Goal: Communication & Community: Share content

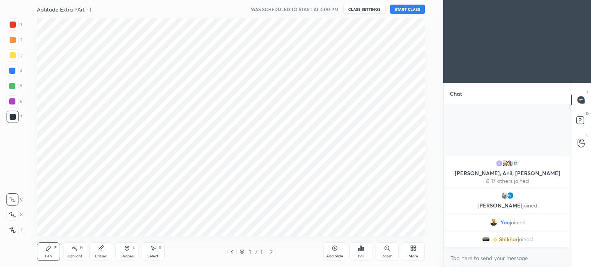
scroll to position [38248, 38054]
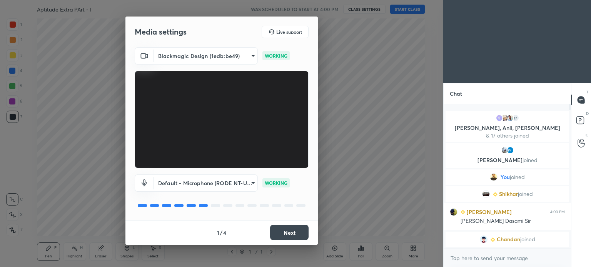
click at [297, 232] on button "Next" at bounding box center [289, 232] width 38 height 15
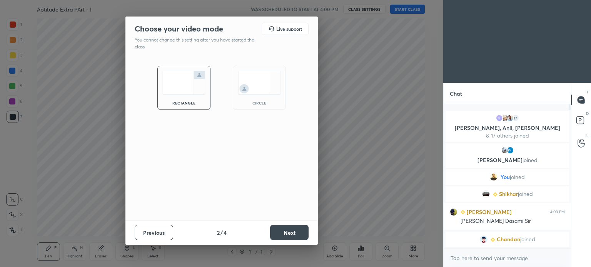
click at [297, 232] on button "Next" at bounding box center [289, 232] width 38 height 15
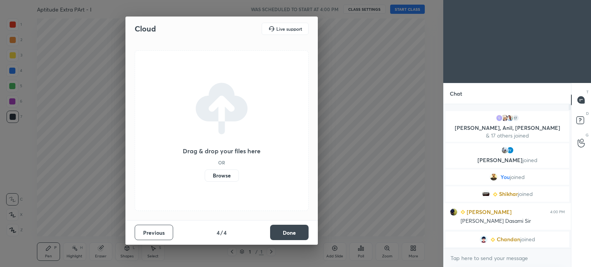
click at [296, 232] on button "Done" at bounding box center [289, 232] width 38 height 15
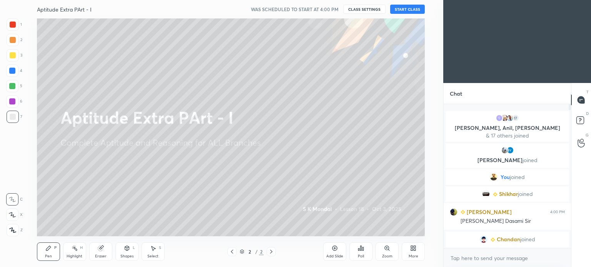
click at [413, 7] on button "START CLASS" at bounding box center [407, 9] width 35 height 9
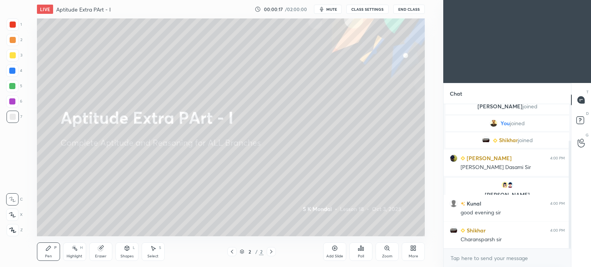
scroll to position [75, 0]
click at [359, 9] on button "CLASS SETTINGS" at bounding box center [367, 9] width 42 height 9
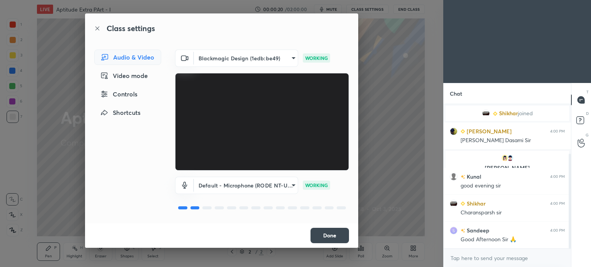
scroll to position [0, 0]
click at [330, 235] on button "Done" at bounding box center [329, 235] width 38 height 15
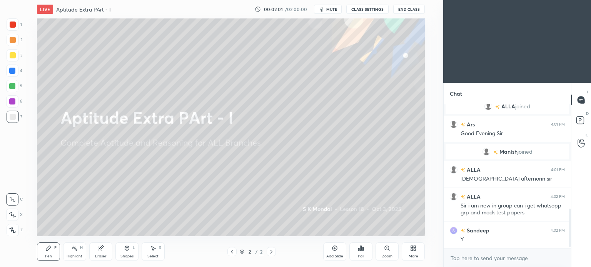
scroll to position [397, 0]
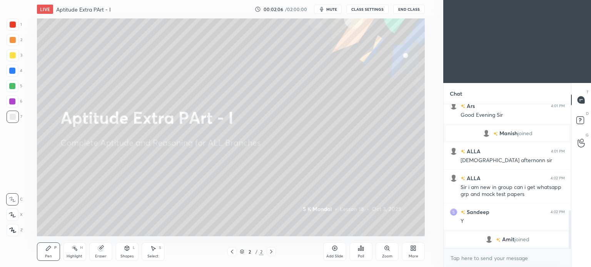
click at [416, 250] on icon at bounding box center [413, 248] width 6 height 6
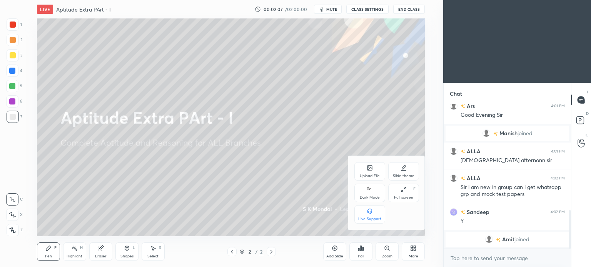
click at [367, 165] on div "Upload File" at bounding box center [369, 171] width 31 height 18
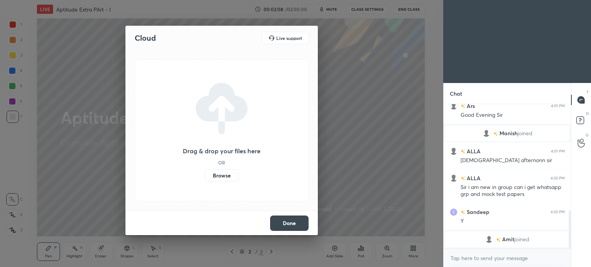
click at [218, 175] on label "Browse" at bounding box center [222, 176] width 34 height 12
click at [205, 175] on input "Browse" at bounding box center [205, 176] width 0 height 12
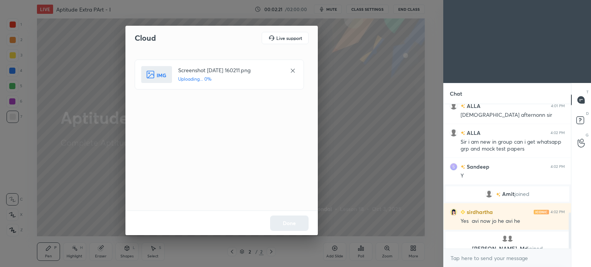
scroll to position [432, 0]
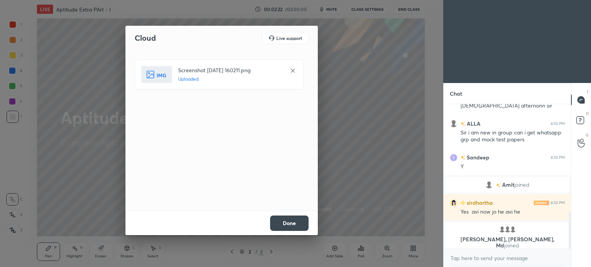
click at [289, 223] on button "Done" at bounding box center [289, 223] width 38 height 15
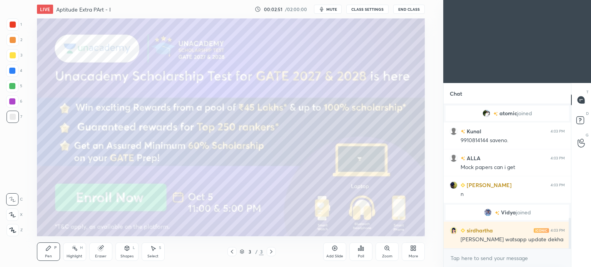
scroll to position [563, 0]
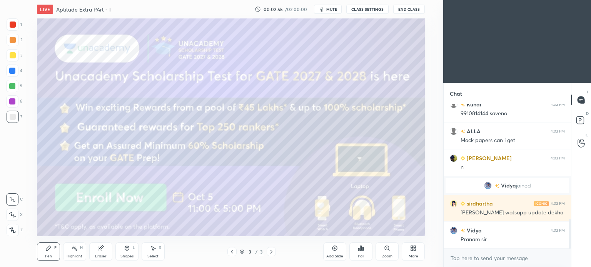
click at [458, 258] on body "1 2 3 4 5 6 7 C X Z C X Z E E Erase all H H LIVE Aptitude Extra PArt - I 00:02:…" at bounding box center [295, 133] width 591 height 267
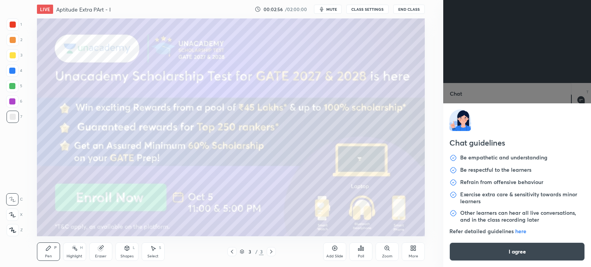
click at [501, 247] on button "I agree" at bounding box center [516, 252] width 135 height 18
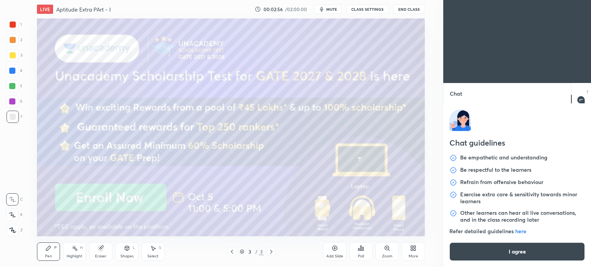
type textarea "x"
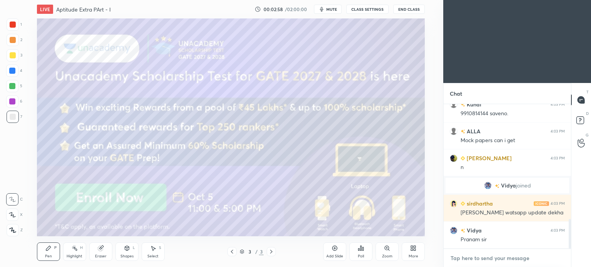
paste textarea "https://unacademy.com/scholarship/UGST_GATE_MECH_OCT2025"
type textarea "https://unacademy.com/scholarship/UGST_GATE_MECH_OCT2025"
type textarea "x"
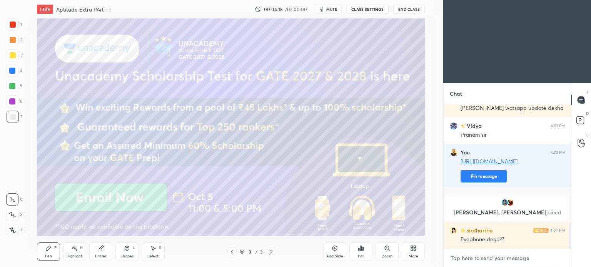
scroll to position [664, 0]
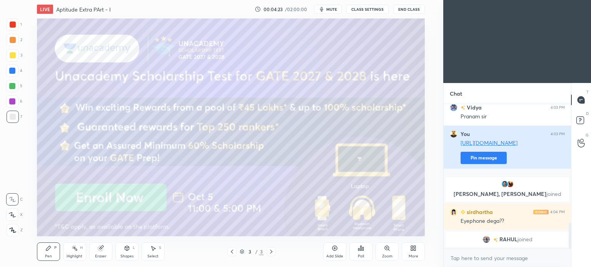
click at [474, 161] on button "Pin message" at bounding box center [483, 158] width 46 height 12
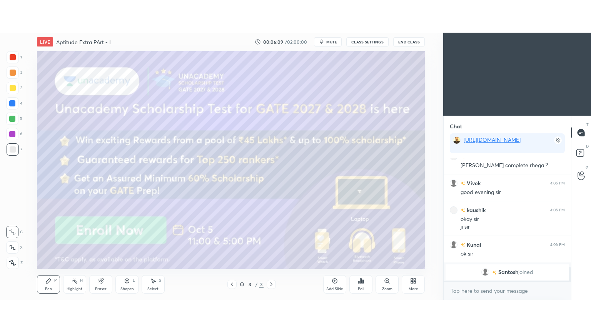
scroll to position [889, 0]
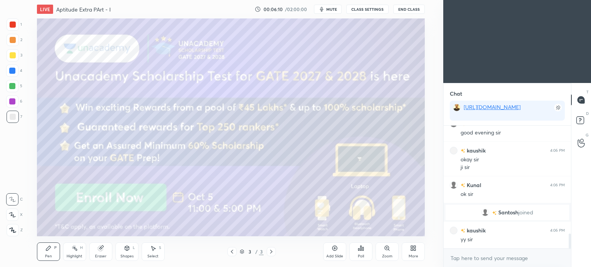
click at [415, 249] on icon at bounding box center [415, 250] width 2 height 2
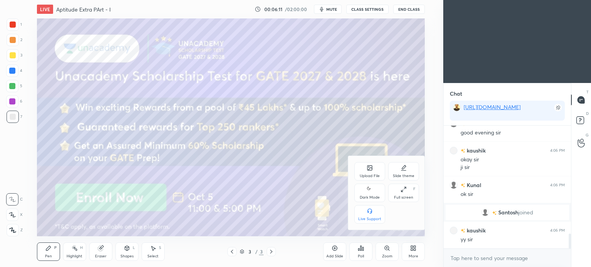
click at [403, 187] on icon at bounding box center [403, 190] width 6 height 6
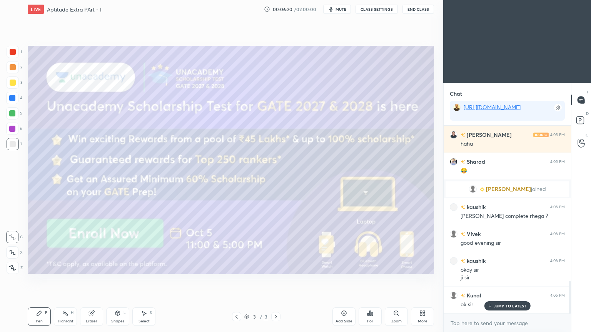
scroll to position [888, 0]
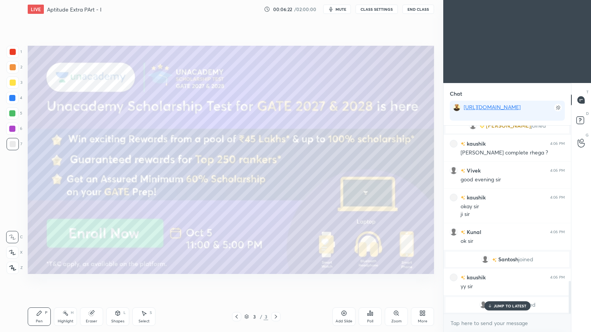
drag, startPoint x: 509, startPoint y: 306, endPoint x: 482, endPoint y: 306, distance: 26.5
click at [509, 267] on p "JUMP TO LATEST" at bounding box center [510, 306] width 33 height 5
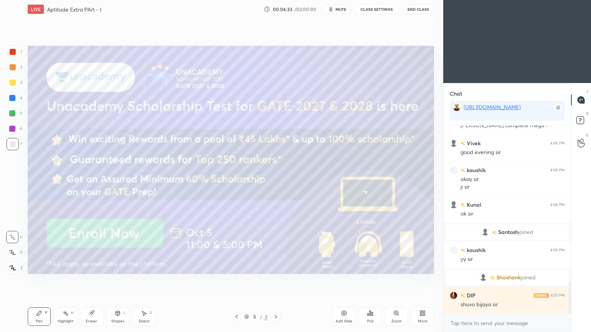
scroll to position [942, 0]
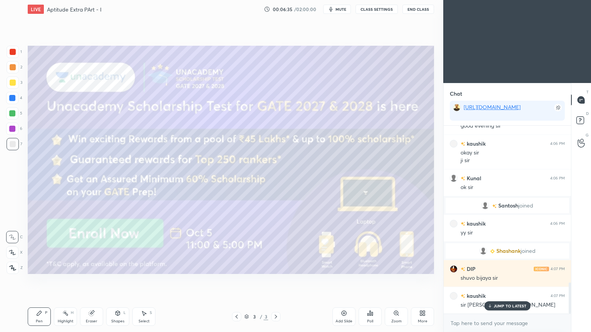
click at [495, 267] on p "JUMP TO LATEST" at bounding box center [510, 306] width 33 height 5
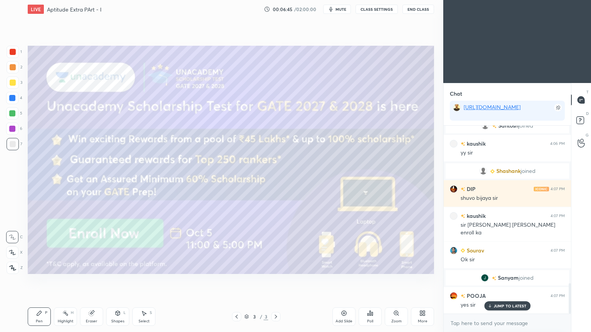
scroll to position [979, 0]
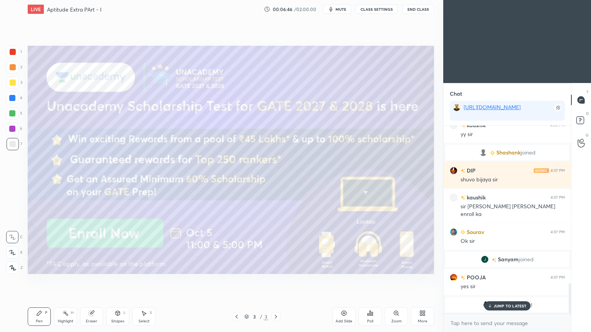
drag, startPoint x: 507, startPoint y: 307, endPoint x: 394, endPoint y: 289, distance: 114.5
click at [506, 267] on p "JUMP TO LATEST" at bounding box center [510, 306] width 33 height 5
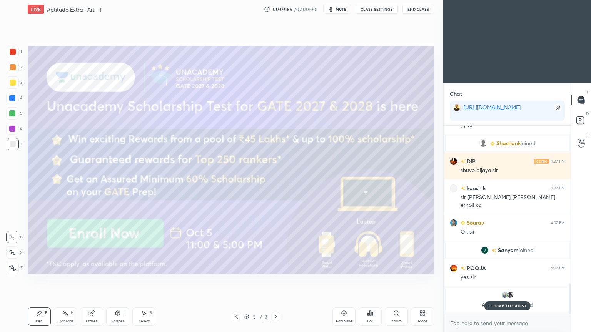
click at [277, 267] on icon at bounding box center [276, 317] width 6 height 6
click at [235, 267] on icon at bounding box center [236, 317] width 6 height 6
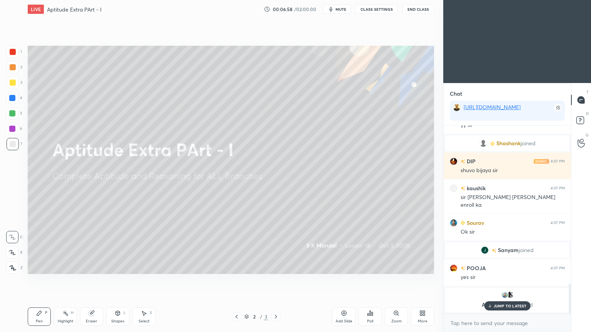
click at [235, 267] on icon at bounding box center [236, 317] width 6 height 6
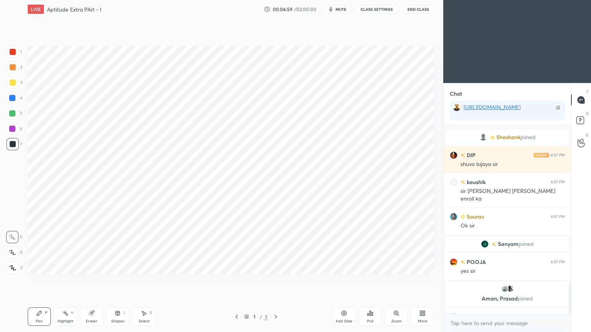
scroll to position [1009, 0]
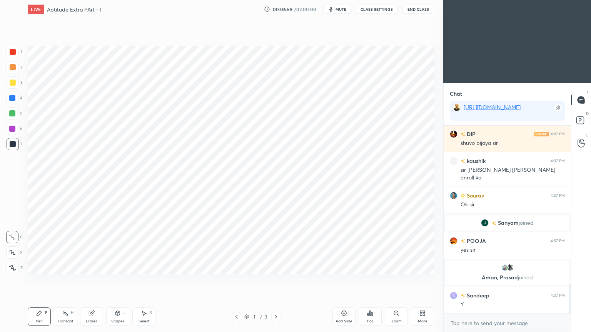
click at [423, 267] on icon at bounding box center [424, 315] width 2 height 2
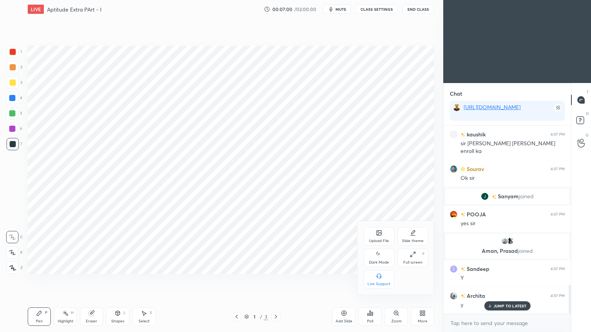
click at [378, 237] on div "Upload File" at bounding box center [379, 236] width 31 height 18
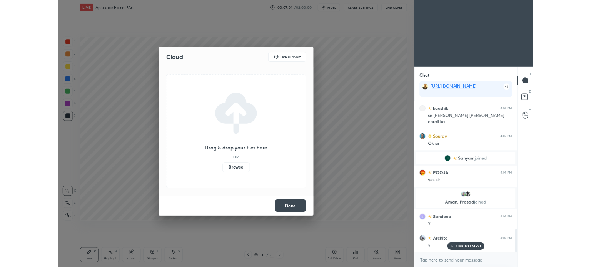
scroll to position [1063, 0]
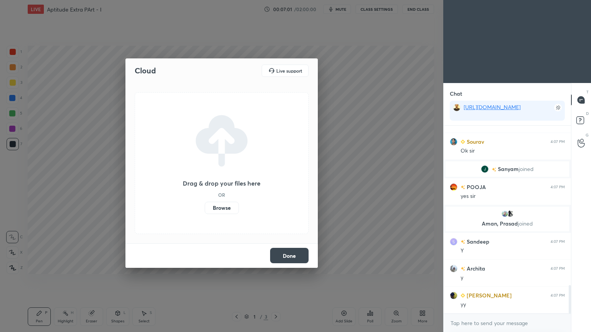
click at [223, 206] on label "Browse" at bounding box center [222, 208] width 34 height 12
click at [205, 206] on input "Browse" at bounding box center [205, 208] width 0 height 12
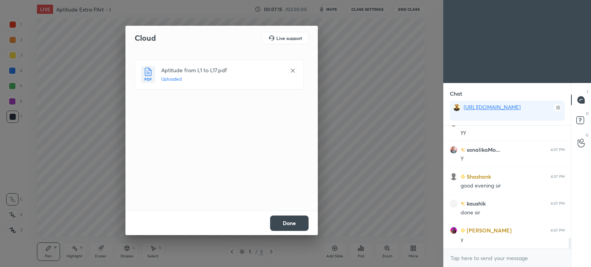
scroll to position [1289, 0]
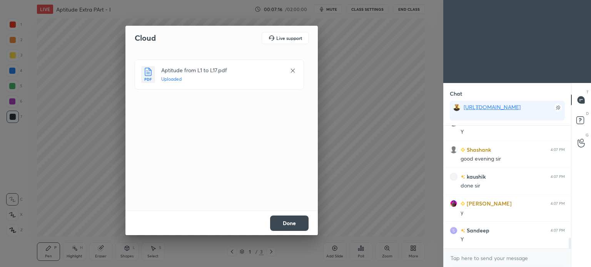
click at [291, 227] on button "Done" at bounding box center [289, 223] width 38 height 15
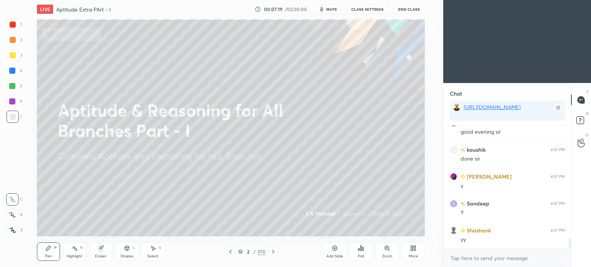
scroll to position [1343, 0]
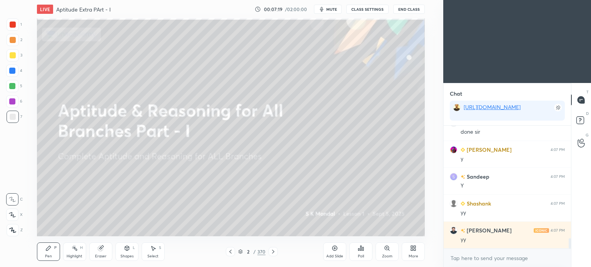
click at [240, 253] on icon at bounding box center [240, 252] width 5 height 5
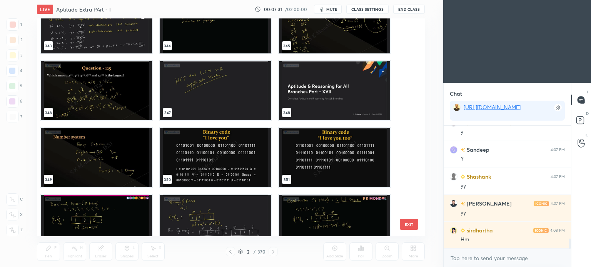
scroll to position [7658, 0]
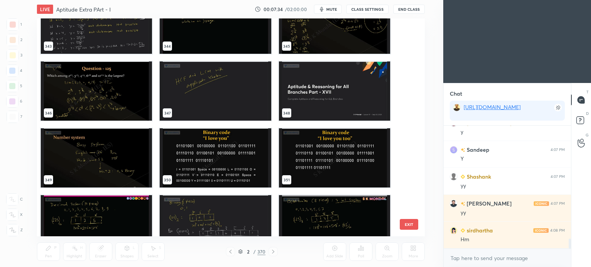
click at [320, 104] on img "grid" at bounding box center [333, 91] width 111 height 59
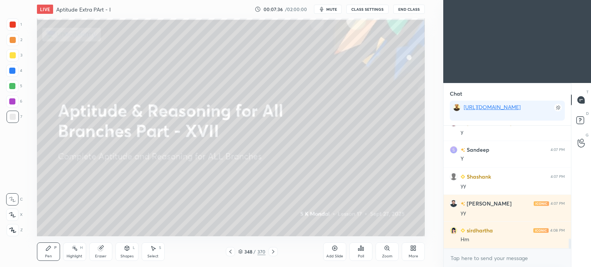
click at [274, 253] on icon at bounding box center [273, 252] width 6 height 6
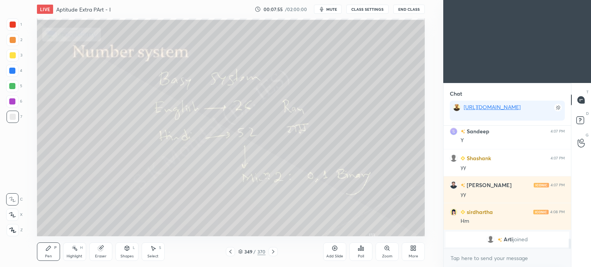
scroll to position [1326, 0]
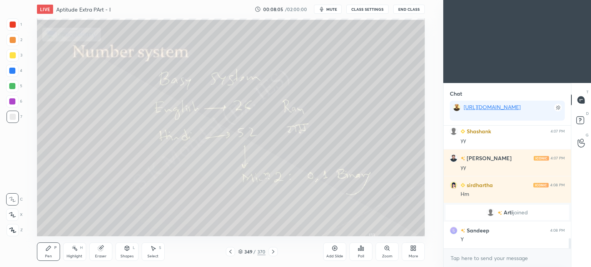
click at [273, 252] on icon at bounding box center [273, 252] width 2 height 4
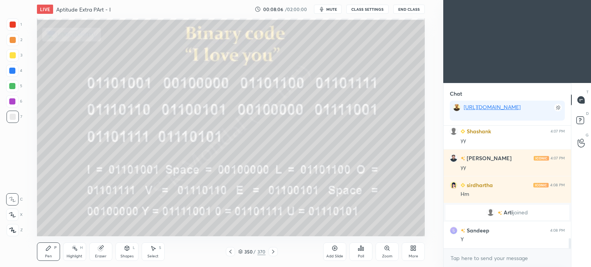
click at [273, 252] on icon at bounding box center [273, 252] width 2 height 4
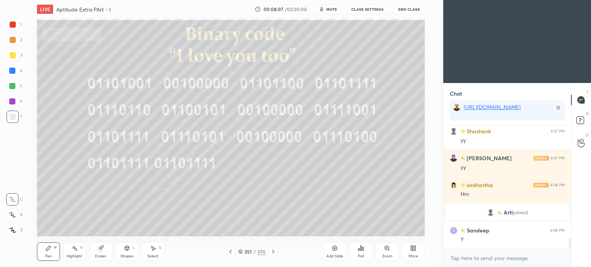
click at [273, 252] on icon at bounding box center [273, 252] width 2 height 4
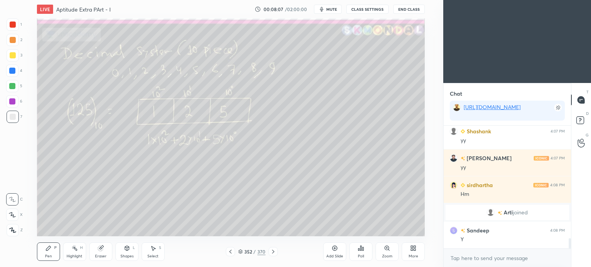
click at [273, 252] on icon at bounding box center [273, 252] width 2 height 4
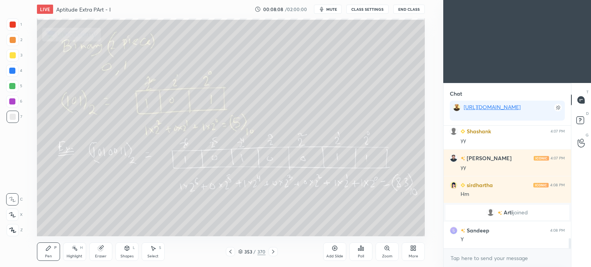
scroll to position [1353, 0]
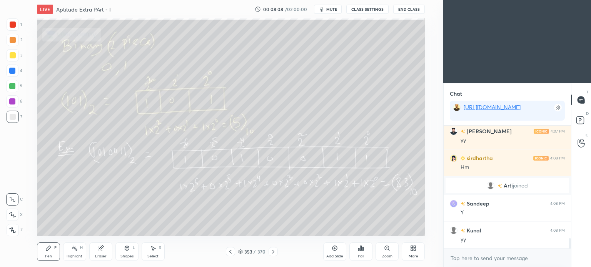
click at [273, 252] on icon at bounding box center [273, 252] width 2 height 4
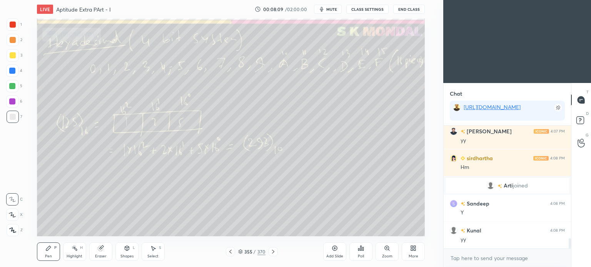
click at [273, 252] on icon at bounding box center [273, 252] width 2 height 4
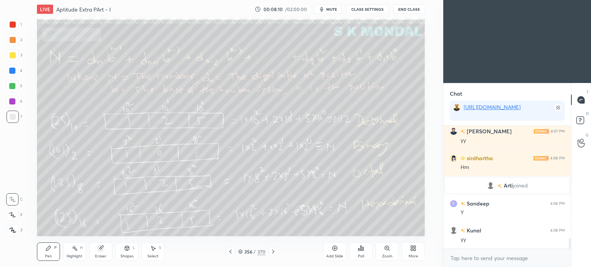
click at [273, 252] on icon at bounding box center [273, 252] width 2 height 4
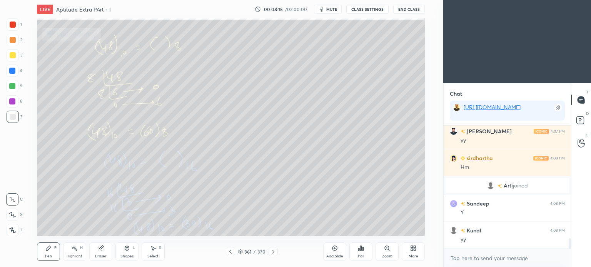
click at [273, 252] on icon at bounding box center [273, 252] width 2 height 4
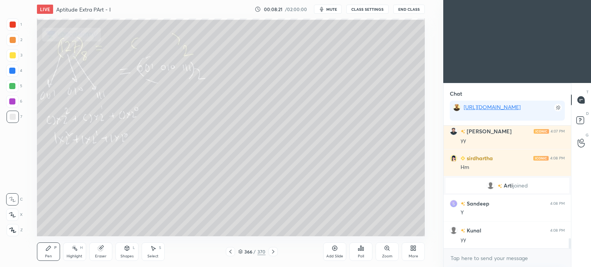
click at [273, 252] on icon at bounding box center [273, 252] width 2 height 4
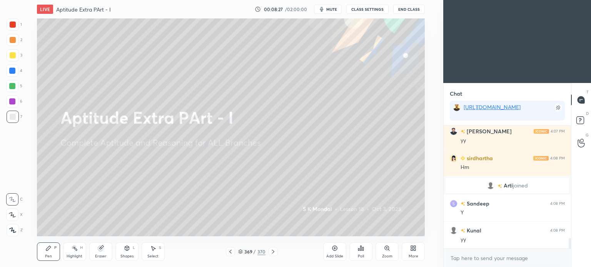
click at [273, 252] on icon at bounding box center [273, 252] width 2 height 4
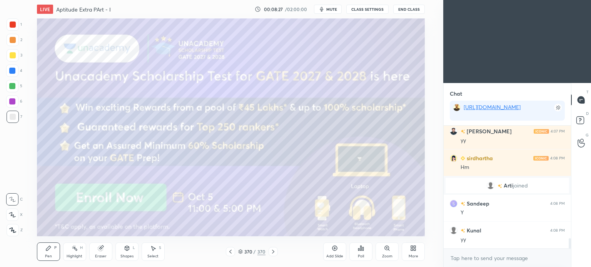
click at [273, 252] on icon at bounding box center [273, 252] width 2 height 4
click at [412, 249] on icon at bounding box center [412, 250] width 2 height 2
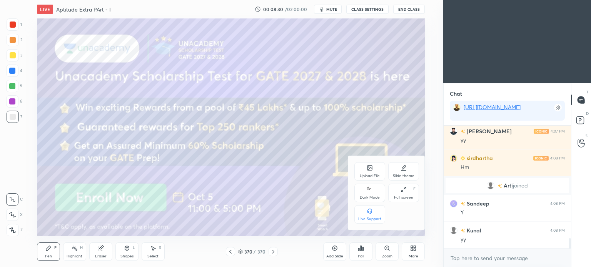
click at [369, 172] on div "Upload File" at bounding box center [369, 171] width 31 height 18
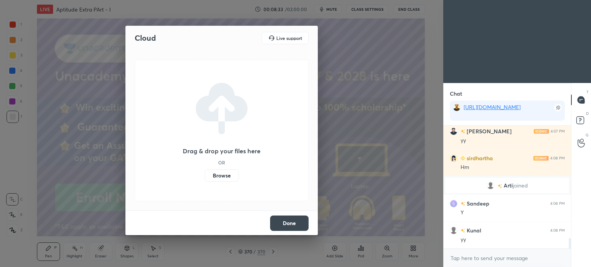
click at [228, 175] on label "Browse" at bounding box center [222, 176] width 34 height 12
click at [205, 175] on input "Browse" at bounding box center [205, 176] width 0 height 12
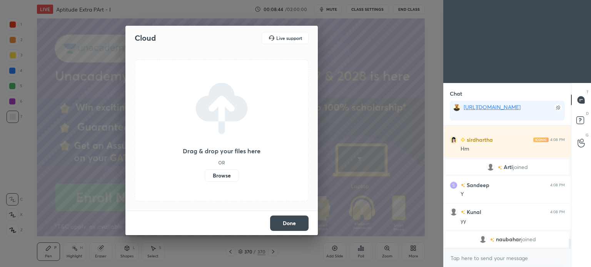
scroll to position [1392, 0]
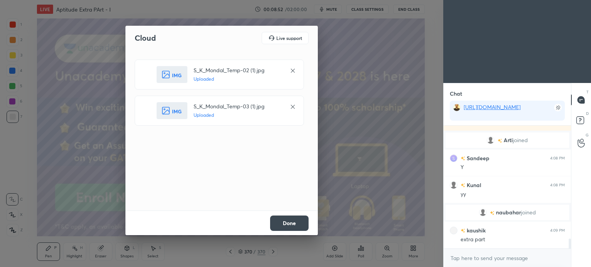
click at [290, 221] on button "Done" at bounding box center [289, 223] width 38 height 15
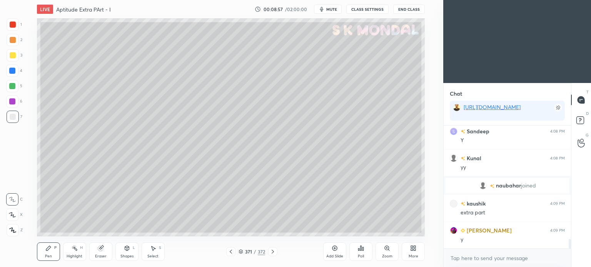
scroll to position [1446, 0]
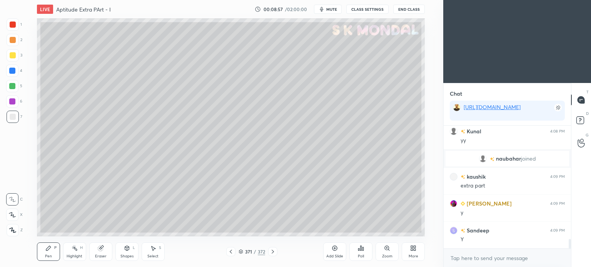
click at [48, 255] on div "Pen" at bounding box center [48, 257] width 7 height 4
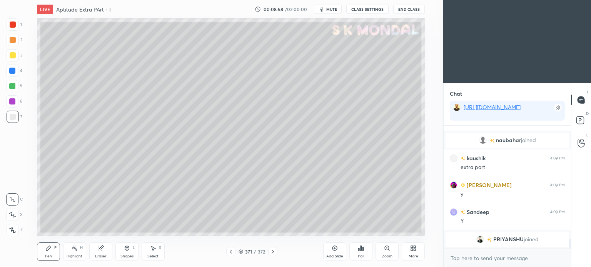
click at [11, 55] on div at bounding box center [13, 55] width 6 height 6
click at [12, 54] on div at bounding box center [13, 55] width 6 height 6
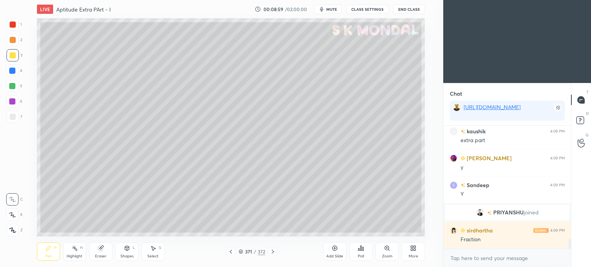
scroll to position [1452, 0]
click at [13, 51] on div at bounding box center [13, 55] width 12 height 12
click at [49, 255] on div "Pen" at bounding box center [48, 257] width 7 height 4
click at [274, 252] on icon at bounding box center [273, 252] width 6 height 6
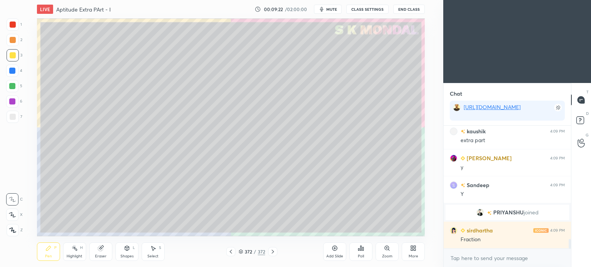
click at [275, 252] on icon at bounding box center [273, 252] width 6 height 6
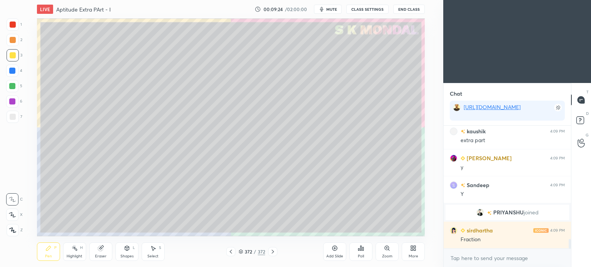
click at [412, 248] on icon at bounding box center [412, 247] width 2 height 2
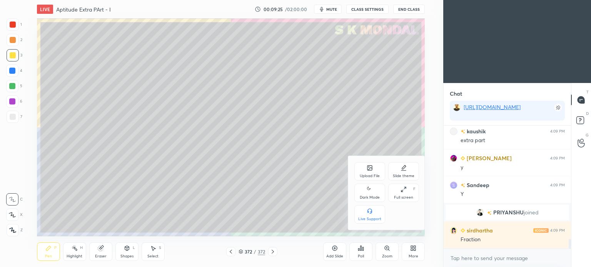
click at [373, 174] on div "Upload File" at bounding box center [370, 176] width 20 height 4
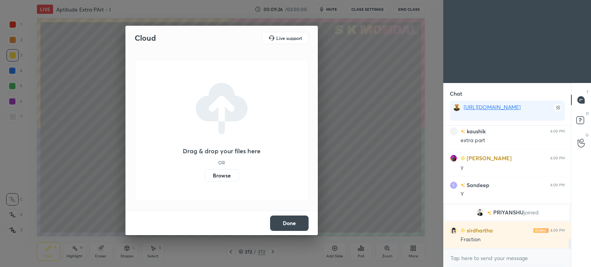
click at [220, 175] on label "Browse" at bounding box center [222, 176] width 34 height 12
click at [205, 175] on input "Browse" at bounding box center [205, 176] width 0 height 12
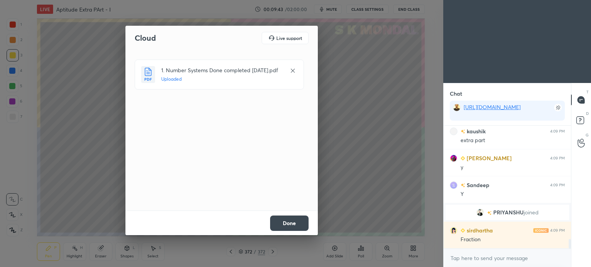
click at [289, 229] on button "Done" at bounding box center [289, 223] width 38 height 15
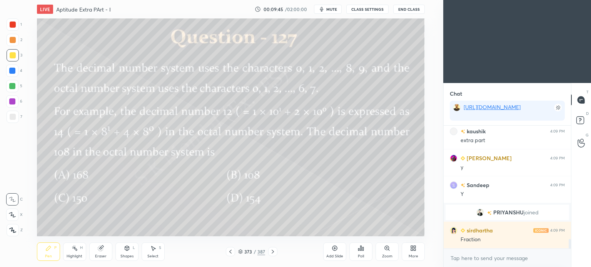
scroll to position [1479, 0]
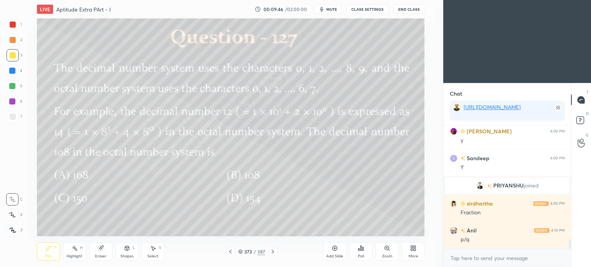
click at [230, 254] on icon at bounding box center [230, 252] width 6 height 6
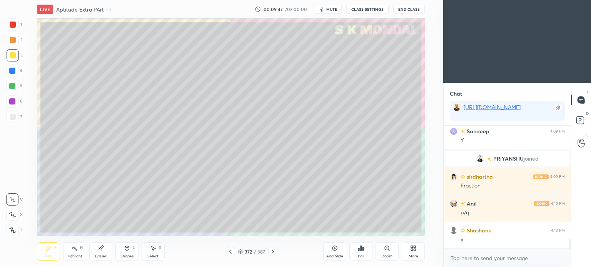
click at [230, 254] on icon at bounding box center [230, 252] width 6 height 6
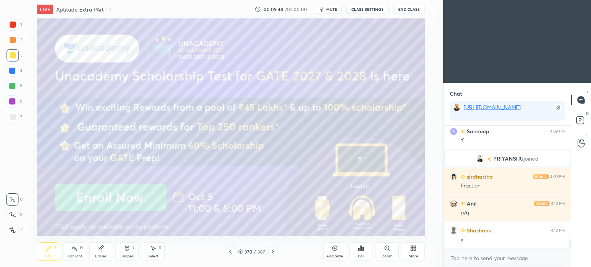
click at [273, 253] on icon at bounding box center [273, 252] width 2 height 4
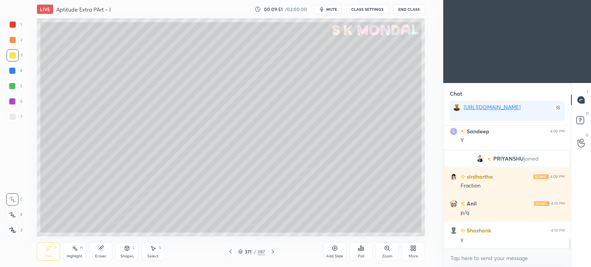
click at [14, 59] on div at bounding box center [13, 55] width 12 height 12
click at [45, 255] on div "Pen P" at bounding box center [48, 252] width 23 height 18
click at [47, 252] on div "Pen P" at bounding box center [48, 252] width 23 height 18
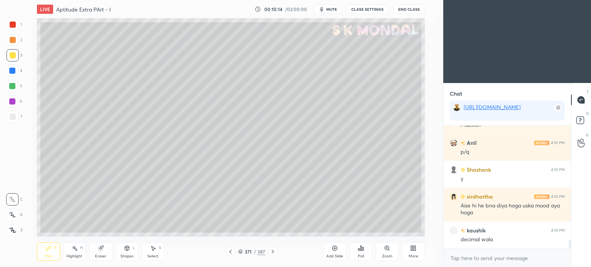
scroll to position [1574, 0]
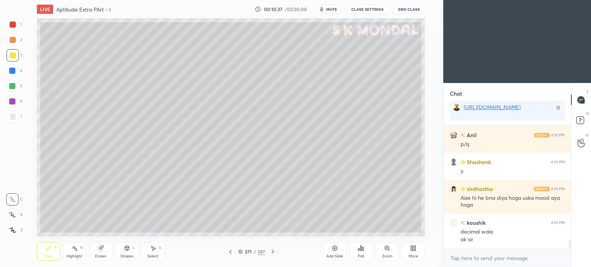
click at [128, 252] on div "Shapes L" at bounding box center [126, 252] width 23 height 18
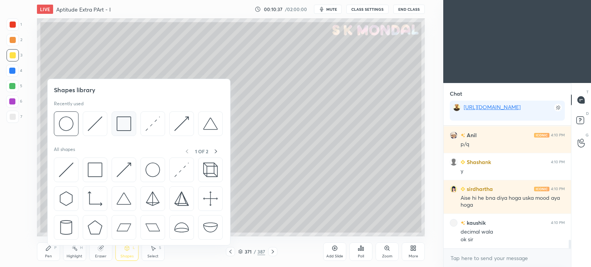
click at [125, 130] on img at bounding box center [124, 124] width 15 height 15
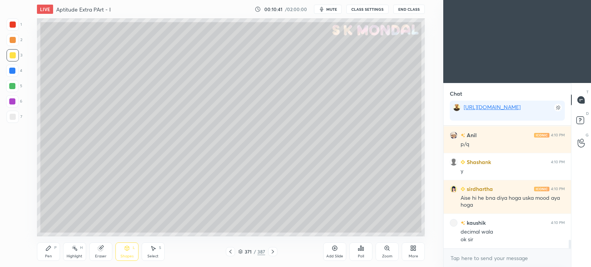
click at [53, 255] on div "Pen P" at bounding box center [48, 252] width 23 height 18
click at [53, 257] on div "Pen P" at bounding box center [48, 252] width 23 height 18
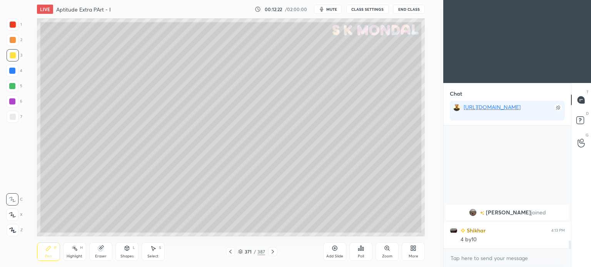
scroll to position [1697, 0]
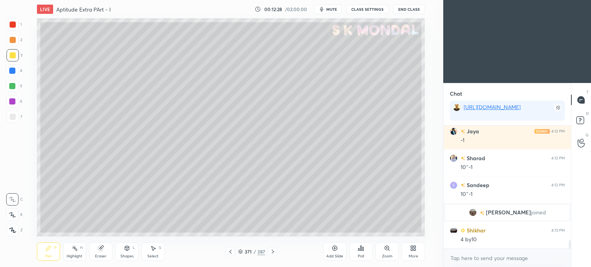
click at [105, 253] on div "Eraser" at bounding box center [100, 252] width 23 height 18
click at [47, 255] on div "Pen" at bounding box center [48, 257] width 7 height 4
click at [50, 253] on div "Pen P" at bounding box center [48, 252] width 23 height 18
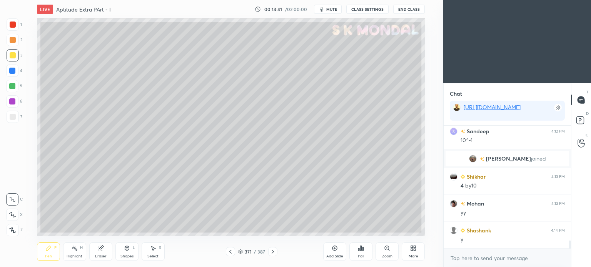
scroll to position [1778, 0]
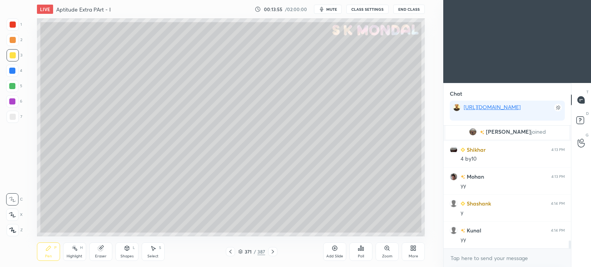
click at [75, 253] on div "Highlight H" at bounding box center [74, 252] width 23 height 18
click at [76, 253] on div "Highlight H" at bounding box center [74, 252] width 23 height 18
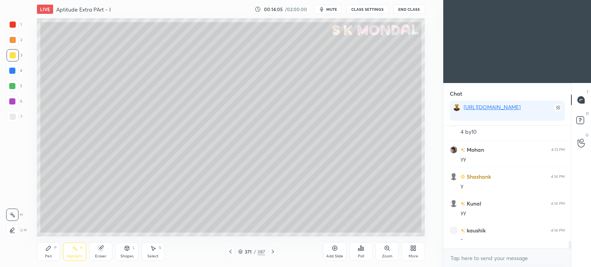
scroll to position [1813, 0]
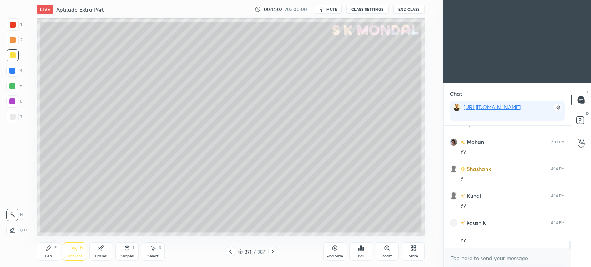
click at [48, 253] on div "Pen P" at bounding box center [48, 252] width 23 height 18
click at [46, 255] on div "Pen" at bounding box center [48, 257] width 7 height 4
click at [12, 119] on div at bounding box center [13, 117] width 6 height 6
click at [11, 118] on div at bounding box center [13, 117] width 6 height 6
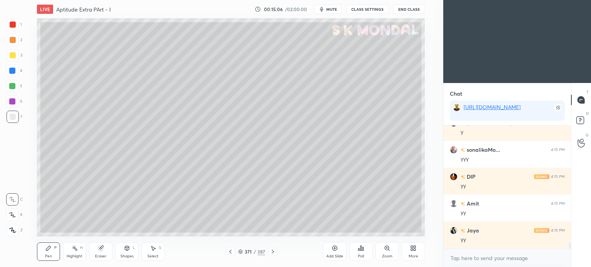
scroll to position [2261, 0]
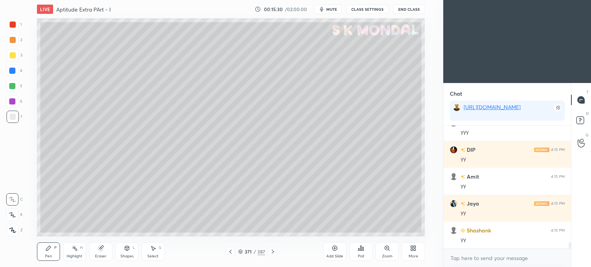
click at [269, 251] on div at bounding box center [272, 251] width 9 height 9
click at [12, 56] on div at bounding box center [13, 55] width 6 height 6
click at [13, 58] on div at bounding box center [13, 55] width 6 height 6
click at [126, 255] on div "Shapes" at bounding box center [126, 257] width 13 height 4
click at [99, 252] on div "Eraser" at bounding box center [100, 252] width 23 height 18
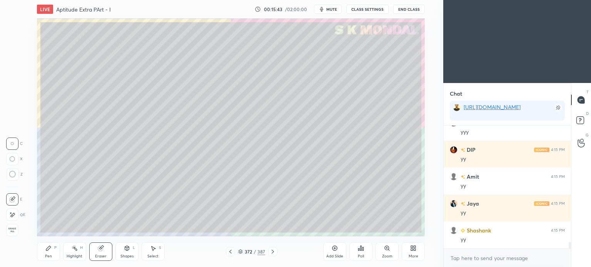
click at [13, 215] on icon at bounding box center [12, 215] width 6 height 7
click at [124, 253] on div "Shapes L" at bounding box center [126, 252] width 23 height 18
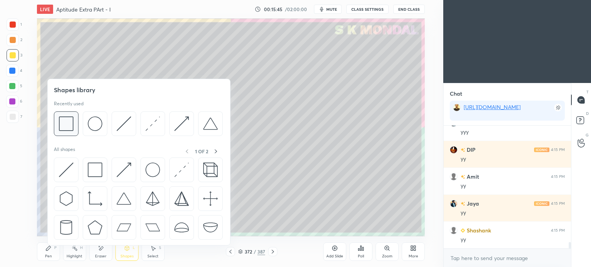
click at [66, 129] on img at bounding box center [66, 124] width 15 height 15
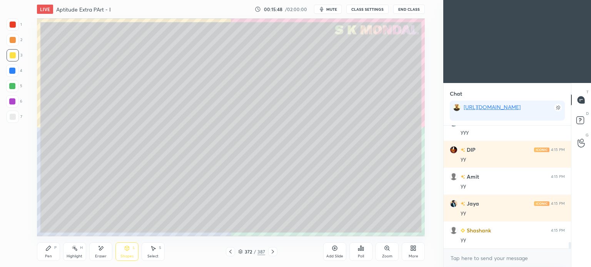
click at [48, 254] on div "Pen P" at bounding box center [48, 252] width 23 height 18
click at [49, 257] on div "Pen" at bounding box center [48, 257] width 7 height 4
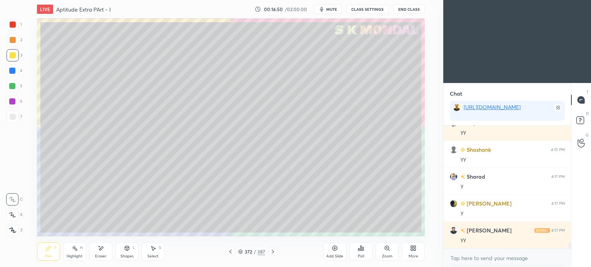
scroll to position [2369, 0]
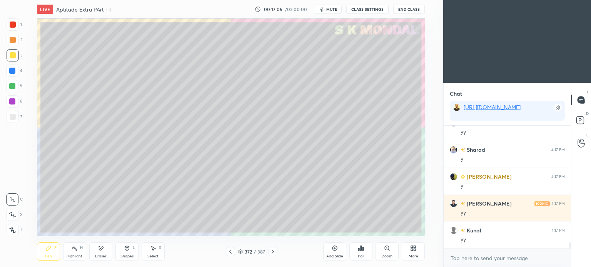
click at [48, 250] on icon at bounding box center [48, 248] width 5 height 5
click at [52, 248] on div "Pen P" at bounding box center [48, 252] width 23 height 18
click at [13, 119] on div at bounding box center [13, 117] width 6 height 6
click at [13, 120] on div at bounding box center [13, 117] width 12 height 12
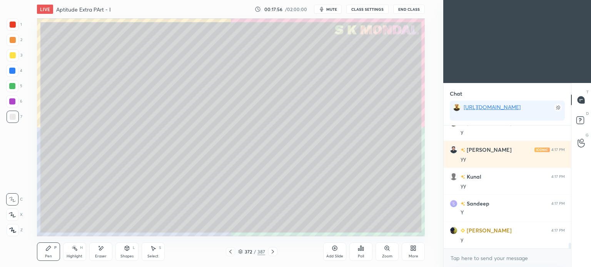
scroll to position [2441, 0]
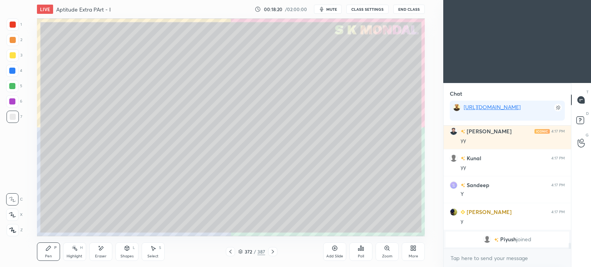
click at [75, 255] on div "Highlight" at bounding box center [75, 257] width 16 height 4
click at [73, 257] on div "Highlight" at bounding box center [75, 257] width 16 height 4
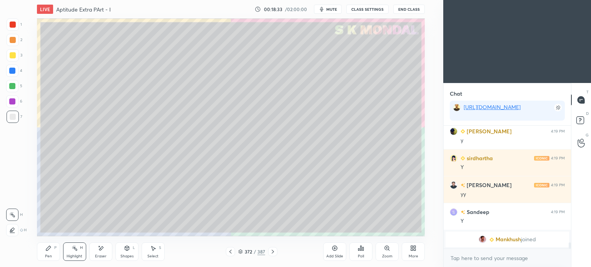
scroll to position [2372, 0]
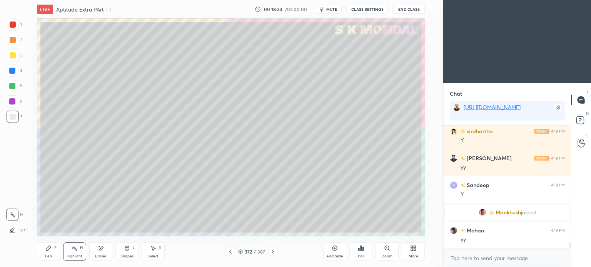
click at [271, 252] on icon at bounding box center [273, 252] width 6 height 6
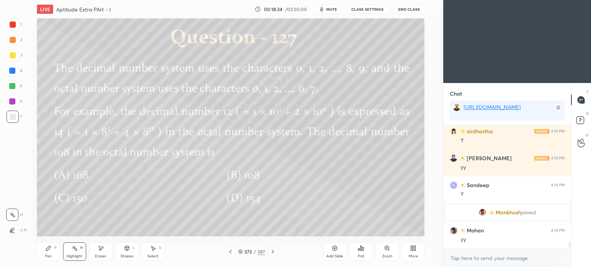
click at [231, 252] on icon at bounding box center [230, 252] width 6 height 6
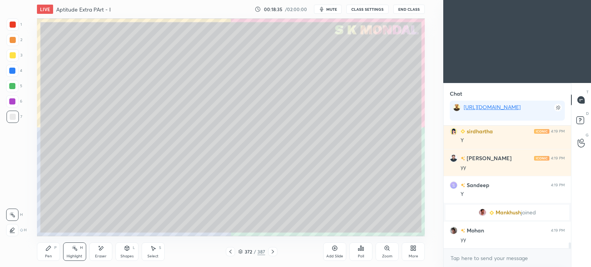
scroll to position [2399, 0]
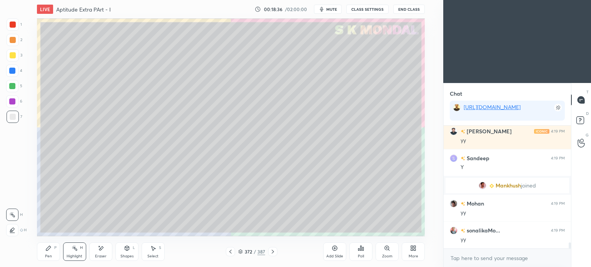
click at [418, 250] on div "More" at bounding box center [413, 252] width 23 height 18
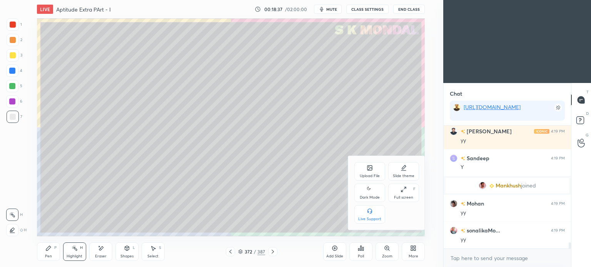
click at [371, 171] on icon at bounding box center [370, 168] width 6 height 6
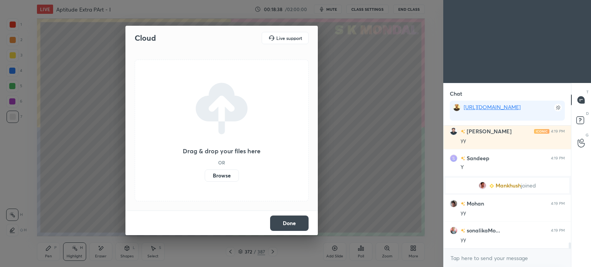
click at [210, 175] on label "Browse" at bounding box center [222, 176] width 34 height 12
click at [205, 175] on input "Browse" at bounding box center [205, 176] width 0 height 12
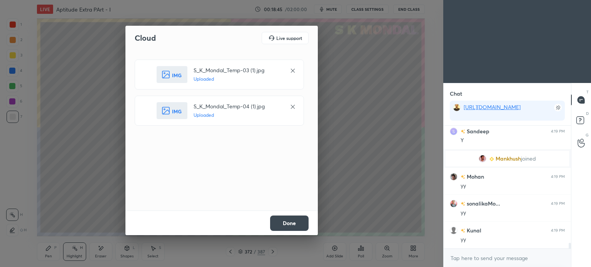
click at [295, 220] on button "Done" at bounding box center [289, 223] width 38 height 15
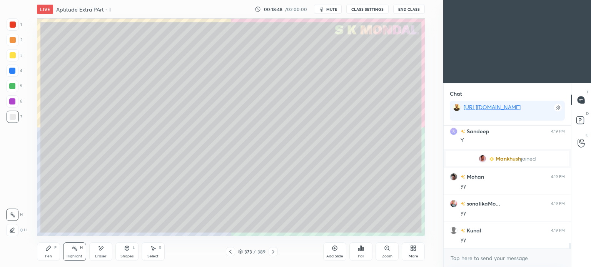
click at [11, 57] on div at bounding box center [13, 55] width 6 height 6
click at [43, 250] on div "Pen P" at bounding box center [48, 252] width 23 height 18
click at [43, 252] on div "Pen P" at bounding box center [48, 252] width 23 height 18
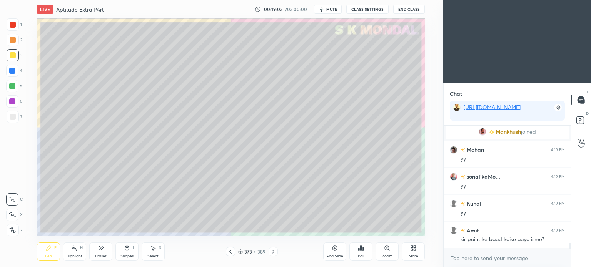
scroll to position [2480, 0]
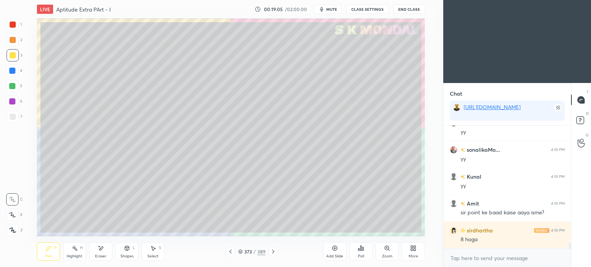
click at [231, 253] on icon at bounding box center [230, 252] width 6 height 6
click at [230, 253] on icon at bounding box center [230, 252] width 6 height 6
click at [78, 254] on div "Highlight H" at bounding box center [74, 252] width 23 height 18
click at [272, 253] on icon at bounding box center [273, 252] width 2 height 4
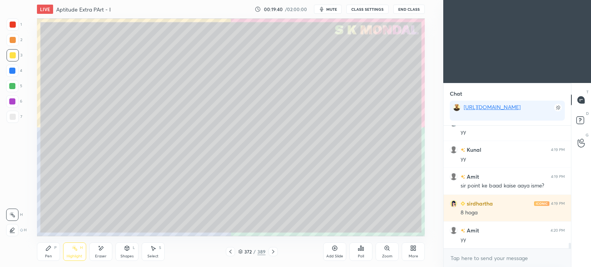
click at [274, 251] on icon at bounding box center [273, 252] width 6 height 6
click at [45, 251] on icon at bounding box center [48, 248] width 6 height 6
click at [47, 256] on div "Pen" at bounding box center [48, 257] width 7 height 4
click at [127, 252] on icon at bounding box center [127, 248] width 6 height 6
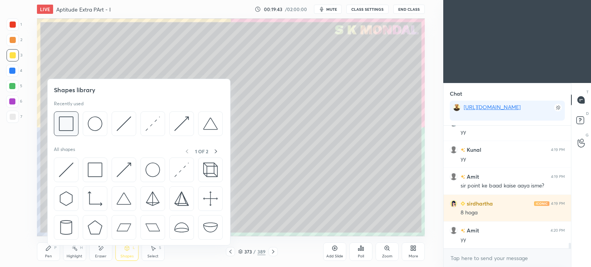
click at [71, 123] on img at bounding box center [66, 124] width 15 height 15
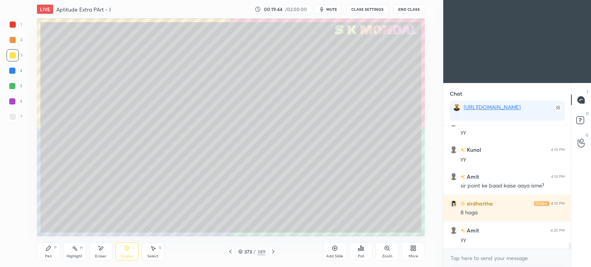
scroll to position [2533, 0]
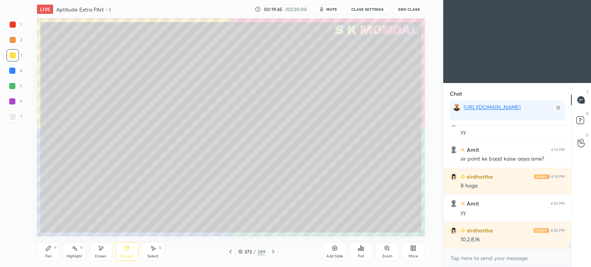
click at [48, 253] on div "Pen P" at bounding box center [48, 252] width 23 height 18
click at [47, 253] on div "Pen P" at bounding box center [48, 252] width 23 height 18
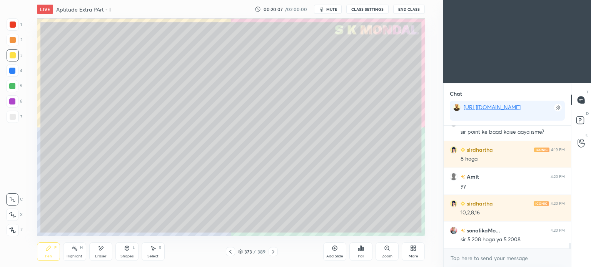
scroll to position [2587, 0]
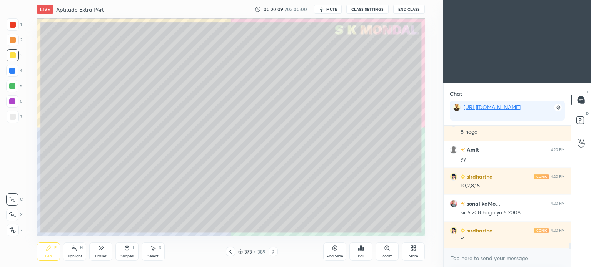
click at [228, 253] on icon at bounding box center [230, 252] width 6 height 6
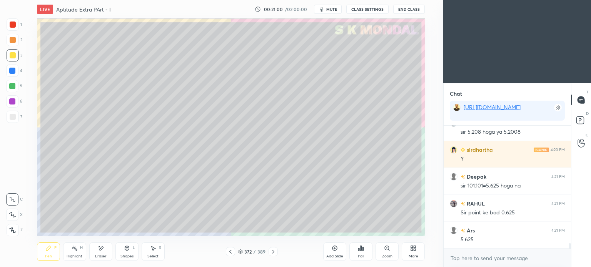
scroll to position [2695, 0]
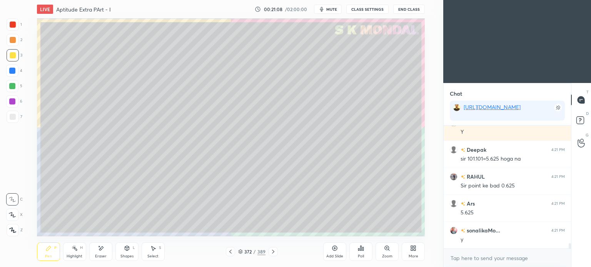
click at [103, 253] on div "Eraser" at bounding box center [100, 252] width 23 height 18
click at [102, 254] on div "Eraser" at bounding box center [100, 252] width 23 height 18
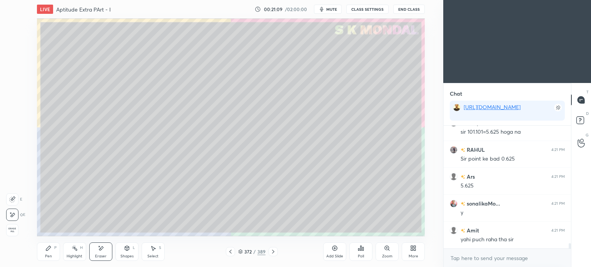
scroll to position [2749, 0]
click at [51, 256] on div "Pen" at bounding box center [48, 257] width 7 height 4
click at [51, 255] on div "Pen" at bounding box center [48, 257] width 7 height 4
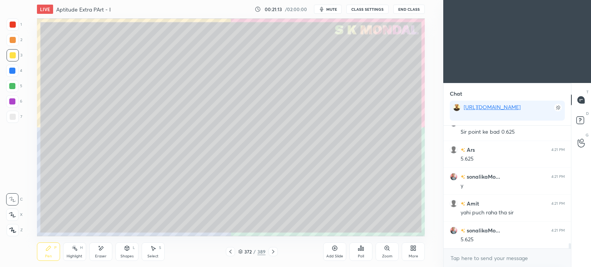
click at [14, 118] on div at bounding box center [13, 117] width 6 height 6
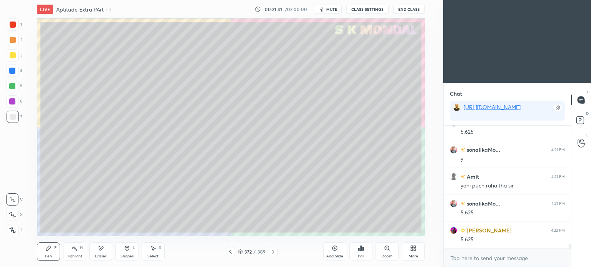
scroll to position [2803, 0]
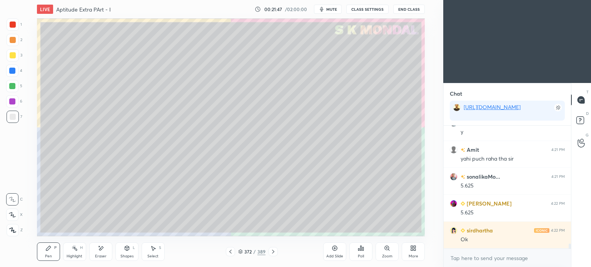
click at [276, 253] on div at bounding box center [272, 251] width 9 height 9
click at [273, 252] on icon at bounding box center [273, 252] width 2 height 4
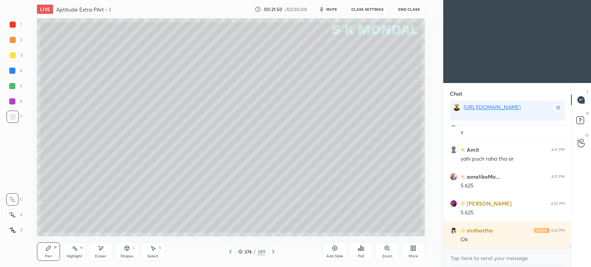
click at [230, 251] on icon at bounding box center [230, 252] width 6 height 6
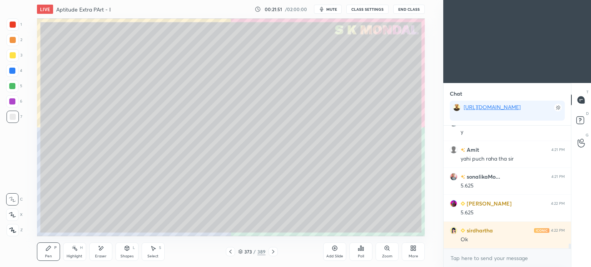
click at [42, 260] on div "Pen P" at bounding box center [48, 252] width 23 height 18
click at [48, 253] on div "Pen P" at bounding box center [48, 252] width 23 height 18
click at [100, 257] on div "Eraser" at bounding box center [101, 257] width 12 height 4
click at [43, 253] on div "Pen P" at bounding box center [48, 252] width 23 height 18
click at [47, 252] on div "Pen P" at bounding box center [48, 252] width 23 height 18
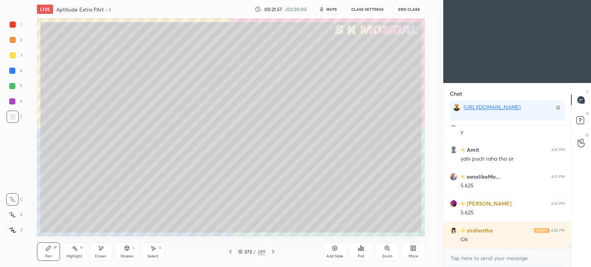
click at [13, 57] on div at bounding box center [13, 55] width 6 height 6
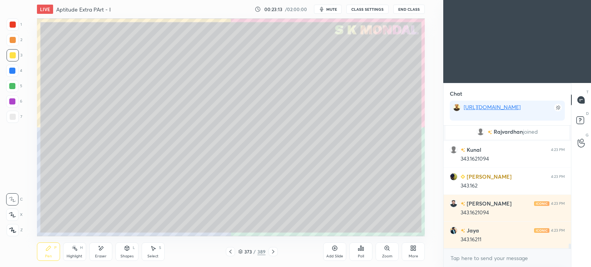
scroll to position [2846, 0]
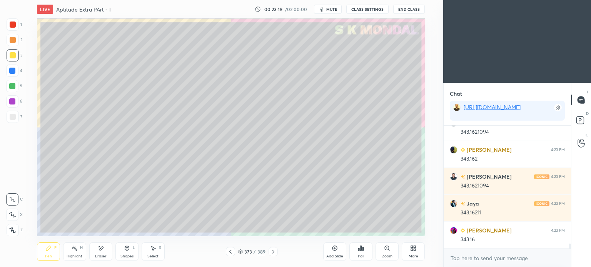
click at [271, 251] on icon at bounding box center [273, 252] width 6 height 6
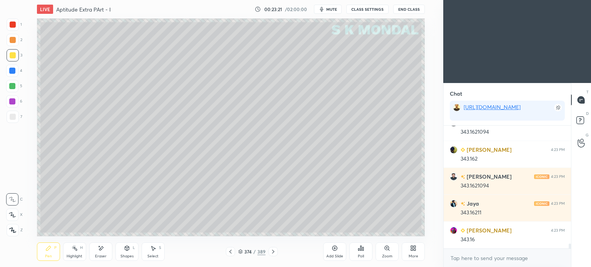
click at [18, 58] on div at bounding box center [13, 55] width 12 height 12
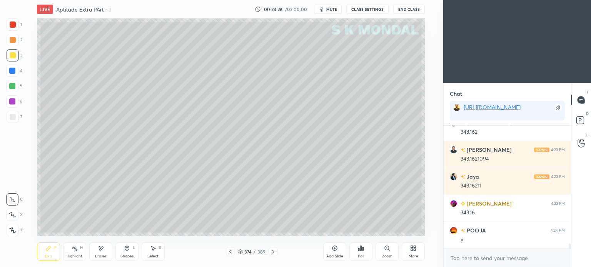
scroll to position [2900, 0]
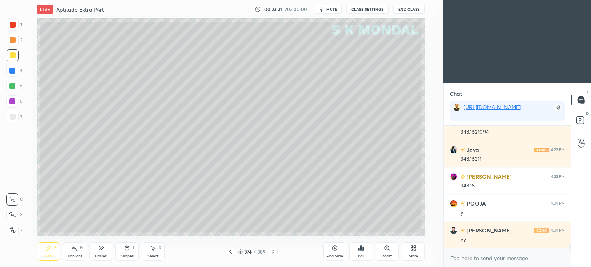
click at [103, 252] on icon at bounding box center [101, 248] width 6 height 7
click at [127, 254] on div "Shapes L" at bounding box center [126, 252] width 23 height 18
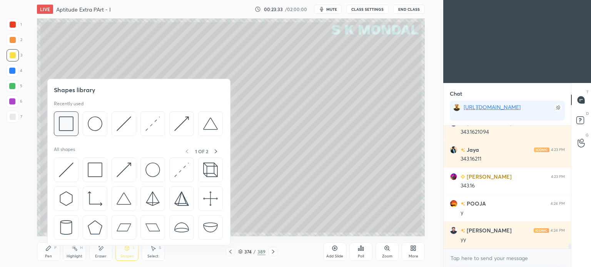
click at [68, 127] on img at bounding box center [66, 124] width 15 height 15
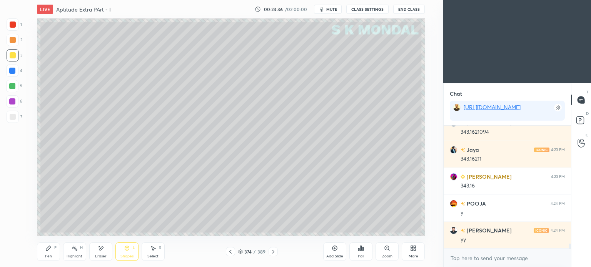
click at [43, 257] on div "Pen P" at bounding box center [48, 252] width 23 height 18
click at [48, 253] on div "Pen P" at bounding box center [48, 252] width 23 height 18
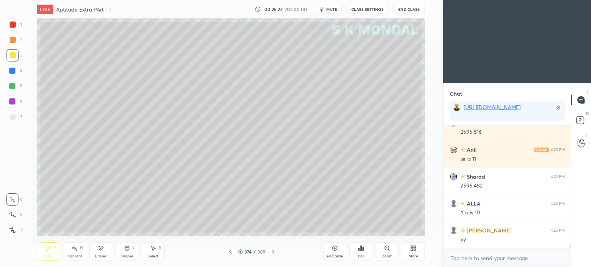
scroll to position [3277, 0]
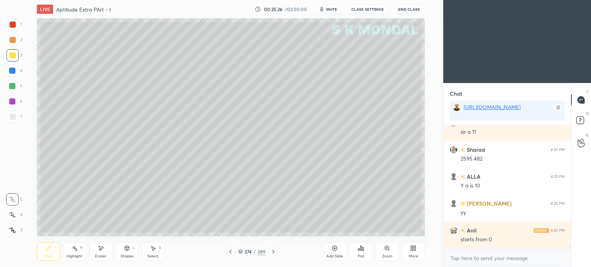
click at [75, 253] on div "Highlight H" at bounding box center [74, 252] width 23 height 18
click at [75, 254] on div "Highlight H" at bounding box center [74, 252] width 23 height 18
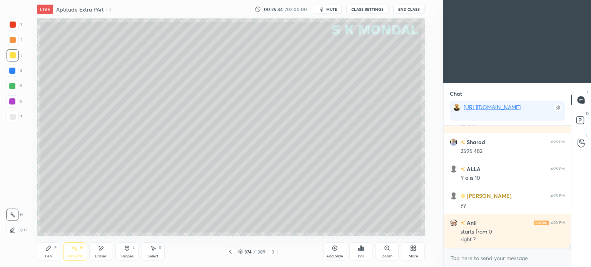
scroll to position [3311, 0]
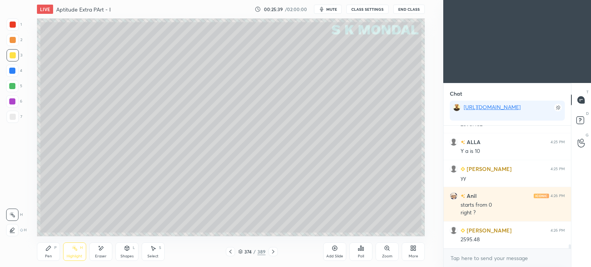
click at [48, 253] on div "Pen P" at bounding box center [48, 252] width 23 height 18
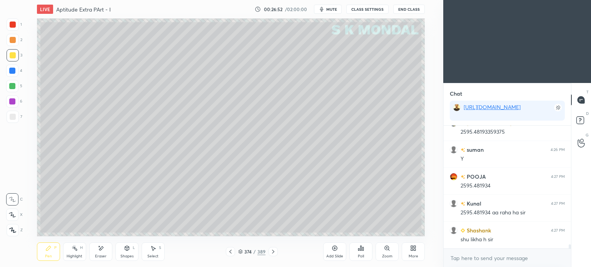
scroll to position [3614, 0]
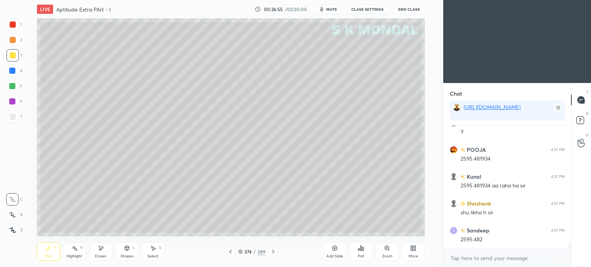
click at [103, 248] on icon at bounding box center [101, 248] width 6 height 7
click at [44, 256] on div "Pen P" at bounding box center [48, 252] width 23 height 18
click at [50, 251] on icon at bounding box center [48, 248] width 6 height 6
click at [48, 255] on div "Pen" at bounding box center [48, 257] width 7 height 4
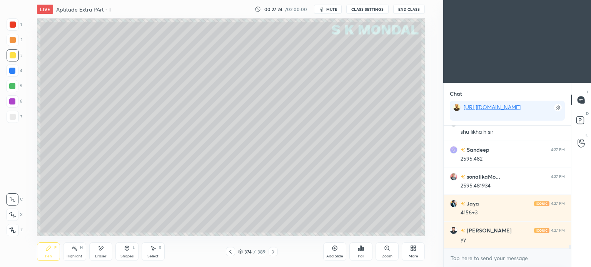
scroll to position [3722, 0]
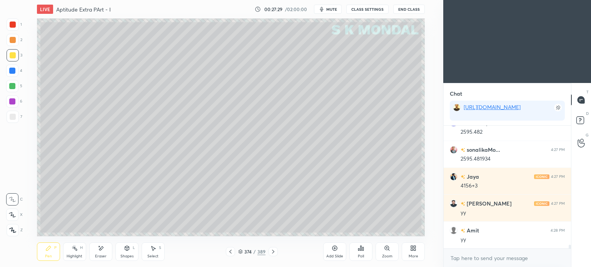
click at [227, 252] on div at bounding box center [230, 251] width 9 height 9
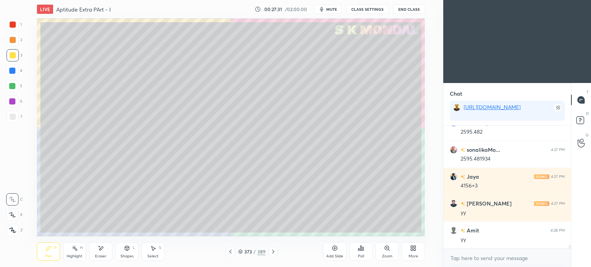
click at [230, 255] on icon at bounding box center [230, 252] width 6 height 6
click at [274, 249] on icon at bounding box center [273, 252] width 6 height 6
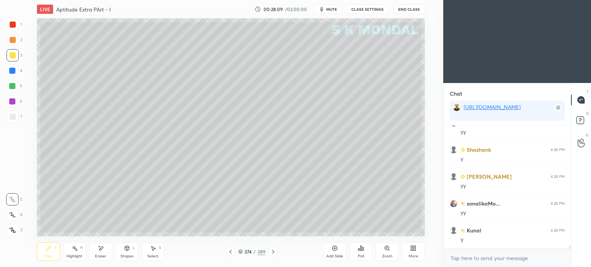
scroll to position [4126, 0]
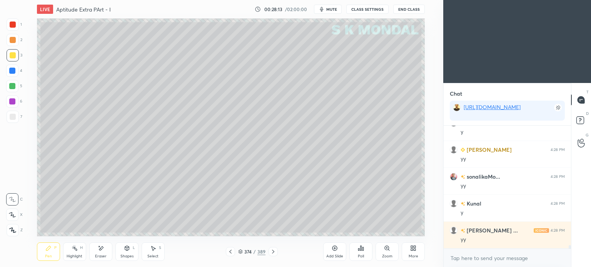
click at [272, 252] on icon at bounding box center [273, 252] width 6 height 6
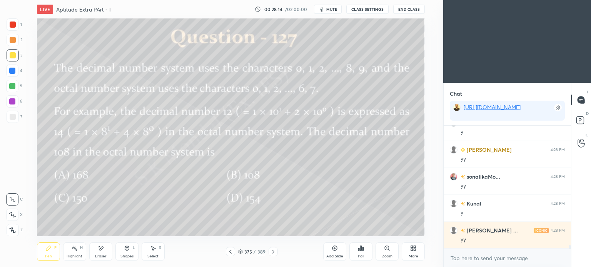
click at [231, 250] on icon at bounding box center [230, 252] width 6 height 6
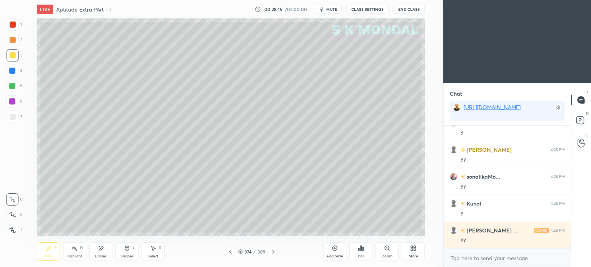
click at [231, 248] on div at bounding box center [230, 251] width 9 height 9
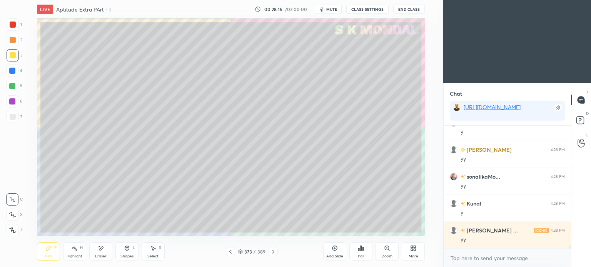
click at [231, 248] on div at bounding box center [230, 251] width 9 height 9
click at [275, 250] on icon at bounding box center [273, 252] width 6 height 6
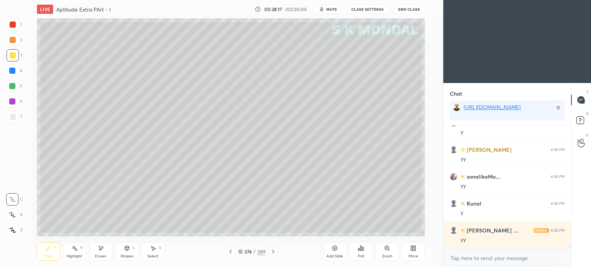
click at [275, 250] on icon at bounding box center [273, 252] width 6 height 6
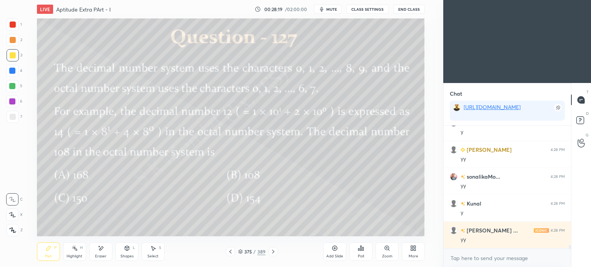
click at [227, 253] on div at bounding box center [230, 251] width 9 height 9
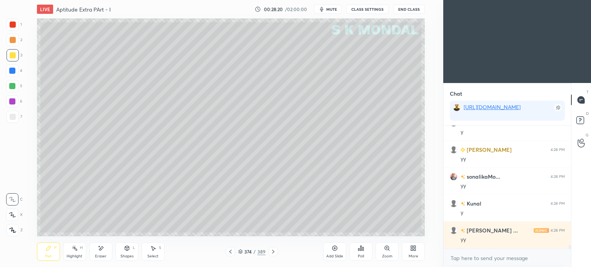
click at [417, 249] on div "More" at bounding box center [413, 252] width 23 height 18
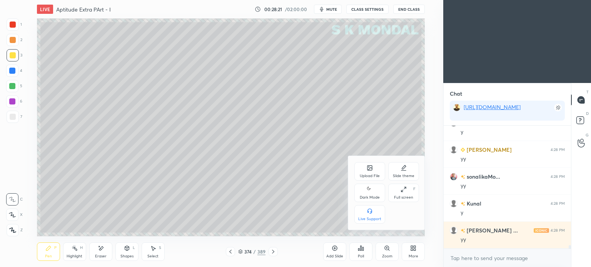
click at [371, 175] on div "Upload File" at bounding box center [370, 176] width 20 height 4
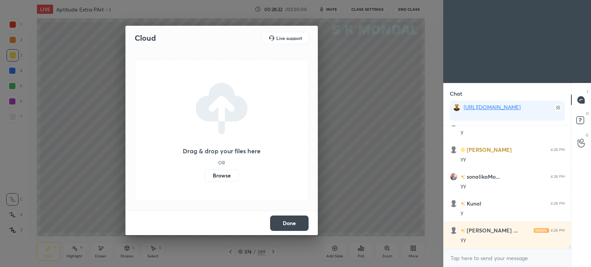
click at [223, 172] on label "Browse" at bounding box center [222, 176] width 34 height 12
click at [205, 172] on input "Browse" at bounding box center [205, 176] width 0 height 12
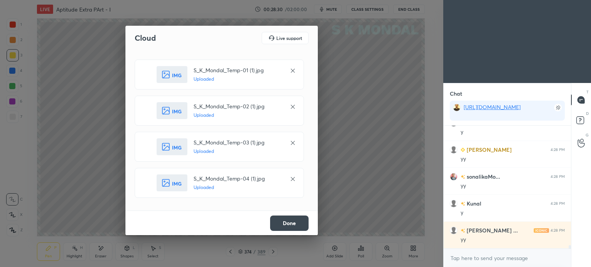
click at [295, 229] on button "Done" at bounding box center [289, 223] width 38 height 15
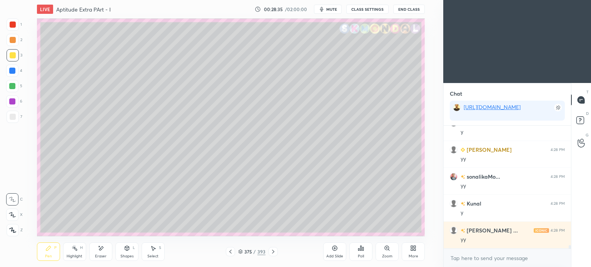
click at [49, 249] on icon at bounding box center [48, 248] width 5 height 5
click at [10, 53] on div at bounding box center [13, 55] width 6 height 6
click at [44, 258] on div "Pen P" at bounding box center [48, 252] width 23 height 18
click at [46, 255] on div "Pen" at bounding box center [48, 257] width 7 height 4
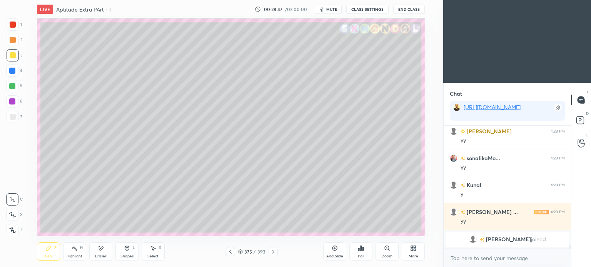
scroll to position [3765, 0]
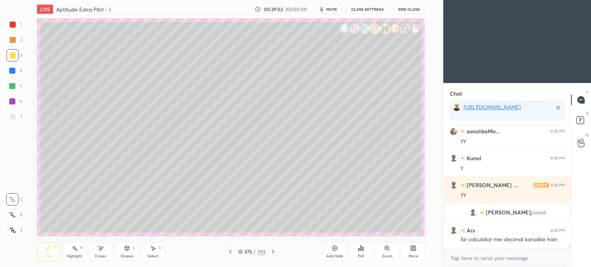
click at [230, 252] on icon at bounding box center [230, 252] width 6 height 6
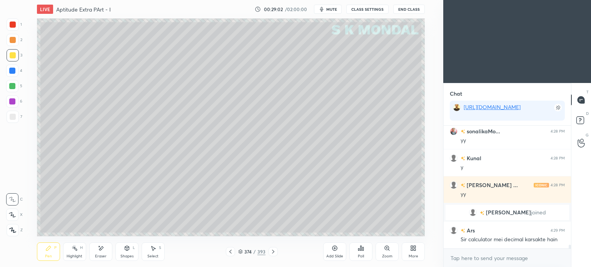
click at [230, 252] on icon at bounding box center [230, 252] width 6 height 6
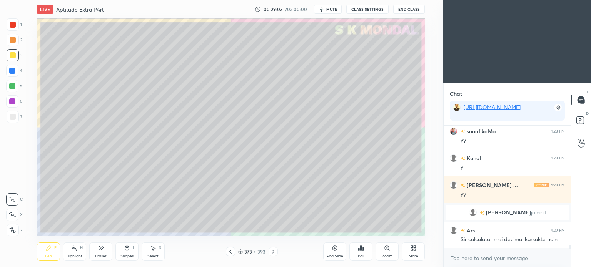
click at [230, 252] on icon at bounding box center [230, 252] width 6 height 6
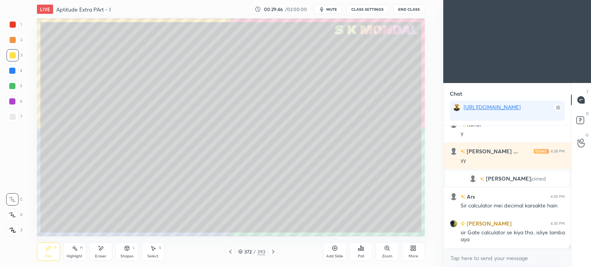
scroll to position [3807, 0]
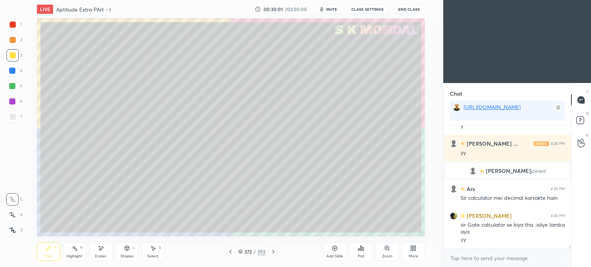
click at [268, 252] on div at bounding box center [272, 251] width 9 height 9
click at [272, 253] on icon at bounding box center [273, 252] width 6 height 6
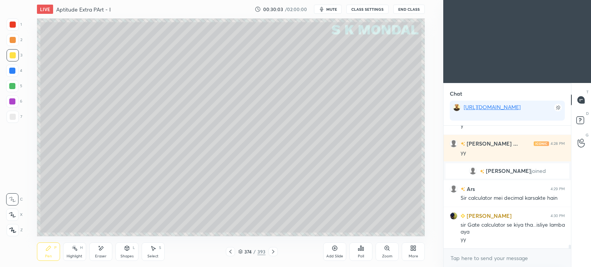
click at [272, 252] on icon at bounding box center [273, 252] width 6 height 6
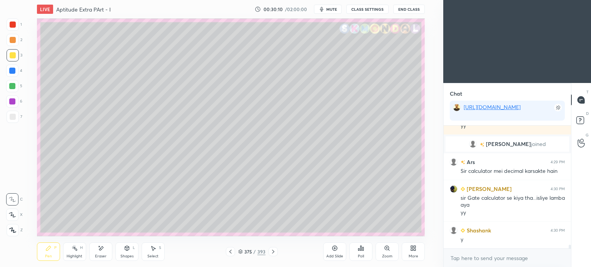
scroll to position [3861, 0]
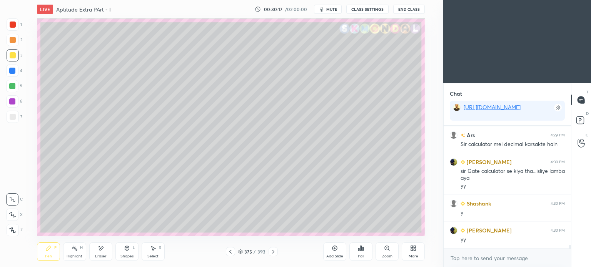
click at [63, 259] on div "Highlight H" at bounding box center [74, 252] width 23 height 18
click at [53, 253] on div "Pen P" at bounding box center [48, 252] width 23 height 18
click at [54, 253] on div "Pen P" at bounding box center [48, 252] width 23 height 18
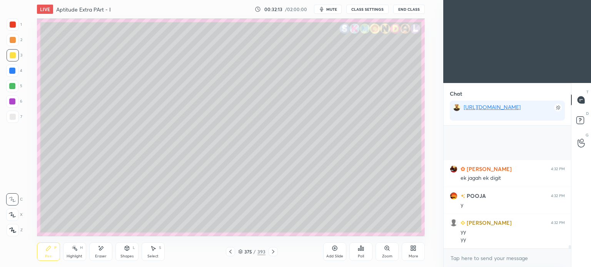
scroll to position [4326, 0]
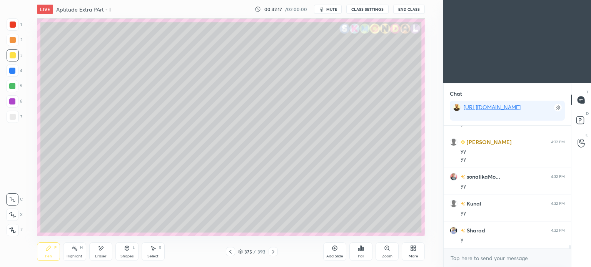
click at [103, 253] on div "Eraser" at bounding box center [100, 252] width 23 height 18
click at [52, 250] on div "Pen P" at bounding box center [48, 252] width 23 height 18
click at [52, 253] on div "Pen P" at bounding box center [48, 252] width 23 height 18
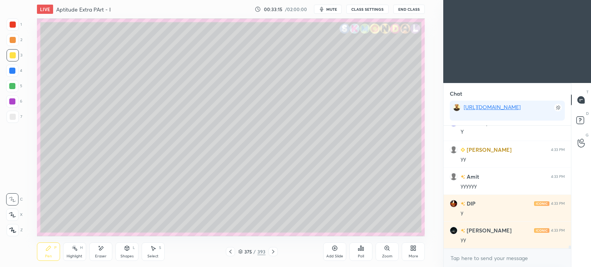
scroll to position [4603, 0]
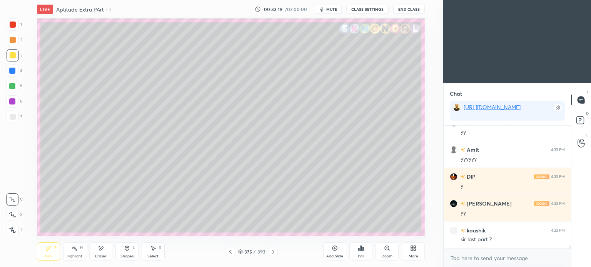
click at [77, 255] on div "Highlight" at bounding box center [75, 257] width 16 height 4
click at [78, 255] on div "Highlight" at bounding box center [75, 257] width 16 height 4
click at [50, 249] on icon at bounding box center [48, 248] width 6 height 6
click at [52, 250] on div "Pen P" at bounding box center [48, 252] width 23 height 18
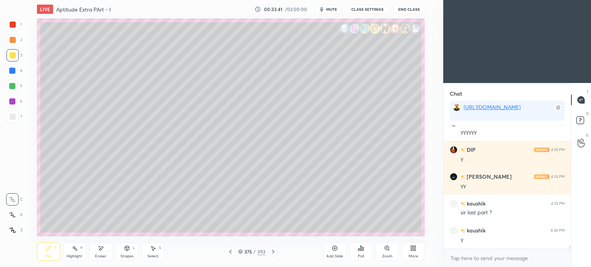
click at [76, 255] on div "Highlight" at bounding box center [75, 257] width 16 height 4
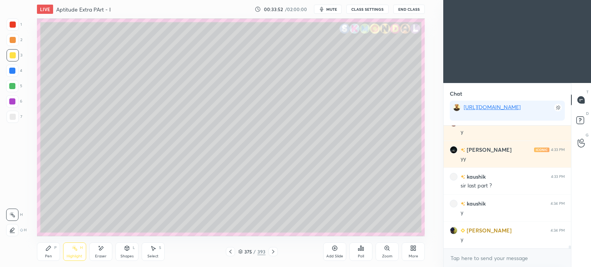
click at [54, 253] on div "Pen P" at bounding box center [48, 252] width 23 height 18
click at [104, 251] on div "Eraser" at bounding box center [100, 252] width 23 height 18
click at [53, 259] on div "Pen P" at bounding box center [48, 252] width 23 height 18
click at [54, 260] on div "Pen P" at bounding box center [48, 252] width 23 height 18
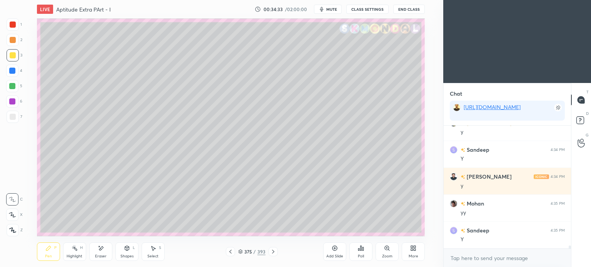
scroll to position [4899, 0]
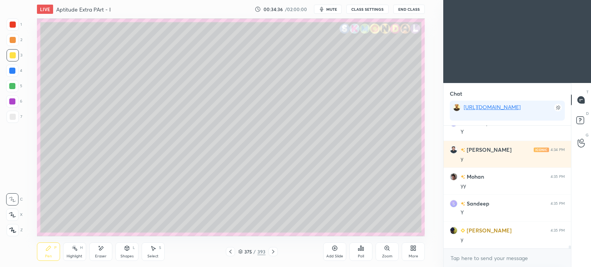
click at [80, 255] on div "Highlight" at bounding box center [75, 257] width 16 height 4
click at [55, 256] on div "Pen P" at bounding box center [48, 252] width 23 height 18
click at [102, 253] on div "Eraser" at bounding box center [100, 252] width 23 height 18
click at [54, 256] on div "Pen P" at bounding box center [48, 252] width 23 height 18
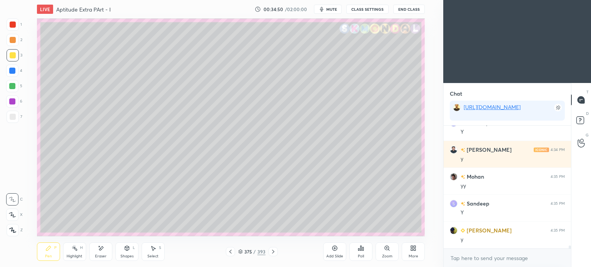
click at [55, 255] on div "Pen P" at bounding box center [48, 252] width 23 height 18
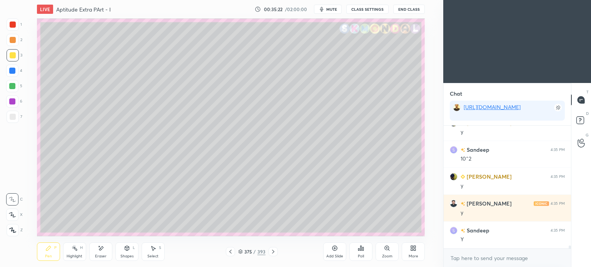
scroll to position [5034, 0]
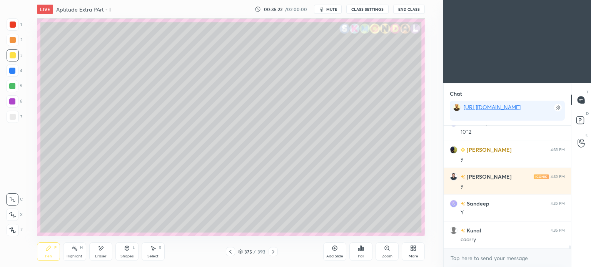
click at [80, 257] on div "Highlight" at bounding box center [75, 257] width 16 height 4
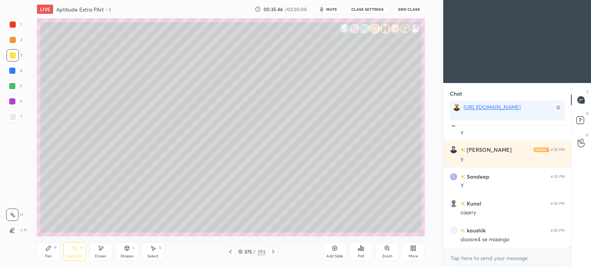
click at [154, 249] on icon at bounding box center [154, 249] width 4 height 5
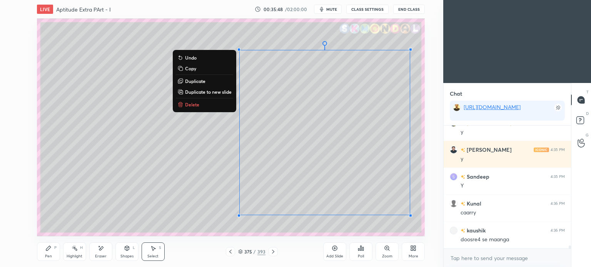
drag, startPoint x: 215, startPoint y: 38, endPoint x: 366, endPoint y: 180, distance: 207.6
click at [423, 230] on div "LIVE Aptitude Extra PArt - I 00:35:48 / 02:00:00 mute CLASS SETTINGS End Class …" at bounding box center [231, 133] width 412 height 267
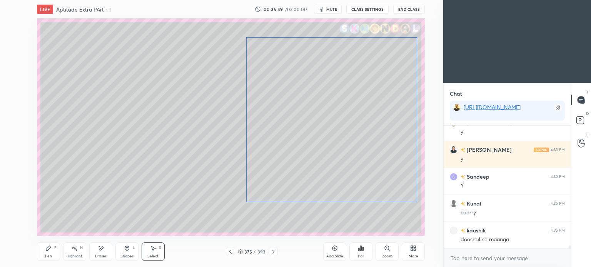
drag, startPoint x: 346, startPoint y: 154, endPoint x: 353, endPoint y: 141, distance: 14.3
click at [353, 141] on div "0 ° Undo Copy Duplicate Duplicate to new slide Delete" at bounding box center [231, 127] width 388 height 218
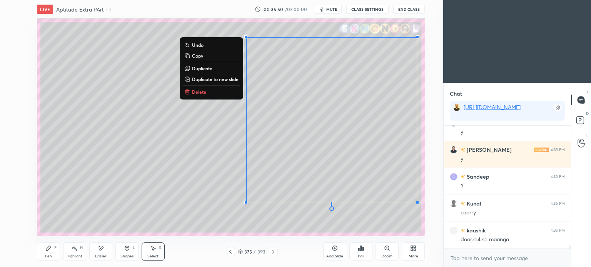
click at [198, 140] on div "0 ° Undo Copy Duplicate Duplicate to new slide Delete" at bounding box center [231, 127] width 388 height 218
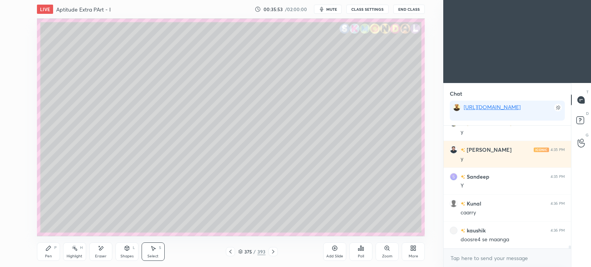
click at [49, 252] on div "Pen P" at bounding box center [48, 252] width 23 height 18
click at [10, 114] on div at bounding box center [13, 117] width 6 height 6
click at [13, 113] on div at bounding box center [13, 117] width 12 height 12
click at [100, 252] on icon at bounding box center [101, 248] width 6 height 7
click at [127, 255] on div "Shapes" at bounding box center [126, 257] width 13 height 4
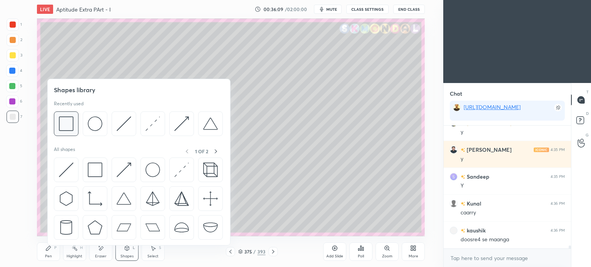
click at [70, 128] on img at bounding box center [66, 124] width 15 height 15
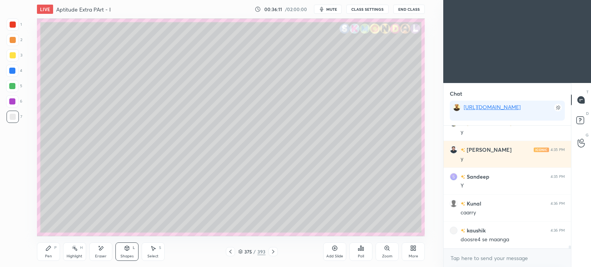
click at [44, 255] on div "Pen P" at bounding box center [48, 252] width 23 height 18
click at [50, 251] on icon at bounding box center [48, 248] width 6 height 6
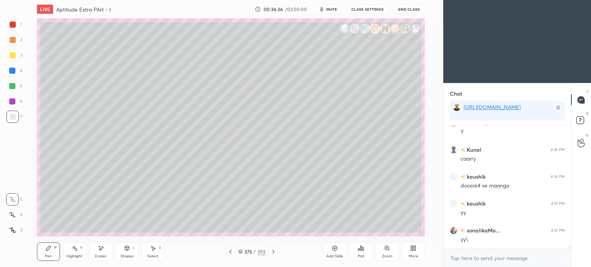
scroll to position [5141, 0]
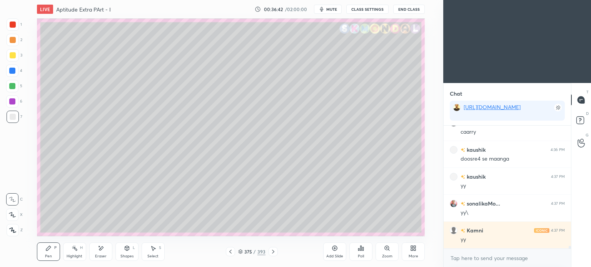
click at [13, 87] on div at bounding box center [12, 86] width 6 height 6
click at [11, 117] on div at bounding box center [13, 117] width 6 height 6
click at [13, 119] on div at bounding box center [13, 117] width 6 height 6
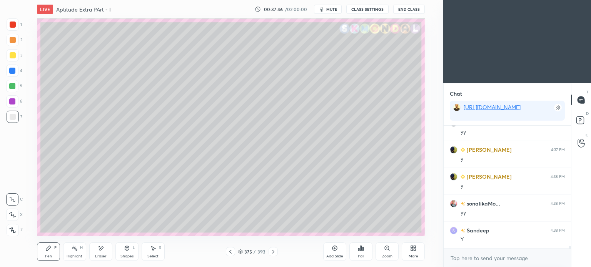
scroll to position [5418, 0]
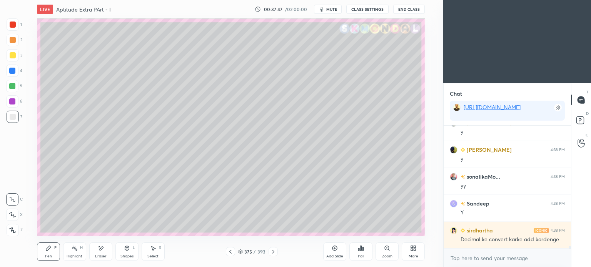
click at [154, 249] on icon at bounding box center [154, 249] width 4 height 5
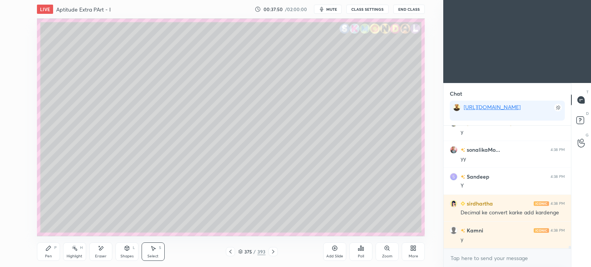
click at [277, 255] on div at bounding box center [272, 251] width 9 height 9
click at [228, 252] on icon at bounding box center [230, 252] width 6 height 6
click at [273, 252] on icon at bounding box center [273, 252] width 2 height 4
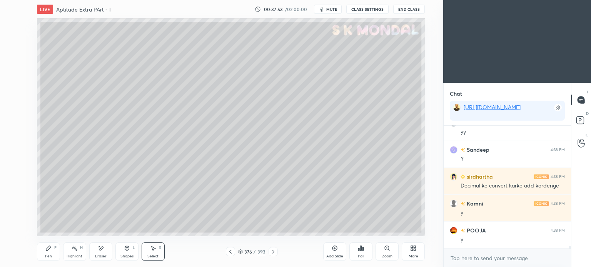
click at [126, 252] on div "Shapes L" at bounding box center [126, 252] width 23 height 18
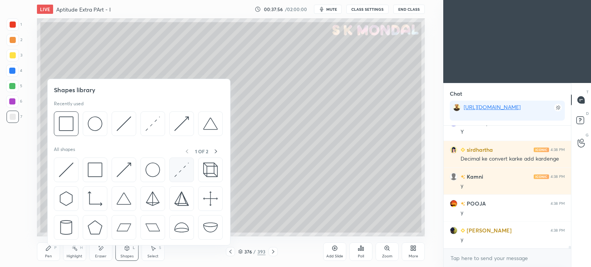
scroll to position [5526, 0]
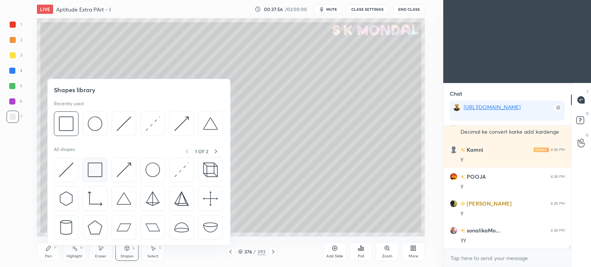
click at [97, 170] on img at bounding box center [95, 170] width 15 height 15
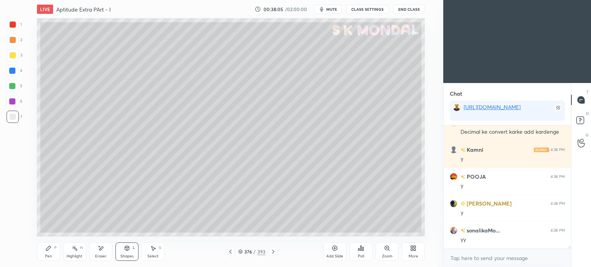
click at [127, 255] on div "Shapes" at bounding box center [126, 257] width 13 height 4
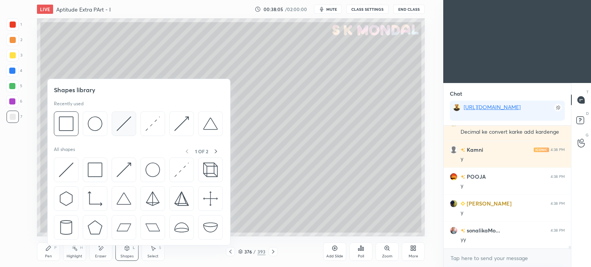
click at [124, 121] on img at bounding box center [124, 124] width 15 height 15
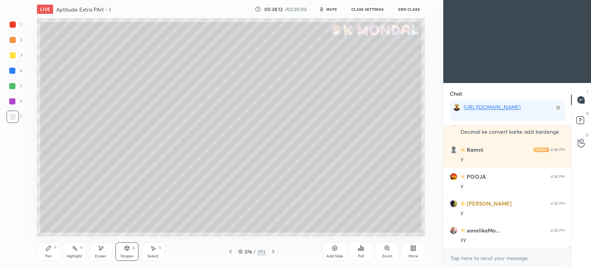
click at [48, 253] on div "Pen P" at bounding box center [48, 252] width 23 height 18
click at [52, 251] on div "Pen P" at bounding box center [48, 252] width 23 height 18
click at [14, 57] on div at bounding box center [13, 55] width 6 height 6
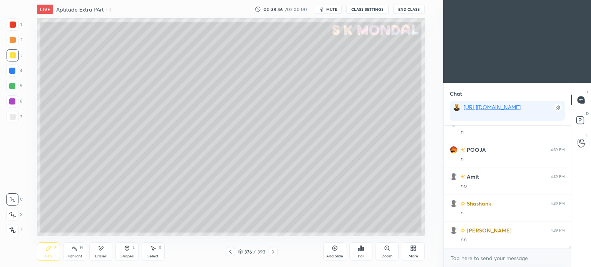
scroll to position [5849, 0]
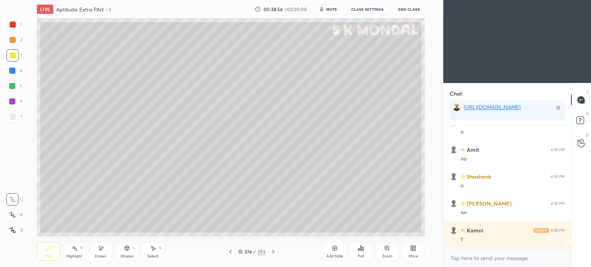
click at [11, 87] on div at bounding box center [12, 86] width 6 height 6
click at [72, 255] on div "Highlight" at bounding box center [75, 257] width 16 height 4
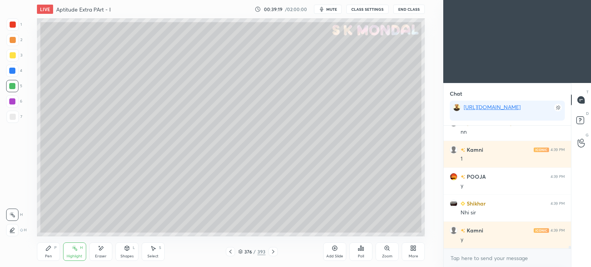
scroll to position [5957, 0]
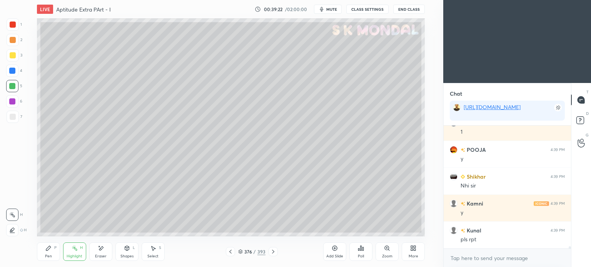
click at [230, 252] on icon at bounding box center [230, 252] width 2 height 4
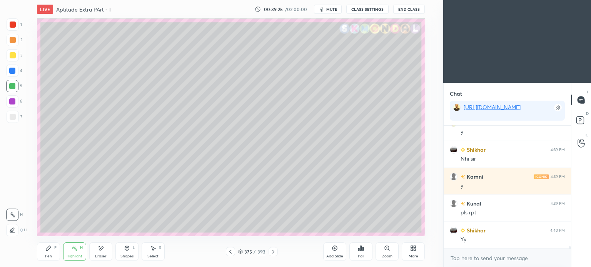
click at [270, 252] on icon at bounding box center [273, 252] width 6 height 6
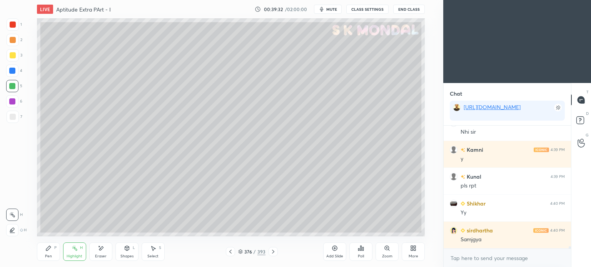
click at [230, 251] on icon at bounding box center [230, 252] width 6 height 6
click at [271, 253] on icon at bounding box center [273, 252] width 6 height 6
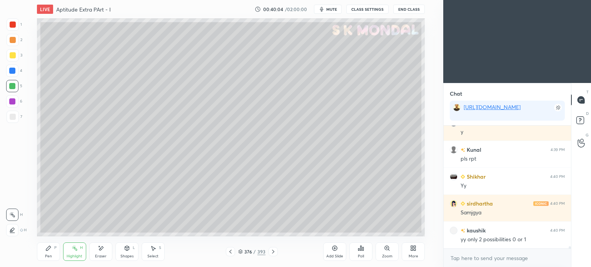
click at [45, 252] on div "Pen P" at bounding box center [48, 252] width 23 height 18
click at [45, 255] on div "Pen" at bounding box center [48, 257] width 7 height 4
click at [75, 253] on div "Highlight H" at bounding box center [74, 252] width 23 height 18
click at [75, 257] on div "Highlight" at bounding box center [75, 257] width 16 height 4
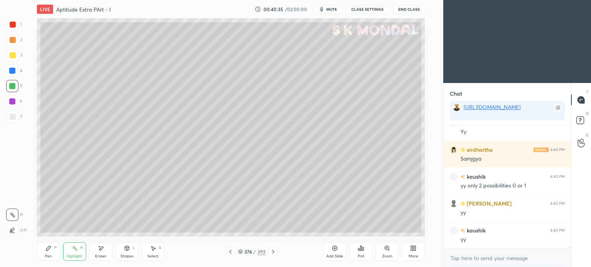
scroll to position [6119, 0]
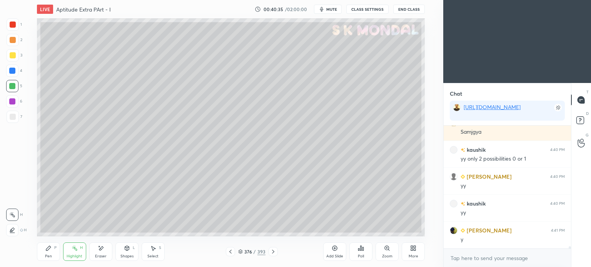
click at [45, 255] on div "Pen" at bounding box center [48, 257] width 7 height 4
click at [46, 258] on div "Pen" at bounding box center [48, 257] width 7 height 4
click at [9, 115] on div at bounding box center [13, 117] width 12 height 12
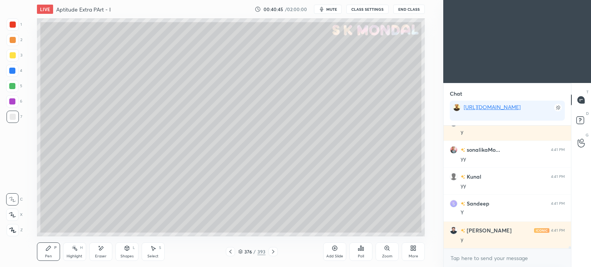
scroll to position [6280, 0]
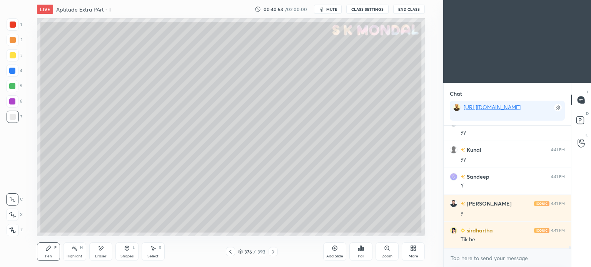
click at [17, 68] on div at bounding box center [12, 71] width 12 height 12
click at [10, 122] on div at bounding box center [13, 117] width 12 height 12
click at [12, 120] on div at bounding box center [13, 117] width 6 height 6
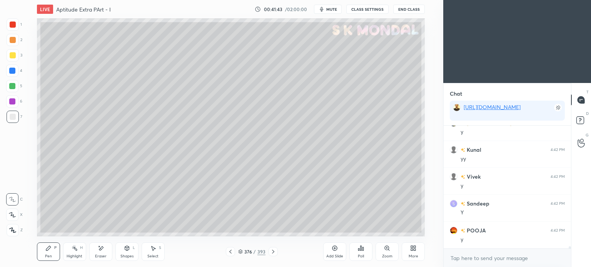
scroll to position [6449, 0]
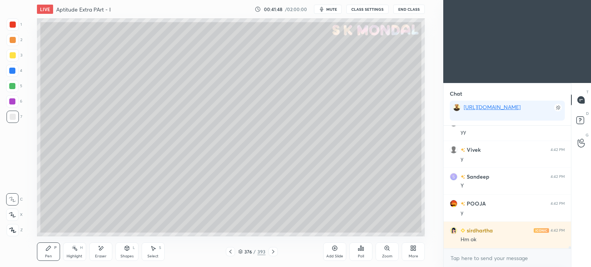
click at [271, 252] on icon at bounding box center [273, 252] width 6 height 6
click at [122, 255] on div "Shapes" at bounding box center [126, 257] width 13 height 4
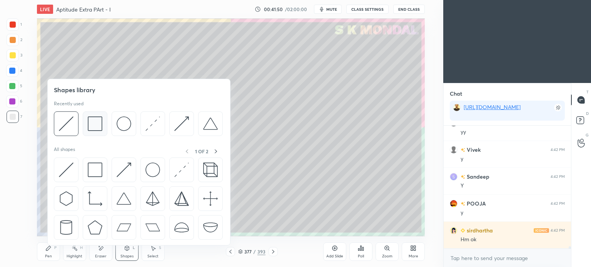
click at [97, 128] on img at bounding box center [95, 124] width 15 height 15
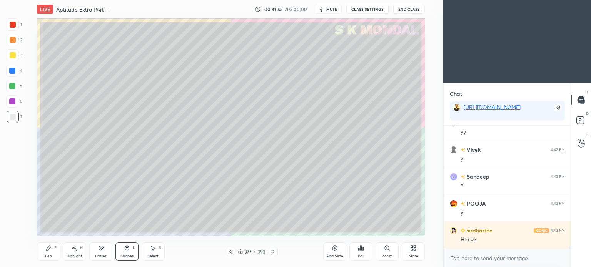
click at [46, 256] on div "Pen" at bounding box center [48, 257] width 7 height 4
click at [49, 252] on div "Pen P" at bounding box center [48, 252] width 23 height 18
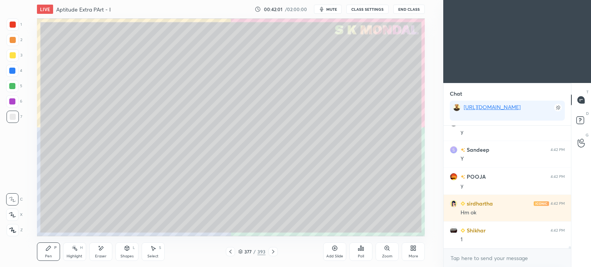
click at [104, 250] on div "Eraser" at bounding box center [100, 252] width 23 height 18
click at [44, 250] on div "Pen P" at bounding box center [48, 252] width 23 height 18
click at [46, 253] on div "Pen P" at bounding box center [48, 252] width 23 height 18
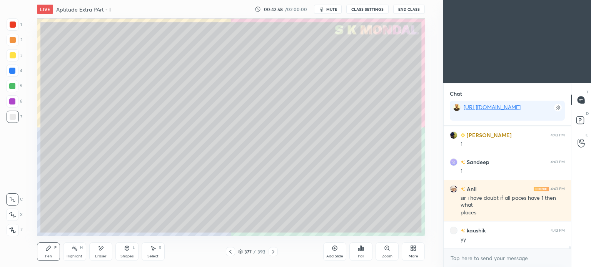
scroll to position [2, 2]
click at [127, 251] on icon at bounding box center [127, 249] width 0 height 3
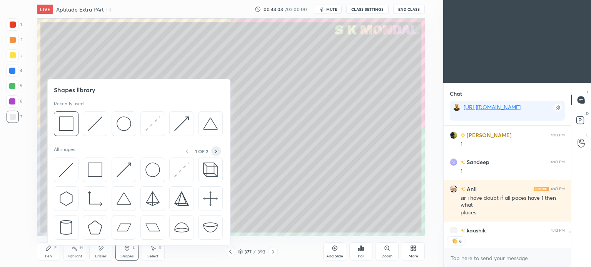
click at [216, 151] on icon at bounding box center [216, 151] width 6 height 6
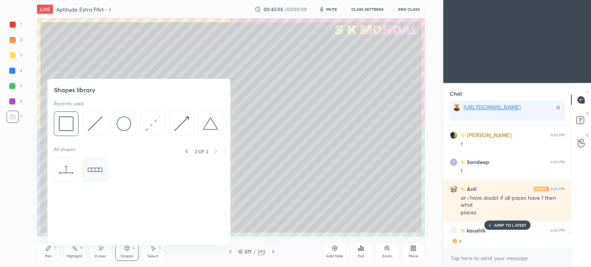
scroll to position [6695, 0]
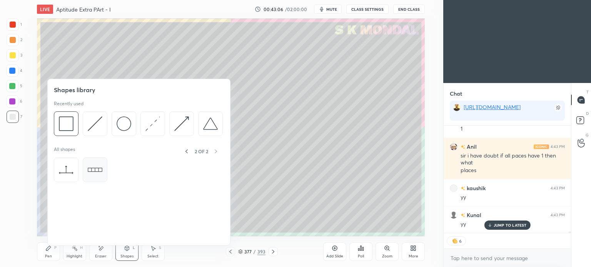
click at [93, 171] on img at bounding box center [95, 170] width 15 height 15
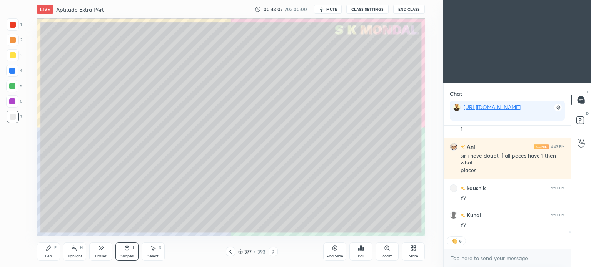
scroll to position [6722, 0]
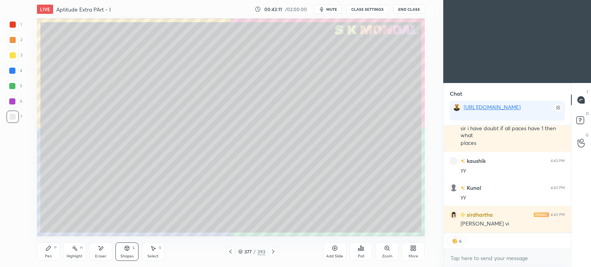
click at [159, 248] on div "S" at bounding box center [160, 248] width 2 height 4
drag, startPoint x: 243, startPoint y: 44, endPoint x: 279, endPoint y: 91, distance: 58.9
click at [279, 91] on div "0 ° Undo Copy Duplicate Duplicate to new slide Delete" at bounding box center [231, 127] width 388 height 218
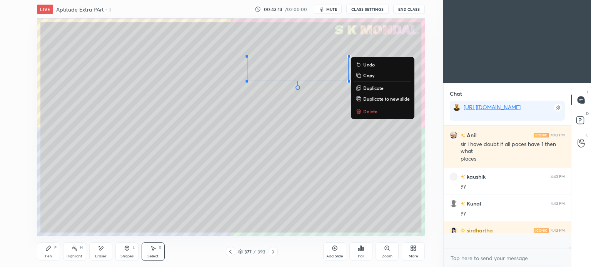
scroll to position [2, 2]
click at [374, 88] on p "Duplicate" at bounding box center [373, 88] width 20 height 6
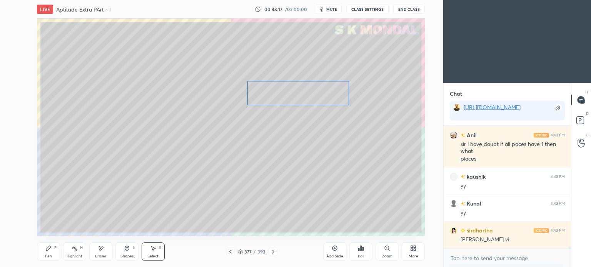
drag, startPoint x: 312, startPoint y: 80, endPoint x: 303, endPoint y: 96, distance: 17.9
click at [303, 96] on div "0 ° Undo Copy Duplicate Duplicate to new slide Delete" at bounding box center [231, 127] width 388 height 218
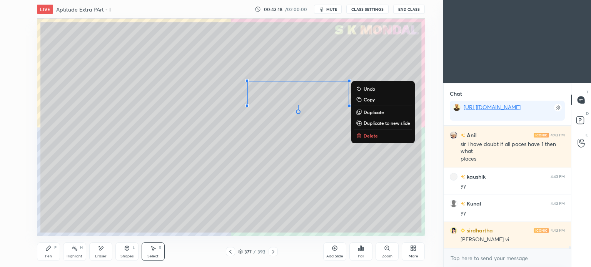
click at [374, 112] on p "Duplicate" at bounding box center [374, 112] width 20 height 6
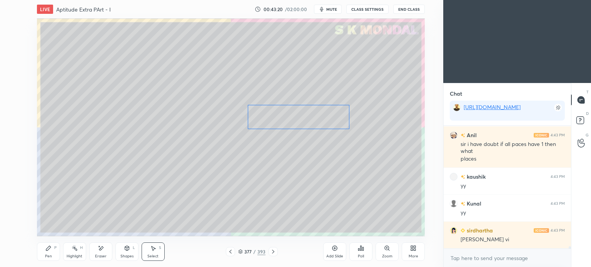
drag, startPoint x: 317, startPoint y: 96, endPoint x: 309, endPoint y: 110, distance: 16.5
click at [309, 110] on div "0 ° Undo Copy Duplicate Duplicate to new slide Delete" at bounding box center [231, 127] width 388 height 218
click at [276, 151] on div "0 ° Undo Copy Duplicate Duplicate to new slide Delete" at bounding box center [231, 127] width 388 height 218
click at [45, 253] on div "Pen P" at bounding box center [48, 252] width 23 height 18
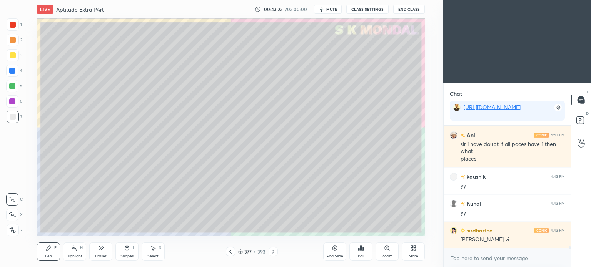
click at [46, 255] on div "Pen" at bounding box center [48, 257] width 7 height 4
click at [14, 90] on div at bounding box center [12, 86] width 12 height 12
click at [12, 119] on div at bounding box center [13, 117] width 6 height 6
click at [13, 120] on div at bounding box center [13, 117] width 6 height 6
click at [10, 55] on div at bounding box center [13, 55] width 6 height 6
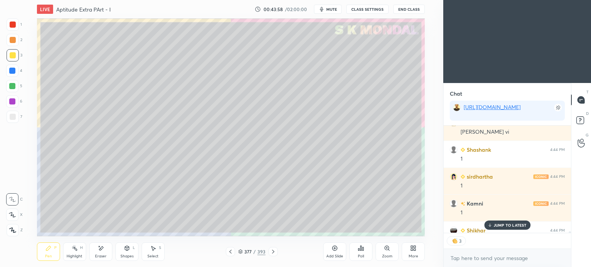
scroll to position [6856, 0]
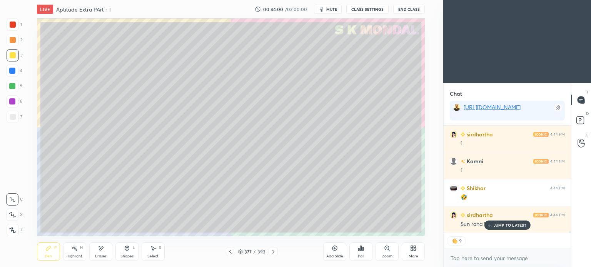
click at [495, 226] on p "JUMP TO LATEST" at bounding box center [510, 225] width 33 height 5
click at [271, 250] on icon at bounding box center [273, 252] width 6 height 6
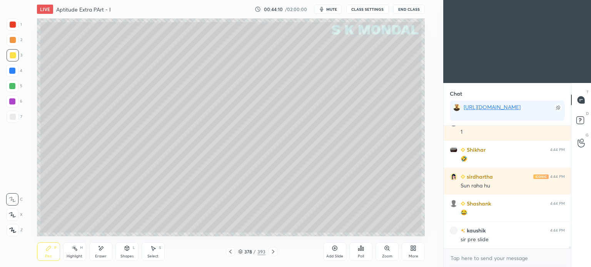
scroll to position [6895, 0]
click at [228, 252] on icon at bounding box center [230, 252] width 6 height 6
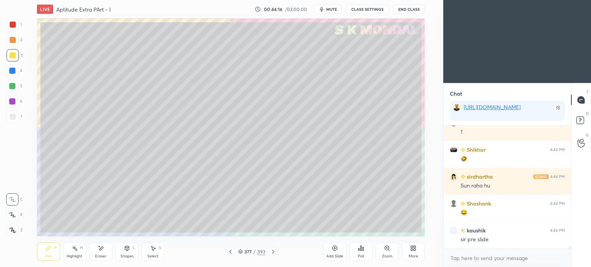
click at [78, 253] on div "Highlight H" at bounding box center [74, 252] width 23 height 18
click at [78, 255] on div "Highlight" at bounding box center [75, 257] width 16 height 4
click at [49, 252] on div "Pen P" at bounding box center [48, 252] width 23 height 18
click at [46, 255] on div "Pen" at bounding box center [48, 257] width 7 height 4
click at [14, 117] on div at bounding box center [13, 117] width 6 height 6
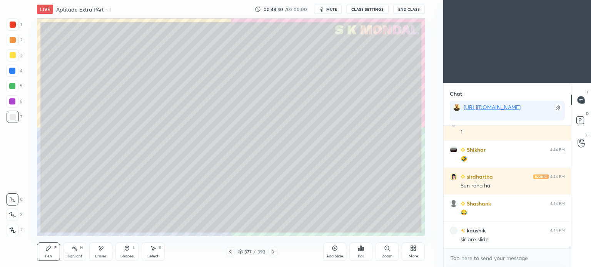
scroll to position [6922, 0]
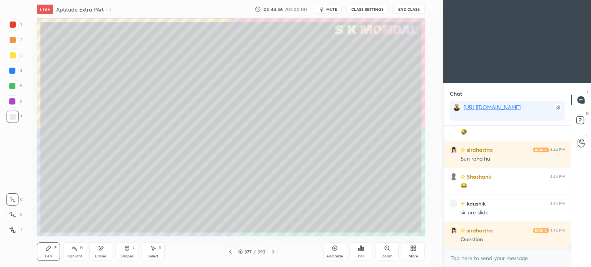
click at [275, 255] on div at bounding box center [272, 251] width 9 height 9
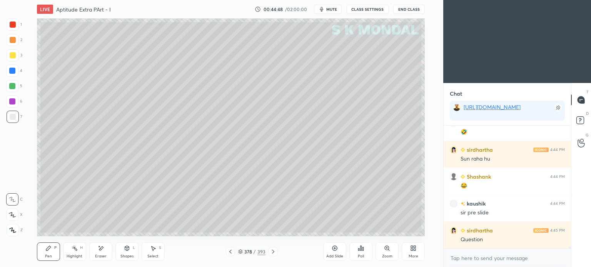
click at [14, 60] on div at bounding box center [13, 55] width 12 height 12
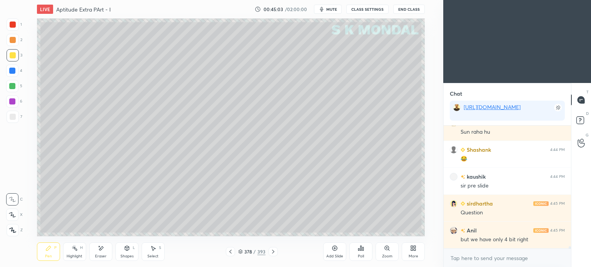
click at [125, 250] on icon at bounding box center [127, 248] width 4 height 5
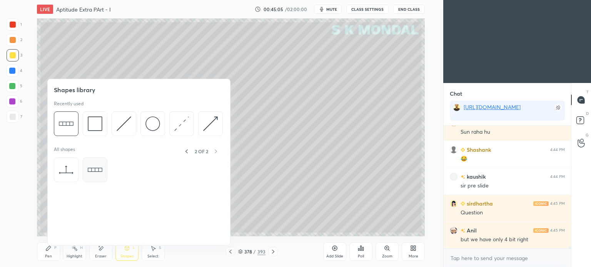
click at [98, 171] on img at bounding box center [95, 170] width 15 height 15
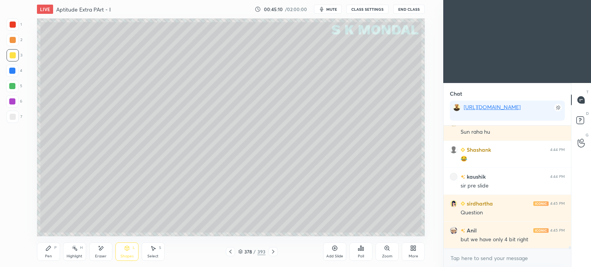
click at [149, 249] on div "Select S" at bounding box center [153, 252] width 23 height 18
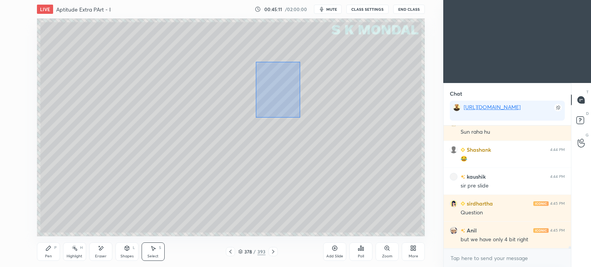
drag, startPoint x: 255, startPoint y: 62, endPoint x: 300, endPoint y: 118, distance: 71.4
click at [300, 118] on div "0 ° Undo Copy Duplicate Duplicate to new slide Delete" at bounding box center [231, 127] width 388 height 218
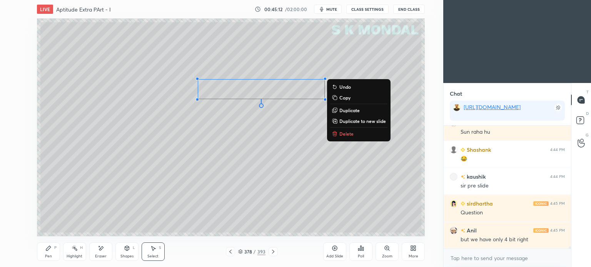
click at [353, 113] on p "Duplicate" at bounding box center [349, 110] width 20 height 6
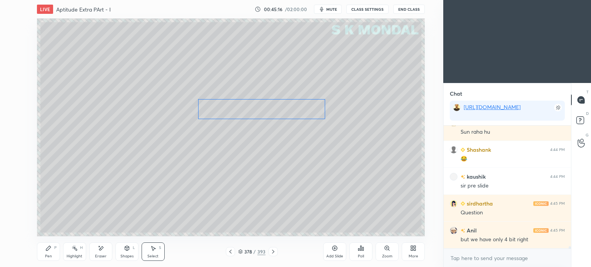
drag, startPoint x: 278, startPoint y: 104, endPoint x: 269, endPoint y: 115, distance: 13.7
click at [269, 115] on div "0 ° Undo Copy Duplicate Duplicate to new slide Delete" at bounding box center [231, 127] width 388 height 218
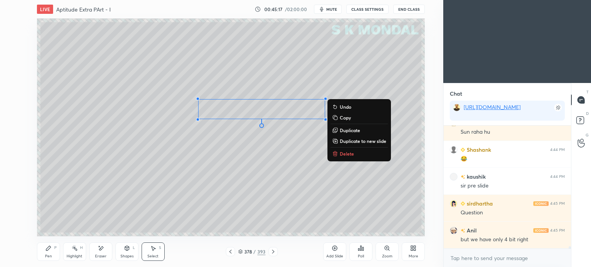
click at [347, 129] on p "Duplicate" at bounding box center [350, 130] width 20 height 6
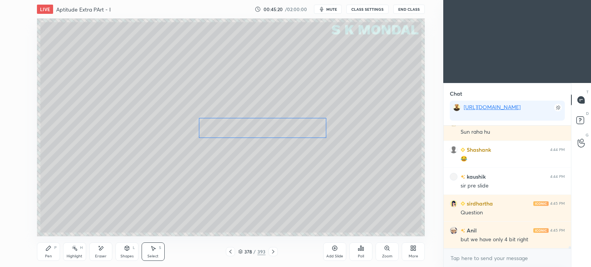
scroll to position [6976, 0]
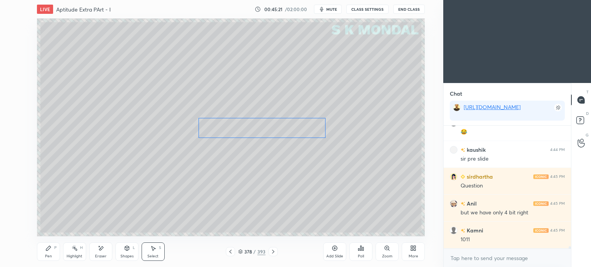
drag, startPoint x: 298, startPoint y: 124, endPoint x: 289, endPoint y: 135, distance: 13.7
click at [289, 135] on div "0 ° Undo Copy Duplicate Duplicate to new slide Delete" at bounding box center [231, 127] width 388 height 218
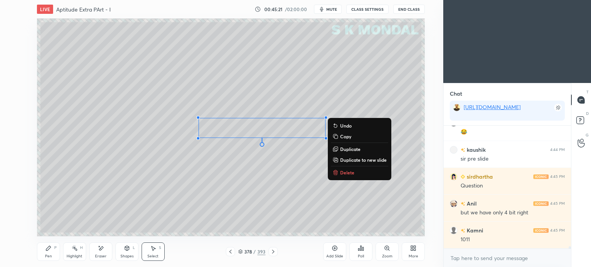
scroll to position [7002, 0]
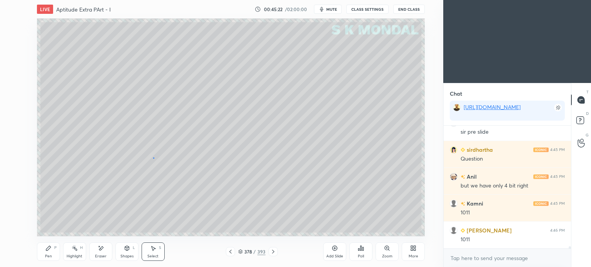
click at [153, 158] on div "0 ° Undo Copy Duplicate Duplicate to new slide Delete" at bounding box center [231, 127] width 388 height 218
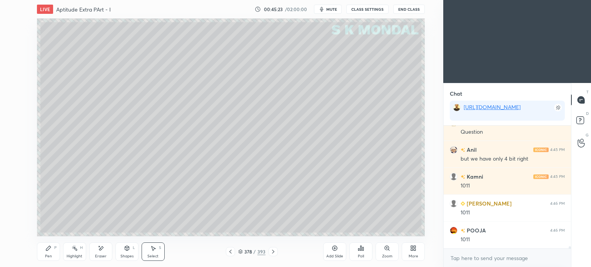
scroll to position [7056, 0]
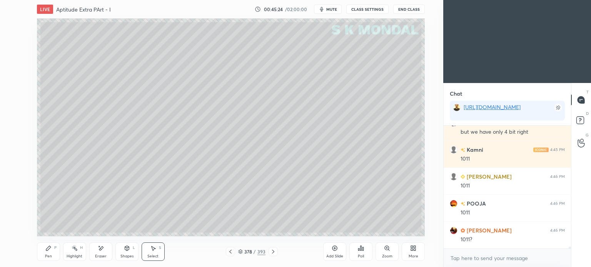
click at [51, 253] on div "Pen P" at bounding box center [48, 252] width 23 height 18
click at [49, 256] on div "Pen" at bounding box center [48, 257] width 7 height 4
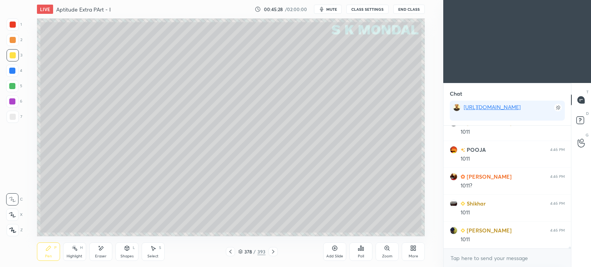
scroll to position [7137, 0]
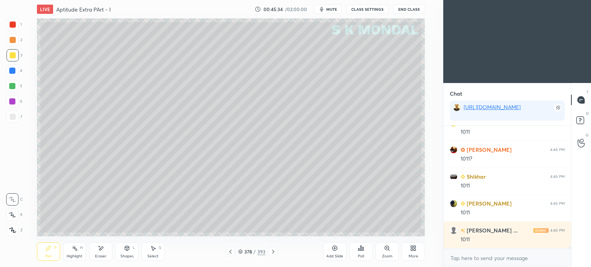
click at [65, 253] on div "Highlight H" at bounding box center [74, 252] width 23 height 18
click at [48, 247] on icon at bounding box center [48, 248] width 6 height 6
click at [51, 243] on div "Pen P" at bounding box center [48, 252] width 23 height 18
click at [13, 114] on div at bounding box center [13, 117] width 6 height 6
click at [15, 116] on div at bounding box center [13, 117] width 12 height 12
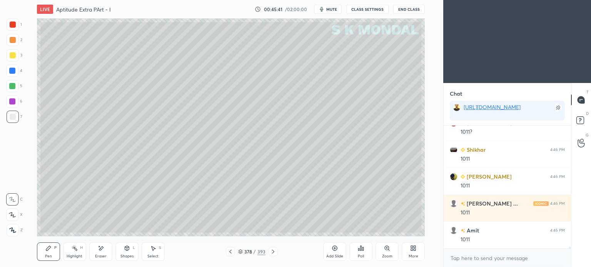
scroll to position [7191, 0]
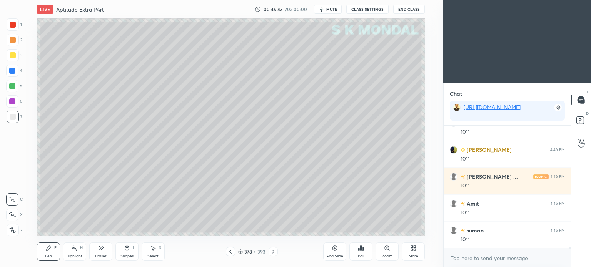
click at [10, 118] on div at bounding box center [13, 117] width 6 height 6
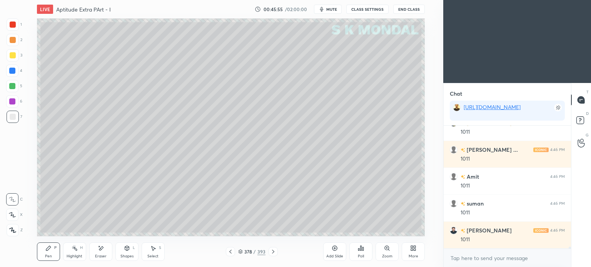
click at [73, 256] on div "Highlight" at bounding box center [75, 257] width 16 height 4
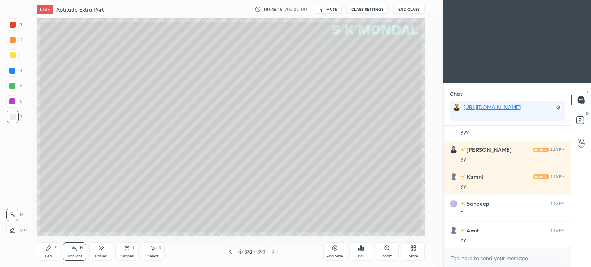
scroll to position [7541, 0]
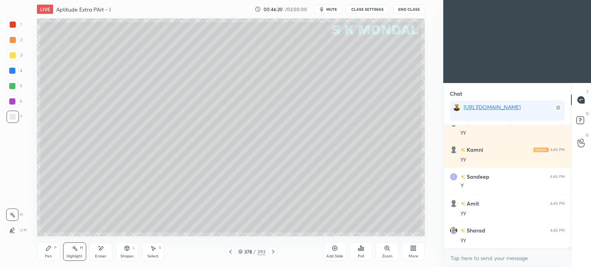
click at [274, 252] on icon at bounding box center [273, 252] width 6 height 6
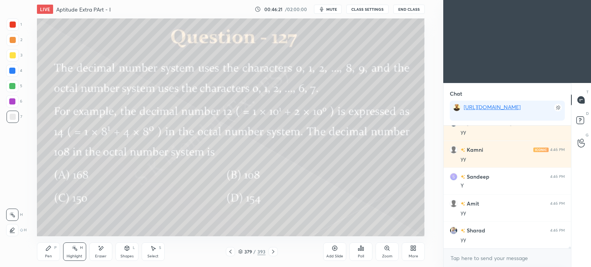
click at [232, 250] on icon at bounding box center [230, 252] width 6 height 6
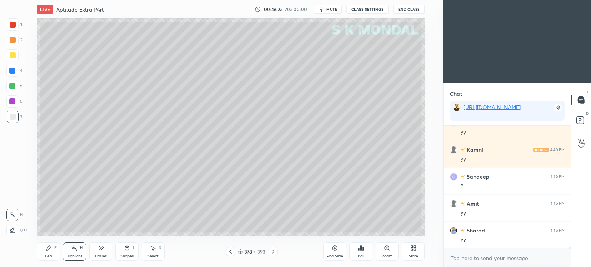
click at [411, 252] on div "More" at bounding box center [413, 252] width 23 height 18
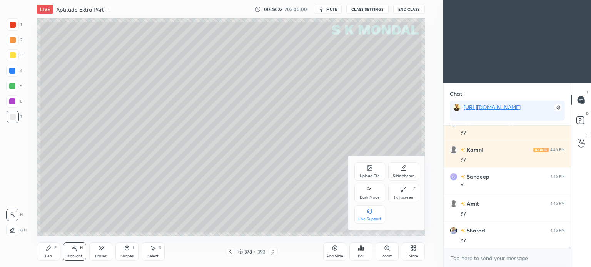
click at [365, 172] on div "Upload File" at bounding box center [369, 171] width 31 height 18
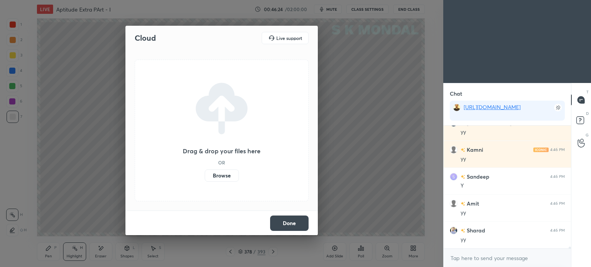
click at [218, 178] on label "Browse" at bounding box center [222, 176] width 34 height 12
click at [205, 178] on input "Browse" at bounding box center [205, 176] width 0 height 12
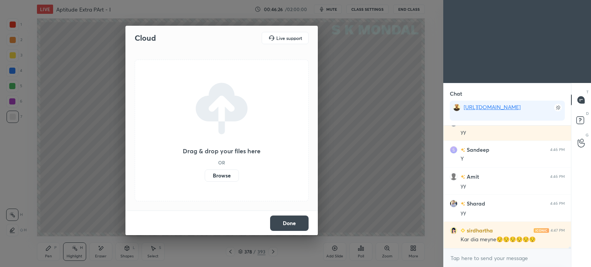
scroll to position [7595, 0]
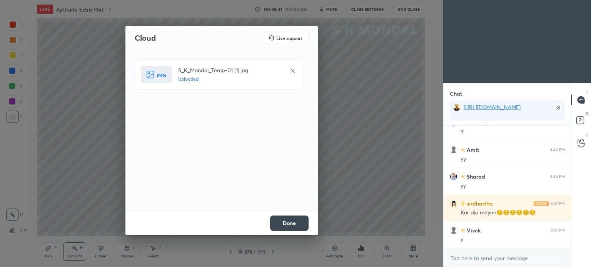
click at [291, 217] on button "Done" at bounding box center [289, 223] width 38 height 15
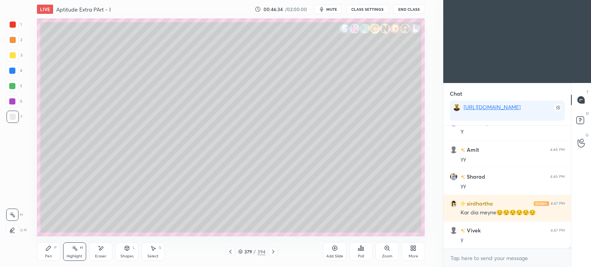
click at [45, 252] on icon at bounding box center [48, 248] width 6 height 6
click at [45, 255] on div "Pen" at bounding box center [48, 257] width 7 height 4
click at [131, 253] on div "Shapes L" at bounding box center [126, 252] width 23 height 18
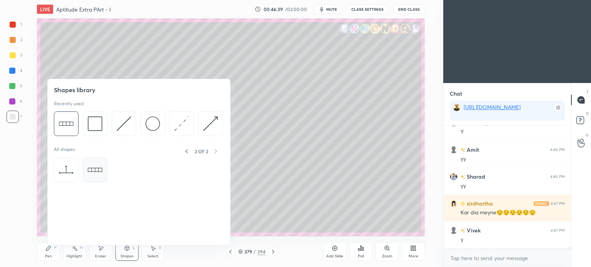
click at [98, 169] on img at bounding box center [95, 170] width 15 height 15
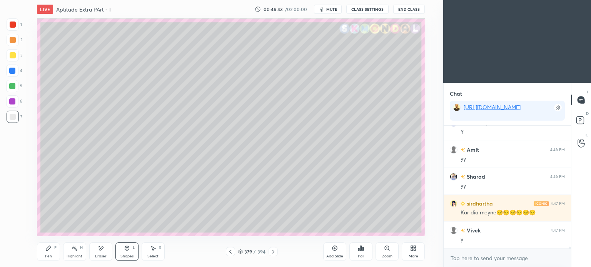
click at [155, 258] on div "Select" at bounding box center [152, 257] width 11 height 4
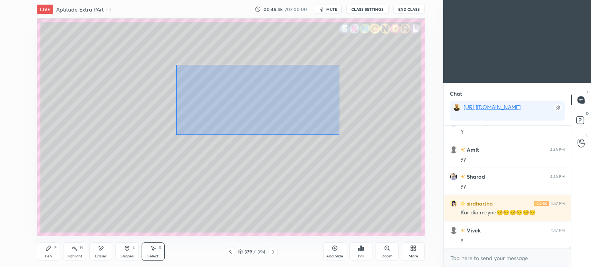
drag, startPoint x: 322, startPoint y: 130, endPoint x: 341, endPoint y: 135, distance: 19.5
click at [341, 135] on div "0 ° Undo Copy Duplicate Duplicate to new slide Delete" at bounding box center [231, 127] width 388 height 218
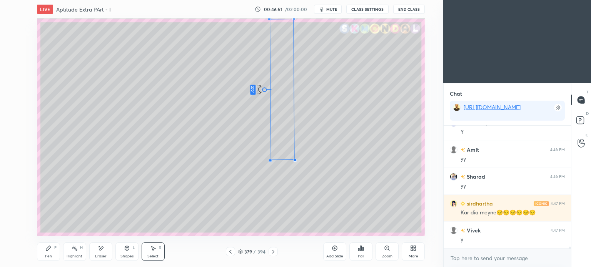
drag, startPoint x: 281, startPoint y: 108, endPoint x: 165, endPoint y: 83, distance: 118.8
click at [165, 83] on div "270 ° Undo Copy Duplicate Duplicate to new slide Delete" at bounding box center [231, 127] width 388 height 218
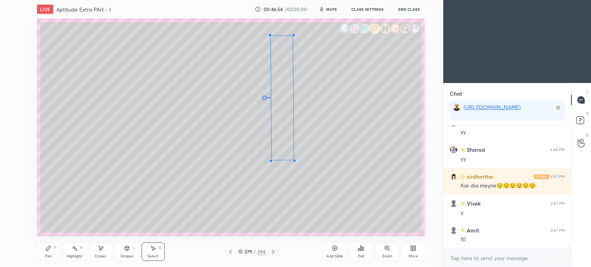
scroll to position [7703, 0]
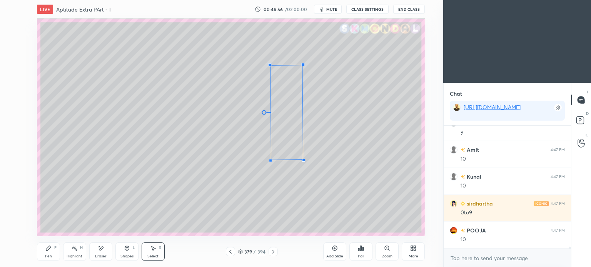
drag, startPoint x: 292, startPoint y: 18, endPoint x: 302, endPoint y: 65, distance: 47.6
click at [302, 65] on div at bounding box center [302, 64] width 3 height 3
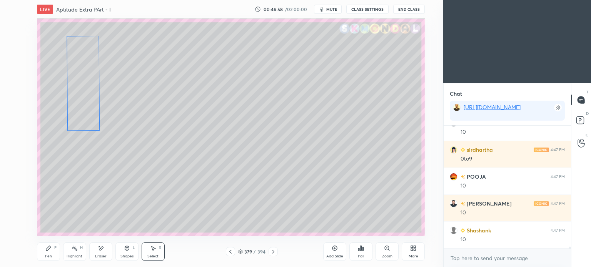
scroll to position [7783, 0]
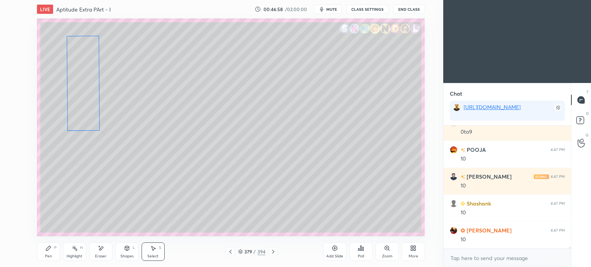
drag, startPoint x: 285, startPoint y: 100, endPoint x: 81, endPoint y: 70, distance: 205.6
click at [81, 70] on div "270 ° Undo Copy Duplicate Duplicate to new slide Delete" at bounding box center [231, 127] width 388 height 218
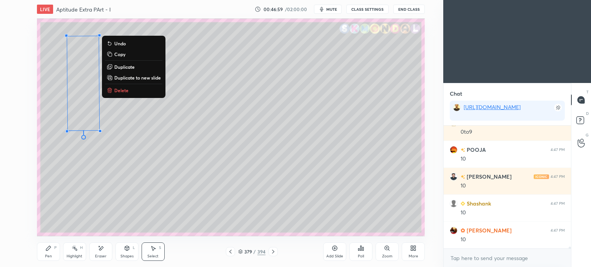
scroll to position [7810, 0]
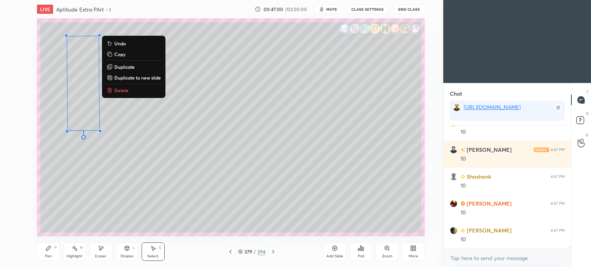
click at [123, 66] on p "Duplicate" at bounding box center [124, 67] width 20 height 6
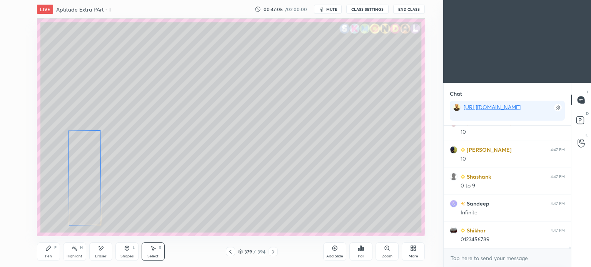
scroll to position [7918, 0]
drag, startPoint x: 86, startPoint y: 110, endPoint x: 78, endPoint y: 196, distance: 86.1
click at [78, 196] on div "270 ° Undo Copy Duplicate Duplicate to new slide Delete" at bounding box center [231, 127] width 388 height 218
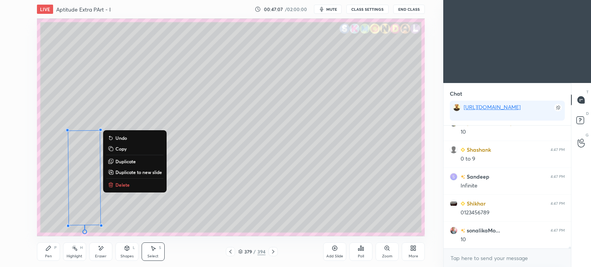
click at [200, 119] on div "270 ° Undo Copy Duplicate Duplicate to new slide Delete" at bounding box center [231, 127] width 388 height 218
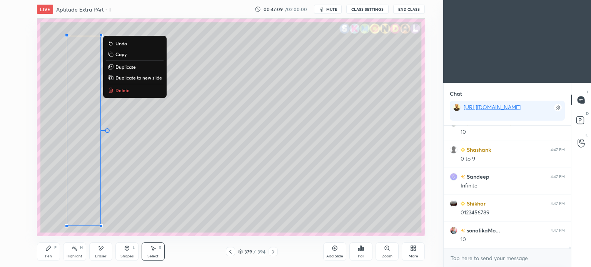
drag, startPoint x: 50, startPoint y: 30, endPoint x: 237, endPoint y: 250, distance: 289.0
click at [237, 250] on div "LIVE Aptitude Extra PArt - I 00:47:09 / 02:00:00 mute CLASS SETTINGS End Class …" at bounding box center [231, 133] width 412 height 267
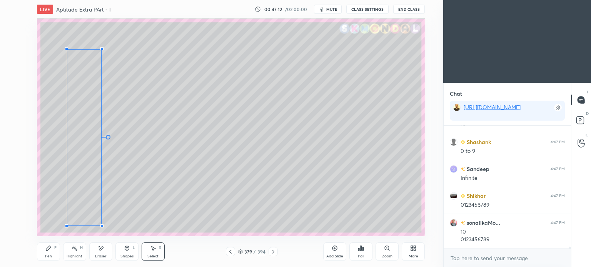
drag, startPoint x: 100, startPoint y: 36, endPoint x: 102, endPoint y: 49, distance: 12.8
click at [102, 49] on div at bounding box center [101, 48] width 3 height 3
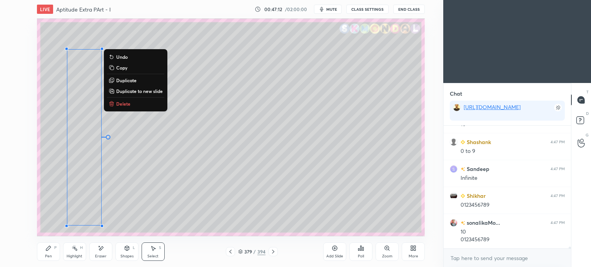
scroll to position [7953, 0]
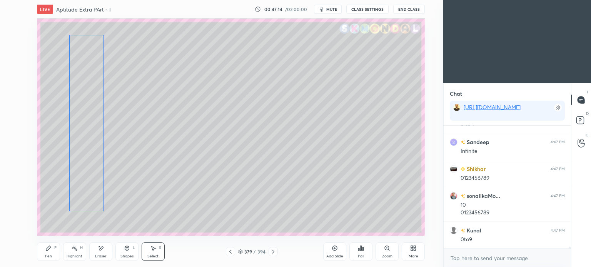
drag, startPoint x: 83, startPoint y: 75, endPoint x: 86, endPoint y: 61, distance: 14.5
click at [86, 61] on div "0 ° Undo Copy Duplicate Duplicate to new slide Delete" at bounding box center [231, 127] width 388 height 218
click at [199, 78] on div "0 ° Undo Copy Duplicate Duplicate to new slide Delete" at bounding box center [231, 127] width 388 height 218
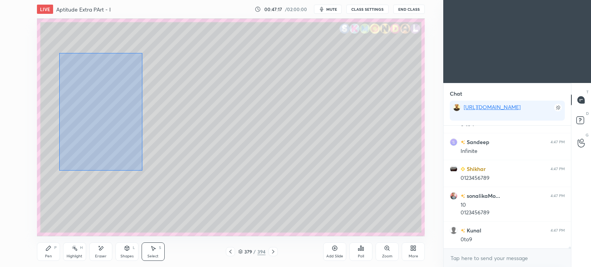
drag, startPoint x: 59, startPoint y: 53, endPoint x: 142, endPoint y: 170, distance: 143.5
click at [142, 170] on div "0 ° Undo Copy Duplicate Duplicate to new slide Delete" at bounding box center [231, 127] width 388 height 218
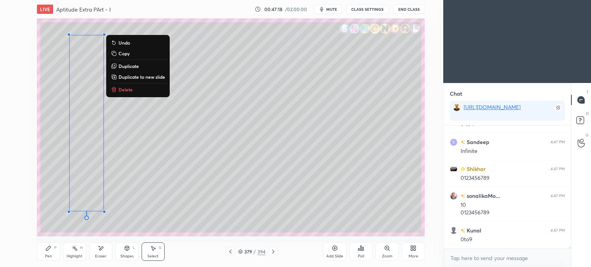
click at [130, 66] on p "Duplicate" at bounding box center [128, 66] width 20 height 6
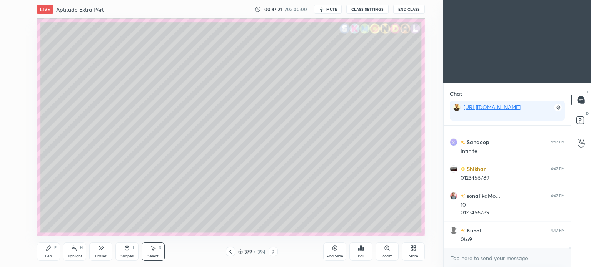
scroll to position [7980, 0]
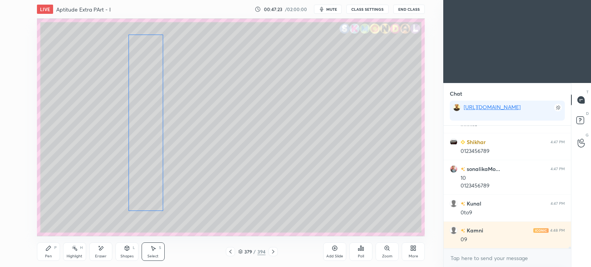
drag, startPoint x: 94, startPoint y: 81, endPoint x: 140, endPoint y: 71, distance: 46.9
click at [140, 71] on div "0 ° Undo Copy Duplicate Duplicate to new slide Delete" at bounding box center [231, 127] width 388 height 218
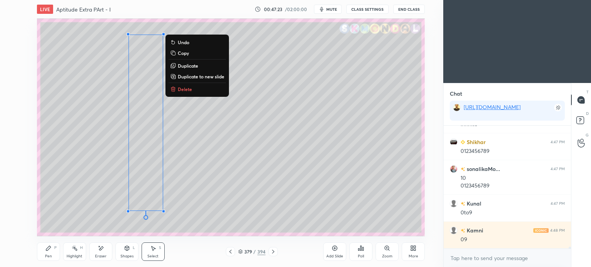
click at [247, 116] on div "0 ° Undo Copy Duplicate Duplicate to new slide Delete" at bounding box center [231, 127] width 388 height 218
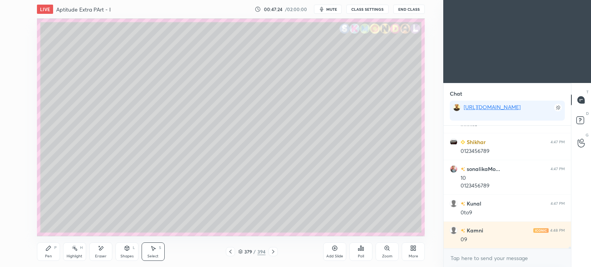
click at [45, 252] on div "Pen P" at bounding box center [48, 252] width 23 height 18
click at [51, 252] on div "Pen P" at bounding box center [48, 252] width 23 height 18
click at [12, 61] on div at bounding box center [13, 55] width 12 height 12
click at [12, 58] on div at bounding box center [13, 55] width 6 height 6
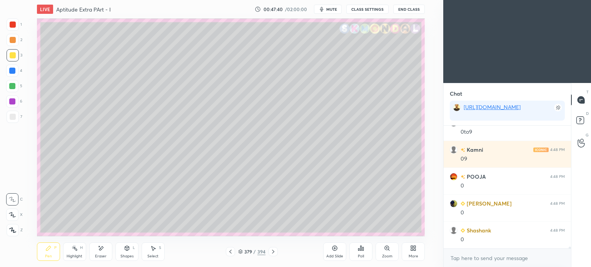
scroll to position [8087, 0]
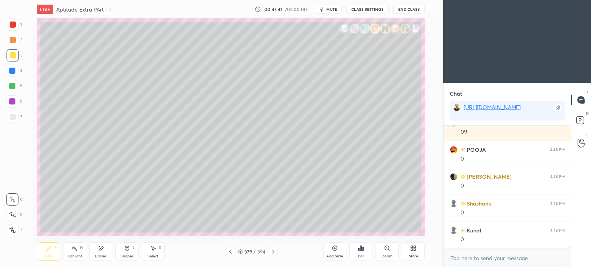
click at [14, 85] on div at bounding box center [12, 86] width 6 height 6
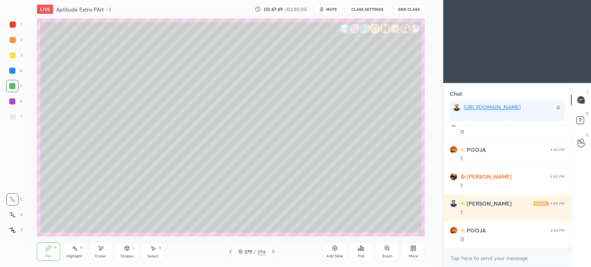
scroll to position [8303, 0]
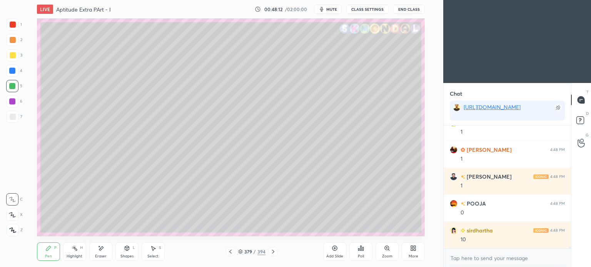
click at [155, 252] on div "Select S" at bounding box center [153, 252] width 23 height 18
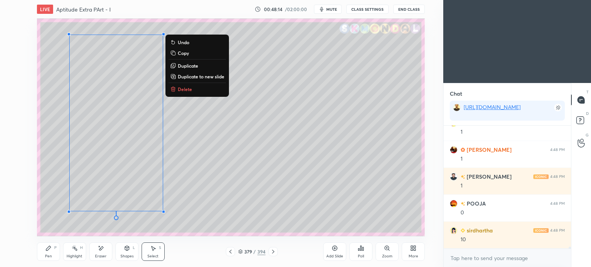
drag, startPoint x: 192, startPoint y: 219, endPoint x: 30, endPoint y: 40, distance: 241.8
click at [30, 40] on div "0 ° Undo Copy Duplicate Duplicate to new slide Delete Setting up your live clas…" at bounding box center [231, 127] width 412 height 218
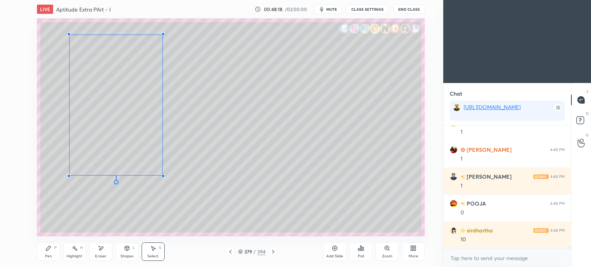
drag, startPoint x: 163, startPoint y: 212, endPoint x: 163, endPoint y: 176, distance: 35.8
click at [163, 176] on div at bounding box center [163, 176] width 3 height 3
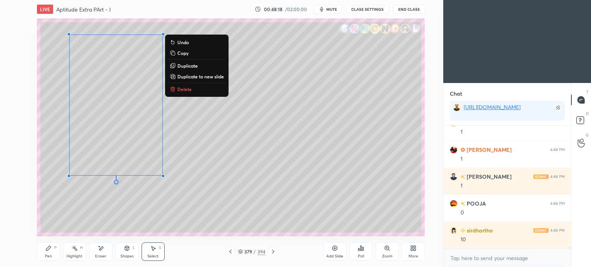
click at [295, 154] on div "0 ° Undo Copy Duplicate Duplicate to new slide Delete" at bounding box center [231, 127] width 388 height 218
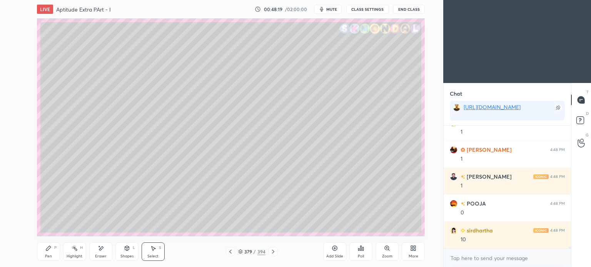
click at [46, 250] on icon at bounding box center [48, 248] width 5 height 5
click at [45, 252] on div "Pen P" at bounding box center [48, 252] width 23 height 18
click at [12, 120] on div at bounding box center [13, 117] width 12 height 12
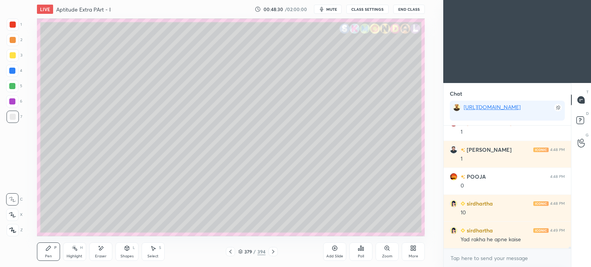
click at [15, 92] on div at bounding box center [12, 86] width 12 height 12
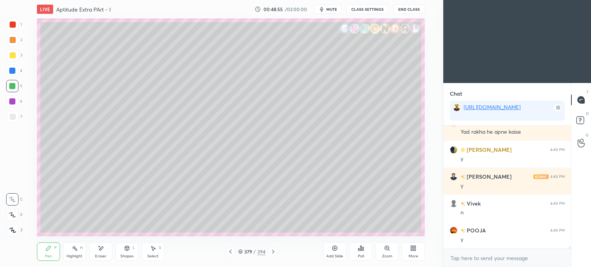
scroll to position [8464, 0]
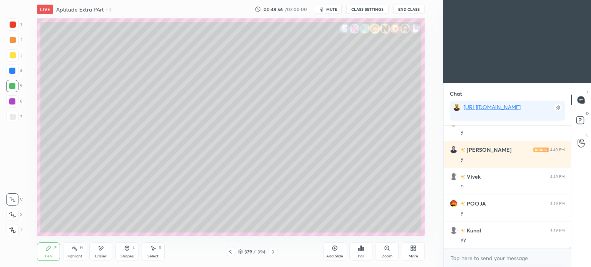
click at [100, 253] on div "Eraser" at bounding box center [100, 252] width 23 height 18
click at [46, 252] on div "Pen P" at bounding box center [48, 252] width 23 height 18
click at [47, 255] on div "Pen" at bounding box center [48, 257] width 7 height 4
click at [10, 122] on div at bounding box center [13, 117] width 12 height 12
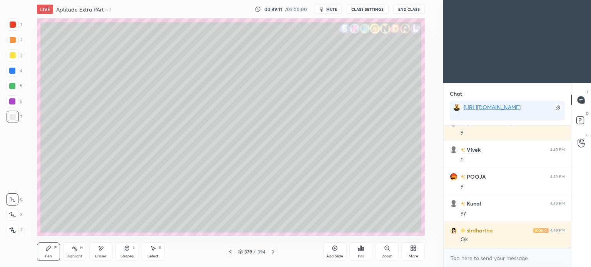
scroll to position [8518, 0]
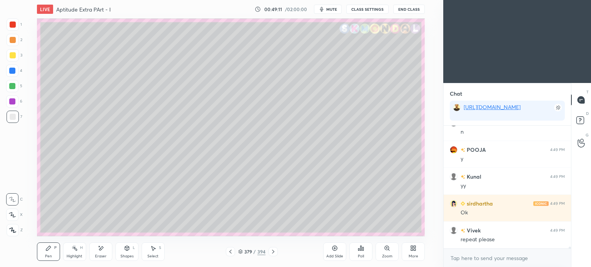
click at [75, 251] on icon at bounding box center [75, 248] width 6 height 6
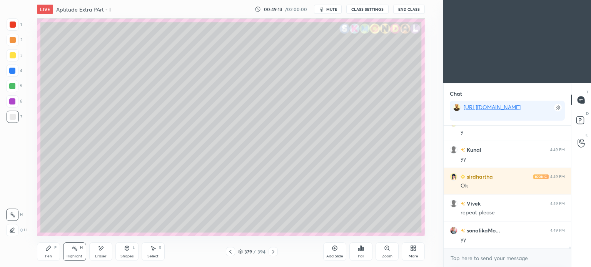
click at [13, 58] on div at bounding box center [13, 55] width 6 height 6
click at [48, 250] on icon at bounding box center [48, 248] width 5 height 5
click at [12, 86] on div at bounding box center [12, 86] width 6 height 6
click at [13, 101] on div at bounding box center [12, 101] width 6 height 6
click at [74, 251] on icon at bounding box center [75, 248] width 6 height 6
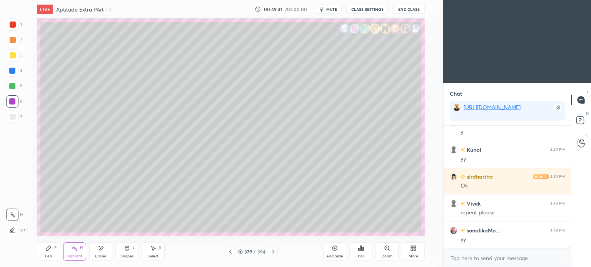
click at [75, 249] on rect at bounding box center [75, 249] width 4 height 4
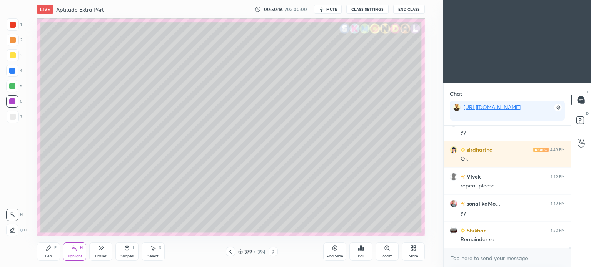
click at [98, 257] on div "Eraser" at bounding box center [101, 257] width 12 height 4
click at [13, 204] on div at bounding box center [12, 199] width 12 height 12
click at [43, 256] on div "Pen P" at bounding box center [48, 252] width 23 height 18
click at [46, 257] on div "Pen" at bounding box center [48, 257] width 7 height 4
click at [15, 57] on div at bounding box center [13, 55] width 6 height 6
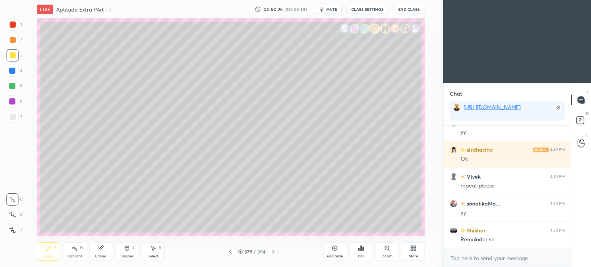
scroll to position [8599, 0]
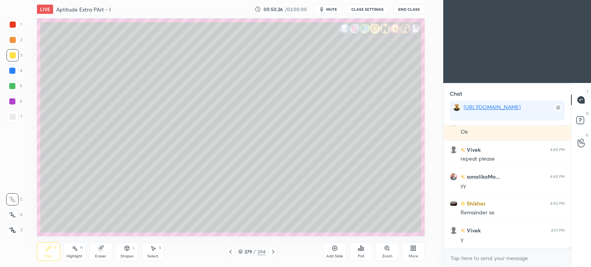
click at [74, 250] on icon at bounding box center [75, 248] width 6 height 6
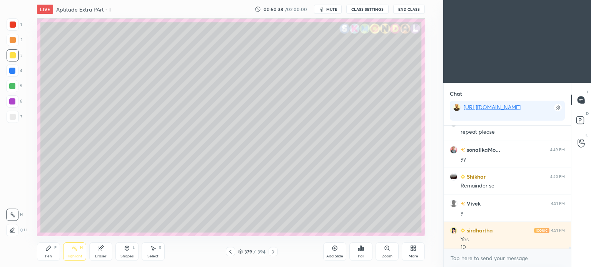
scroll to position [8633, 0]
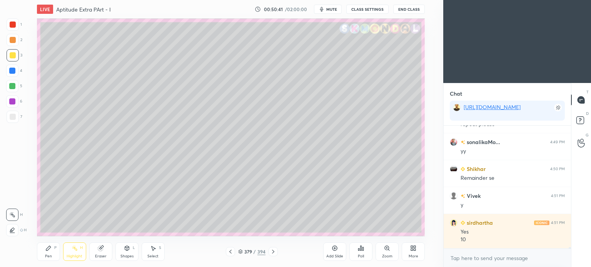
click at [50, 249] on icon at bounding box center [48, 248] width 6 height 6
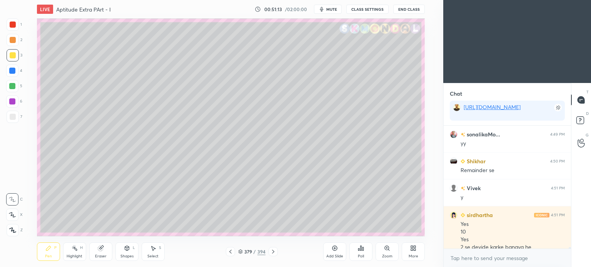
scroll to position [8649, 0]
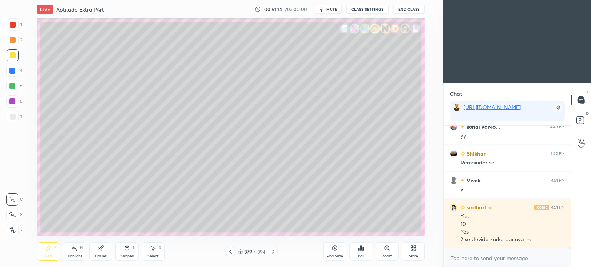
click at [98, 255] on div "Eraser" at bounding box center [101, 257] width 12 height 4
click at [99, 255] on div "Eraser" at bounding box center [101, 257] width 12 height 4
click at [14, 213] on icon at bounding box center [12, 215] width 6 height 7
click at [47, 254] on div "Pen P" at bounding box center [48, 252] width 23 height 18
click at [49, 252] on div "Pen P" at bounding box center [48, 252] width 23 height 18
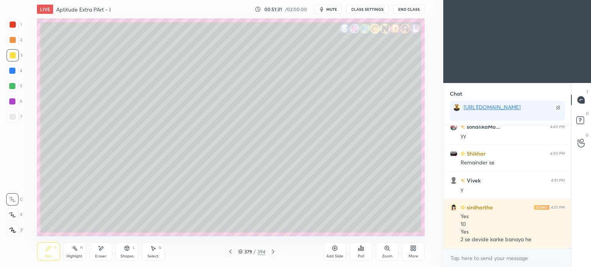
click at [12, 106] on div at bounding box center [12, 101] width 12 height 12
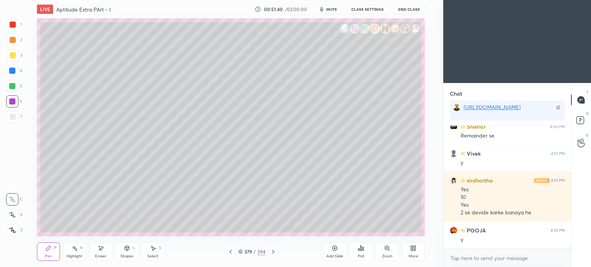
click at [12, 58] on div at bounding box center [13, 55] width 6 height 6
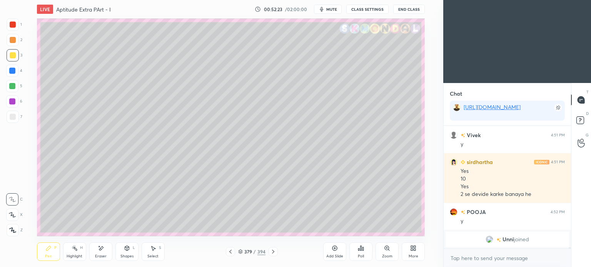
click at [12, 98] on div at bounding box center [12, 101] width 12 height 12
click at [54, 246] on div "P" at bounding box center [55, 248] width 2 height 4
click at [14, 117] on div at bounding box center [13, 117] width 6 height 6
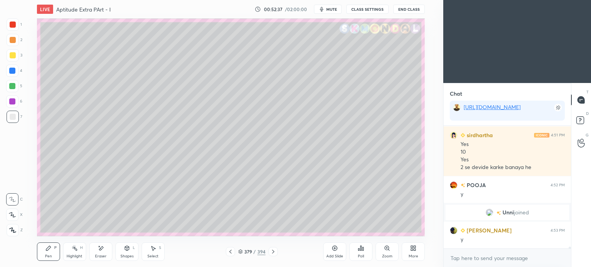
scroll to position [7262, 0]
click at [99, 255] on div "Eraser" at bounding box center [101, 257] width 12 height 4
click at [14, 201] on icon at bounding box center [12, 200] width 6 height 6
click at [48, 255] on div "Pen" at bounding box center [48, 257] width 7 height 4
click at [50, 255] on div "Pen" at bounding box center [48, 257] width 7 height 4
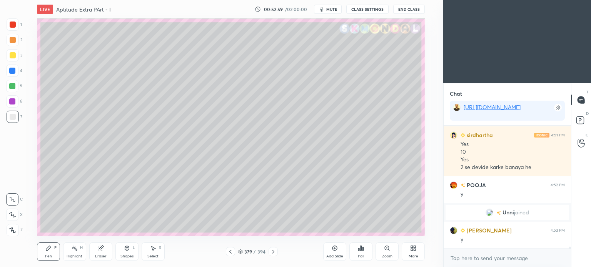
click at [98, 253] on div "Eraser" at bounding box center [100, 252] width 23 height 18
click at [53, 251] on div "Pen P" at bounding box center [48, 252] width 23 height 18
click at [52, 252] on div "Pen P" at bounding box center [48, 252] width 23 height 18
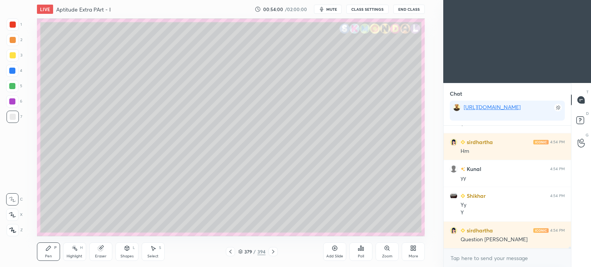
scroll to position [7681, 0]
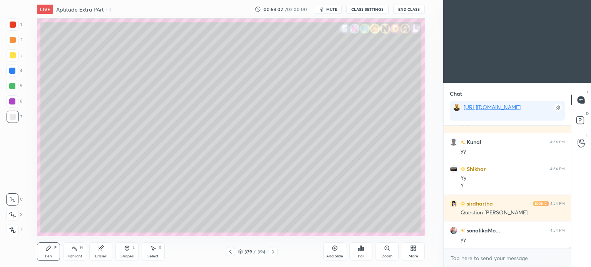
click at [272, 252] on icon at bounding box center [273, 252] width 6 height 6
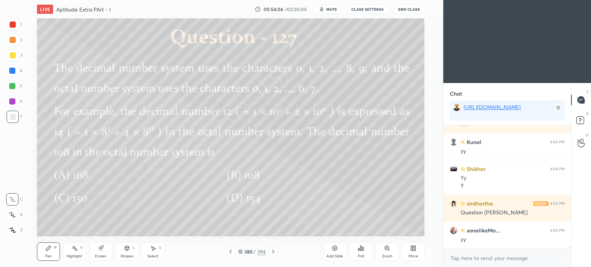
click at [367, 252] on div "Poll" at bounding box center [360, 252] width 23 height 18
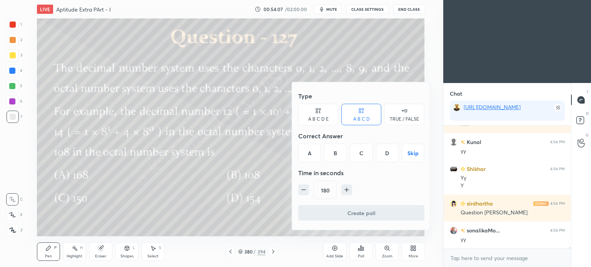
click at [364, 152] on div "C" at bounding box center [361, 153] width 23 height 18
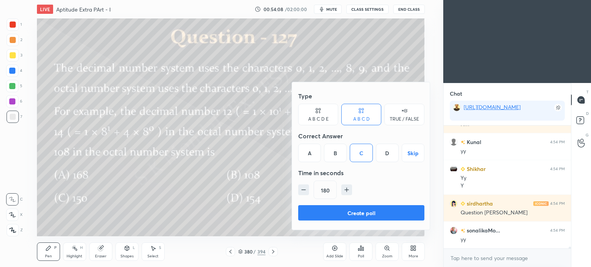
click at [357, 210] on button "Create poll" at bounding box center [361, 212] width 126 height 15
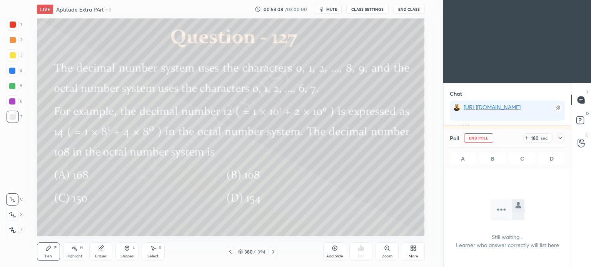
scroll to position [0, 0]
click at [16, 40] on div at bounding box center [13, 40] width 12 height 12
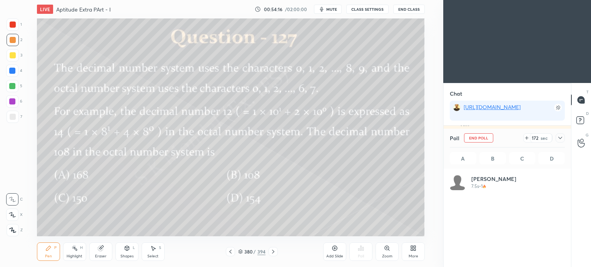
scroll to position [90, 113]
click at [70, 260] on div "Highlight H" at bounding box center [74, 252] width 23 height 18
click at [71, 260] on div "Highlight H" at bounding box center [74, 252] width 23 height 18
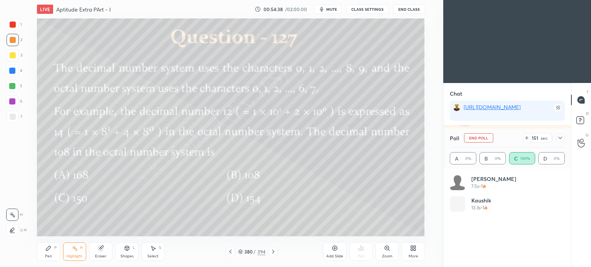
scroll to position [7740, 0]
click at [51, 252] on div "Pen P" at bounding box center [48, 252] width 23 height 18
click at [50, 255] on div "Pen" at bounding box center [48, 257] width 7 height 4
click at [51, 255] on div "Pen" at bounding box center [48, 257] width 7 height 4
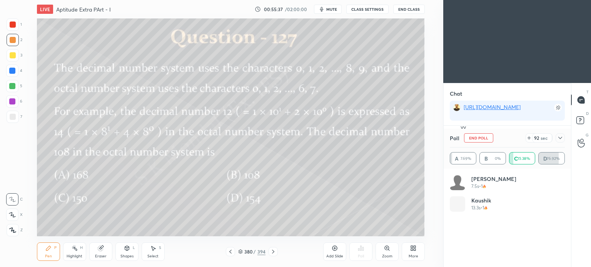
scroll to position [7652, 0]
drag, startPoint x: 477, startPoint y: 136, endPoint x: 455, endPoint y: 172, distance: 42.0
click at [478, 137] on button "End Poll" at bounding box center [478, 137] width 29 height 9
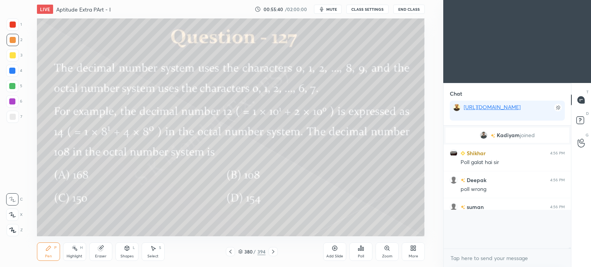
scroll to position [112, 125]
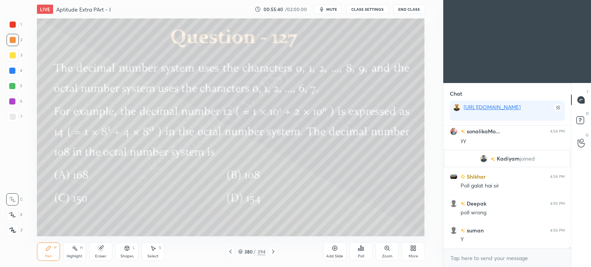
click at [365, 251] on div "Poll" at bounding box center [360, 252] width 23 height 18
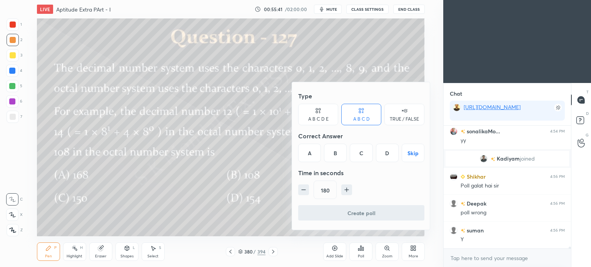
drag, startPoint x: 387, startPoint y: 151, endPoint x: 387, endPoint y: 158, distance: 7.3
click at [387, 150] on div "D" at bounding box center [387, 153] width 23 height 18
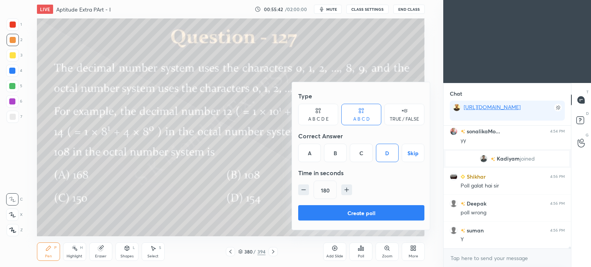
click at [377, 207] on button "Create poll" at bounding box center [361, 212] width 126 height 15
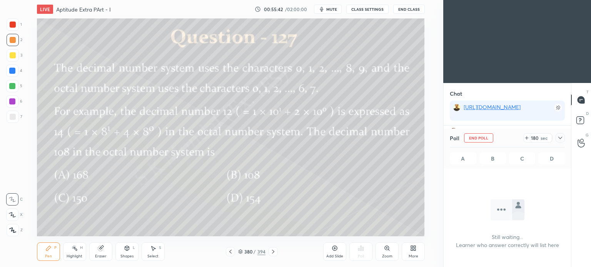
scroll to position [3, 2]
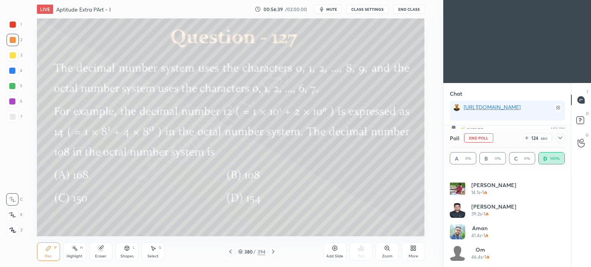
click at [480, 140] on button "End Poll" at bounding box center [478, 137] width 29 height 9
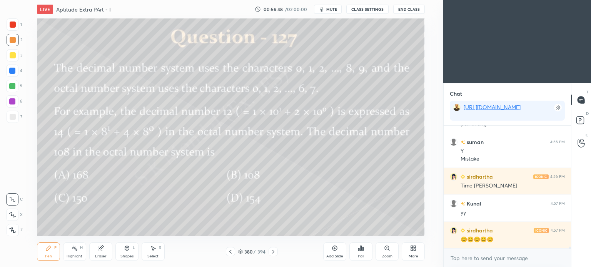
click at [273, 252] on icon at bounding box center [273, 252] width 2 height 4
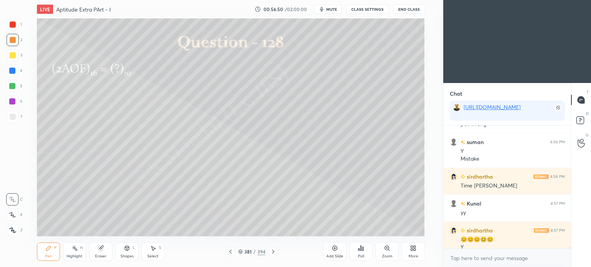
scroll to position [7708, 0]
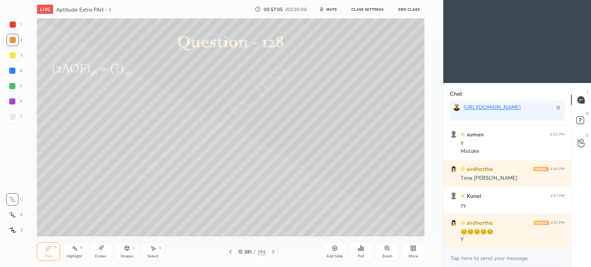
click at [46, 253] on div "Pen P" at bounding box center [48, 252] width 23 height 18
click at [14, 119] on div at bounding box center [13, 117] width 6 height 6
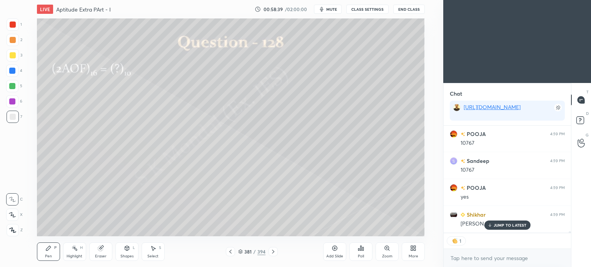
scroll to position [8073, 0]
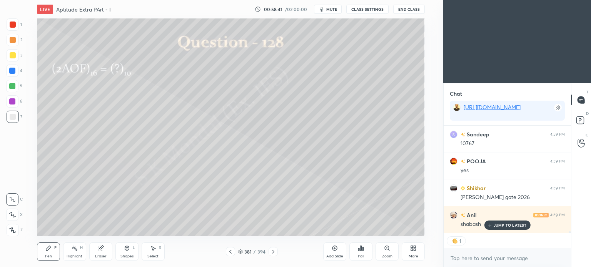
drag, startPoint x: 507, startPoint y: 226, endPoint x: 428, endPoint y: 227, distance: 79.6
click at [505, 226] on p "JUMP TO LATEST" at bounding box center [510, 225] width 33 height 5
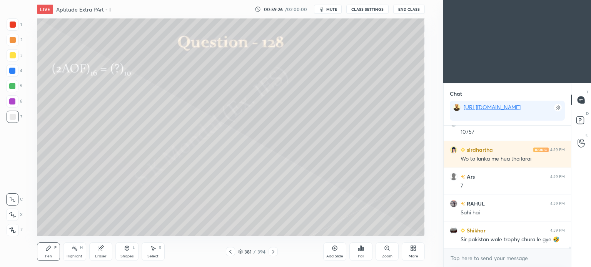
scroll to position [8381, 0]
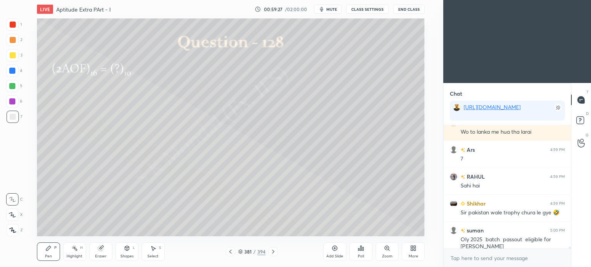
click at [103, 255] on div "Eraser" at bounding box center [101, 257] width 12 height 4
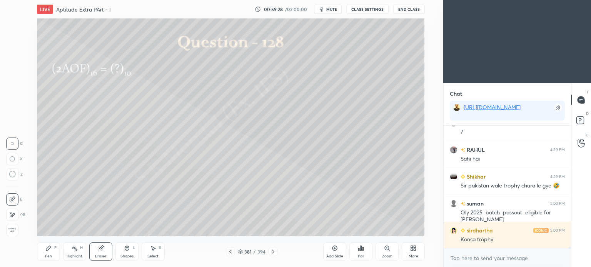
click at [48, 258] on div "Pen" at bounding box center [48, 257] width 7 height 4
click at [48, 257] on div "Pen" at bounding box center [48, 257] width 7 height 4
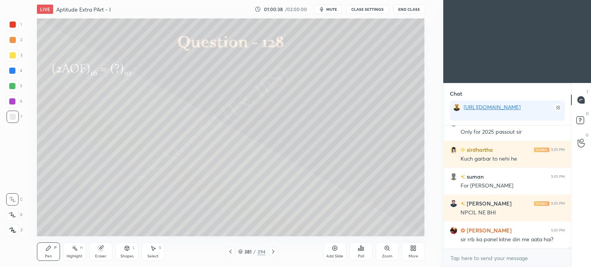
scroll to position [8704, 0]
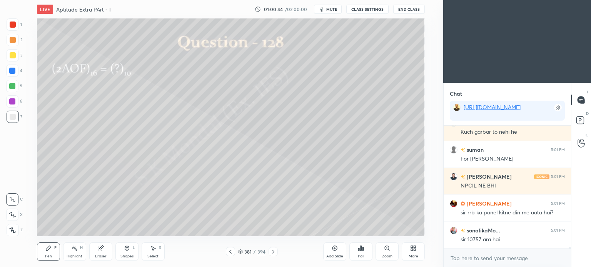
click at [101, 255] on div "Eraser" at bounding box center [101, 257] width 12 height 4
click at [45, 256] on div "Pen" at bounding box center [48, 257] width 7 height 4
click at [45, 255] on div "Pen" at bounding box center [48, 257] width 7 height 4
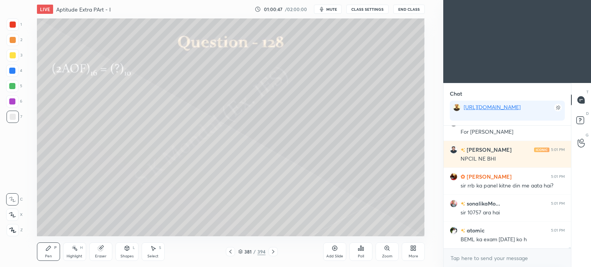
click at [12, 121] on div at bounding box center [13, 117] width 12 height 12
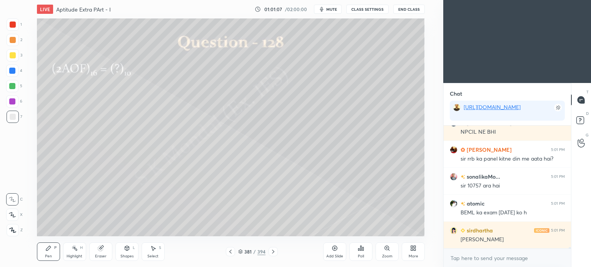
click at [99, 255] on div "Eraser" at bounding box center [101, 257] width 12 height 4
click at [97, 255] on div "Eraser" at bounding box center [101, 257] width 12 height 4
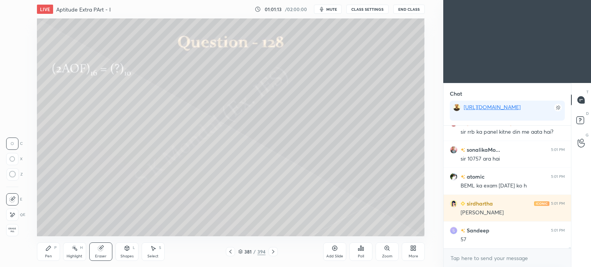
click at [17, 217] on div at bounding box center [12, 215] width 12 height 12
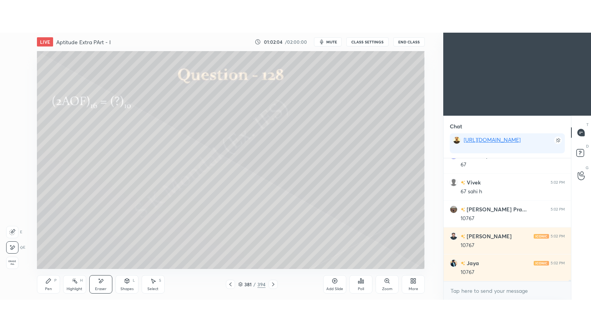
scroll to position [9034, 0]
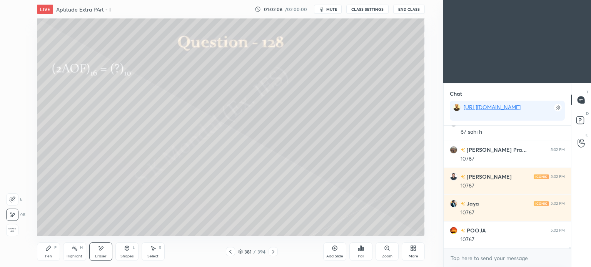
click at [50, 253] on div "Pen P" at bounding box center [48, 252] width 23 height 18
click at [15, 200] on icon at bounding box center [12, 199] width 7 height 5
click at [417, 247] on div "More" at bounding box center [413, 252] width 23 height 18
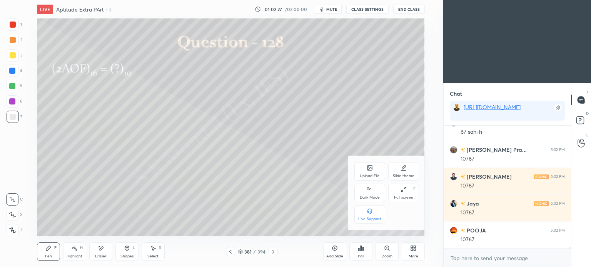
click at [406, 189] on div "Full screen F" at bounding box center [403, 193] width 31 height 18
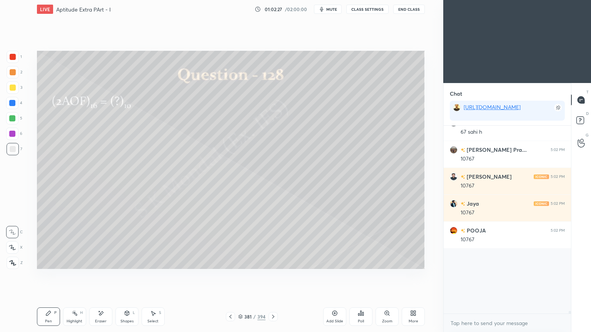
scroll to position [8969, 0]
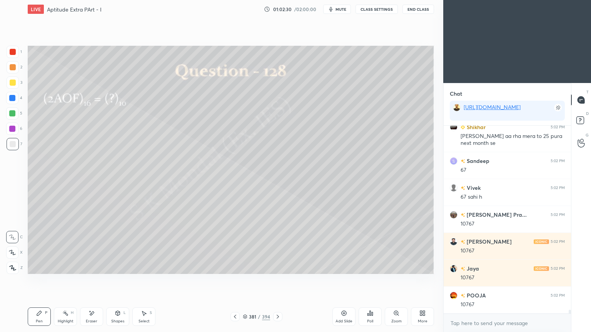
click at [278, 267] on icon at bounding box center [278, 317] width 2 height 4
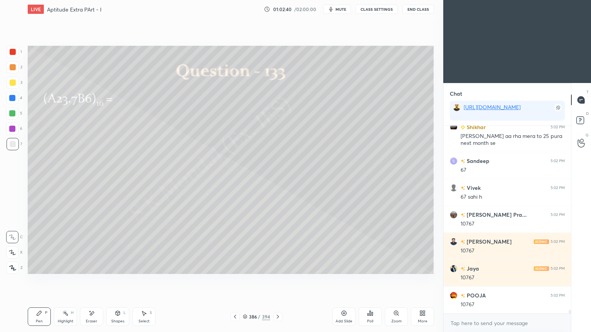
click at [278, 267] on icon at bounding box center [278, 317] width 2 height 4
click at [38, 267] on div "Pen" at bounding box center [39, 322] width 7 height 4
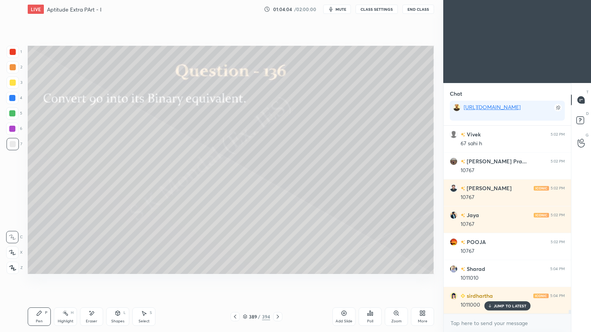
scroll to position [9050, 0]
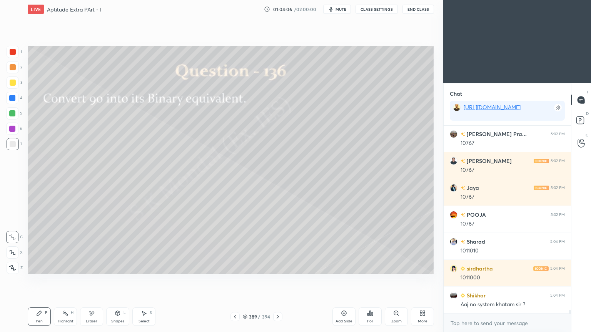
click at [67, 267] on div "Highlight H" at bounding box center [65, 317] width 23 height 18
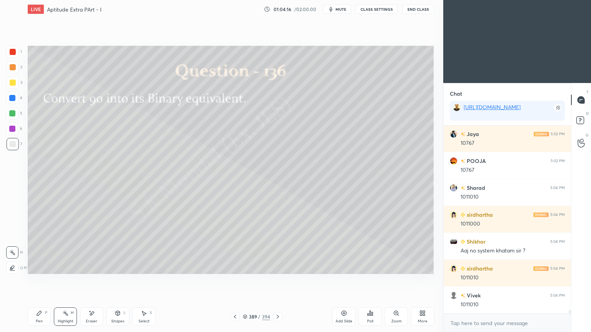
scroll to position [9130, 0]
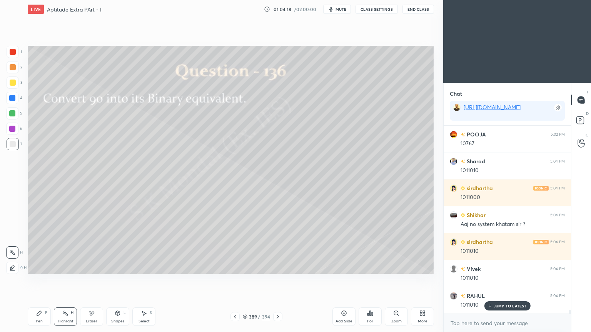
click at [494, 267] on p "JUMP TO LATEST" at bounding box center [510, 306] width 33 height 5
click at [278, 267] on icon at bounding box center [278, 317] width 6 height 6
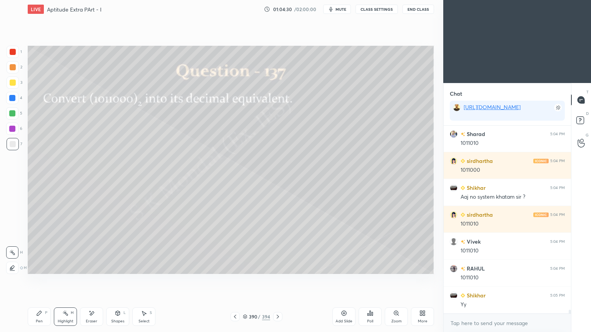
click at [39, 267] on div "Pen P" at bounding box center [39, 317] width 23 height 18
click at [36, 267] on div "Pen" at bounding box center [39, 322] width 7 height 4
click at [92, 267] on div "Eraser" at bounding box center [92, 322] width 12 height 4
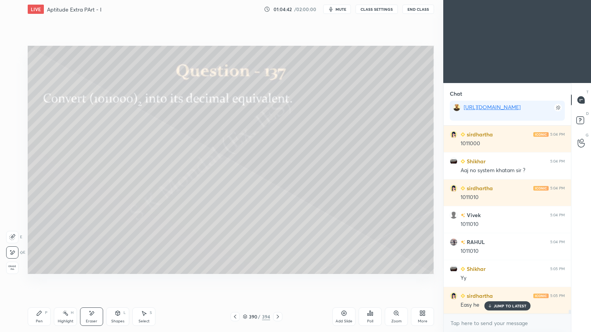
click at [90, 267] on div "Eraser" at bounding box center [91, 317] width 23 height 18
click at [37, 267] on div "Pen P" at bounding box center [39, 317] width 23 height 18
click at [38, 267] on div "Pen P" at bounding box center [39, 317] width 23 height 18
click at [13, 103] on div at bounding box center [12, 98] width 12 height 12
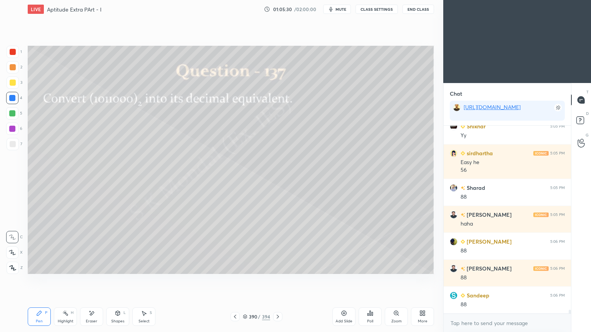
scroll to position [9354, 0]
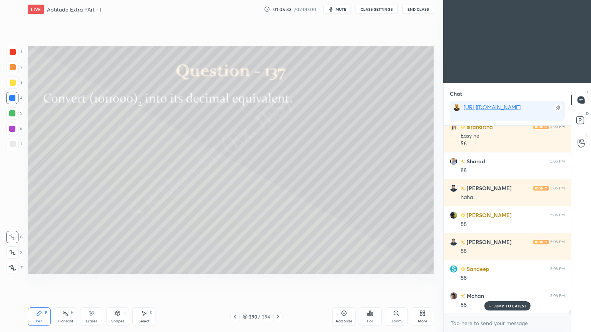
click at [38, 267] on icon at bounding box center [39, 313] width 5 height 5
click at [11, 145] on div at bounding box center [13, 144] width 6 height 6
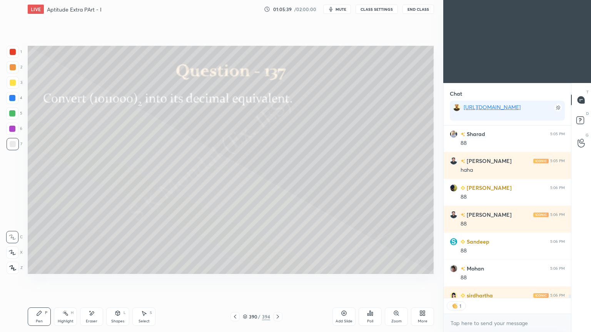
scroll to position [2, 2]
click at [275, 267] on icon at bounding box center [278, 317] width 6 height 6
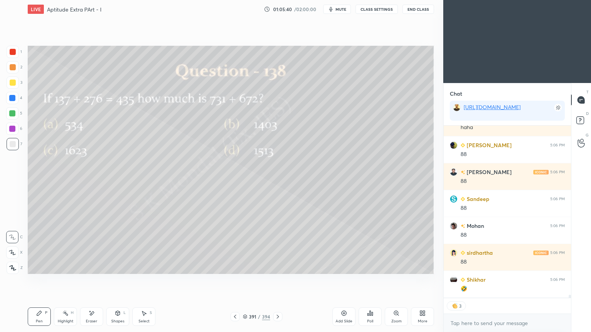
scroll to position [9451, 0]
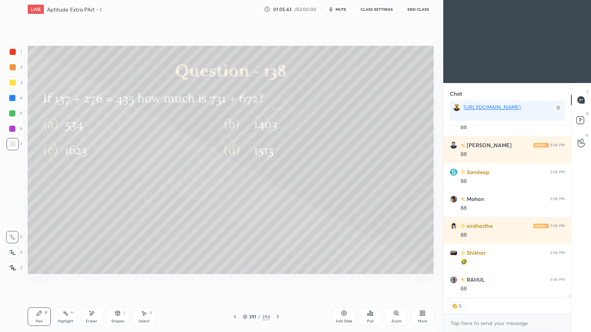
click at [15, 85] on div at bounding box center [13, 83] width 6 height 6
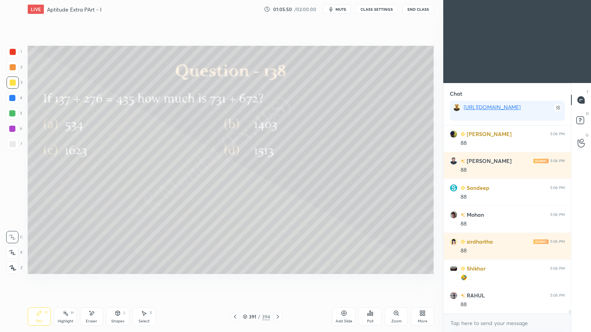
scroll to position [186, 125]
drag, startPoint x: 142, startPoint y: 323, endPoint x: 150, endPoint y: 280, distance: 43.5
click at [142, 267] on div "Select" at bounding box center [143, 322] width 11 height 4
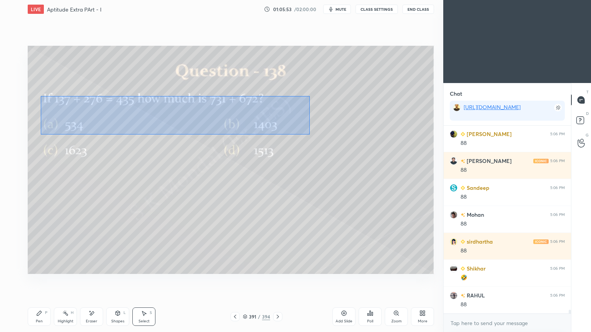
drag, startPoint x: 41, startPoint y: 96, endPoint x: 309, endPoint y: 134, distance: 271.2
click at [309, 134] on div "0 ° Undo Copy Duplicate Duplicate to new slide Delete" at bounding box center [231, 160] width 406 height 228
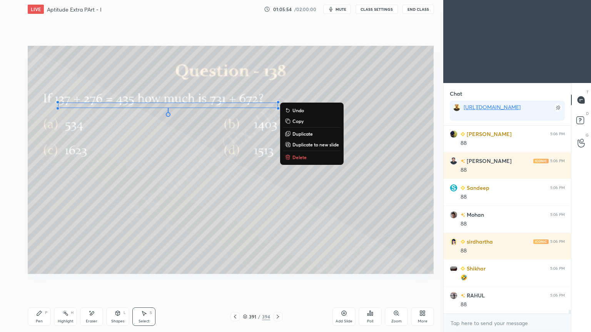
click at [297, 153] on button "Delete" at bounding box center [311, 157] width 57 height 9
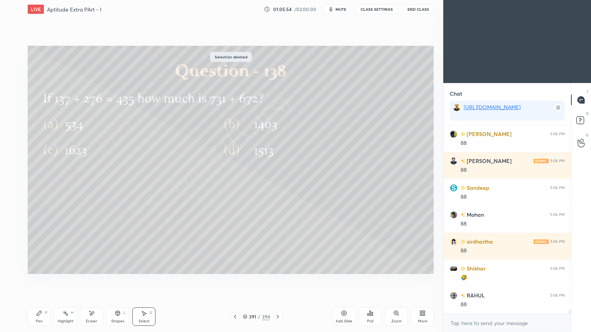
scroll to position [9461, 0]
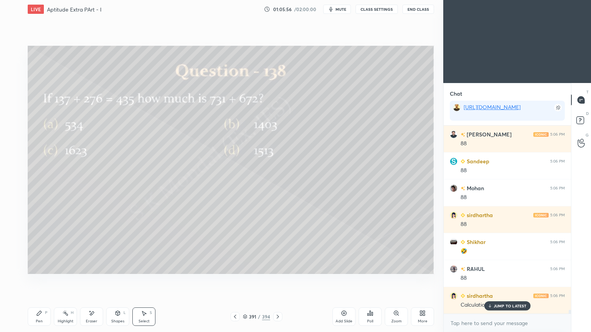
click at [497, 267] on p "JUMP TO LATEST" at bounding box center [510, 306] width 33 height 5
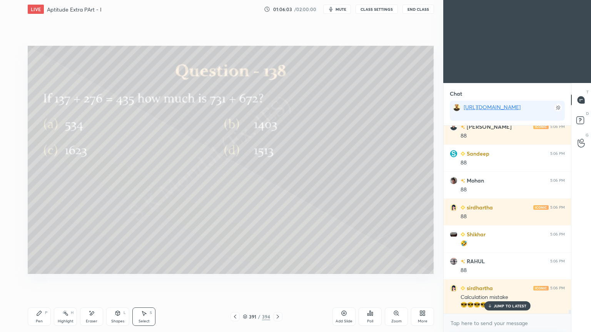
drag, startPoint x: 506, startPoint y: 307, endPoint x: 423, endPoint y: 288, distance: 84.9
click at [506, 267] on p "JUMP TO LATEST" at bounding box center [510, 306] width 33 height 5
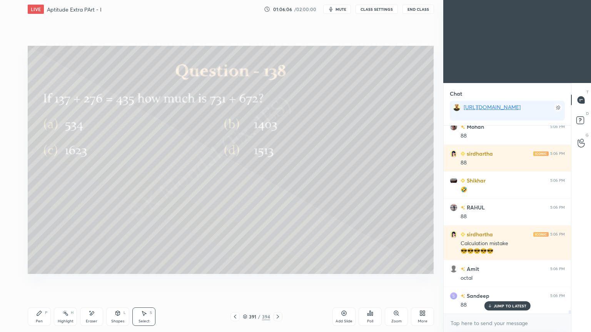
scroll to position [9550, 0]
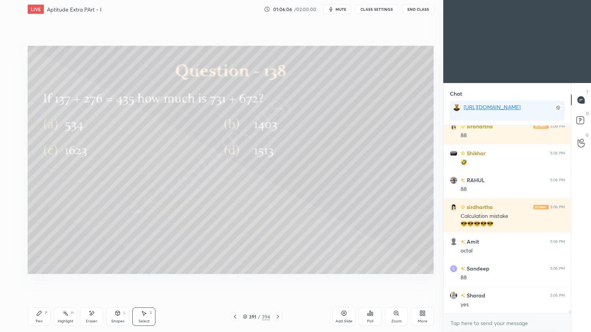
click at [367, 267] on div "Poll" at bounding box center [370, 317] width 23 height 18
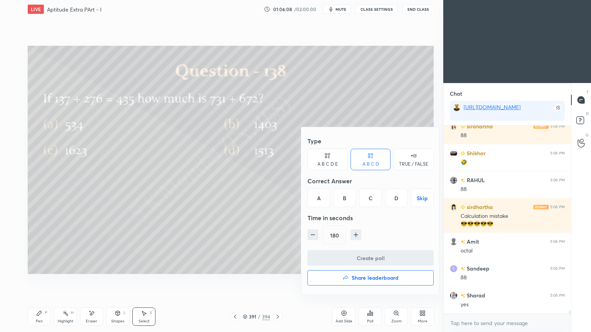
click at [367, 198] on div "C" at bounding box center [370, 198] width 23 height 18
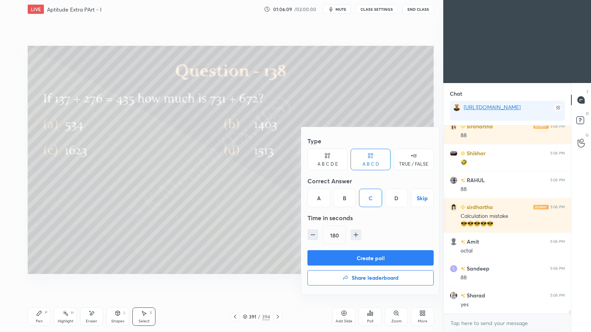
click at [367, 254] on button "Create poll" at bounding box center [370, 257] width 126 height 15
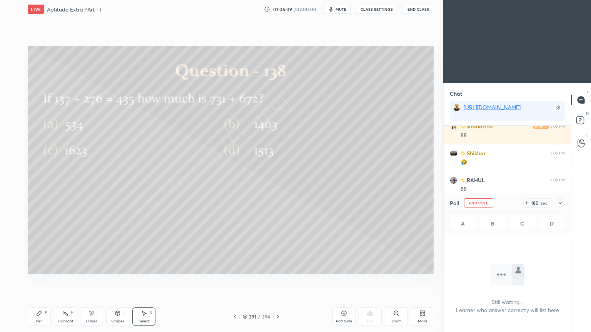
scroll to position [164, 125]
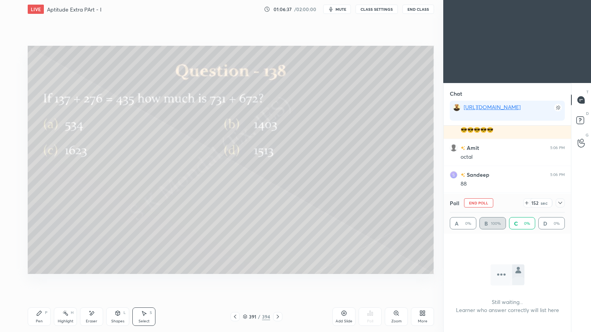
click at [39, 267] on div "Pen P" at bounding box center [39, 317] width 23 height 18
click at [68, 267] on div "Highlight" at bounding box center [66, 322] width 16 height 4
click at [69, 267] on div "Highlight" at bounding box center [66, 322] width 16 height 4
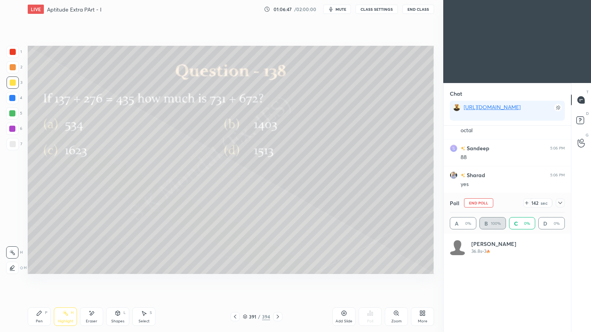
scroll to position [90, 113]
click at [34, 267] on div "Pen P" at bounding box center [39, 317] width 23 height 18
click at [10, 102] on div at bounding box center [12, 98] width 12 height 12
click at [11, 100] on div at bounding box center [12, 98] width 6 height 6
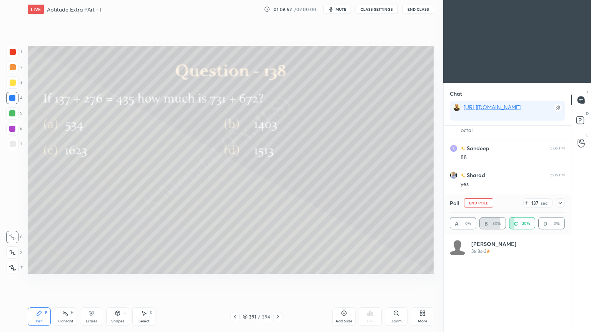
click at [11, 132] on div at bounding box center [12, 129] width 12 height 12
click at [12, 132] on div at bounding box center [12, 129] width 12 height 12
click at [12, 85] on div at bounding box center [13, 83] width 6 height 6
click at [94, 267] on div "Eraser" at bounding box center [91, 317] width 23 height 18
click at [43, 267] on div "Pen P" at bounding box center [39, 317] width 23 height 18
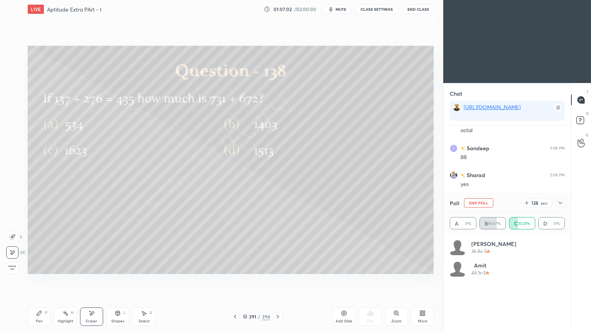
click at [41, 267] on div "Pen P" at bounding box center [39, 317] width 23 height 18
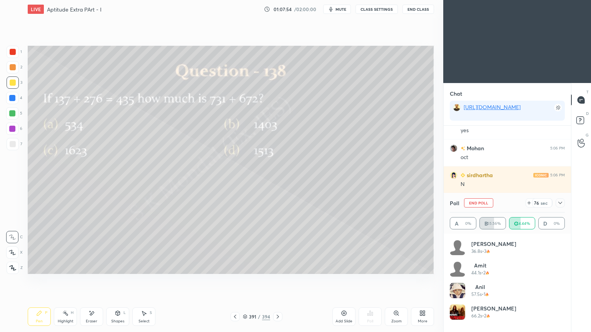
scroll to position [9752, 0]
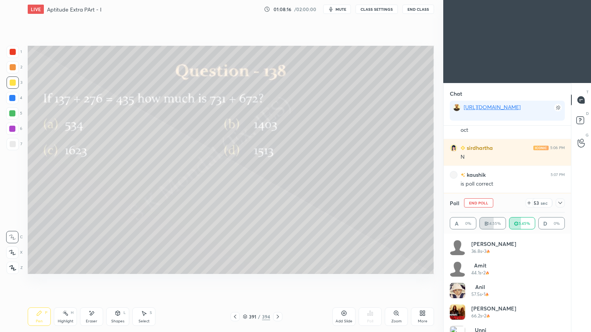
click at [87, 267] on div "Eraser" at bounding box center [91, 317] width 23 height 18
click at [36, 267] on div "Pen" at bounding box center [39, 322] width 7 height 4
click at [39, 267] on div "Pen" at bounding box center [39, 322] width 7 height 4
click at [90, 267] on div "Eraser" at bounding box center [91, 317] width 23 height 18
click at [51, 267] on div "Pen P Highlight H Eraser Shapes L Select S" at bounding box center [104, 317] width 152 height 18
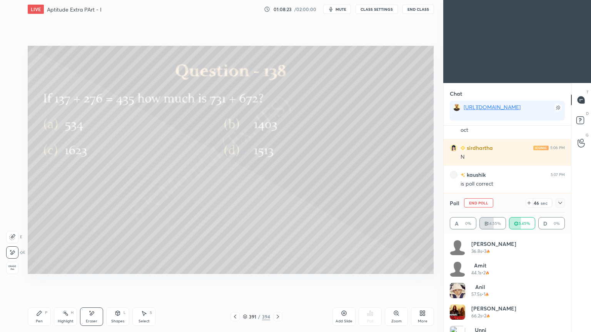
click at [48, 267] on div "Pen P" at bounding box center [39, 317] width 23 height 18
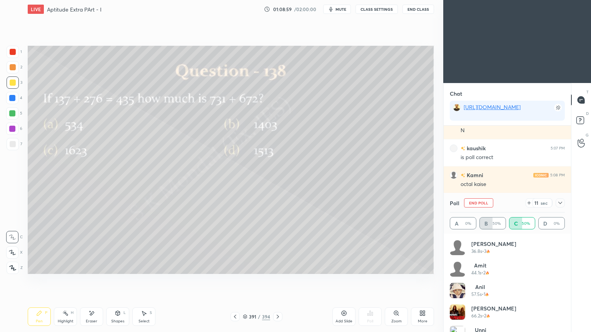
click at [93, 267] on div "Eraser" at bounding box center [92, 322] width 12 height 4
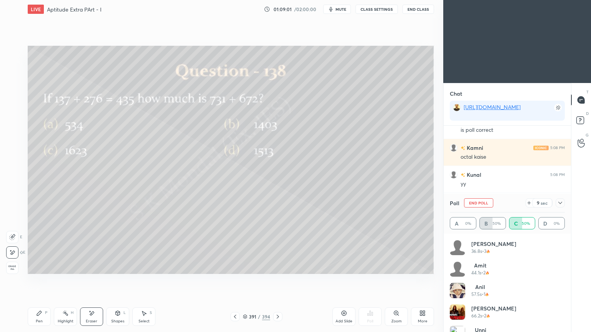
click at [38, 267] on div "Pen P" at bounding box center [39, 317] width 23 height 18
click at [38, 267] on div "Pen" at bounding box center [39, 322] width 7 height 4
click at [65, 267] on div "Highlight H" at bounding box center [65, 317] width 23 height 18
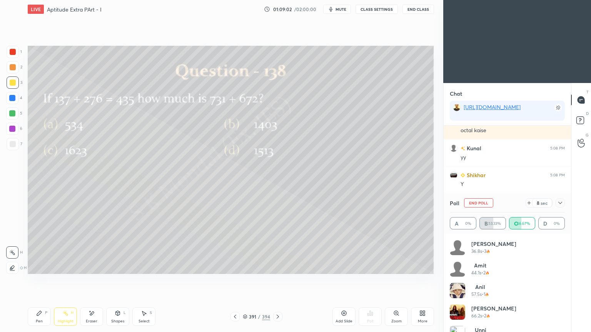
click at [87, 267] on div "Eraser" at bounding box center [92, 322] width 12 height 4
click at [43, 267] on div "Pen P" at bounding box center [39, 317] width 23 height 18
click at [42, 267] on div "Pen P" at bounding box center [39, 317] width 23 height 18
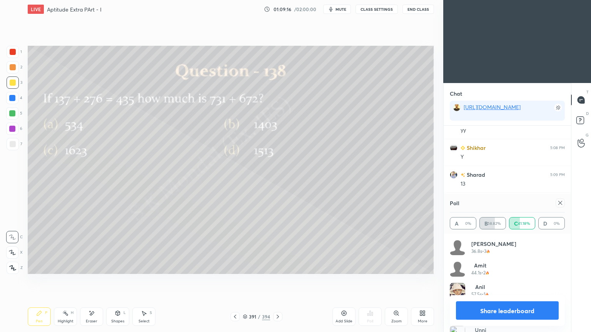
scroll to position [9886, 0]
click at [97, 267] on div "Eraser" at bounding box center [91, 317] width 23 height 18
click at [14, 239] on icon at bounding box center [12, 237] width 6 height 6
click at [34, 267] on div "Pen P" at bounding box center [39, 317] width 23 height 18
click at [38, 267] on div "Pen P" at bounding box center [39, 317] width 23 height 18
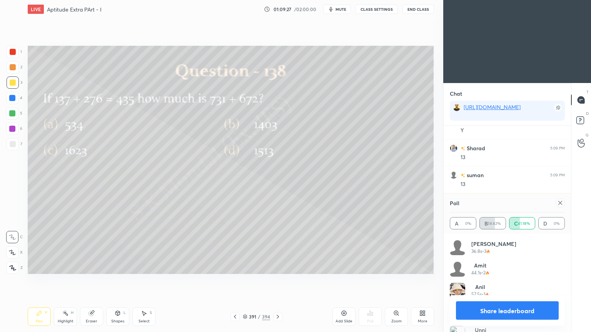
click at [10, 149] on div at bounding box center [13, 144] width 12 height 12
click at [142, 267] on div "Select S" at bounding box center [143, 317] width 23 height 18
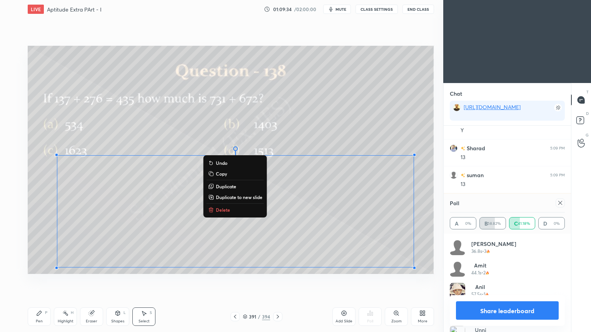
drag, startPoint x: 45, startPoint y: 93, endPoint x: 439, endPoint y: 265, distance: 430.1
click at [439, 265] on div "1 2 3 4 5 6 7 C X Z C X Z E E Erase all H H LIVE Aptitude Extra PArt - I 01:09:…" at bounding box center [221, 166] width 443 height 332
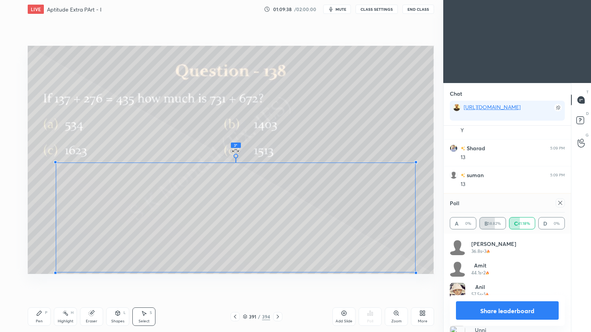
drag, startPoint x: 236, startPoint y: 149, endPoint x: 242, endPoint y: 149, distance: 6.5
click at [242, 149] on div "3 ° Undo Copy Duplicate Duplicate to new slide Delete" at bounding box center [231, 160] width 406 height 228
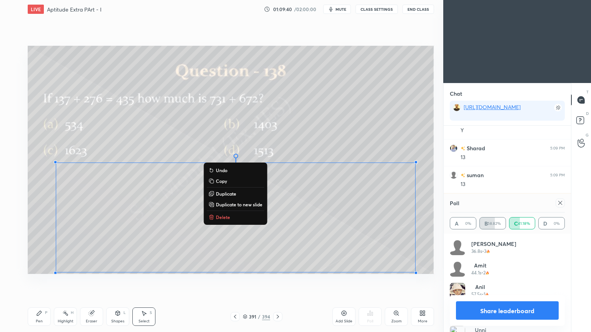
scroll to position [9913, 0]
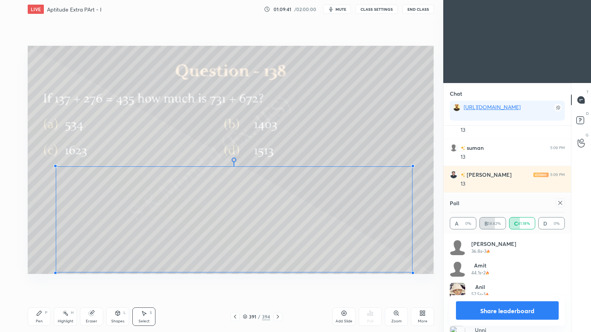
drag, startPoint x: 417, startPoint y: 163, endPoint x: 412, endPoint y: 167, distance: 6.0
click at [412, 167] on div at bounding box center [412, 166] width 3 height 3
drag, startPoint x: 345, startPoint y: 220, endPoint x: 319, endPoint y: 210, distance: 28.5
click at [319, 210] on div "0 ° Undo Copy Duplicate Duplicate to new slide Delete" at bounding box center [231, 160] width 406 height 228
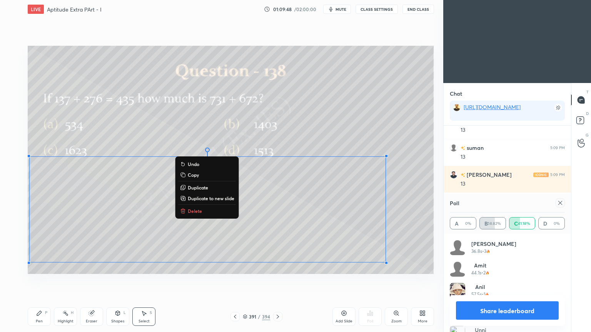
click at [344, 117] on div "0 ° Undo Copy Duplicate Duplicate to new slide Delete" at bounding box center [231, 160] width 406 height 228
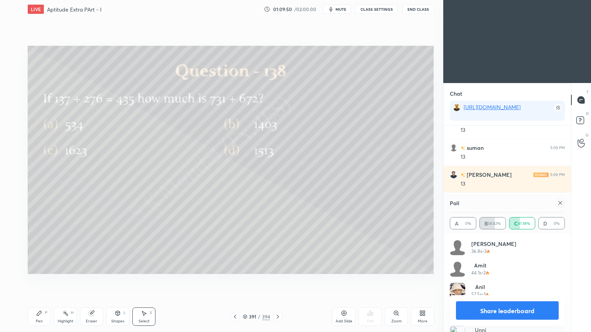
click at [511, 267] on button "Share leaderboard" at bounding box center [507, 311] width 103 height 18
type textarea "x"
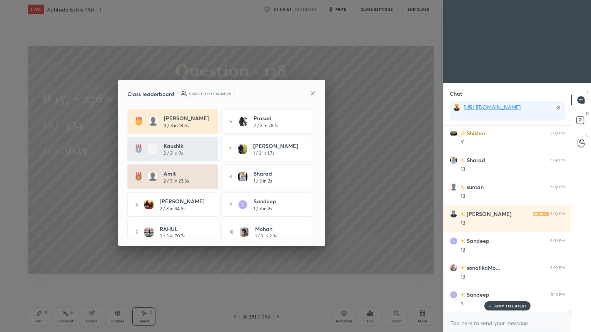
scroll to position [204, 125]
click at [310, 95] on icon at bounding box center [313, 93] width 6 height 6
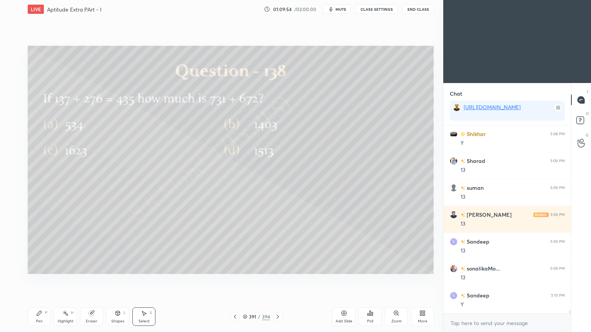
click at [62, 267] on div "Highlight H" at bounding box center [65, 317] width 23 height 18
click at [44, 267] on div "Pen P" at bounding box center [39, 317] width 23 height 18
click at [46, 267] on div "Pen P" at bounding box center [39, 317] width 23 height 18
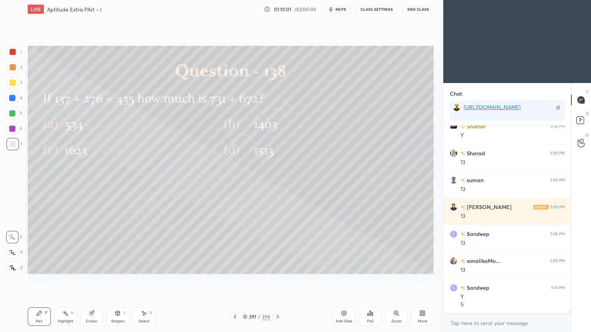
click at [42, 267] on icon at bounding box center [39, 313] width 6 height 6
click at [45, 267] on div "P" at bounding box center [46, 313] width 2 height 4
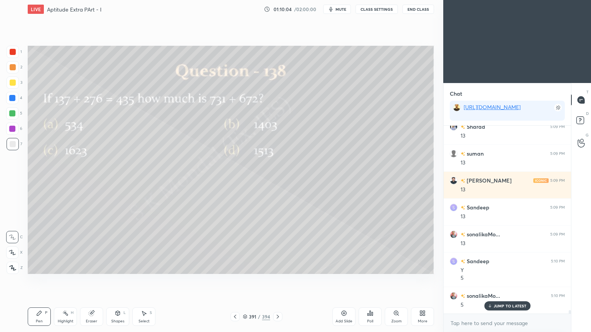
scroll to position [9935, 0]
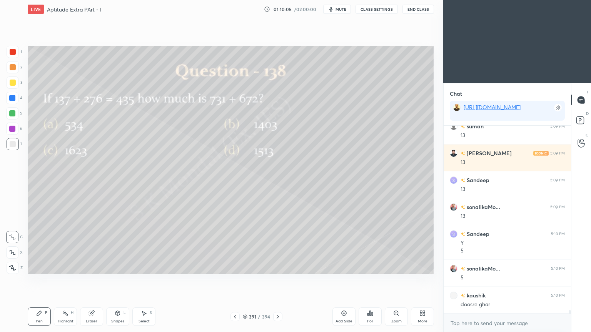
click at [93, 267] on div "Eraser" at bounding box center [91, 317] width 23 height 18
click at [95, 267] on div "Eraser" at bounding box center [91, 317] width 23 height 18
click at [37, 267] on div "Pen" at bounding box center [39, 322] width 7 height 4
click at [38, 267] on div "Pen" at bounding box center [39, 322] width 7 height 4
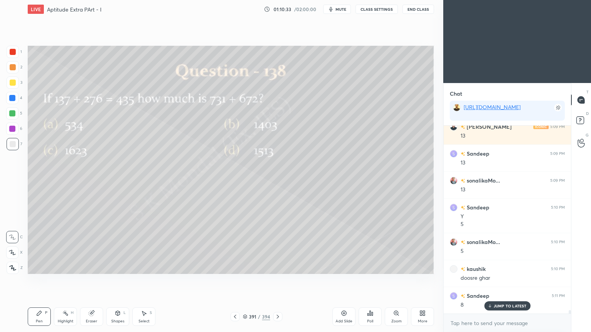
click at [68, 267] on div "Highlight" at bounding box center [66, 322] width 16 height 4
click at [66, 267] on div "Highlight" at bounding box center [66, 322] width 16 height 4
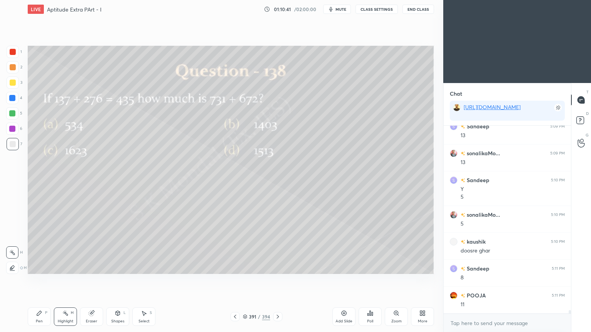
click at [46, 267] on div "Pen P" at bounding box center [39, 317] width 23 height 18
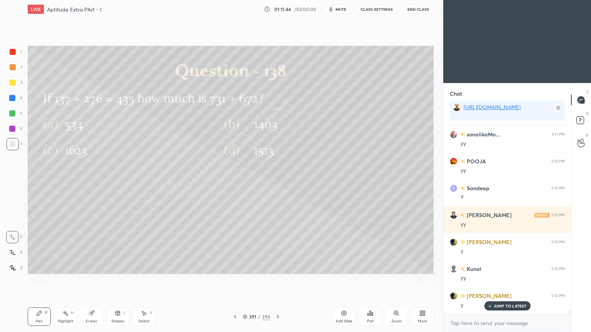
scroll to position [10266, 0]
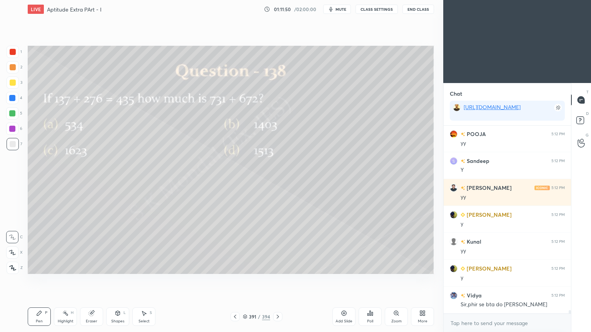
click at [66, 267] on div "Highlight H" at bounding box center [65, 317] width 23 height 18
click at [67, 267] on div "Highlight H" at bounding box center [65, 317] width 23 height 18
click at [69, 267] on div "Highlight H" at bounding box center [65, 317] width 23 height 18
click at [67, 267] on div "Highlight H" at bounding box center [65, 317] width 23 height 18
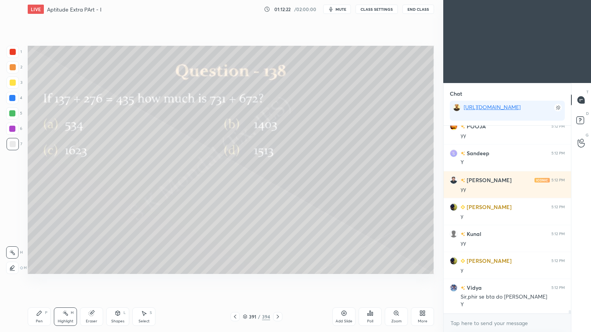
click at [37, 267] on div "Pen P" at bounding box center [39, 317] width 23 height 18
click at [38, 267] on div "Pen" at bounding box center [39, 322] width 7 height 4
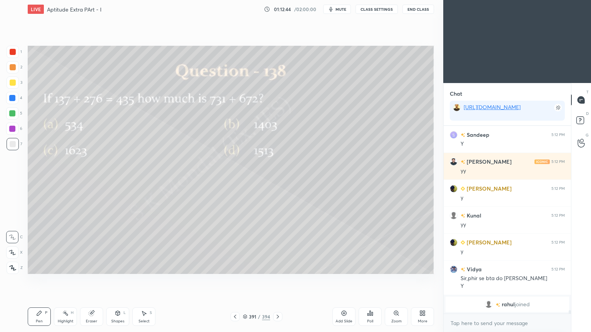
click at [63, 267] on div "Highlight H" at bounding box center [65, 317] width 23 height 18
click at [65, 267] on div "Highlight H" at bounding box center [65, 317] width 23 height 18
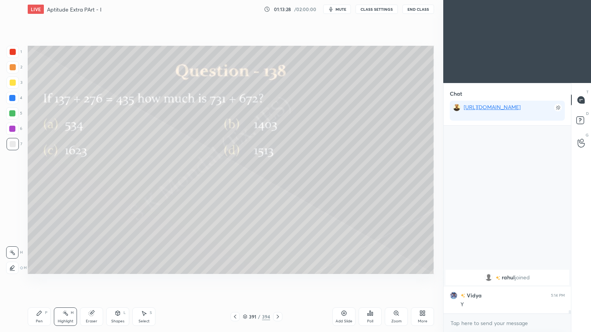
scroll to position [9527, 0]
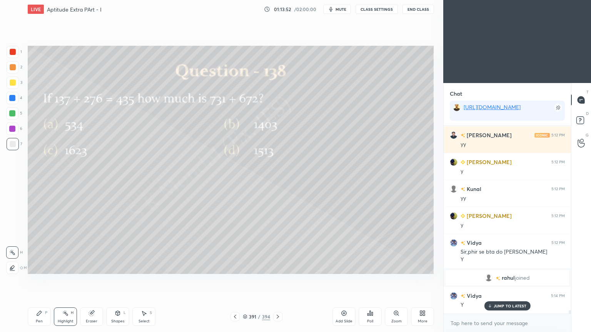
click at [40, 267] on div "Pen" at bounding box center [39, 322] width 7 height 4
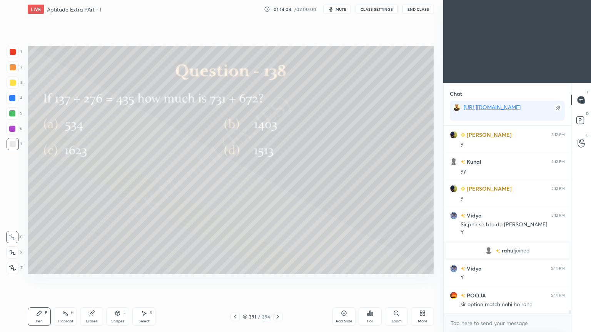
scroll to position [9581, 0]
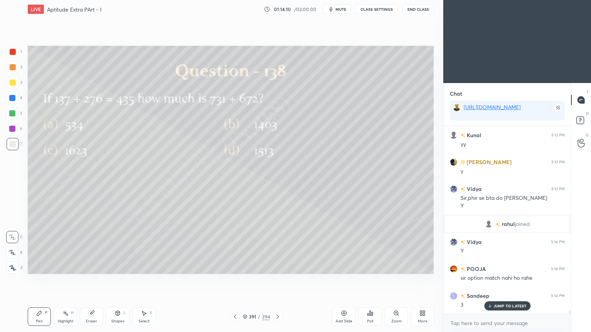
click at [58, 267] on div "Highlight" at bounding box center [66, 322] width 16 height 4
click at [60, 267] on div "Highlight" at bounding box center [66, 322] width 16 height 4
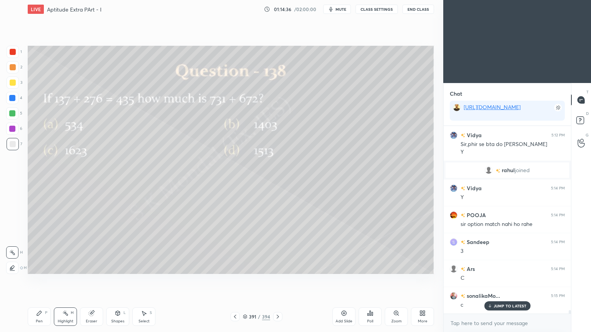
scroll to position [9662, 0]
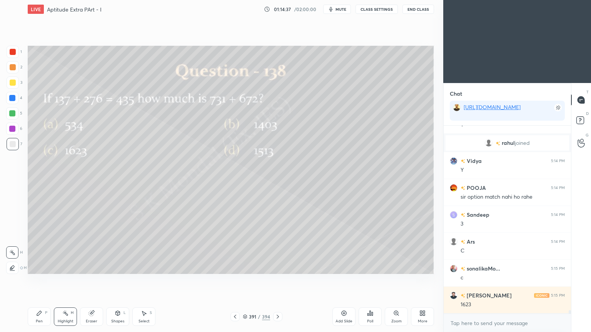
click at [502, 267] on div "1623" at bounding box center [512, 305] width 104 height 8
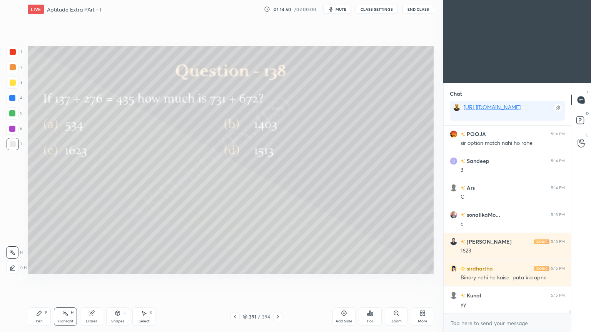
scroll to position [9743, 0]
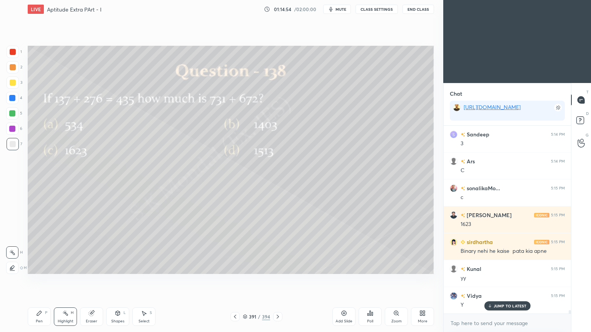
click at [512, 267] on div "JUMP TO LATEST" at bounding box center [507, 306] width 46 height 9
click at [278, 267] on icon at bounding box center [278, 317] width 6 height 6
click at [229, 267] on div "392 / 394" at bounding box center [256, 316] width 152 height 9
click at [233, 267] on icon at bounding box center [235, 317] width 6 height 6
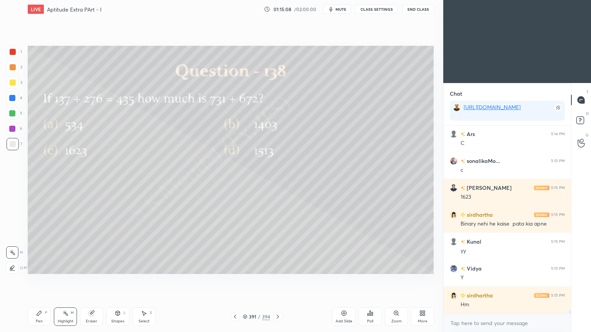
click at [345, 267] on div "Add Slide" at bounding box center [343, 317] width 23 height 18
click at [12, 85] on div at bounding box center [13, 83] width 6 height 6
click at [12, 84] on div at bounding box center [13, 83] width 6 height 6
click at [38, 267] on icon at bounding box center [39, 313] width 5 height 5
click at [90, 267] on div "Eraser" at bounding box center [91, 317] width 23 height 18
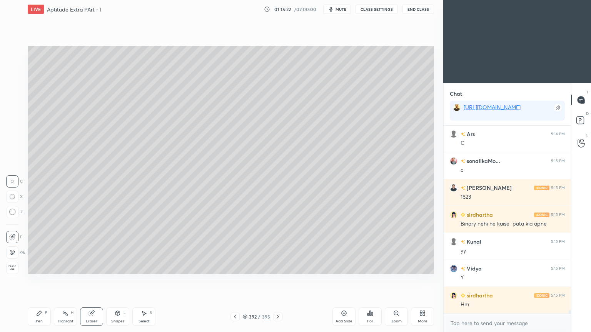
click at [43, 267] on div "Pen P" at bounding box center [39, 317] width 23 height 18
click at [93, 267] on div "Eraser" at bounding box center [91, 317] width 23 height 18
click at [35, 267] on div "Pen P" at bounding box center [39, 317] width 23 height 18
click at [36, 267] on div "Pen" at bounding box center [39, 322] width 7 height 4
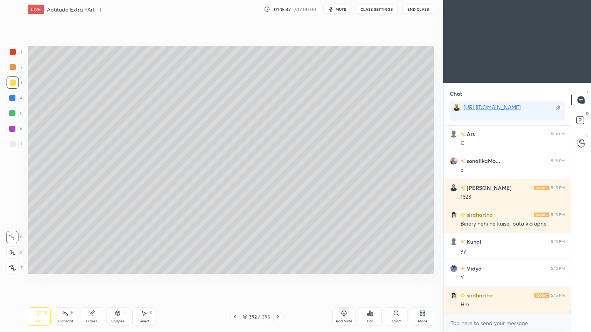
click at [12, 127] on div at bounding box center [12, 129] width 6 height 6
click at [13, 99] on div at bounding box center [12, 98] width 6 height 6
click at [14, 84] on div at bounding box center [13, 83] width 6 height 6
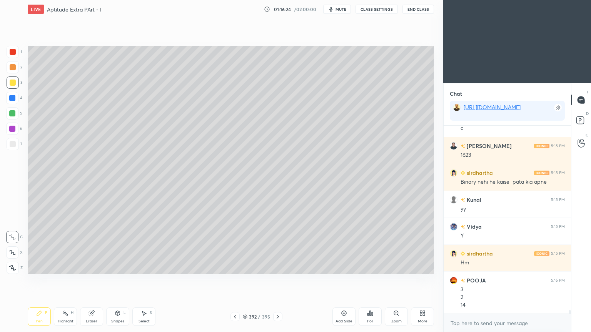
scroll to position [9839, 0]
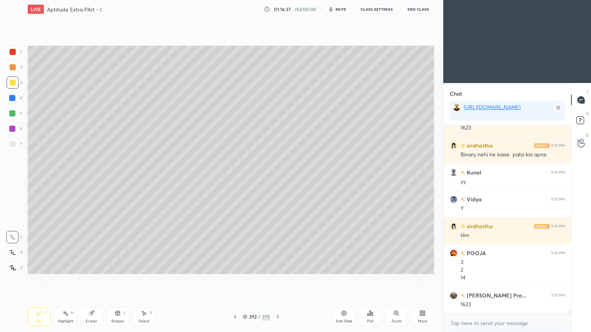
click at [85, 267] on div "Eraser" at bounding box center [91, 317] width 23 height 18
click at [39, 267] on icon at bounding box center [39, 313] width 5 height 5
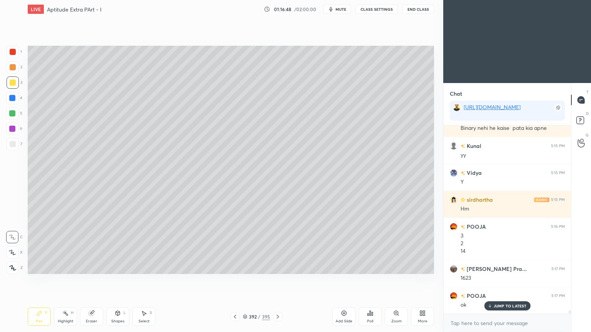
scroll to position [9893, 0]
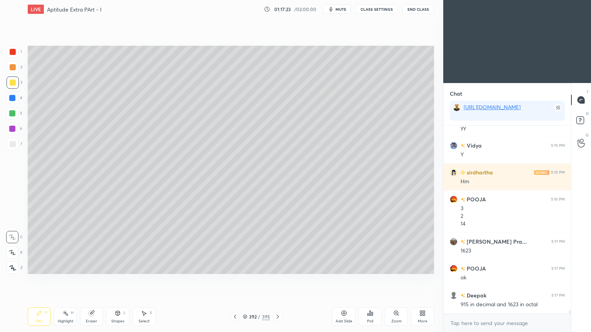
click at [371, 5] on button "CLASS SETTINGS" at bounding box center [376, 9] width 42 height 9
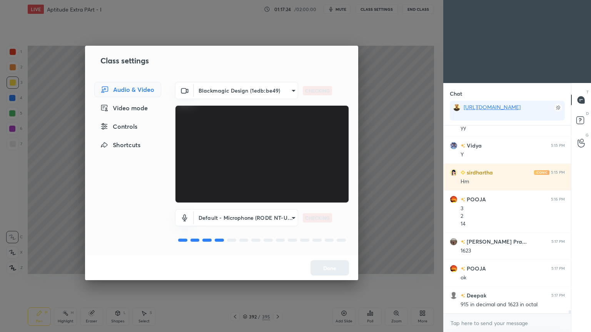
click at [287, 93] on body "1 2 3 4 5 6 7 C X Z C X Z E E Erase all H H LIVE Aptitude Extra PArt - I 01:17:…" at bounding box center [295, 166] width 591 height 332
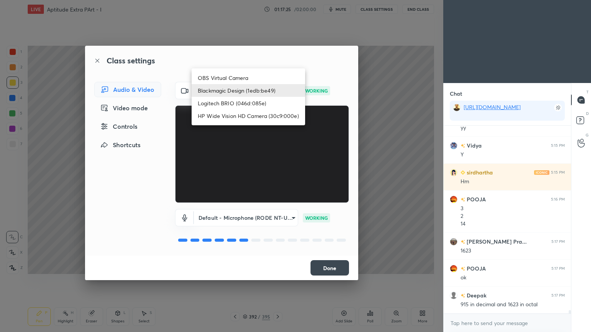
click at [238, 102] on li "Logitech BRIO (046d:085e)" at bounding box center [248, 103] width 113 height 13
type input "1439171553b4ed2c68e3c0d99ffc9a3c82741dafa4eb497663bde8c98bfc83f8"
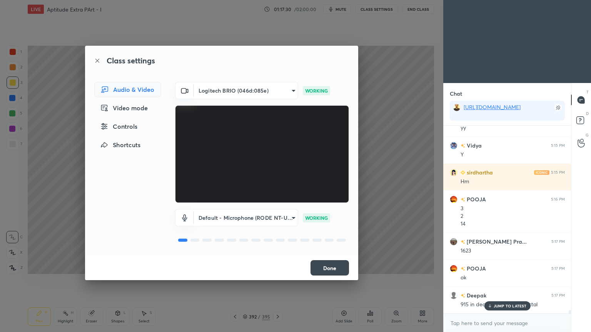
scroll to position [9920, 0]
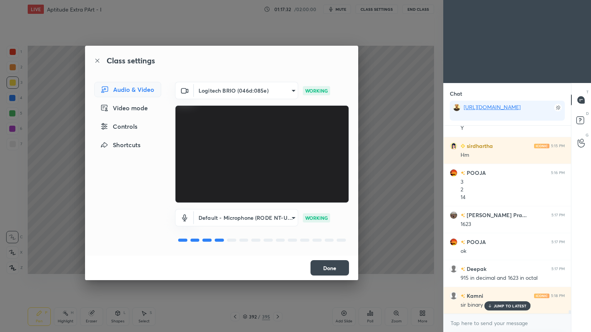
click at [325, 267] on button "Done" at bounding box center [329, 267] width 38 height 15
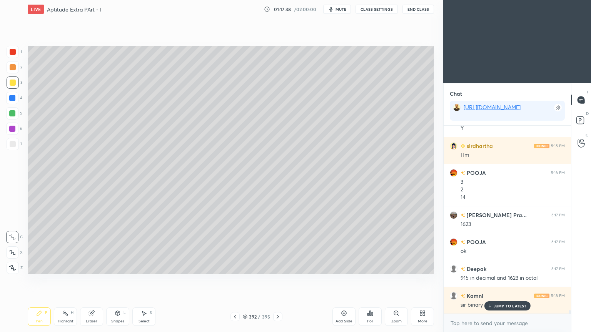
click at [505, 267] on p "JUMP TO LATEST" at bounding box center [510, 306] width 33 height 5
click at [236, 267] on icon at bounding box center [235, 317] width 6 height 6
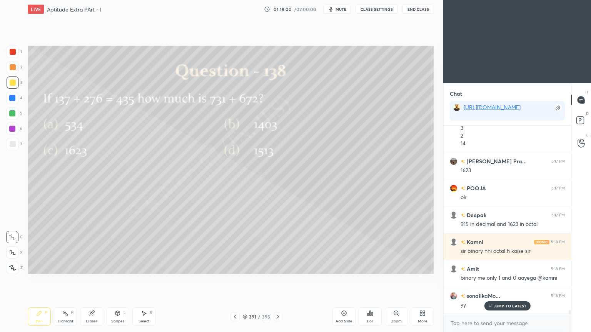
scroll to position [10028, 0]
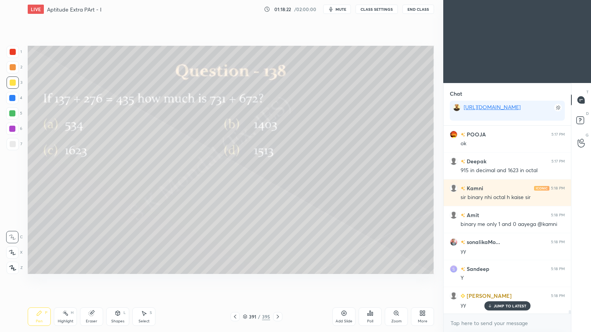
drag, startPoint x: 501, startPoint y: 302, endPoint x: 217, endPoint y: 275, distance: 285.1
click at [501, 267] on div "JUMP TO LATEST" at bounding box center [507, 306] width 46 height 9
click at [280, 267] on icon at bounding box center [278, 317] width 6 height 6
click at [232, 267] on icon at bounding box center [235, 317] width 6 height 6
click at [376, 7] on button "CLASS SETTINGS" at bounding box center [376, 9] width 42 height 9
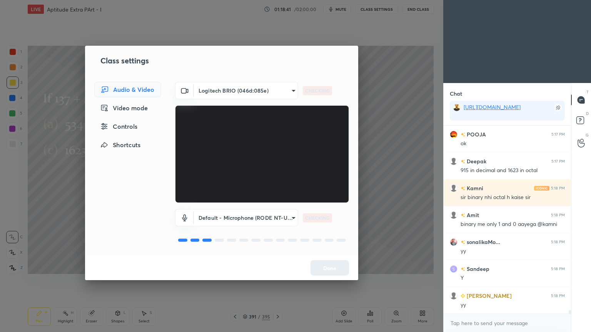
click at [287, 87] on body "1 2 3 4 5 6 7 C X Z C X Z E E Erase all H H LIVE Aptitude Extra PArt - I 01:18:…" at bounding box center [295, 166] width 591 height 332
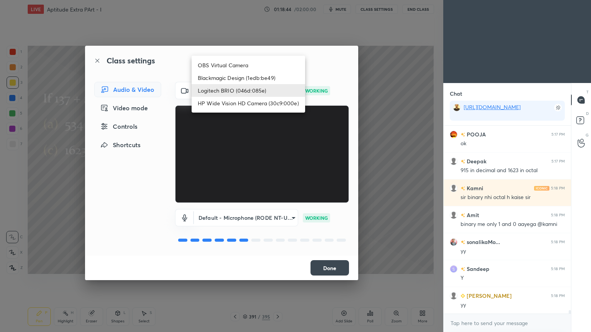
click at [256, 90] on li "Logitech BRIO (046d:085e)" at bounding box center [248, 90] width 113 height 13
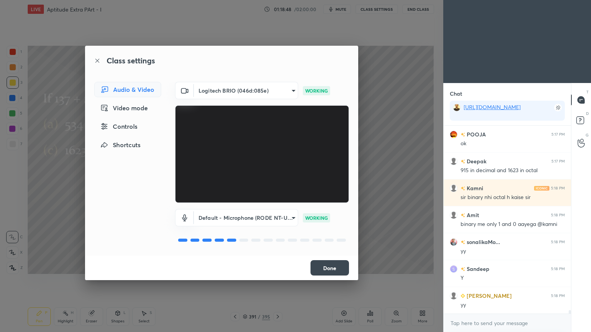
scroll to position [10055, 0]
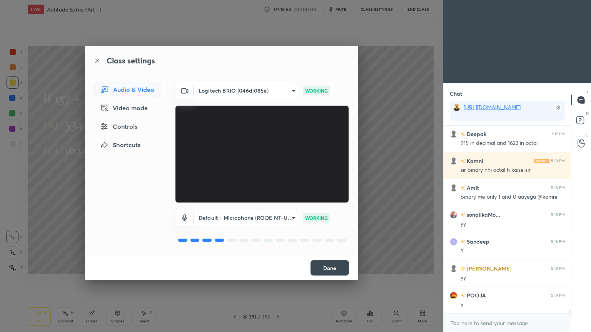
click at [334, 267] on button "Done" at bounding box center [329, 267] width 38 height 15
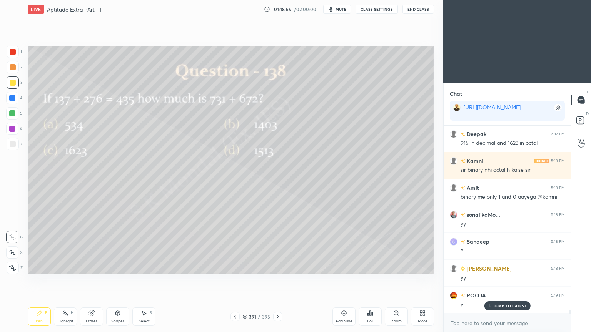
scroll to position [10081, 0]
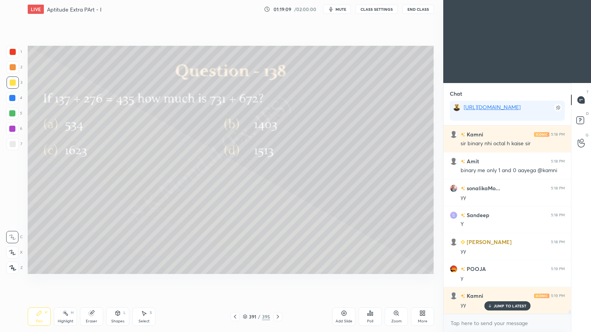
click at [496, 267] on p "JUMP TO LATEST" at bounding box center [510, 306] width 33 height 5
click at [12, 67] on div at bounding box center [13, 67] width 6 height 6
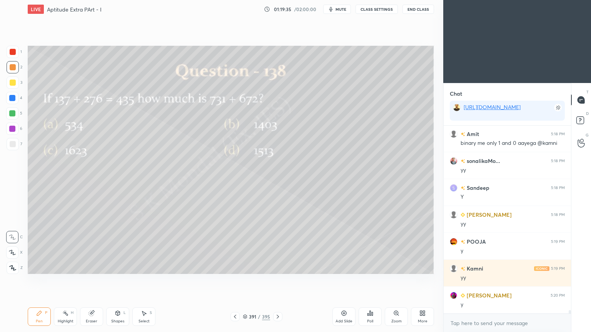
drag, startPoint x: 279, startPoint y: 316, endPoint x: 281, endPoint y: 312, distance: 5.0
click at [279, 267] on icon at bounding box center [278, 317] width 6 height 6
click at [276, 267] on div at bounding box center [277, 316] width 9 height 9
click at [230, 267] on div at bounding box center [234, 316] width 9 height 9
click at [344, 267] on div "Add Slide" at bounding box center [343, 317] width 23 height 18
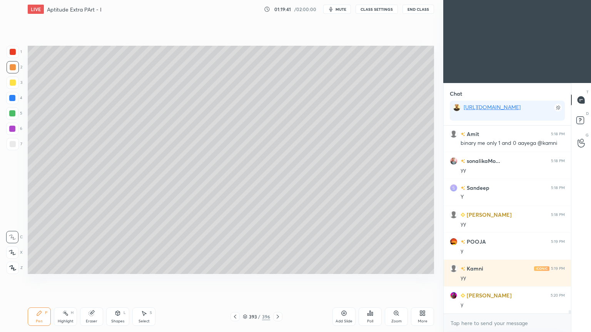
click at [13, 82] on div at bounding box center [13, 83] width 6 height 6
click at [41, 267] on icon at bounding box center [39, 313] width 6 height 6
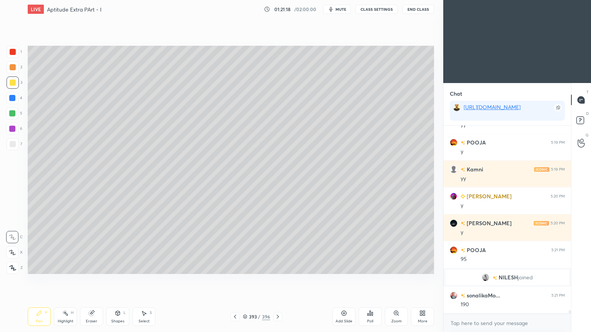
scroll to position [10035, 0]
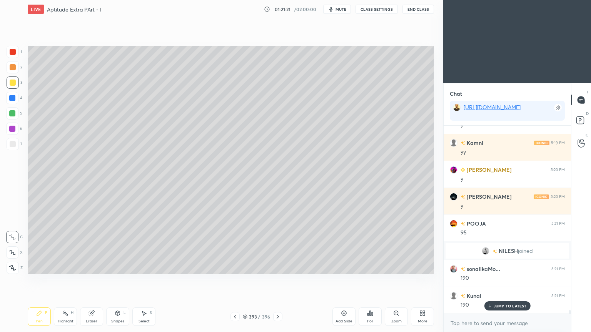
click at [88, 267] on div "Eraser" at bounding box center [92, 322] width 12 height 4
click at [35, 267] on div "Pen P" at bounding box center [39, 317] width 23 height 18
click at [38, 267] on div "Pen P" at bounding box center [39, 317] width 23 height 18
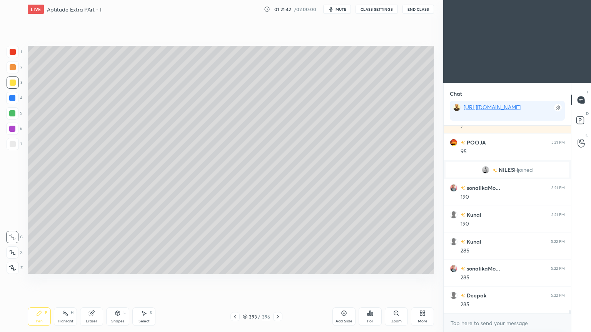
scroll to position [10143, 0]
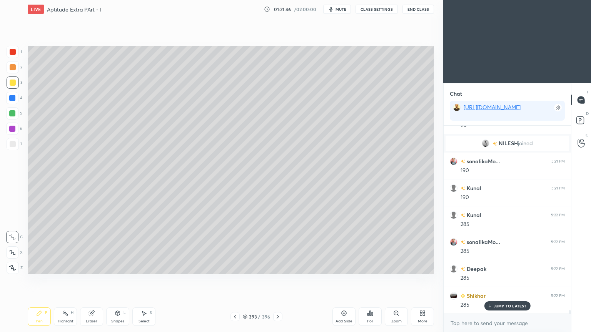
click at [504, 267] on p "JUMP TO LATEST" at bounding box center [510, 306] width 33 height 5
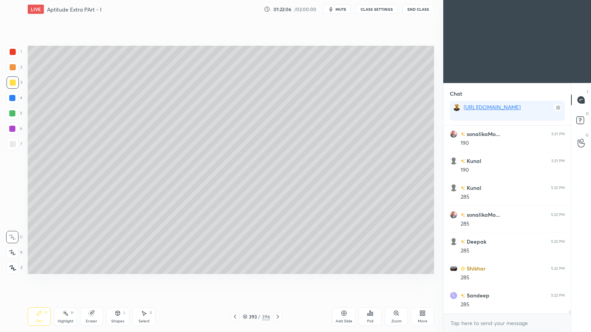
click at [87, 267] on div "Eraser" at bounding box center [92, 322] width 12 height 4
click at [34, 267] on div "Pen P" at bounding box center [39, 317] width 23 height 18
click at [38, 267] on div "Pen P" at bounding box center [39, 317] width 23 height 18
drag, startPoint x: 157, startPoint y: 318, endPoint x: 135, endPoint y: 292, distance: 33.8
click at [155, 267] on div "Pen P Highlight H Eraser Shapes L Select S" at bounding box center [104, 317] width 152 height 18
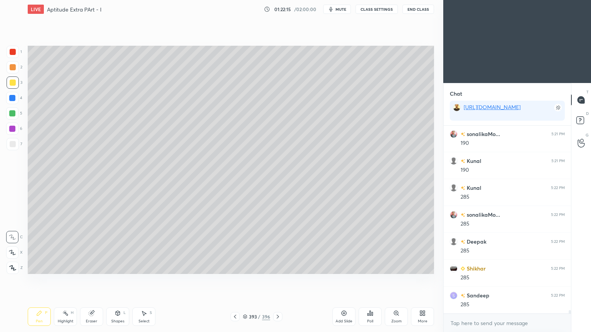
click at [149, 267] on div "Select S" at bounding box center [143, 317] width 23 height 18
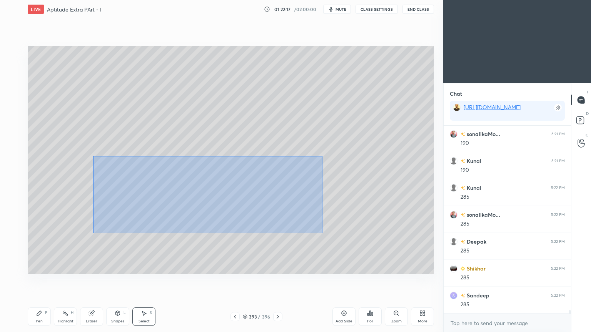
drag, startPoint x: 93, startPoint y: 156, endPoint x: 323, endPoint y: 233, distance: 242.7
click at [323, 233] on div "0 ° Undo Copy Duplicate Duplicate to new slide Delete" at bounding box center [231, 160] width 406 height 228
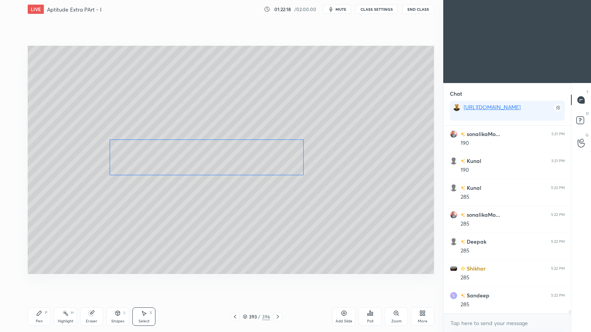
drag, startPoint x: 224, startPoint y: 189, endPoint x: 223, endPoint y: 166, distance: 22.7
click at [223, 166] on div "0 ° Undo Copy Duplicate Duplicate to new slide Delete" at bounding box center [231, 160] width 406 height 228
click at [222, 228] on div "0 ° Undo Copy Duplicate Duplicate to new slide Delete" at bounding box center [231, 160] width 406 height 228
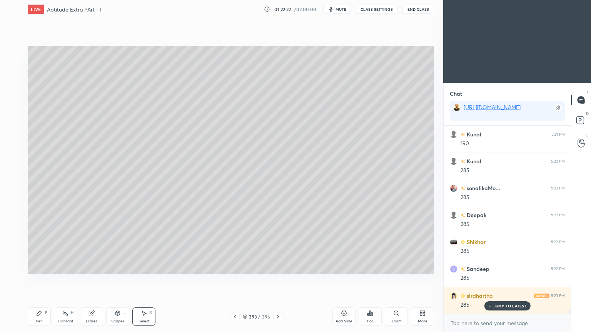
click at [42, 267] on icon at bounding box center [39, 313] width 6 height 6
click at [39, 267] on icon at bounding box center [39, 313] width 6 height 6
click at [12, 144] on div at bounding box center [13, 144] width 6 height 6
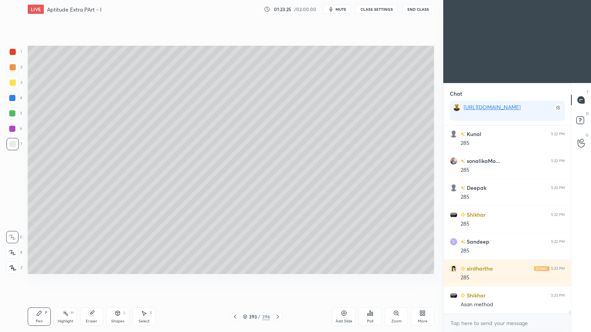
click at [96, 267] on div "Eraser" at bounding box center [91, 317] width 23 height 18
click at [39, 267] on icon at bounding box center [39, 313] width 6 height 6
click at [91, 267] on div "Eraser" at bounding box center [91, 317] width 23 height 18
click at [39, 267] on div "Pen P" at bounding box center [39, 317] width 23 height 18
click at [40, 267] on div "Pen P" at bounding box center [39, 317] width 23 height 18
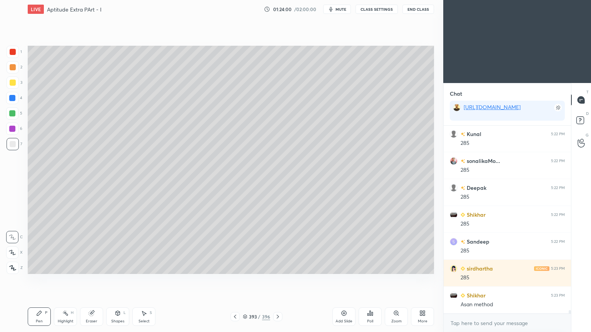
click at [97, 267] on div "Eraser" at bounding box center [91, 317] width 23 height 18
click at [31, 267] on div "Pen P" at bounding box center [39, 317] width 23 height 18
click at [36, 267] on div "Pen P" at bounding box center [39, 317] width 23 height 18
click at [97, 267] on div "Eraser" at bounding box center [91, 317] width 23 height 18
click at [47, 267] on div "Pen P" at bounding box center [39, 317] width 23 height 18
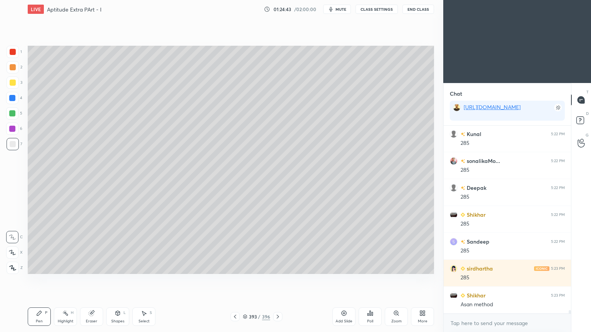
click at [42, 267] on div "Pen" at bounding box center [39, 322] width 7 height 4
click at [373, 6] on button "CLASS SETTINGS" at bounding box center [376, 9] width 42 height 9
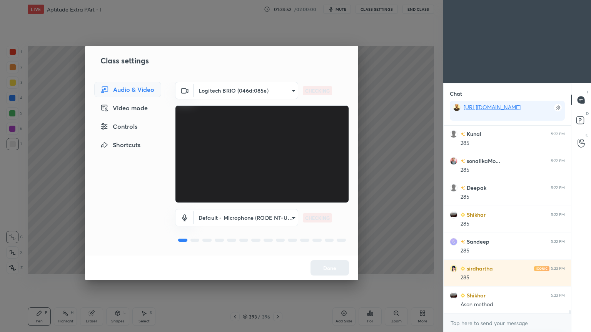
click at [250, 97] on body "1 2 3 4 5 6 7 C X Z C X Z E E Erase all H H LIVE Aptitude Extra PArt - I 01:24:…" at bounding box center [295, 166] width 591 height 332
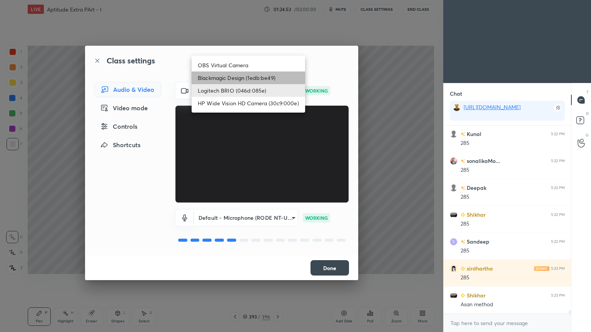
click at [223, 82] on li "Blackmagic Design (1edb:be49)" at bounding box center [248, 78] width 113 height 13
type input "d83ffd266255d09f4f30669eef5809a425ccf60d7286e2163eab31e3d176f997"
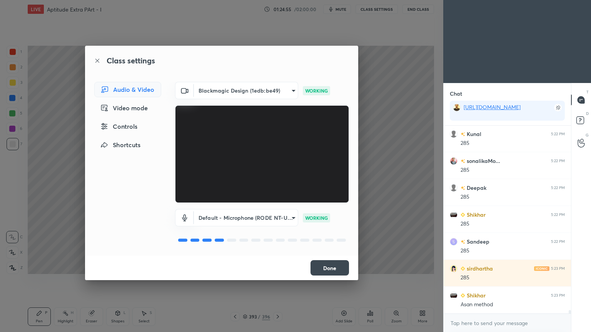
click at [324, 267] on button "Done" at bounding box center [329, 267] width 38 height 15
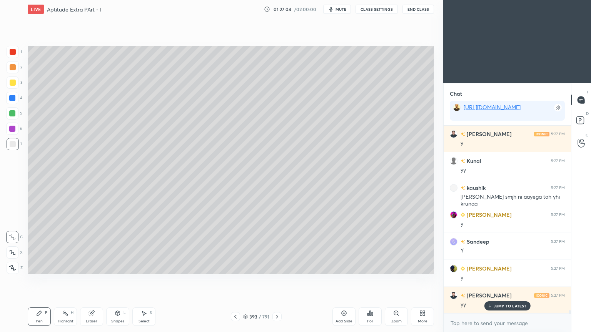
scroll to position [10520, 0]
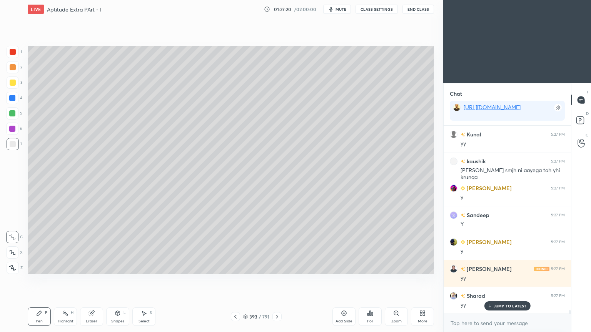
click at [500, 267] on p "JUMP TO LATEST" at bounding box center [510, 306] width 33 height 5
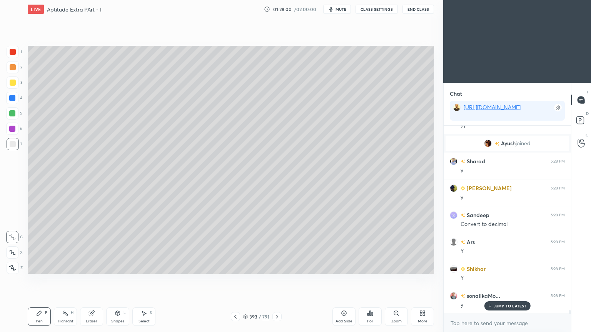
scroll to position [10561, 0]
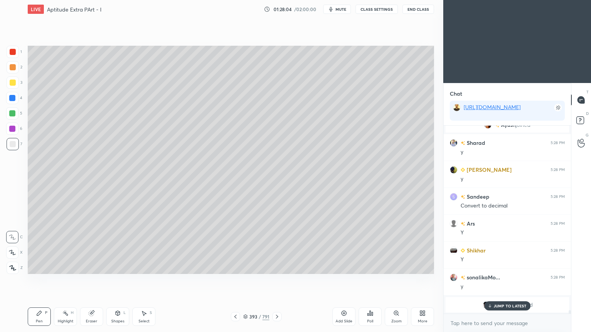
click at [507, 267] on div "JUMP TO LATEST" at bounding box center [507, 306] width 46 height 9
click at [65, 267] on div "Highlight H" at bounding box center [65, 317] width 23 height 18
click at [31, 267] on div "Pen P" at bounding box center [39, 317] width 23 height 18
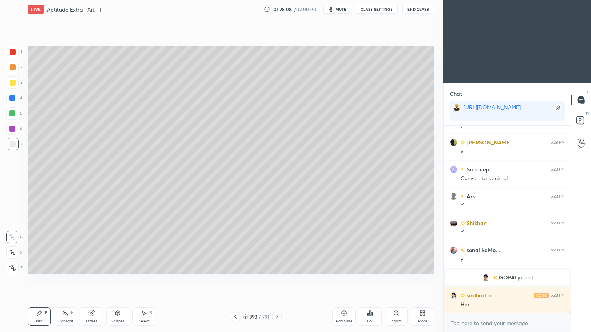
click at [33, 267] on div "Pen P" at bounding box center [39, 317] width 23 height 18
click at [11, 100] on div at bounding box center [12, 98] width 6 height 6
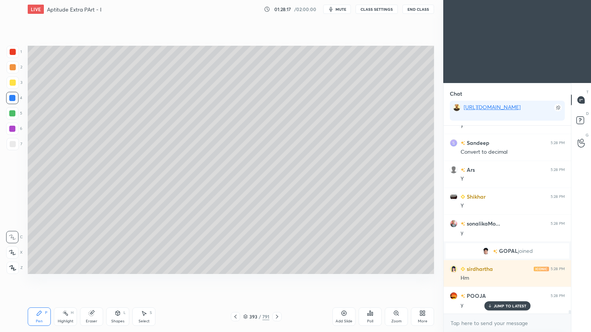
click at [497, 267] on p "JUMP TO LATEST" at bounding box center [510, 306] width 33 height 5
click at [277, 267] on icon at bounding box center [277, 317] width 2 height 4
click at [369, 267] on div "Poll" at bounding box center [370, 322] width 6 height 4
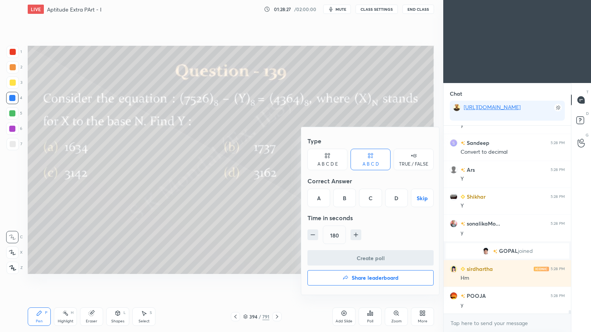
click at [369, 201] on div "C" at bounding box center [370, 198] width 23 height 18
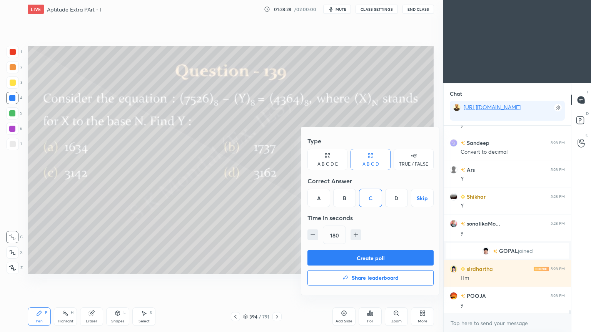
click at [383, 257] on button "Create poll" at bounding box center [370, 257] width 126 height 15
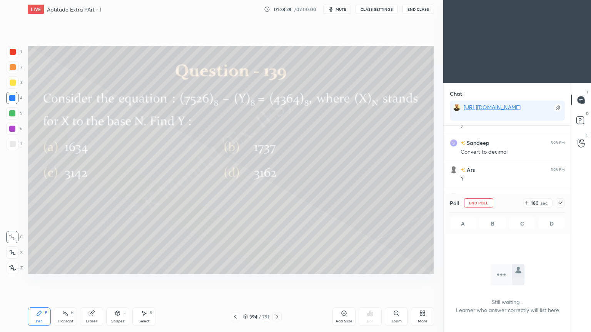
scroll to position [164, 125]
click at [42, 267] on div "Pen" at bounding box center [39, 322] width 7 height 4
click at [41, 267] on div "Pen" at bounding box center [39, 322] width 7 height 4
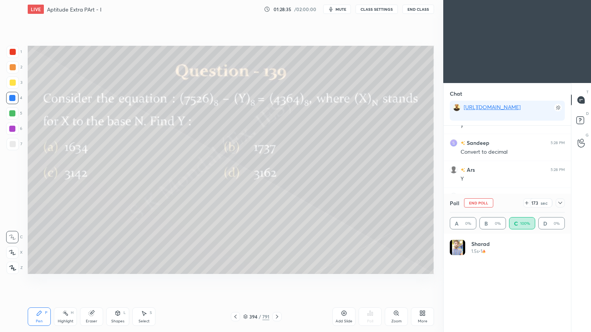
click at [92, 267] on div "Eraser" at bounding box center [92, 322] width 12 height 4
click at [41, 267] on div "Pen" at bounding box center [39, 322] width 7 height 4
click at [43, 267] on div "Pen P" at bounding box center [39, 317] width 23 height 18
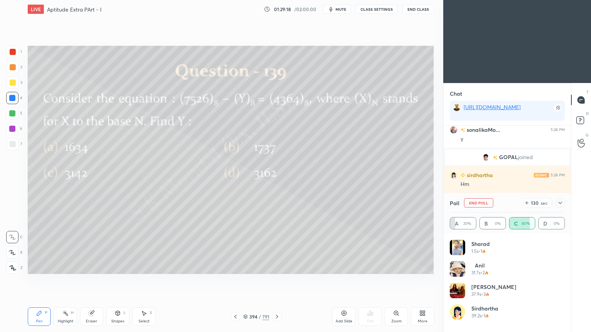
scroll to position [10736, 0]
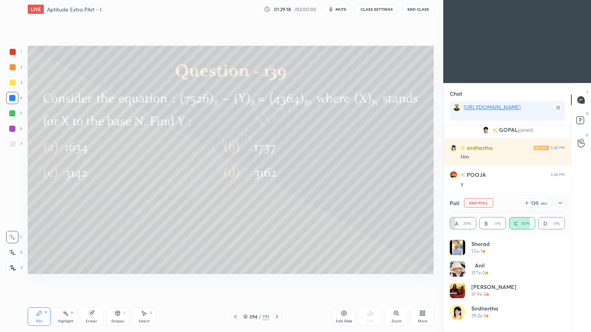
click at [37, 267] on div "Pen" at bounding box center [39, 322] width 7 height 4
click at [38, 267] on div "Pen" at bounding box center [39, 322] width 7 height 4
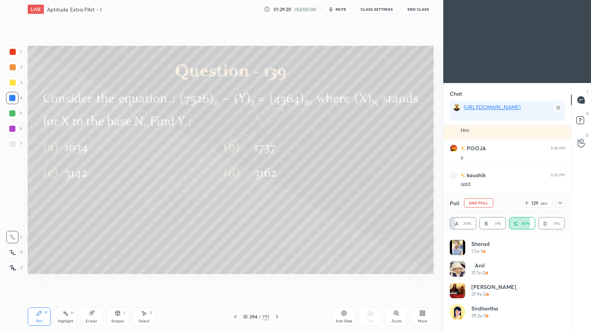
click at [12, 145] on div at bounding box center [13, 144] width 6 height 6
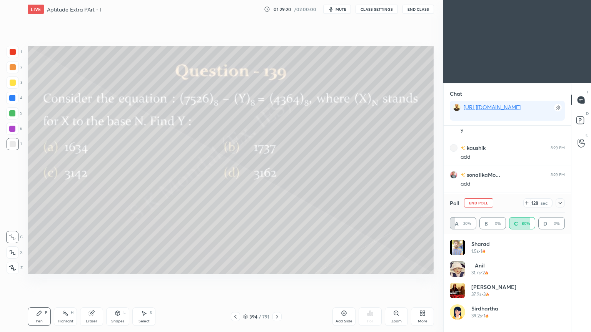
click at [14, 148] on div at bounding box center [13, 144] width 12 height 12
click at [114, 267] on div "Shapes" at bounding box center [117, 322] width 13 height 4
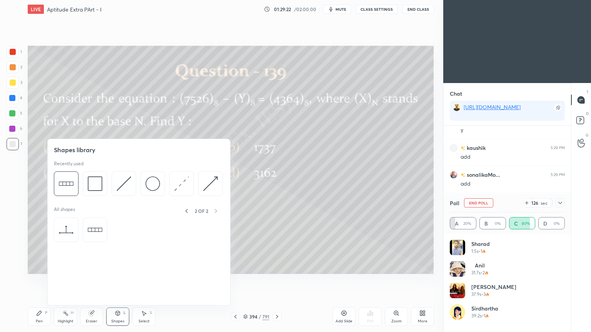
click at [115, 267] on div "Shapes" at bounding box center [117, 322] width 13 height 4
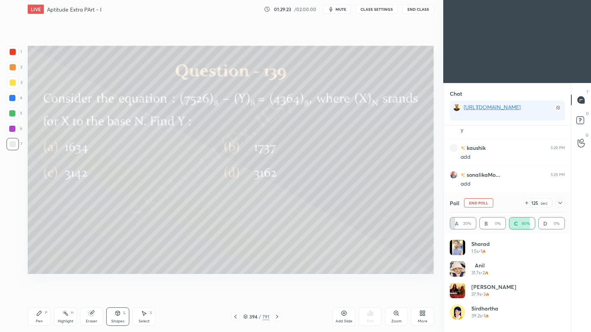
click at [85, 267] on div "Eraser" at bounding box center [91, 317] width 23 height 18
click at [89, 267] on div "Eraser" at bounding box center [92, 322] width 12 height 4
click at [38, 267] on div "Pen" at bounding box center [39, 322] width 7 height 4
click at [40, 267] on div "Pen" at bounding box center [39, 322] width 7 height 4
click at [14, 83] on div at bounding box center [13, 83] width 6 height 6
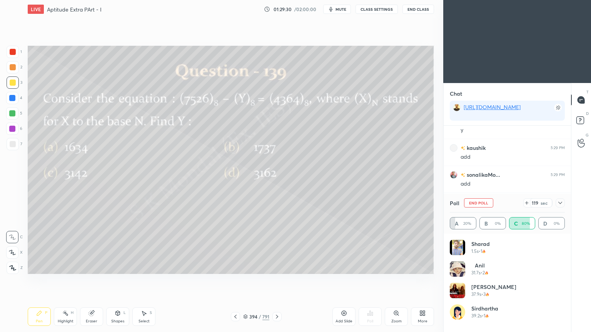
click at [90, 267] on div "Eraser" at bounding box center [92, 322] width 12 height 4
click at [32, 267] on div "Pen P" at bounding box center [39, 317] width 23 height 18
click at [35, 267] on div "Pen P" at bounding box center [39, 317] width 23 height 18
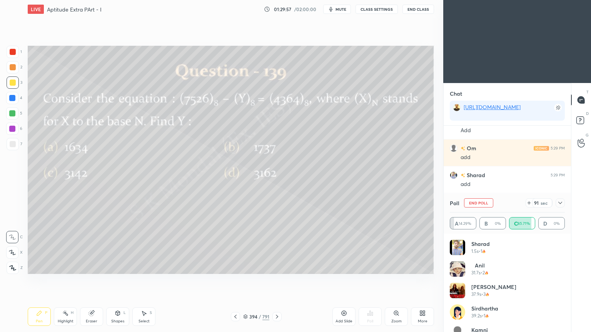
scroll to position [10898, 0]
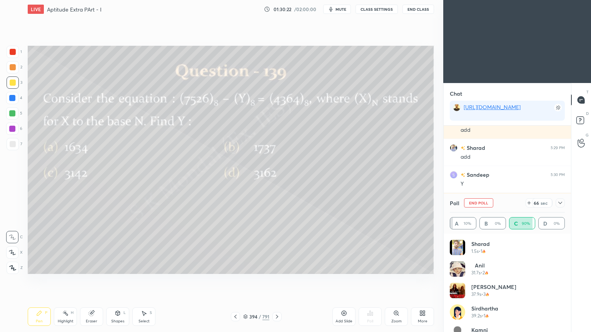
click at [125, 267] on div "Shapes L" at bounding box center [117, 317] width 23 height 18
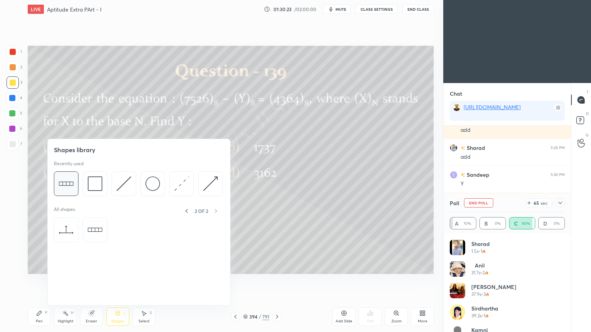
click at [72, 186] on img at bounding box center [66, 184] width 15 height 15
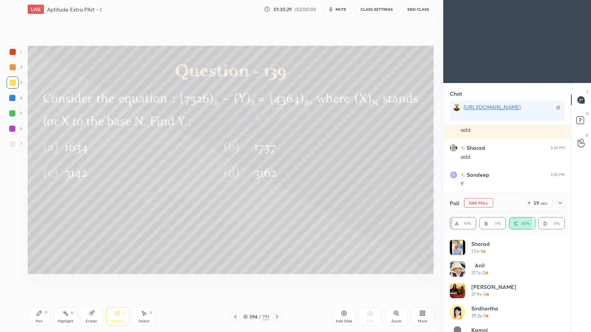
click at [145, 267] on div "Select" at bounding box center [143, 322] width 11 height 4
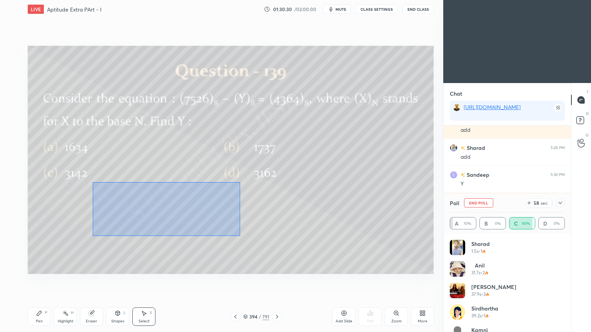
drag, startPoint x: 92, startPoint y: 182, endPoint x: 240, endPoint y: 236, distance: 157.1
click at [240, 236] on div "0 ° Undo Copy Duplicate Duplicate to new slide Delete" at bounding box center [231, 160] width 406 height 228
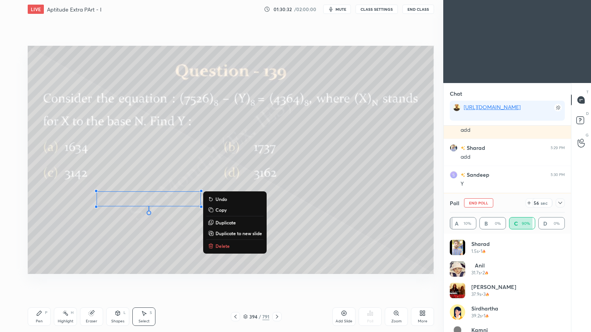
click at [223, 211] on p "Copy" at bounding box center [220, 210] width 11 height 6
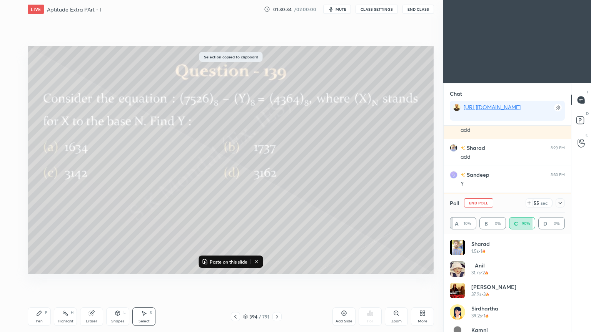
click at [231, 262] on p "Paste on this slide" at bounding box center [229, 262] width 38 height 6
drag, startPoint x: 184, startPoint y: 207, endPoint x: 174, endPoint y: 216, distance: 13.6
click at [175, 216] on div "0 ° Undo Copy Paste here Duplicate Duplicate to new slide Delete" at bounding box center [231, 160] width 406 height 228
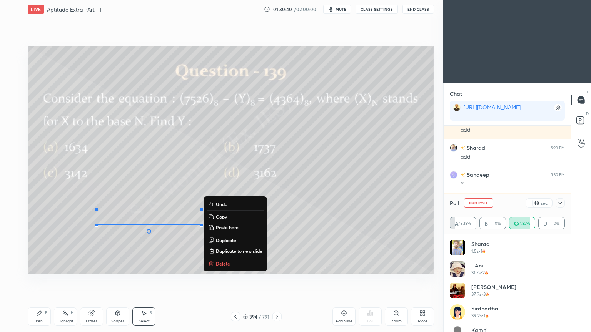
click at [323, 214] on div "0 ° Undo Copy Paste here Duplicate Duplicate to new slide Delete" at bounding box center [231, 160] width 406 height 228
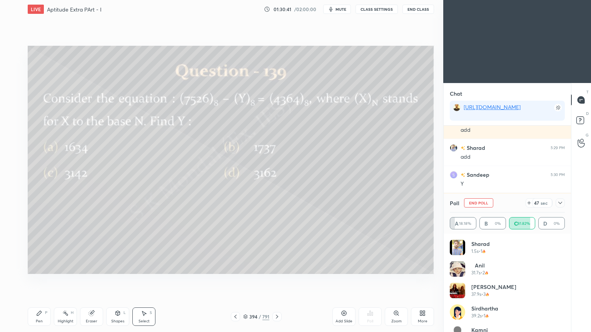
click at [31, 267] on div "Pen P" at bounding box center [39, 317] width 23 height 18
click at [37, 267] on div "Pen" at bounding box center [39, 322] width 7 height 4
click at [13, 143] on div at bounding box center [13, 144] width 6 height 6
click at [12, 83] on div at bounding box center [13, 83] width 6 height 6
click at [12, 115] on div at bounding box center [12, 113] width 6 height 6
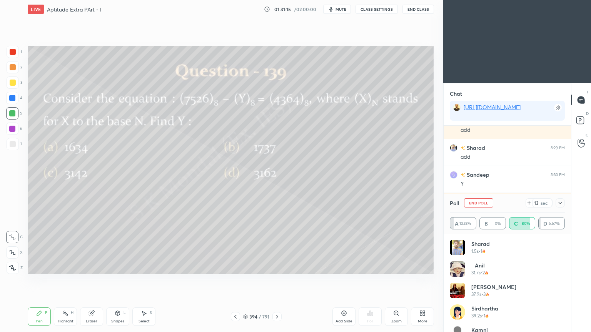
click at [13, 146] on div at bounding box center [13, 144] width 6 height 6
click at [15, 148] on div at bounding box center [13, 144] width 12 height 12
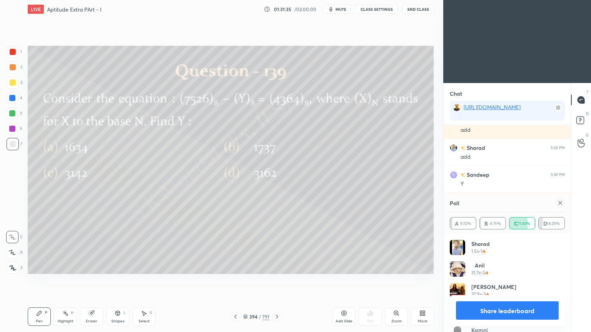
scroll to position [10925, 0]
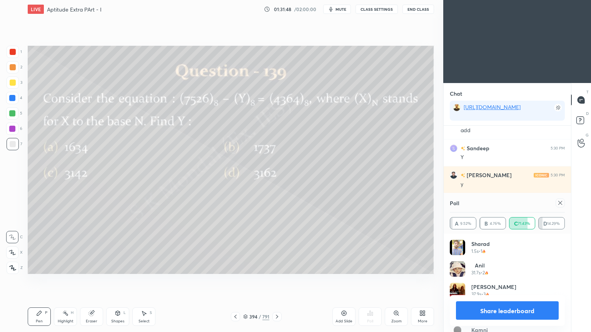
click at [11, 99] on div at bounding box center [12, 98] width 6 height 6
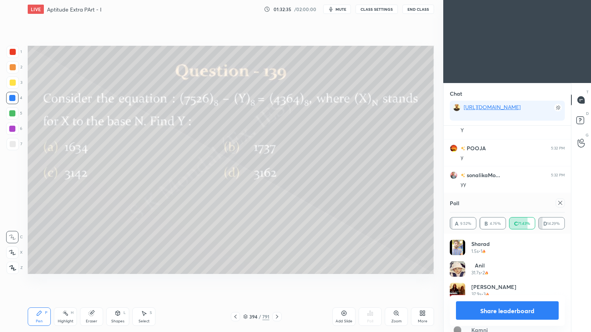
scroll to position [11167, 0]
click at [14, 145] on div at bounding box center [13, 144] width 6 height 6
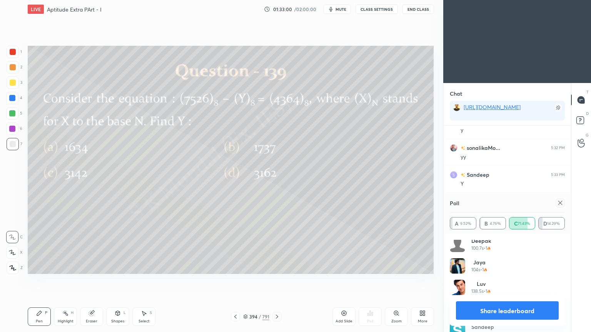
scroll to position [231, 0]
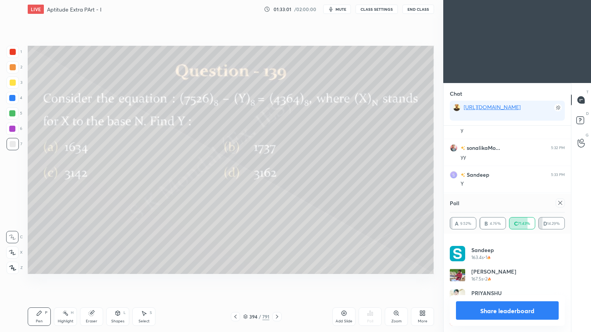
click at [509, 267] on button "Share leaderboard" at bounding box center [507, 311] width 103 height 18
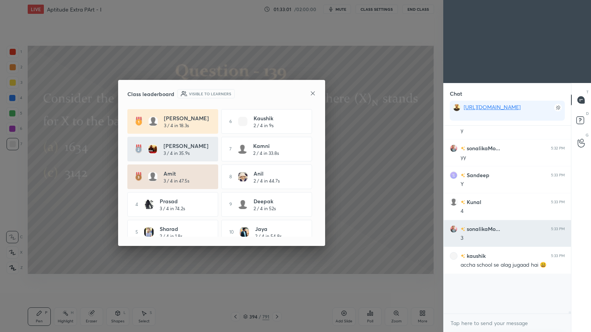
scroll to position [11185, 0]
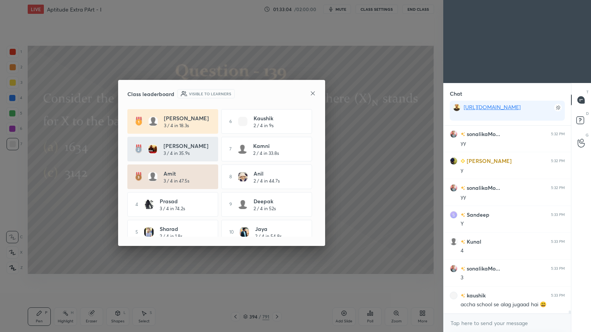
click at [312, 92] on icon at bounding box center [313, 93] width 6 height 6
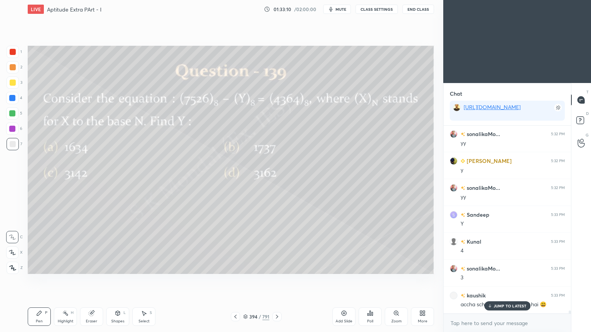
scroll to position [11208, 0]
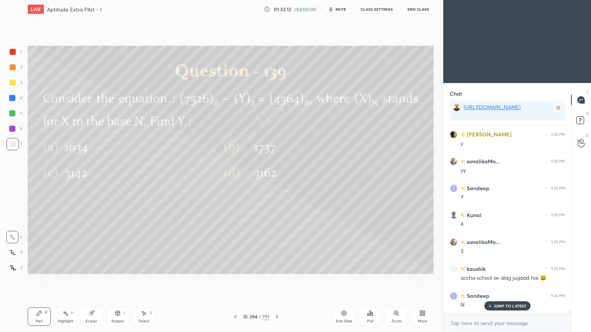
drag, startPoint x: 499, startPoint y: 306, endPoint x: 371, endPoint y: 277, distance: 131.1
click at [496, 267] on p "JUMP TO LATEST" at bounding box center [510, 306] width 33 height 5
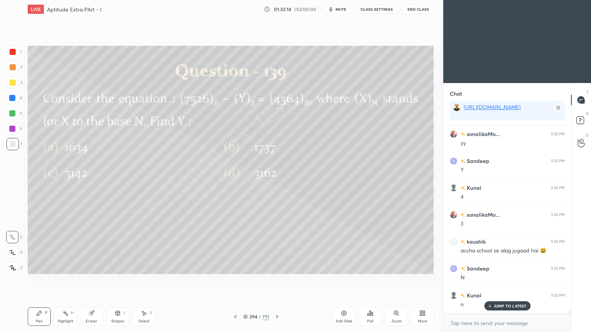
scroll to position [11262, 0]
click at [64, 267] on div "Highlight H" at bounding box center [65, 317] width 23 height 18
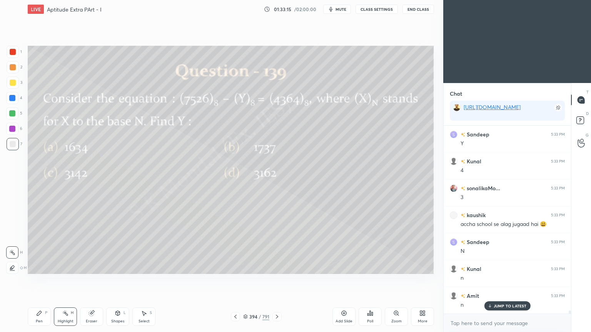
click at [63, 267] on div "Highlight" at bounding box center [66, 322] width 16 height 4
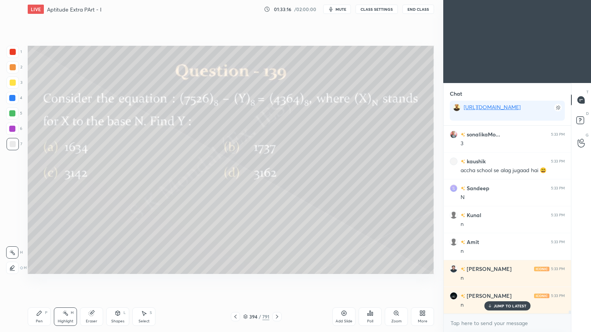
click at [37, 267] on div "Pen" at bounding box center [39, 322] width 7 height 4
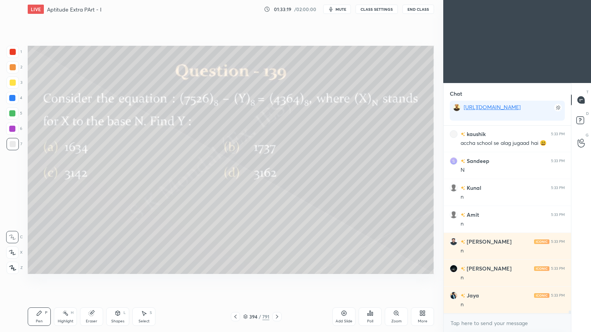
click at [10, 118] on div at bounding box center [12, 113] width 12 height 12
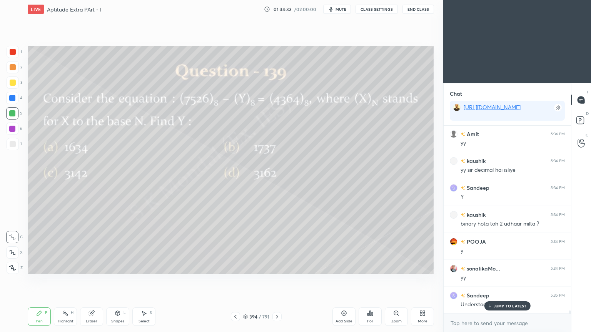
scroll to position [11639, 0]
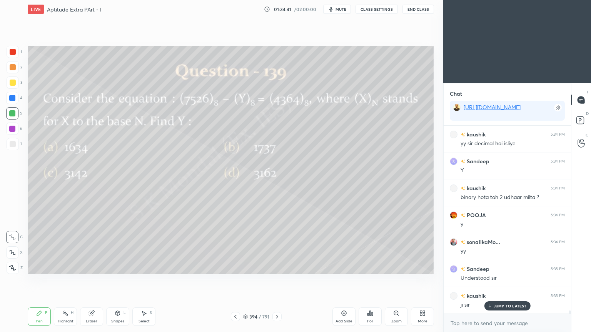
click at [66, 267] on rect at bounding box center [66, 314] width 4 height 4
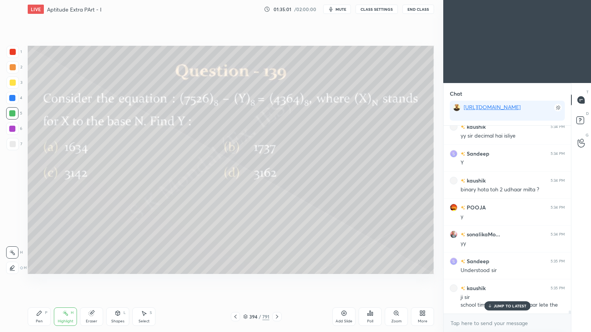
click at [38, 267] on icon at bounding box center [39, 313] width 5 height 5
click at [41, 267] on icon at bounding box center [39, 313] width 5 height 5
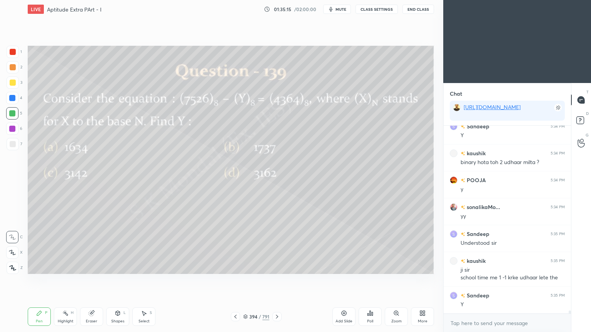
click at [70, 267] on div "Highlight H" at bounding box center [65, 317] width 23 height 18
click at [43, 267] on div "Pen P" at bounding box center [39, 317] width 23 height 18
click at [64, 267] on div "Highlight" at bounding box center [66, 322] width 16 height 4
click at [65, 267] on div "Highlight H" at bounding box center [65, 317] width 23 height 18
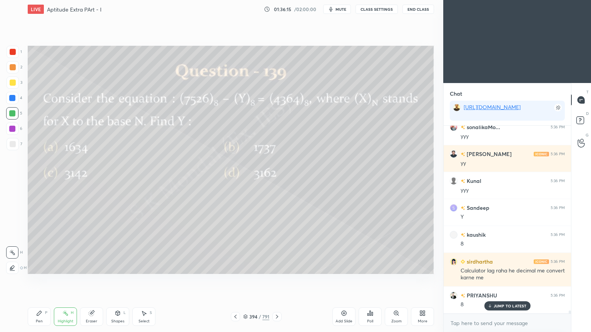
scroll to position [11949, 0]
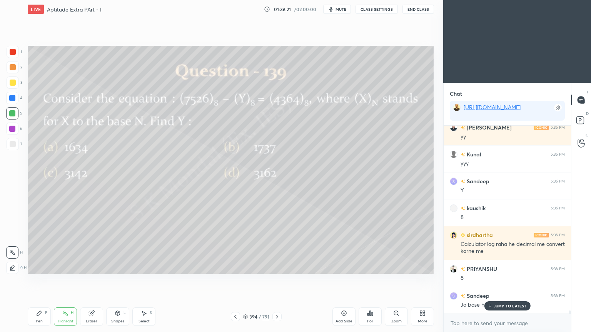
drag, startPoint x: 500, startPoint y: 304, endPoint x: 337, endPoint y: 279, distance: 165.4
click at [499, 267] on p "JUMP TO LATEST" at bounding box center [510, 306] width 33 height 5
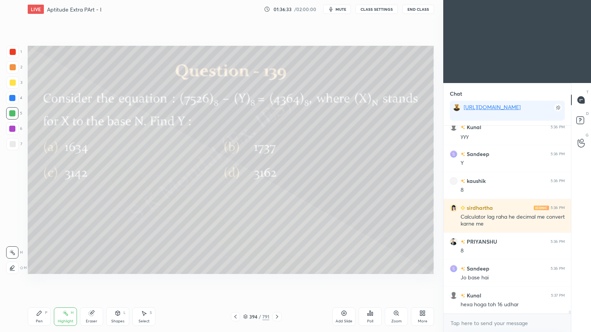
click at [276, 267] on div at bounding box center [276, 316] width 9 height 9
click at [234, 267] on icon at bounding box center [235, 317] width 6 height 6
click at [342, 267] on div "Add Slide" at bounding box center [343, 317] width 23 height 18
click at [13, 85] on div at bounding box center [13, 83] width 6 height 6
click at [38, 267] on div "Pen P" at bounding box center [39, 317] width 23 height 18
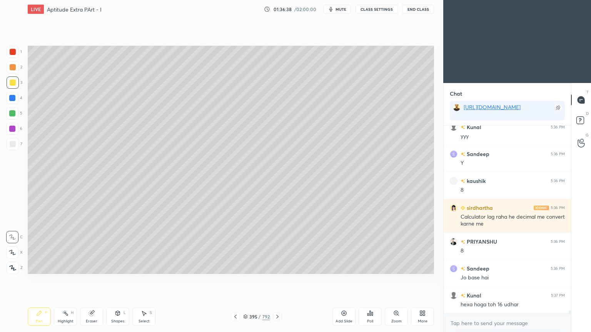
click at [38, 267] on div "Pen" at bounding box center [39, 322] width 7 height 4
click at [11, 146] on div at bounding box center [13, 144] width 6 height 6
click at [15, 145] on div at bounding box center [13, 144] width 6 height 6
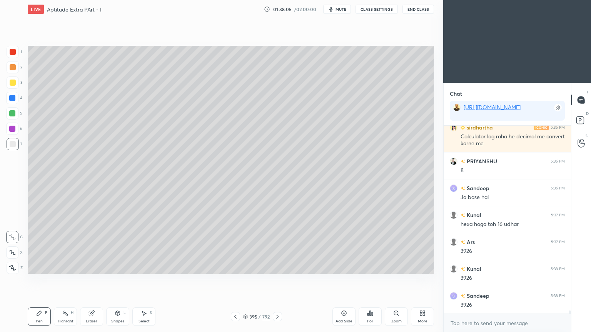
scroll to position [12084, 0]
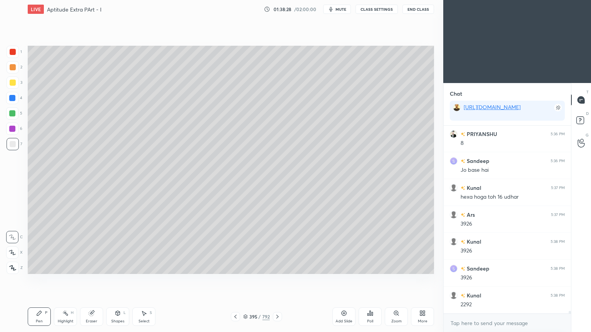
click at [87, 267] on div "Eraser" at bounding box center [92, 322] width 12 height 4
click at [90, 267] on div "Eraser" at bounding box center [91, 317] width 23 height 18
click at [38, 267] on div "Pen P" at bounding box center [39, 317] width 23 height 18
click at [41, 267] on div "Pen P" at bounding box center [39, 317] width 23 height 18
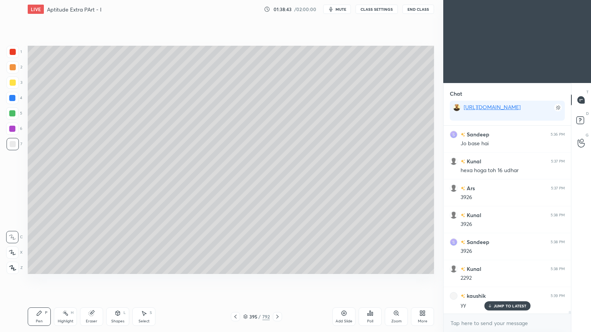
click at [99, 267] on div "Eraser" at bounding box center [91, 317] width 23 height 18
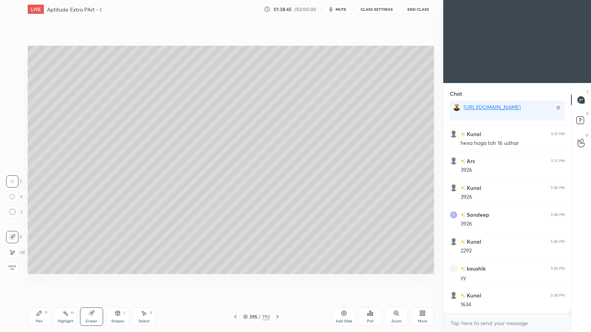
click at [11, 253] on icon at bounding box center [13, 253] width 4 height 4
click at [38, 267] on div "Pen P" at bounding box center [39, 317] width 23 height 18
click at [38, 267] on div "Pen" at bounding box center [39, 322] width 7 height 4
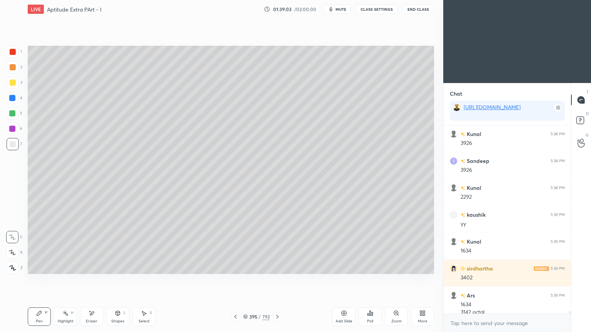
scroll to position [12200, 0]
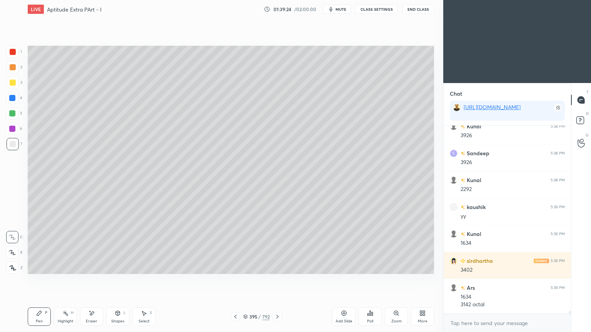
click at [62, 267] on div "Highlight H" at bounding box center [65, 317] width 23 height 18
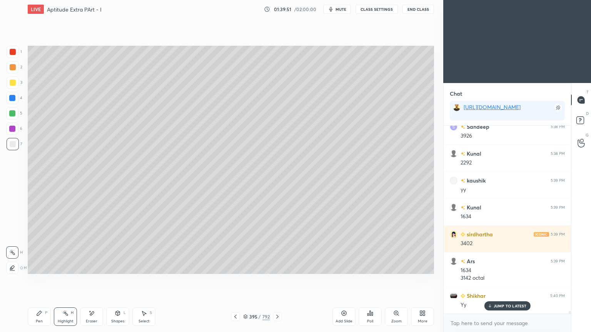
click at [494, 267] on p "JUMP TO LATEST" at bounding box center [510, 306] width 33 height 5
click at [277, 267] on icon at bounding box center [277, 317] width 6 height 6
click at [231, 267] on div "Pen P Highlight H Eraser Shapes L Select S 396 / 792 Add Slide Poll Zoom More" at bounding box center [231, 317] width 406 height 31
click at [236, 267] on icon at bounding box center [235, 317] width 6 height 6
click at [344, 267] on div "Add Slide" at bounding box center [343, 317] width 23 height 18
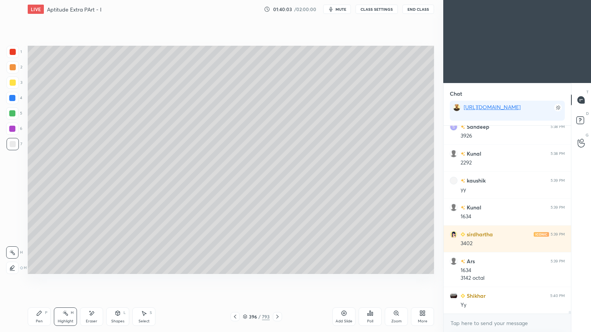
click at [14, 85] on div at bounding box center [13, 83] width 6 height 6
click at [37, 267] on div "Pen" at bounding box center [39, 322] width 7 height 4
click at [37, 267] on div "Pen P" at bounding box center [39, 317] width 23 height 18
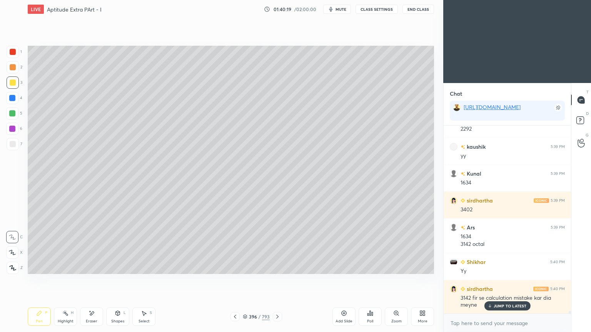
click at [10, 144] on div at bounding box center [13, 144] width 6 height 6
click at [14, 142] on div at bounding box center [13, 144] width 6 height 6
click at [10, 116] on div at bounding box center [12, 113] width 6 height 6
click at [63, 267] on div "Highlight H" at bounding box center [65, 317] width 23 height 18
click at [63, 267] on div "Highlight" at bounding box center [66, 322] width 16 height 4
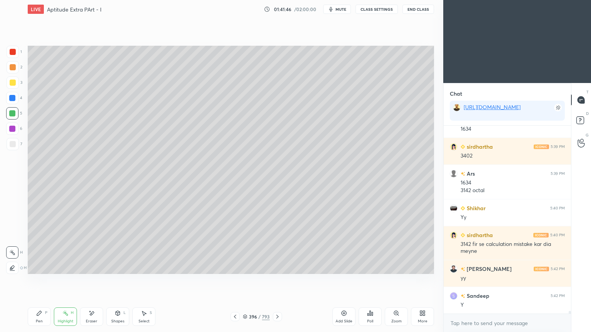
scroll to position [12341, 0]
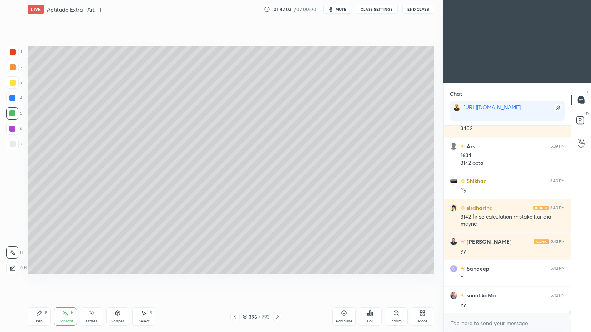
click at [228, 267] on div "396 / 793" at bounding box center [256, 316] width 152 height 9
click at [230, 267] on div "396 / 793" at bounding box center [256, 316] width 152 height 9
click at [237, 267] on icon at bounding box center [235, 317] width 6 height 6
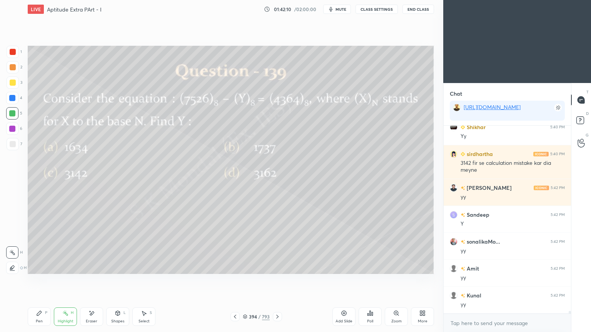
scroll to position [12422, 0]
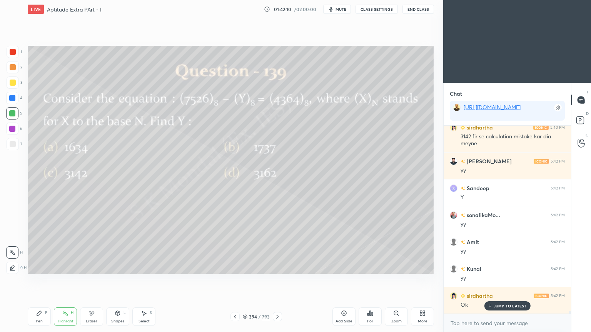
click at [280, 267] on icon at bounding box center [277, 317] width 6 height 6
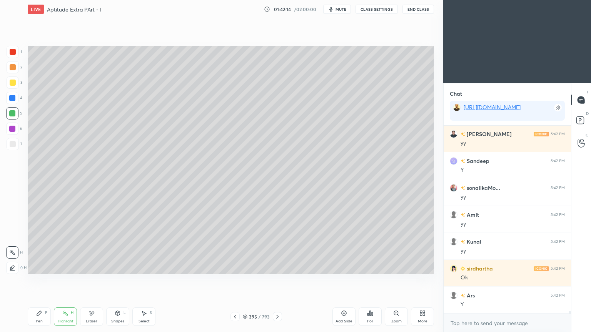
click at [274, 267] on icon at bounding box center [277, 317] width 6 height 6
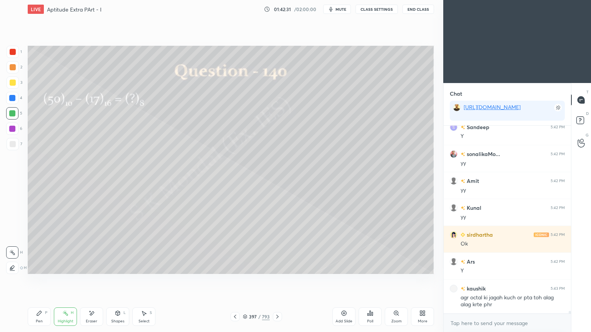
click at [32, 267] on div "Pen P" at bounding box center [39, 317] width 23 height 18
click at [15, 83] on div at bounding box center [13, 83] width 6 height 6
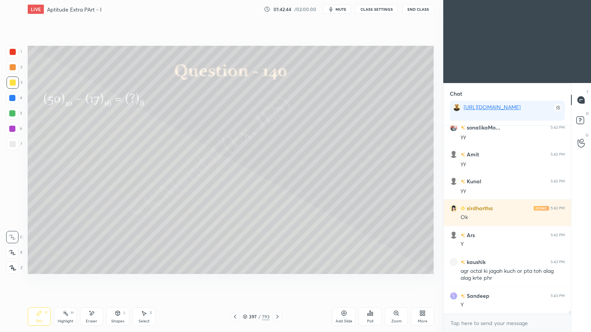
click at [93, 267] on icon at bounding box center [91, 313] width 6 height 7
click at [38, 267] on icon at bounding box center [39, 313] width 6 height 6
click at [40, 267] on icon at bounding box center [39, 313] width 6 height 6
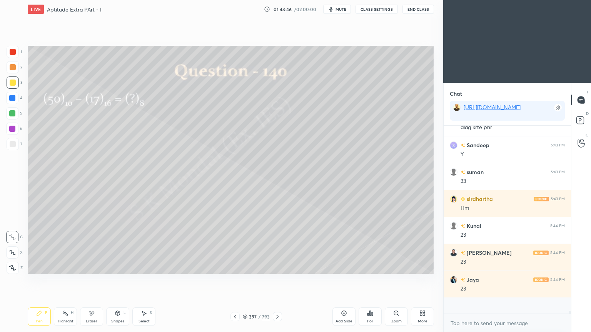
scroll to position [12644, 0]
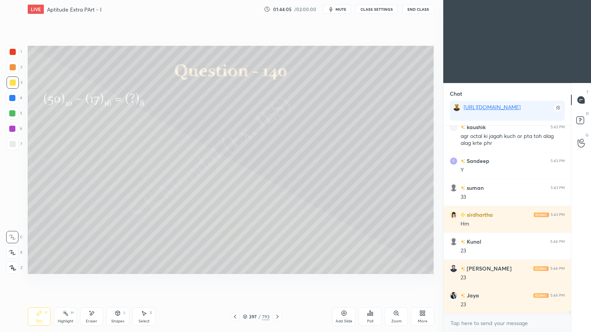
click at [341, 5] on button "mute" at bounding box center [337, 9] width 28 height 9
click at [341, 5] on button "unmute" at bounding box center [337, 9] width 28 height 9
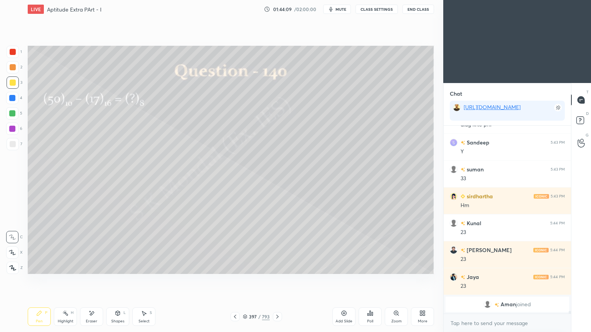
scroll to position [12057, 0]
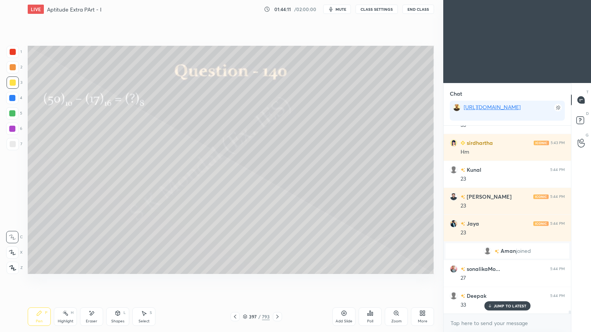
click at [502, 267] on p "JUMP TO LATEST" at bounding box center [510, 306] width 33 height 5
click at [40, 267] on div "Pen P" at bounding box center [39, 317] width 23 height 18
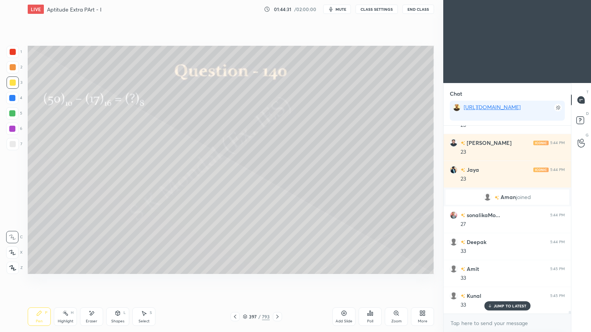
scroll to position [12138, 0]
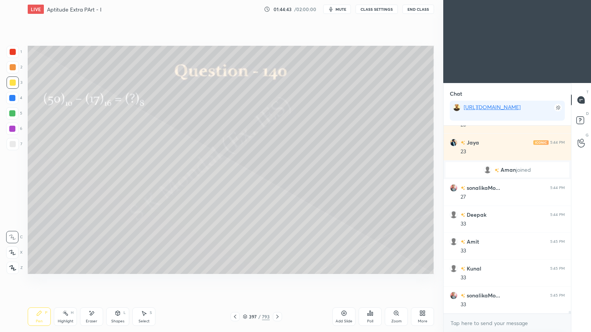
click at [276, 267] on icon at bounding box center [277, 317] width 2 height 4
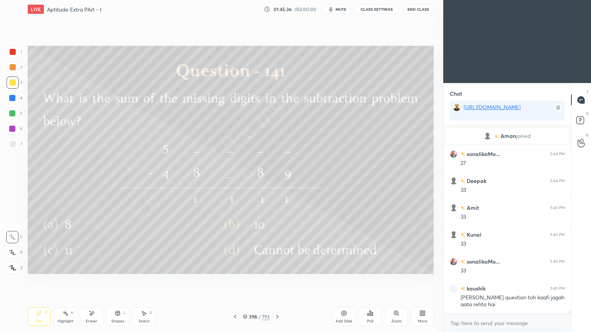
click at [61, 267] on div "Pen P Highlight H Eraser Shapes L Select S 398 / 793 Add Slide Poll Zoom More" at bounding box center [231, 317] width 406 height 31
click at [89, 267] on div "Eraser" at bounding box center [91, 317] width 23 height 18
click at [44, 267] on div "Pen P" at bounding box center [39, 317] width 23 height 18
click at [43, 267] on div "Pen P" at bounding box center [39, 317] width 23 height 18
click at [140, 267] on div "Select S" at bounding box center [143, 317] width 23 height 18
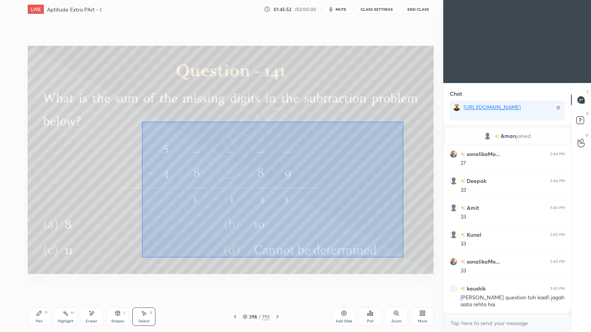
drag, startPoint x: 329, startPoint y: 216, endPoint x: 403, endPoint y: 257, distance: 85.1
click at [403, 257] on div "0 ° Undo Copy Paste here Duplicate Duplicate to new slide Delete" at bounding box center [231, 160] width 406 height 228
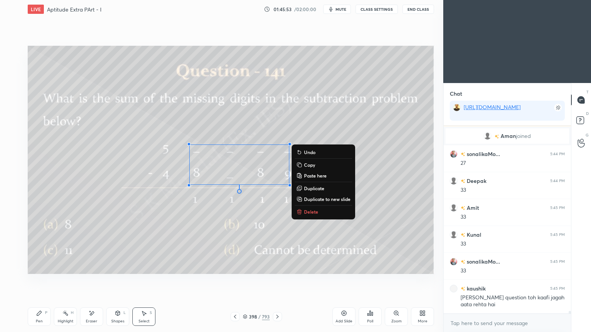
drag, startPoint x: 314, startPoint y: 208, endPoint x: 288, endPoint y: 208, distance: 25.8
click at [314, 208] on button "Delete" at bounding box center [323, 211] width 57 height 9
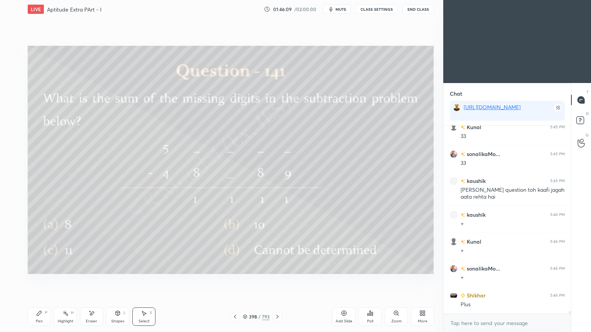
scroll to position [12306, 0]
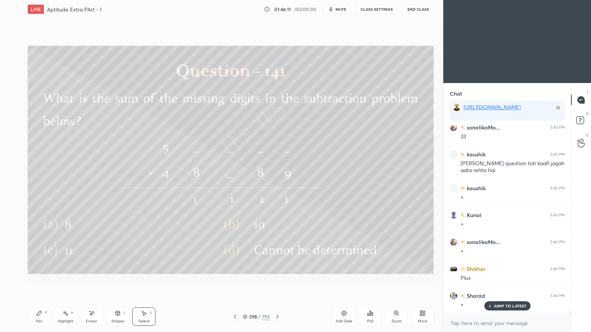
click at [40, 267] on div "Pen P" at bounding box center [39, 317] width 23 height 18
click at [39, 267] on div "Pen P" at bounding box center [39, 317] width 23 height 18
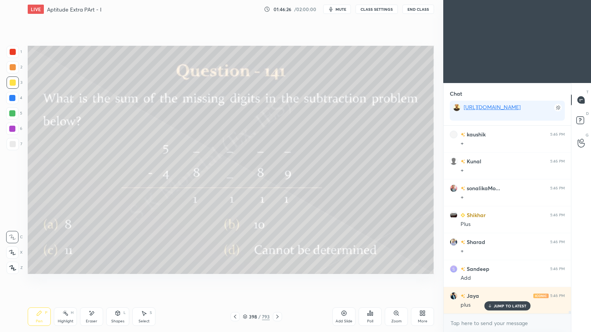
scroll to position [12387, 0]
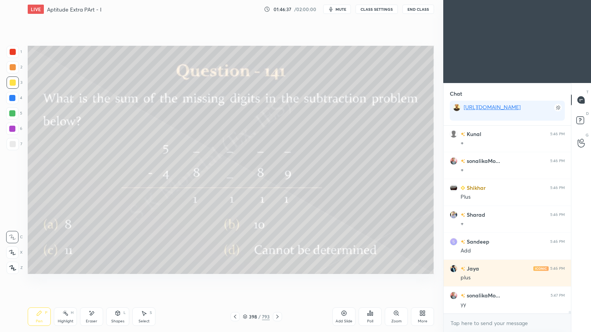
click at [342, 267] on icon at bounding box center [344, 313] width 5 height 5
click at [236, 267] on icon at bounding box center [235, 317] width 6 height 6
click at [278, 267] on icon at bounding box center [277, 317] width 6 height 6
click at [233, 267] on icon at bounding box center [235, 317] width 6 height 6
click at [94, 267] on icon at bounding box center [91, 313] width 6 height 7
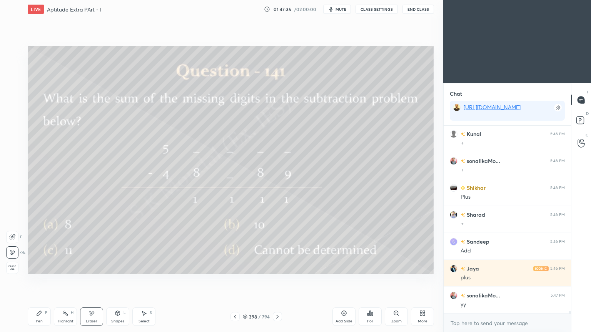
drag, startPoint x: 140, startPoint y: 317, endPoint x: 205, endPoint y: 290, distance: 70.2
click at [144, 267] on div "Select S" at bounding box center [143, 317] width 23 height 18
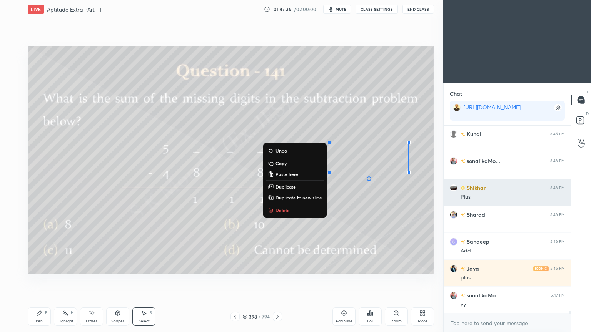
drag, startPoint x: 437, startPoint y: 181, endPoint x: 484, endPoint y: 203, distance: 52.1
click at [484, 203] on div "1 2 3 4 5 6 7 C X Z E E Erase all H H LIVE Aptitude Extra PArt - I 01:47:36 / 0…" at bounding box center [295, 166] width 591 height 332
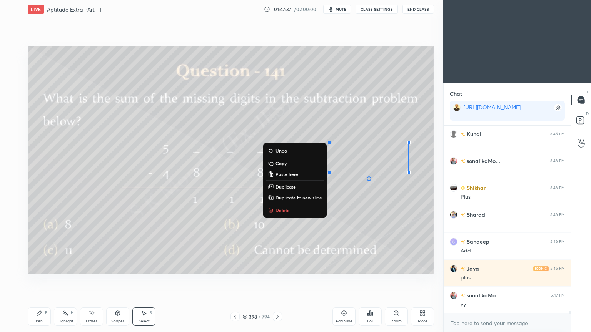
click at [281, 210] on p "Delete" at bounding box center [282, 210] width 14 height 6
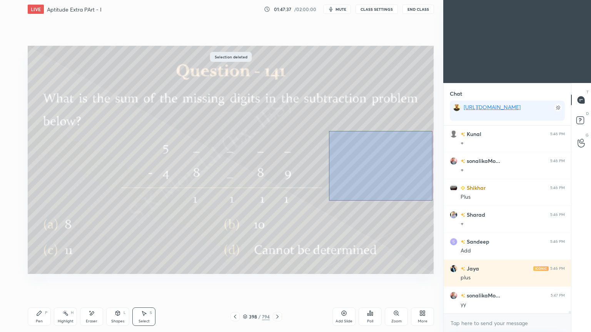
drag, startPoint x: 329, startPoint y: 131, endPoint x: 432, endPoint y: 200, distance: 124.7
click at [432, 200] on div "0 ° Undo Copy Paste here Duplicate Duplicate to new slide Delete" at bounding box center [231, 160] width 406 height 228
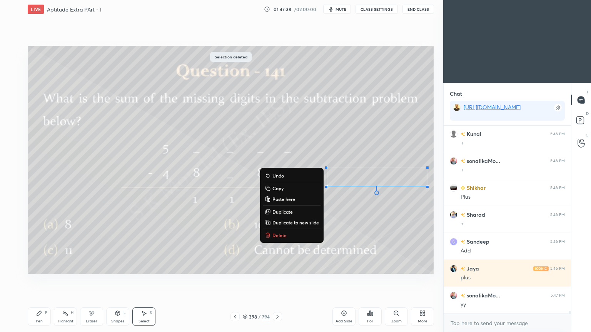
click at [273, 236] on p "Delete" at bounding box center [279, 235] width 14 height 6
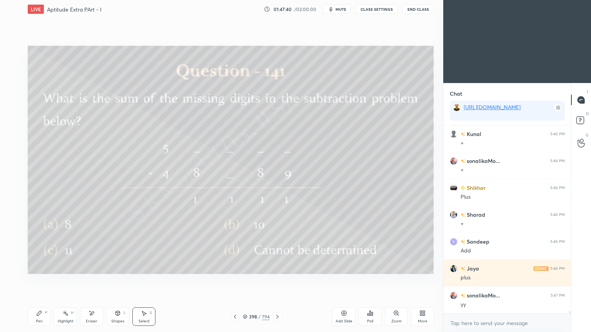
click at [277, 267] on icon at bounding box center [277, 317] width 2 height 4
click at [31, 267] on div "Pen P Highlight H Eraser Shapes L Select S 399 / 794 Add Slide Poll Zoom More" at bounding box center [231, 317] width 406 height 31
click at [36, 267] on div "Pen" at bounding box center [39, 322] width 7 height 4
click at [39, 267] on div "Pen" at bounding box center [39, 322] width 7 height 4
click at [65, 267] on div "Highlight" at bounding box center [66, 322] width 16 height 4
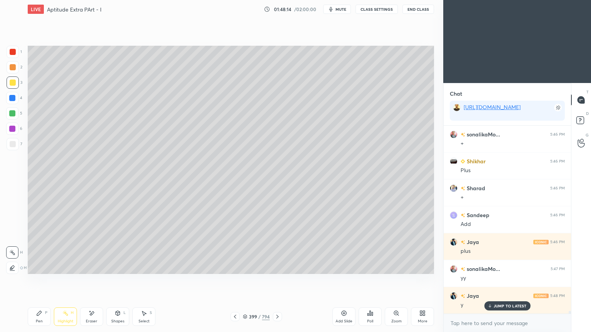
scroll to position [12441, 0]
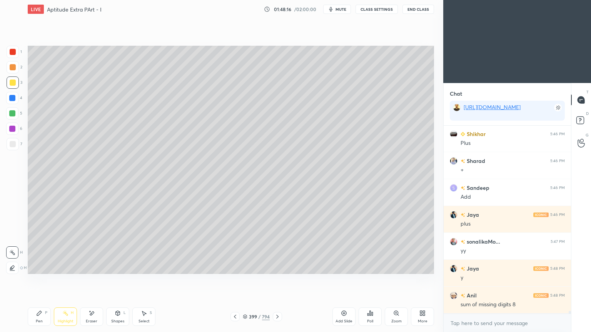
click at [240, 267] on div "399 / 794" at bounding box center [256, 316] width 52 height 9
click at [235, 267] on icon at bounding box center [235, 317] width 6 height 6
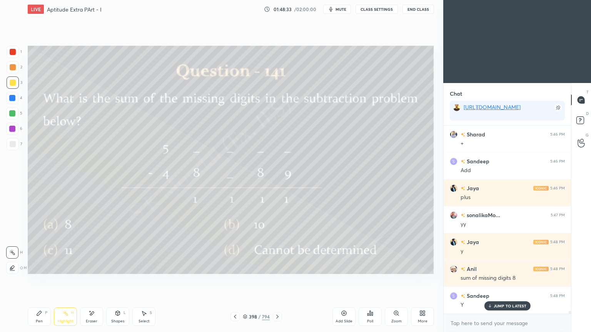
scroll to position [12495, 0]
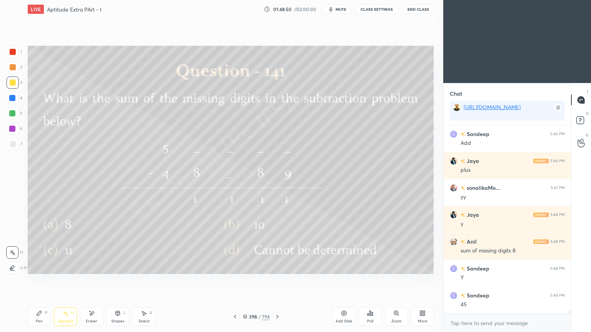
click at [277, 267] on icon at bounding box center [277, 317] width 6 height 6
click at [40, 267] on icon at bounding box center [39, 313] width 5 height 5
click at [39, 267] on icon at bounding box center [39, 313] width 5 height 5
click at [12, 132] on div at bounding box center [12, 129] width 6 height 6
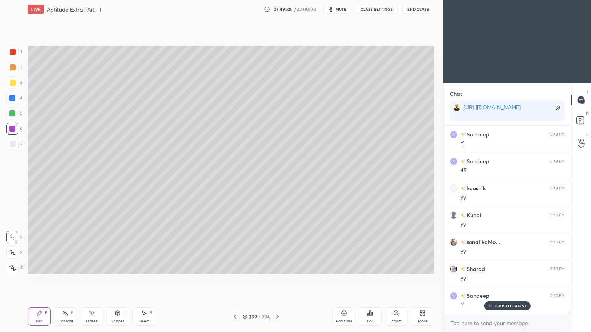
scroll to position [12657, 0]
click at [234, 267] on icon at bounding box center [235, 317] width 6 height 6
click at [65, 267] on div "Highlight" at bounding box center [66, 322] width 16 height 4
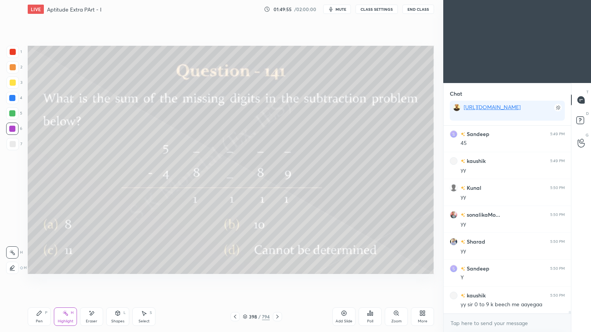
click at [274, 267] on icon at bounding box center [277, 317] width 6 height 6
click at [39, 267] on icon at bounding box center [39, 313] width 5 height 5
click at [41, 267] on icon at bounding box center [39, 313] width 6 height 6
click at [113, 267] on div "Shapes L" at bounding box center [117, 317] width 23 height 18
click at [89, 267] on icon at bounding box center [91, 313] width 6 height 7
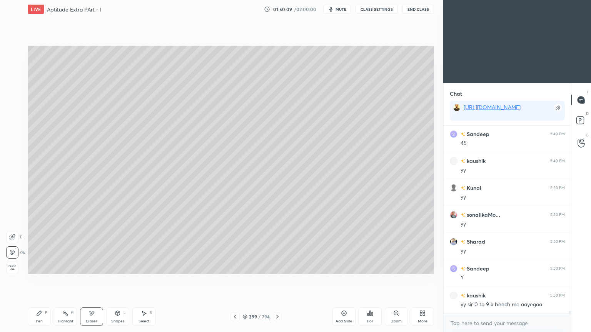
click at [35, 267] on div "Pen P" at bounding box center [39, 317] width 23 height 18
click at [36, 267] on icon at bounding box center [39, 313] width 6 height 6
click at [32, 267] on div "Pen P" at bounding box center [39, 317] width 23 height 18
click at [8, 149] on div at bounding box center [13, 144] width 12 height 12
click at [9, 150] on div "7" at bounding box center [15, 145] width 16 height 15
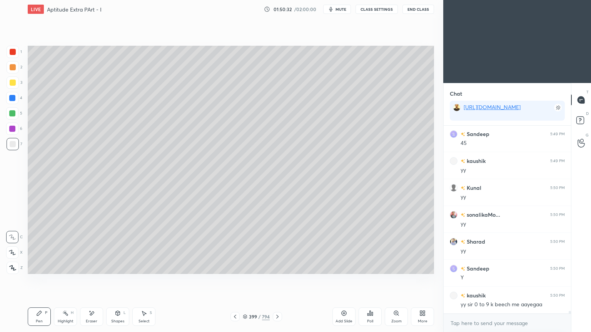
scroll to position [12683, 0]
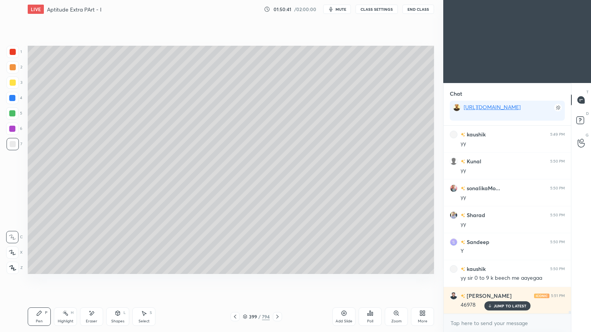
click at [12, 105] on div "4" at bounding box center [14, 99] width 16 height 15
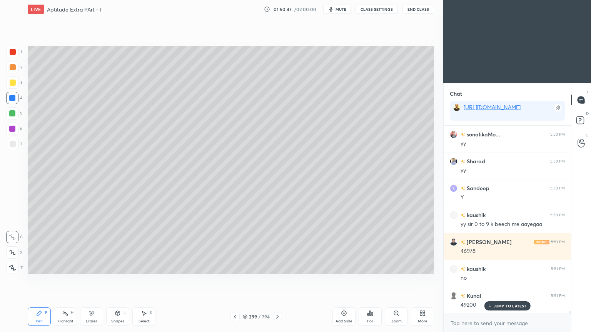
scroll to position [12745, 0]
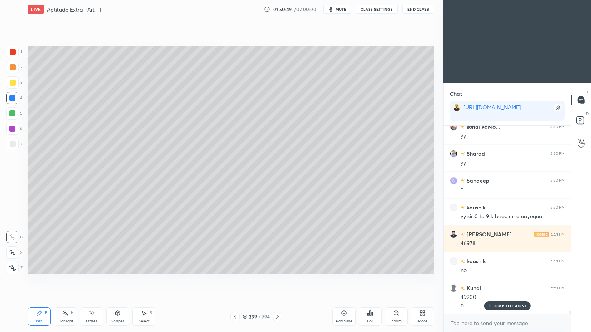
click at [12, 146] on div at bounding box center [13, 144] width 6 height 6
click at [91, 267] on icon at bounding box center [92, 314] width 4 height 4
click at [34, 267] on div "Pen P" at bounding box center [39, 317] width 23 height 18
click at [14, 131] on div at bounding box center [12, 129] width 6 height 6
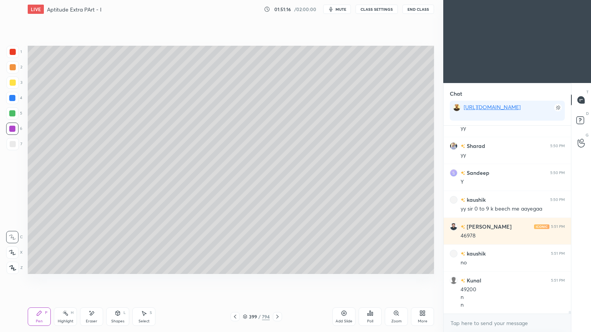
scroll to position [12780, 0]
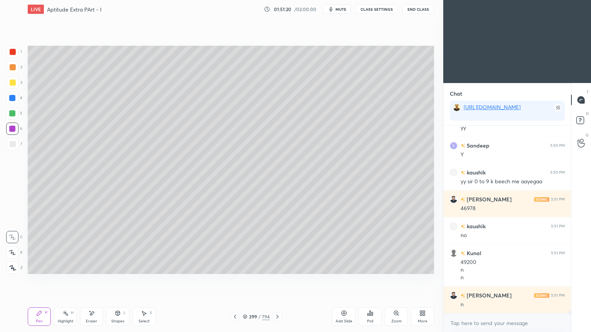
click at [15, 96] on div at bounding box center [12, 98] width 6 height 6
click at [13, 86] on div at bounding box center [13, 83] width 12 height 12
click at [14, 98] on div at bounding box center [12, 98] width 6 height 6
click at [14, 142] on div at bounding box center [13, 144] width 6 height 6
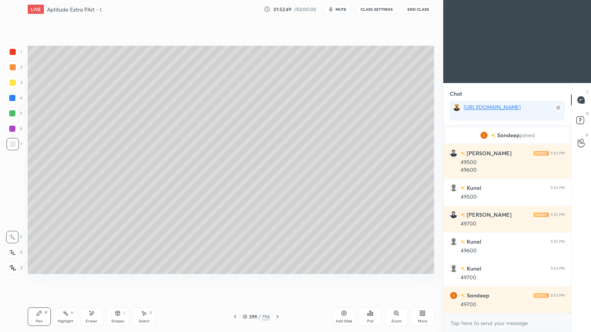
scroll to position [12797, 0]
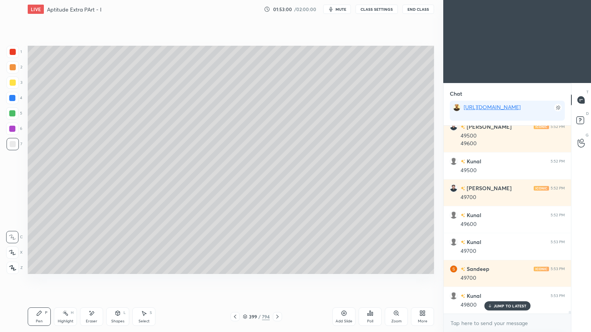
click at [96, 267] on div "Eraser" at bounding box center [91, 317] width 23 height 18
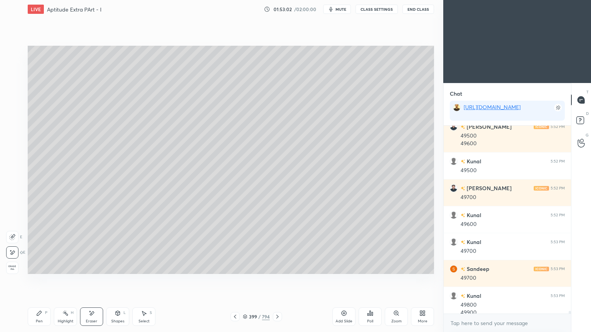
click at [42, 267] on div "Pen" at bounding box center [39, 322] width 7 height 4
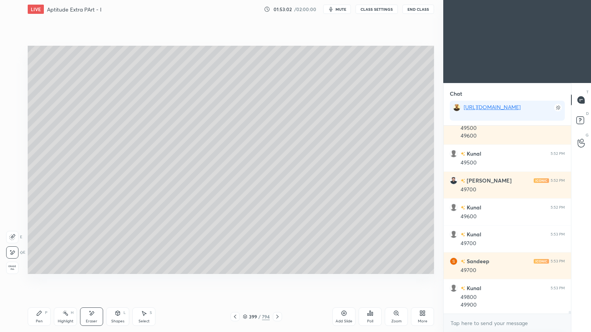
click at [43, 267] on div "Pen P" at bounding box center [39, 317] width 23 height 18
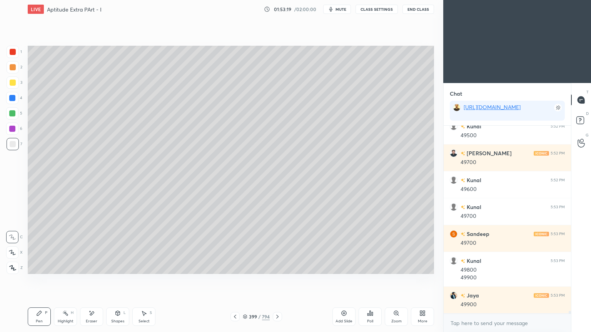
click at [341, 267] on icon at bounding box center [344, 313] width 6 height 6
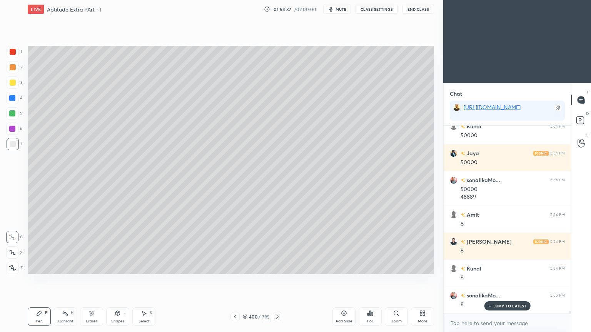
scroll to position [13082, 0]
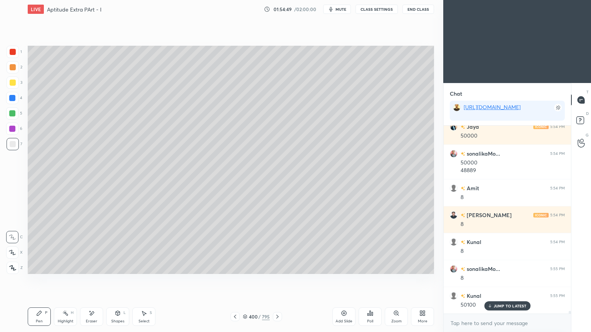
click at [14, 83] on div at bounding box center [13, 83] width 6 height 6
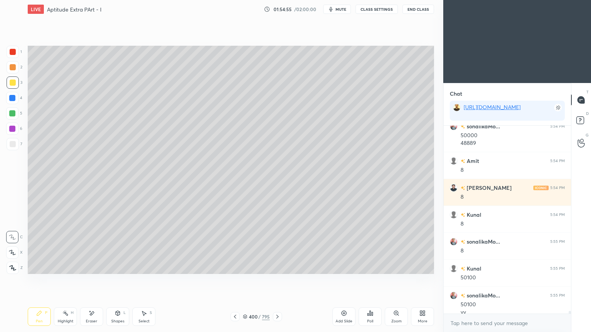
scroll to position [13117, 0]
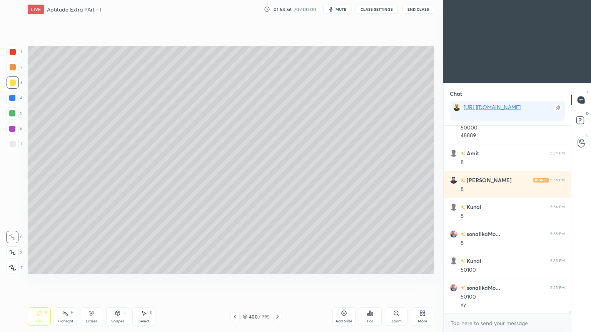
click at [69, 267] on div "Highlight H" at bounding box center [65, 317] width 23 height 18
click at [71, 267] on div "Highlight H" at bounding box center [65, 317] width 23 height 18
click at [90, 267] on icon at bounding box center [92, 314] width 4 height 4
click at [36, 267] on div "Pen P" at bounding box center [39, 317] width 23 height 18
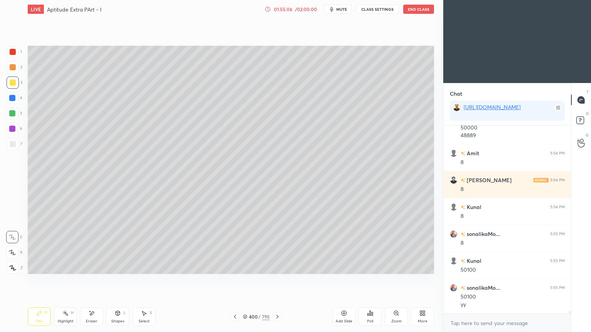
click at [14, 151] on div "7" at bounding box center [15, 145] width 16 height 15
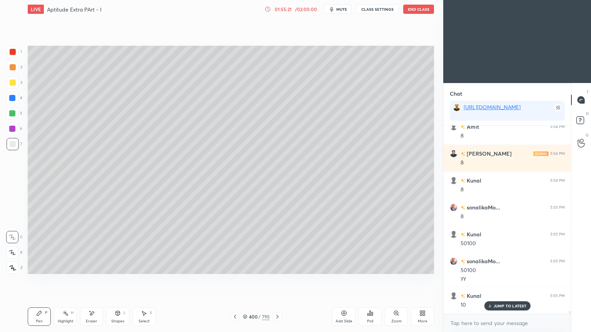
click at [237, 267] on icon at bounding box center [235, 317] width 6 height 6
click at [231, 267] on div at bounding box center [234, 316] width 9 height 9
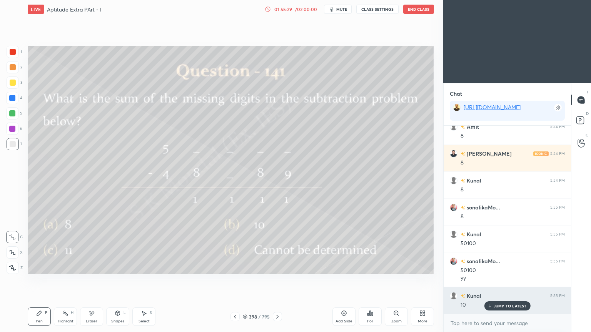
click at [496, 267] on p "JUMP TO LATEST" at bounding box center [510, 306] width 33 height 5
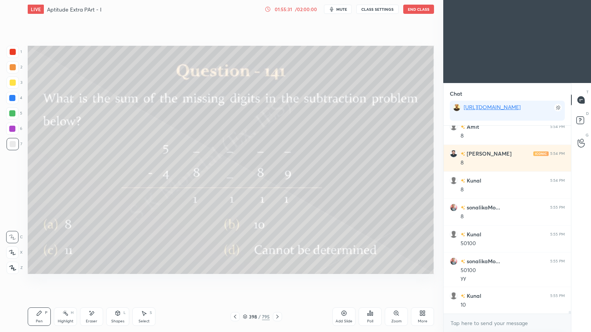
click at [277, 267] on icon at bounding box center [277, 317] width 6 height 6
click at [279, 267] on icon at bounding box center [277, 317] width 6 height 6
click at [14, 82] on div at bounding box center [13, 83] width 6 height 6
click at [55, 267] on div "Highlight H" at bounding box center [65, 317] width 23 height 18
click at [48, 267] on div "Pen P" at bounding box center [39, 317] width 23 height 18
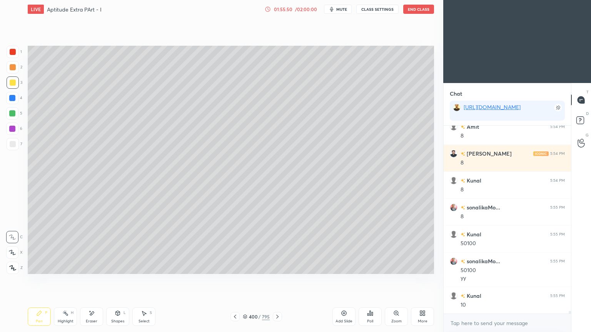
scroll to position [13171, 0]
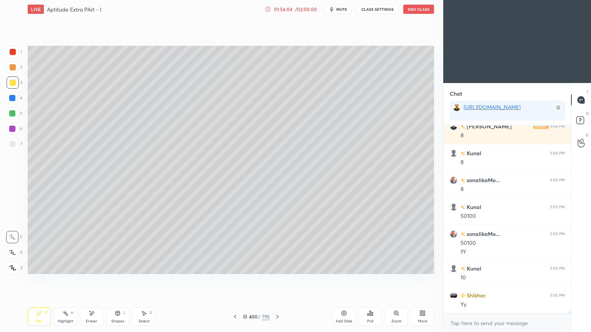
click at [235, 267] on icon at bounding box center [235, 317] width 6 height 6
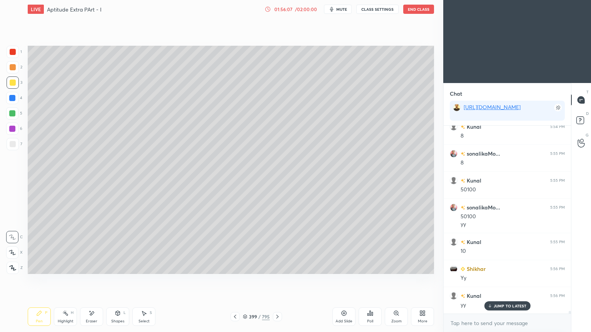
click at [59, 267] on div "Pen P Highlight H Eraser Shapes L Select S 399 / 795 Add Slide Poll Zoom More" at bounding box center [231, 317] width 406 height 31
click at [58, 267] on div "Pen P Highlight H Eraser Shapes L Select S 399 / 795 Add Slide Poll Zoom More" at bounding box center [231, 317] width 406 height 31
click at [345, 8] on span "mute" at bounding box center [341, 9] width 11 height 5
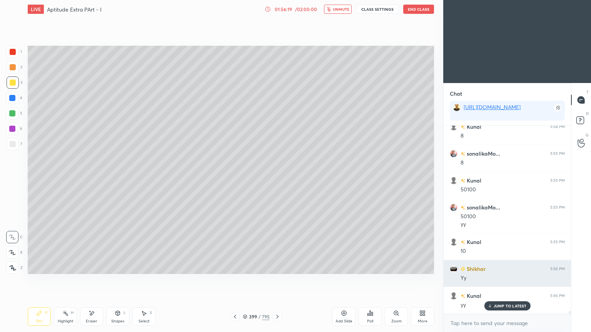
drag, startPoint x: 507, startPoint y: 308, endPoint x: 449, endPoint y: 280, distance: 64.5
click at [506, 267] on p "JUMP TO LATEST" at bounding box center [510, 306] width 33 height 5
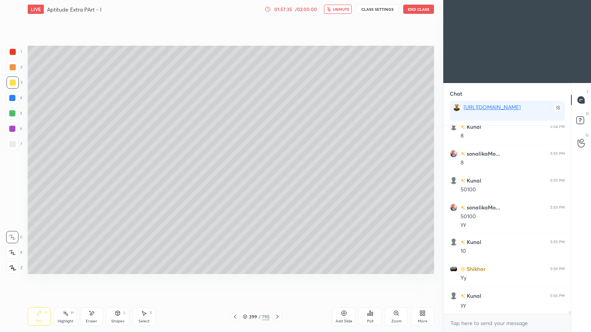
click at [349, 9] on span "unmute" at bounding box center [341, 9] width 17 height 5
click at [420, 10] on button "End Class" at bounding box center [418, 9] width 31 height 9
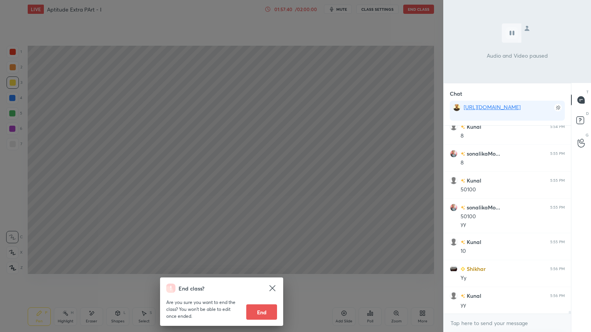
click at [263, 267] on button "End" at bounding box center [261, 312] width 31 height 15
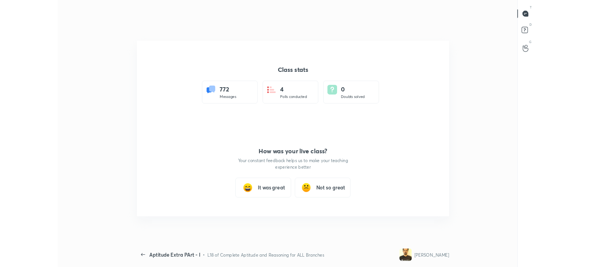
scroll to position [38248, 37882]
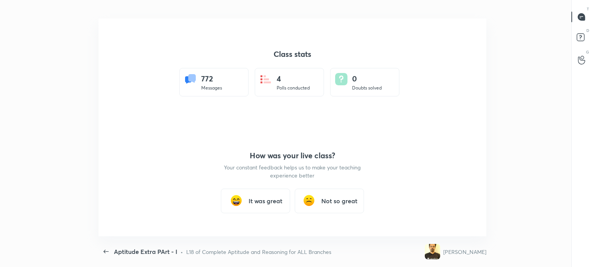
type textarea "x"
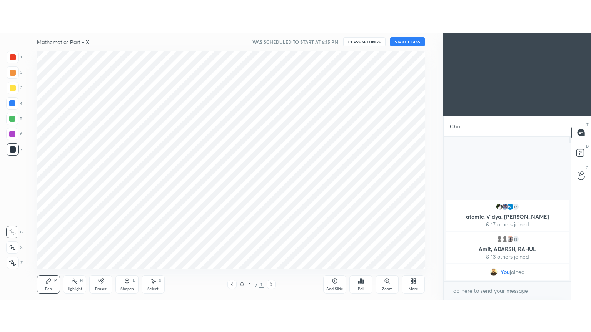
scroll to position [38248, 38054]
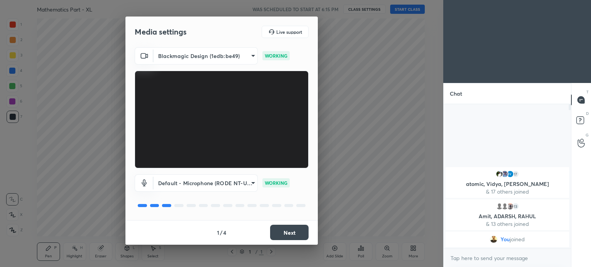
click at [287, 228] on button "Next" at bounding box center [289, 232] width 38 height 15
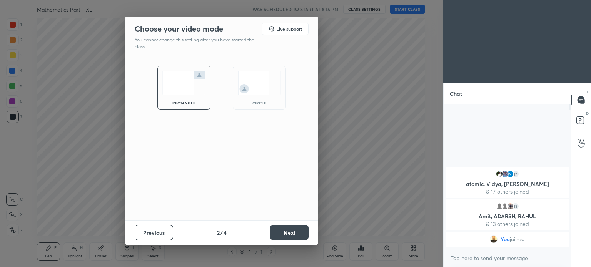
click at [287, 228] on button "Next" at bounding box center [289, 232] width 38 height 15
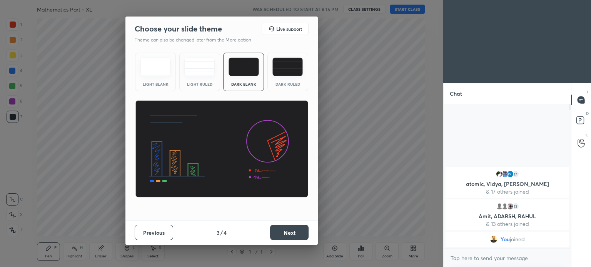
click at [287, 228] on button "Next" at bounding box center [289, 232] width 38 height 15
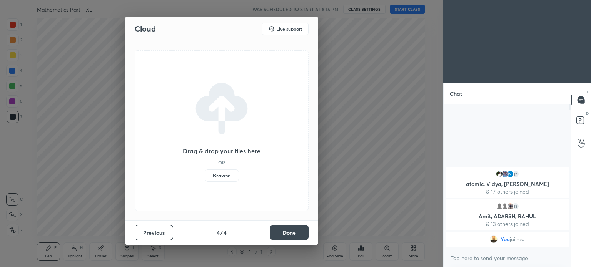
click at [287, 228] on button "Done" at bounding box center [289, 232] width 38 height 15
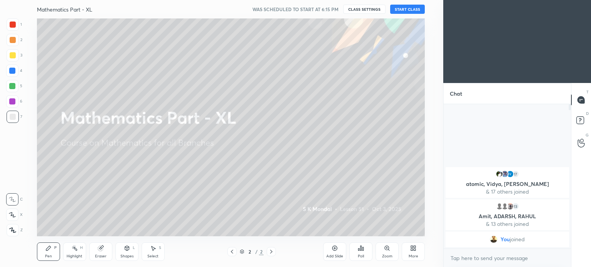
click at [403, 10] on button "START CLASS" at bounding box center [407, 9] width 35 height 9
click at [414, 255] on div "More" at bounding box center [414, 257] width 10 height 4
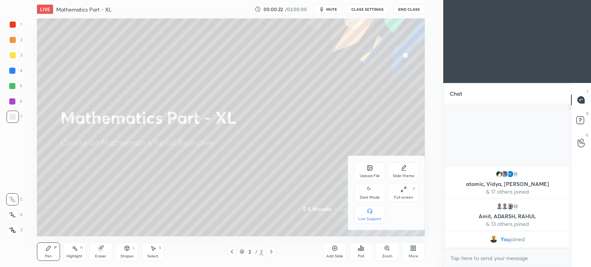
click at [403, 187] on icon at bounding box center [403, 190] width 6 height 6
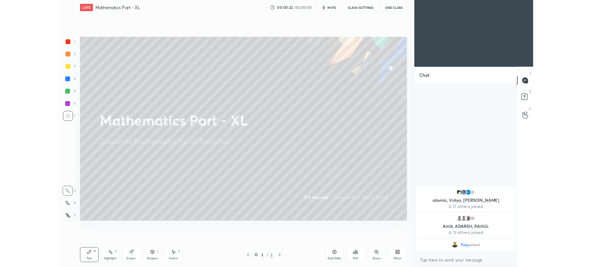
scroll to position [2, 2]
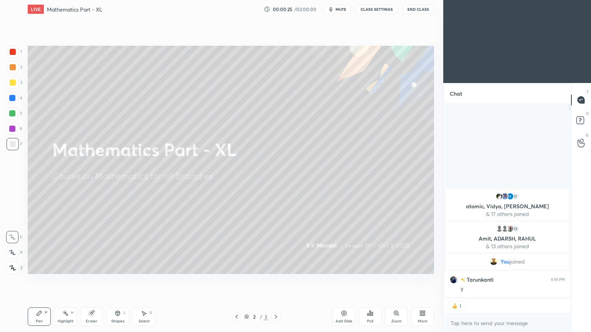
click at [235, 267] on div at bounding box center [236, 316] width 9 height 9
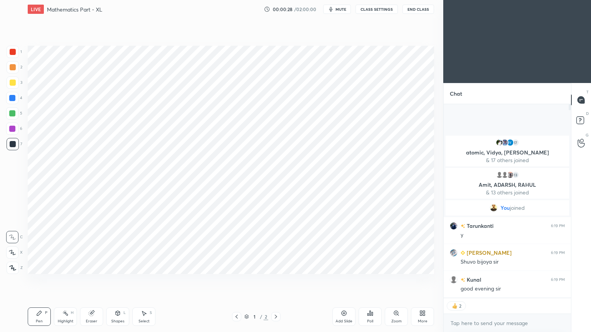
click at [417, 267] on div "More" at bounding box center [422, 317] width 23 height 18
click at [379, 236] on icon at bounding box center [379, 233] width 6 height 6
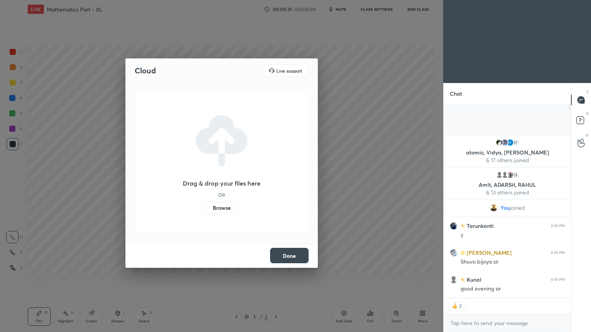
click at [229, 211] on label "Browse" at bounding box center [222, 208] width 34 height 12
click at [205, 211] on input "Browse" at bounding box center [205, 208] width 0 height 12
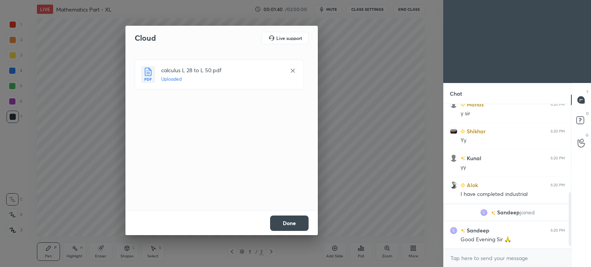
scroll to position [253, 0]
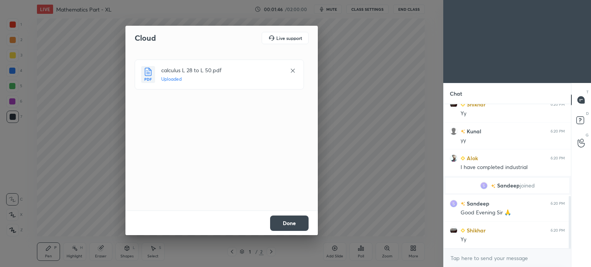
click at [287, 220] on button "Done" at bounding box center [289, 223] width 38 height 15
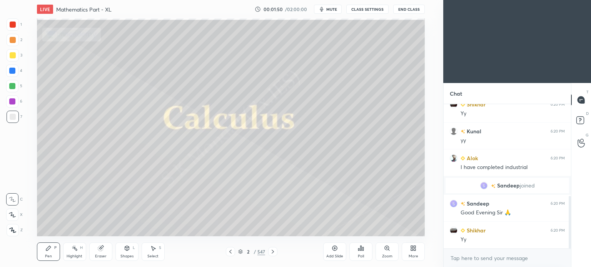
click at [240, 251] on icon at bounding box center [240, 252] width 5 height 5
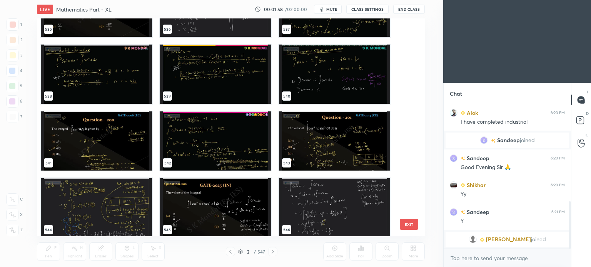
scroll to position [11954, 0]
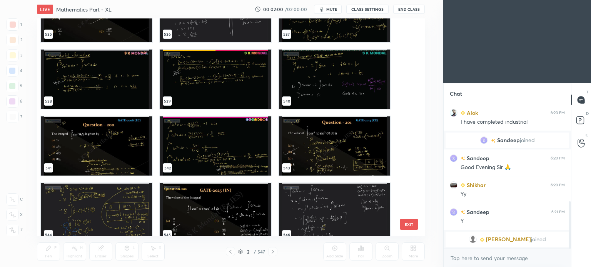
click at [300, 76] on img "grid" at bounding box center [333, 79] width 111 height 59
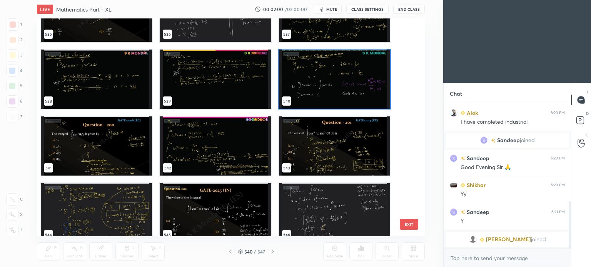
click at [300, 76] on img "grid" at bounding box center [333, 79] width 111 height 59
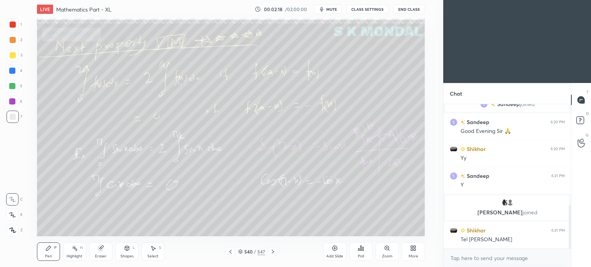
scroll to position [353, 0]
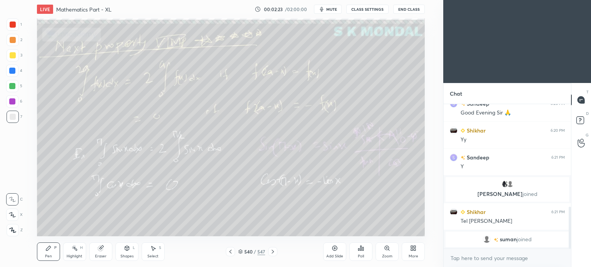
click at [335, 7] on span "mute" at bounding box center [331, 9] width 11 height 5
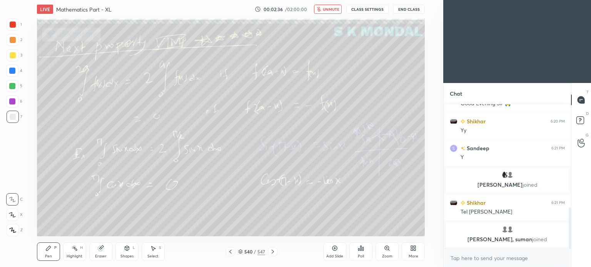
click at [238, 251] on div "540 / 547" at bounding box center [252, 251] width 52 height 9
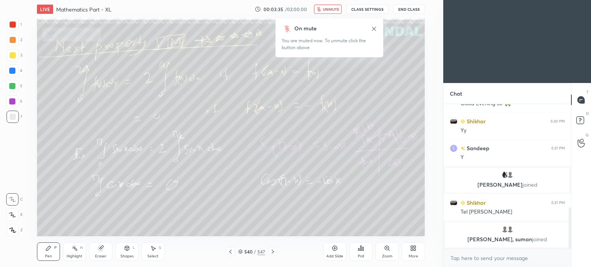
click at [331, 6] on button "unmute" at bounding box center [328, 9] width 28 height 9
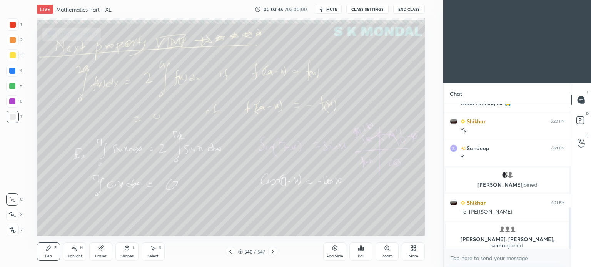
click at [273, 251] on icon at bounding box center [273, 252] width 6 height 6
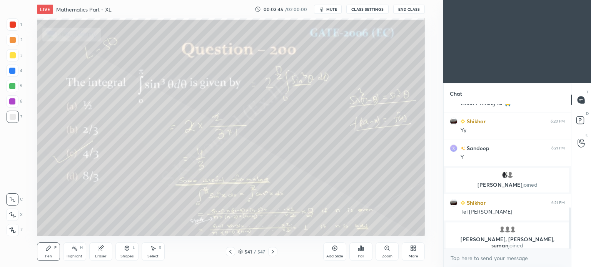
scroll to position [375, 0]
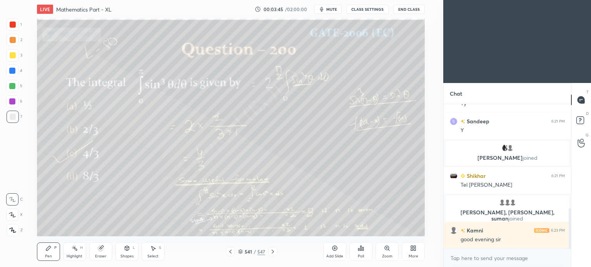
click at [273, 251] on icon at bounding box center [273, 252] width 6 height 6
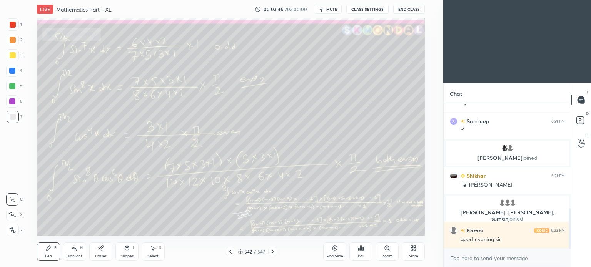
click at [273, 251] on icon at bounding box center [273, 252] width 6 height 6
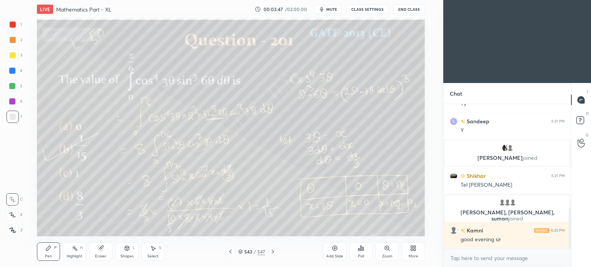
click at [273, 251] on icon at bounding box center [273, 252] width 6 height 6
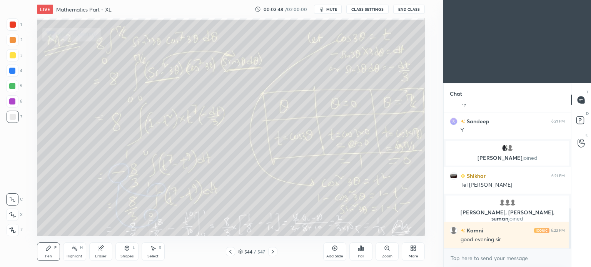
click at [273, 251] on icon at bounding box center [273, 252] width 6 height 6
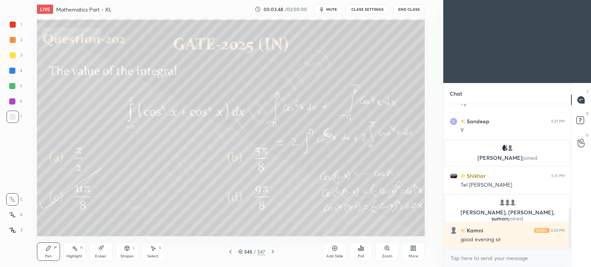
click at [273, 251] on icon at bounding box center [273, 252] width 6 height 6
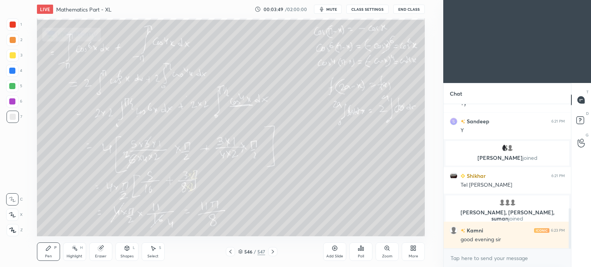
click at [273, 251] on icon at bounding box center [273, 252] width 6 height 6
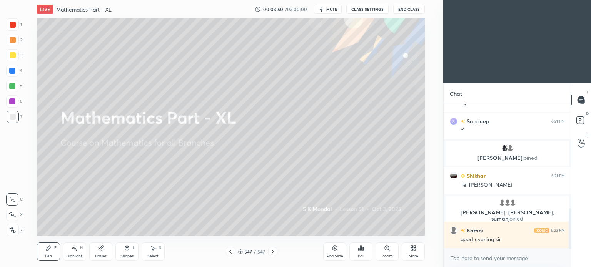
click at [273, 251] on icon at bounding box center [273, 252] width 6 height 6
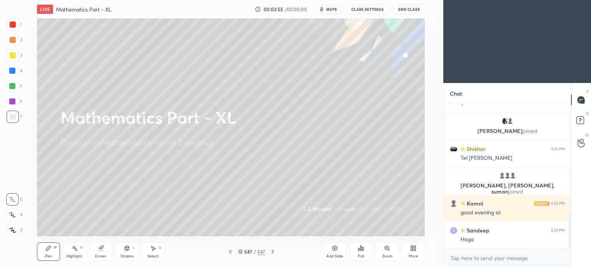
scroll to position [429, 0]
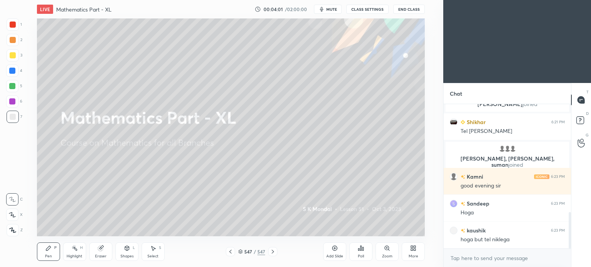
click at [272, 253] on icon at bounding box center [273, 252] width 2 height 4
click at [410, 250] on icon at bounding box center [413, 248] width 6 height 6
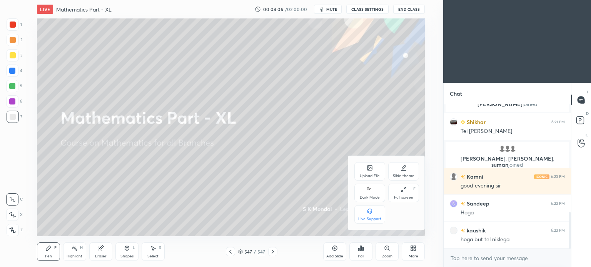
click at [370, 174] on div "Upload File" at bounding box center [370, 176] width 20 height 4
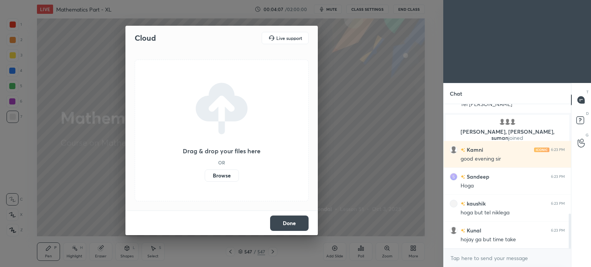
click at [226, 173] on label "Browse" at bounding box center [222, 176] width 34 height 12
click at [205, 173] on input "Browse" at bounding box center [205, 176] width 0 height 12
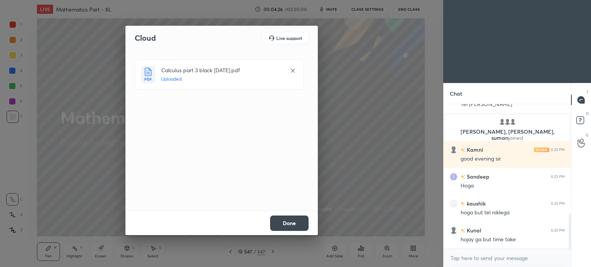
click at [284, 223] on button "Done" at bounding box center [289, 223] width 38 height 15
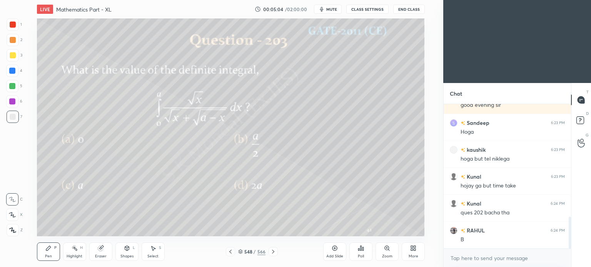
scroll to position [528, 0]
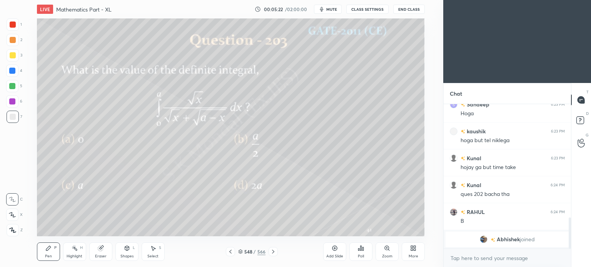
click at [233, 252] on icon at bounding box center [230, 252] width 6 height 6
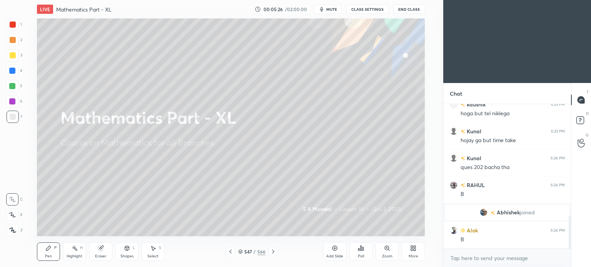
scroll to position [498, 0]
click at [411, 252] on div "More" at bounding box center [413, 252] width 23 height 18
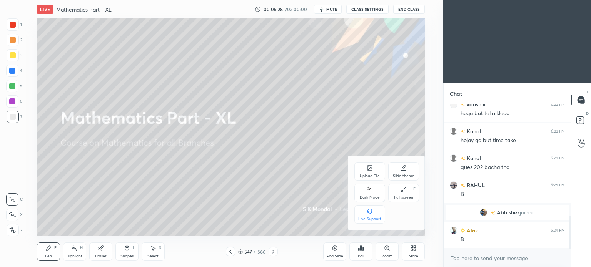
click at [366, 173] on div "Upload File" at bounding box center [369, 171] width 31 height 18
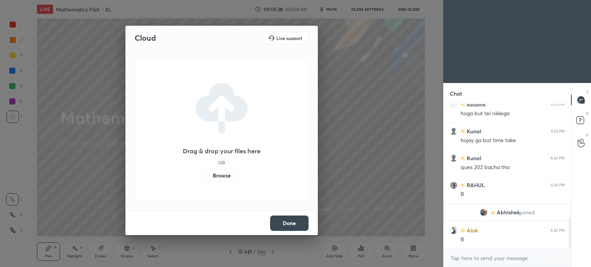
scroll to position [525, 0]
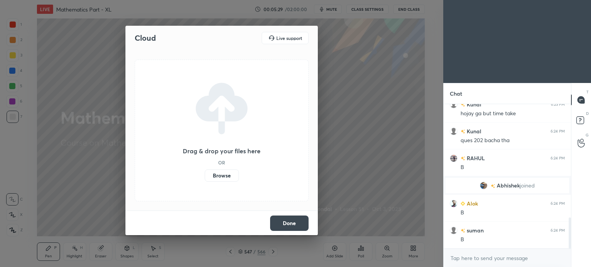
click at [222, 175] on label "Browse" at bounding box center [222, 176] width 34 height 12
click at [205, 175] on input "Browse" at bounding box center [205, 176] width 0 height 12
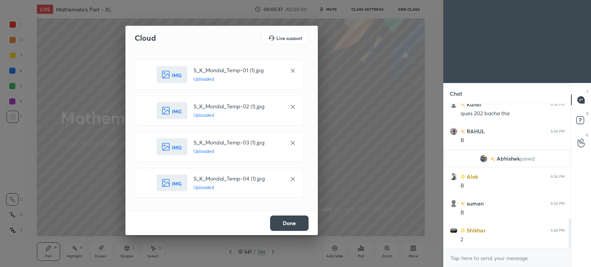
click at [284, 225] on button "Done" at bounding box center [289, 223] width 38 height 15
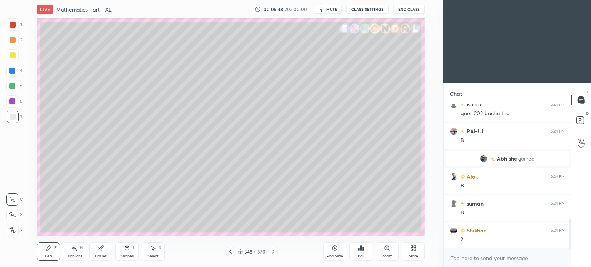
click at [231, 253] on icon at bounding box center [230, 252] width 2 height 4
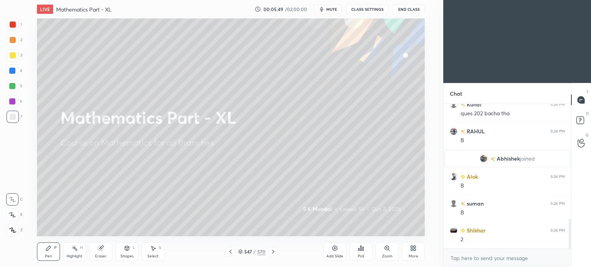
click at [272, 253] on icon at bounding box center [273, 252] width 2 height 4
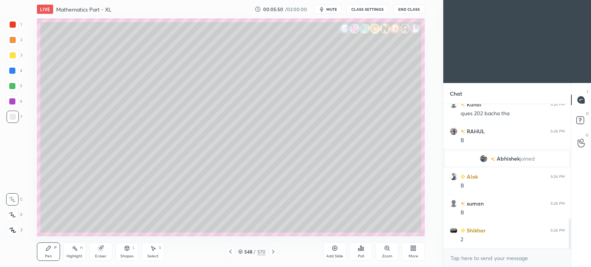
click at [12, 42] on div at bounding box center [13, 40] width 6 height 6
click at [46, 250] on icon at bounding box center [48, 248] width 5 height 5
click at [12, 41] on div at bounding box center [13, 40] width 6 height 6
click at [14, 117] on div at bounding box center [13, 117] width 6 height 6
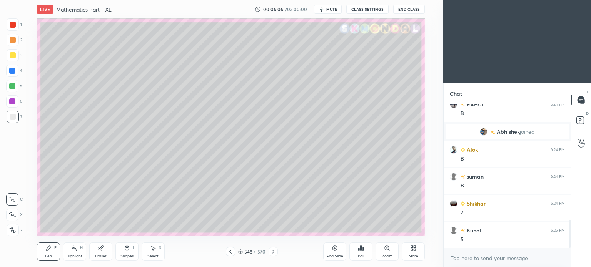
scroll to position [597, 0]
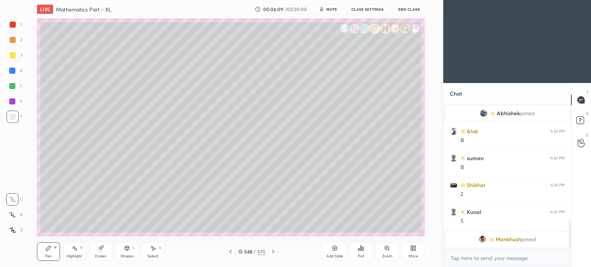
click at [103, 255] on div "Eraser" at bounding box center [101, 257] width 12 height 4
click at [48, 253] on div "Pen P" at bounding box center [48, 252] width 23 height 18
click at [11, 55] on div at bounding box center [13, 55] width 6 height 6
click at [15, 56] on div at bounding box center [13, 55] width 6 height 6
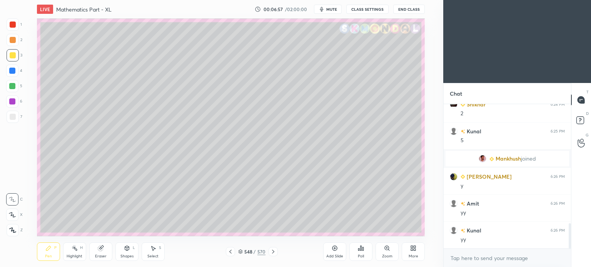
scroll to position [682, 0]
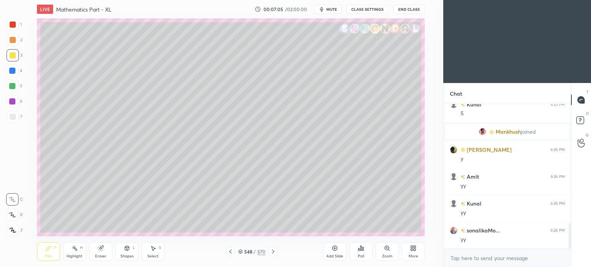
click at [13, 118] on div at bounding box center [13, 117] width 6 height 6
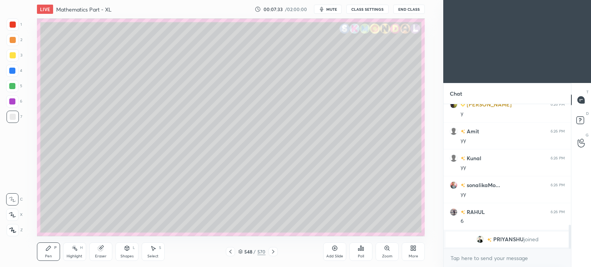
scroll to position [737, 0]
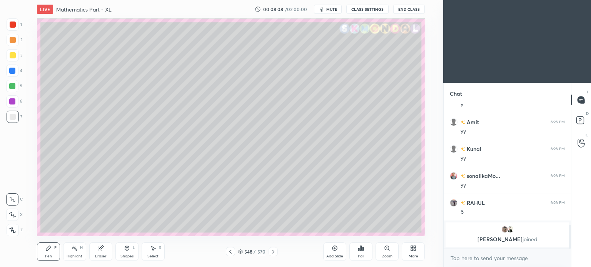
click at [9, 86] on div at bounding box center [12, 86] width 6 height 6
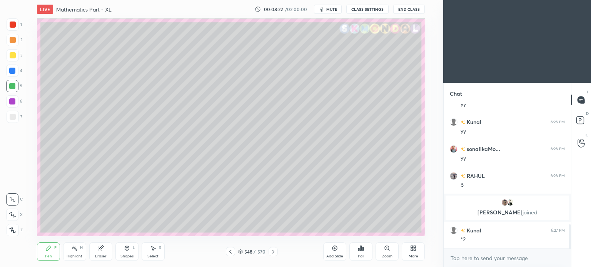
scroll to position [716, 0]
click at [74, 252] on icon at bounding box center [75, 248] width 6 height 6
click at [12, 103] on div at bounding box center [12, 101] width 6 height 6
click at [48, 250] on icon at bounding box center [48, 248] width 5 height 5
click at [12, 99] on div at bounding box center [12, 101] width 6 height 6
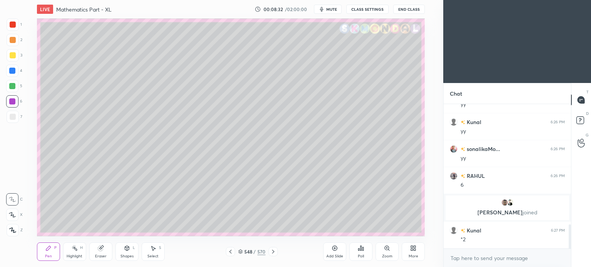
click at [43, 255] on div "Pen P" at bounding box center [48, 252] width 23 height 18
click at [48, 250] on icon at bounding box center [48, 248] width 5 height 5
click at [97, 255] on div "Eraser" at bounding box center [101, 257] width 12 height 4
click at [53, 254] on div "Pen P" at bounding box center [48, 252] width 23 height 18
click at [51, 253] on div "Pen P" at bounding box center [48, 252] width 23 height 18
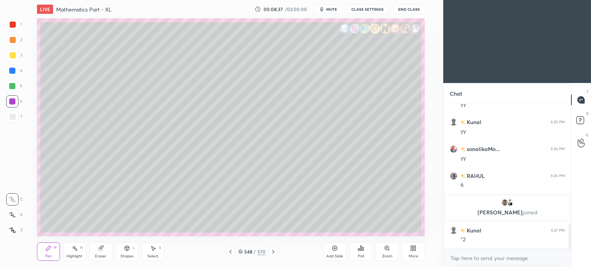
click at [93, 252] on div "Eraser" at bounding box center [100, 252] width 23 height 18
click at [74, 257] on div "Highlight" at bounding box center [75, 257] width 16 height 4
click at [76, 255] on div "Highlight" at bounding box center [75, 257] width 16 height 4
click at [100, 253] on div "Eraser" at bounding box center [100, 252] width 23 height 18
click at [77, 256] on div "Highlight" at bounding box center [75, 257] width 16 height 4
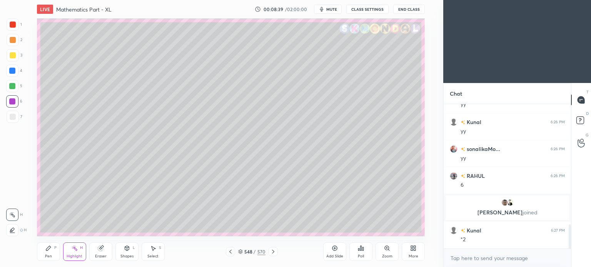
click at [47, 258] on div "Pen" at bounding box center [48, 257] width 7 height 4
click at [75, 255] on div "Highlight" at bounding box center [75, 257] width 16 height 4
click at [48, 255] on div "Pen" at bounding box center [48, 257] width 7 height 4
click at [50, 257] on div "Pen" at bounding box center [48, 257] width 7 height 4
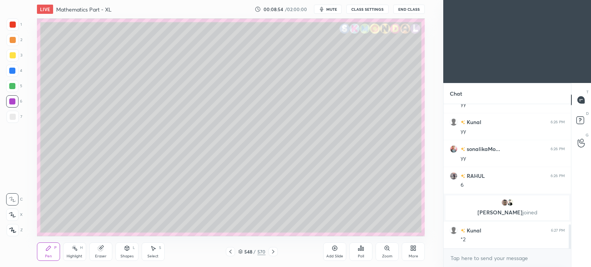
click at [12, 89] on div at bounding box center [12, 86] width 6 height 6
click at [77, 253] on div "Highlight H" at bounding box center [74, 252] width 23 height 18
click at [77, 252] on div "Highlight H" at bounding box center [74, 252] width 23 height 18
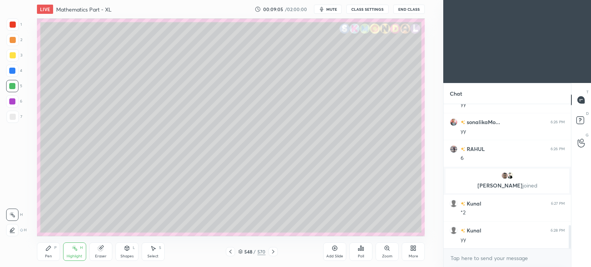
click at [47, 258] on div "Pen" at bounding box center [48, 257] width 7 height 4
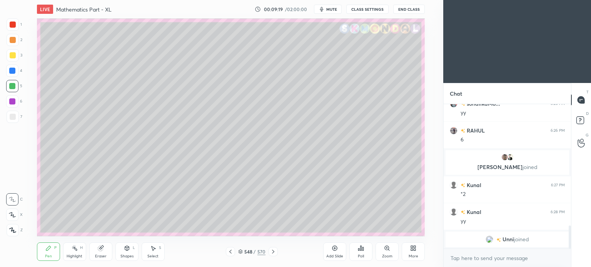
click at [9, 119] on div at bounding box center [13, 117] width 12 height 12
click at [103, 255] on div "Eraser" at bounding box center [101, 257] width 12 height 4
click at [75, 257] on div "Highlight" at bounding box center [75, 257] width 16 height 4
click at [75, 256] on div "Highlight" at bounding box center [75, 257] width 16 height 4
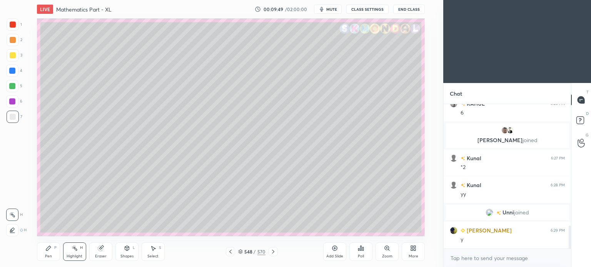
click at [241, 250] on icon at bounding box center [240, 252] width 5 height 5
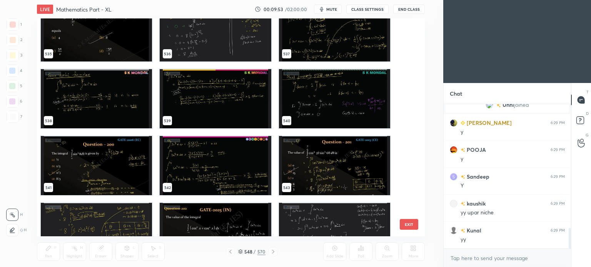
scroll to position [11915, 0]
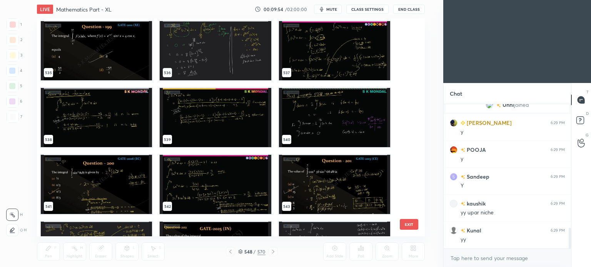
click at [68, 108] on img "grid" at bounding box center [96, 117] width 111 height 59
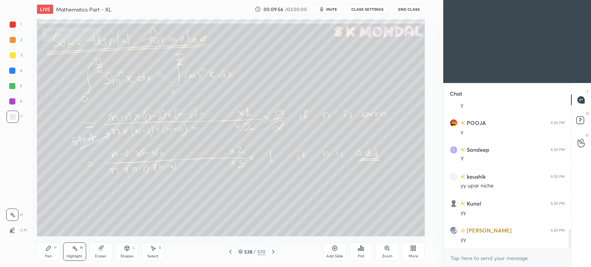
scroll to position [919, 0]
click at [272, 252] on icon at bounding box center [273, 252] width 6 height 6
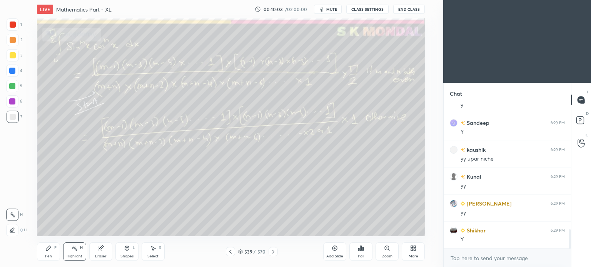
scroll to position [946, 0]
click at [242, 252] on icon at bounding box center [240, 252] width 5 height 5
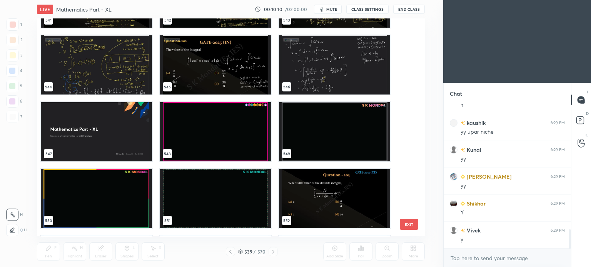
scroll to position [12099, 0]
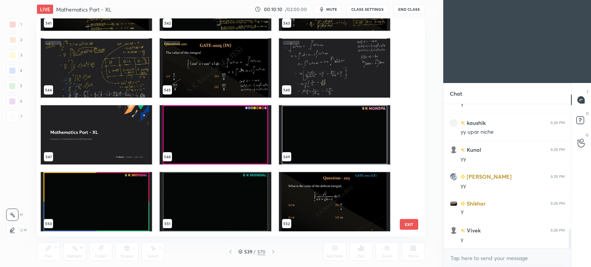
click at [100, 127] on img "grid" at bounding box center [96, 134] width 111 height 59
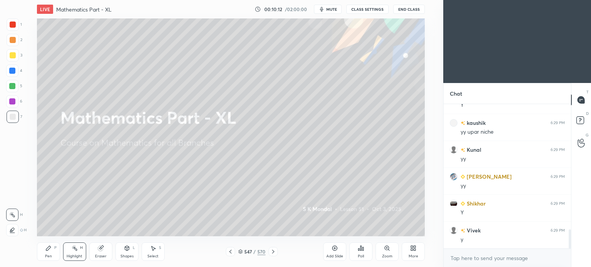
click at [273, 254] on icon at bounding box center [273, 252] width 6 height 6
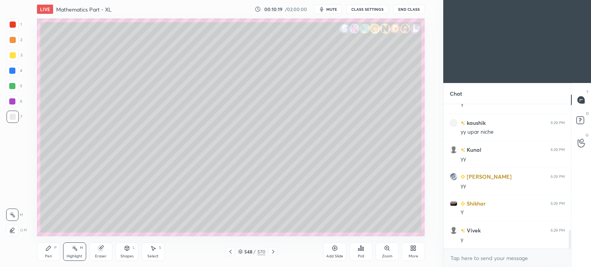
scroll to position [973, 0]
click at [97, 254] on div "Eraser" at bounding box center [100, 252] width 23 height 18
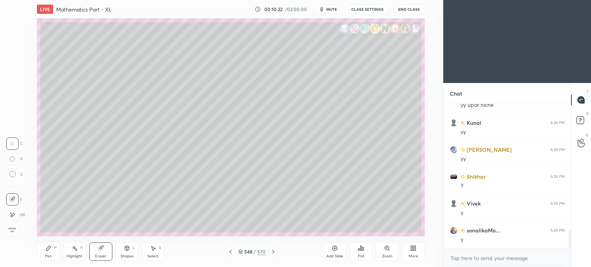
click at [72, 258] on div "Highlight" at bounding box center [75, 257] width 16 height 4
click at [75, 255] on div "Highlight" at bounding box center [75, 257] width 16 height 4
click at [240, 252] on icon at bounding box center [240, 251] width 4 height 2
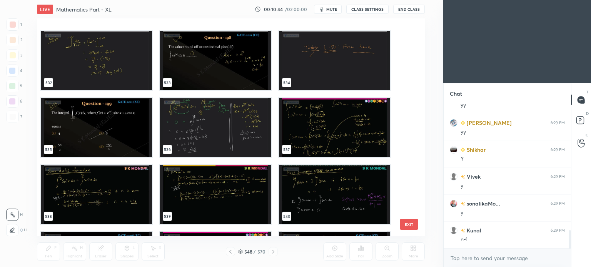
scroll to position [11877, 0]
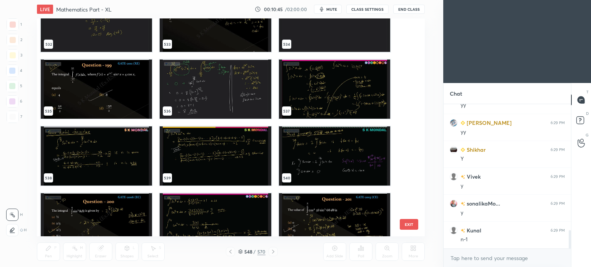
click at [204, 142] on img "grid" at bounding box center [215, 156] width 111 height 59
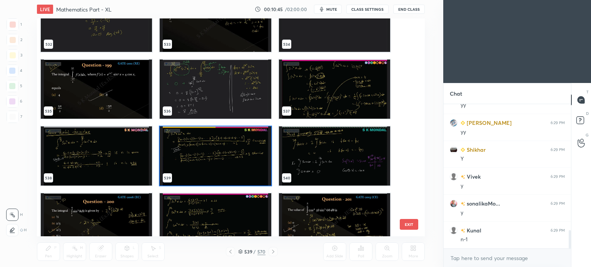
click at [204, 142] on img "grid" at bounding box center [215, 156] width 111 height 59
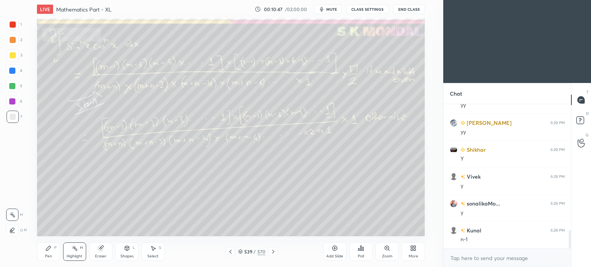
scroll to position [1027, 0]
click at [240, 252] on icon at bounding box center [240, 252] width 5 height 5
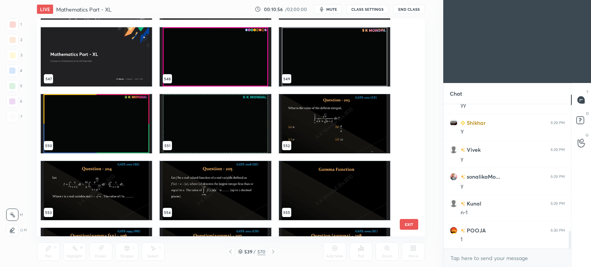
scroll to position [12176, 0]
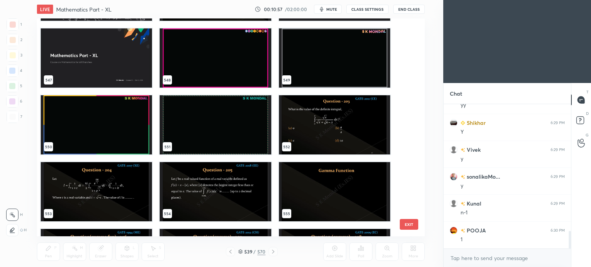
click at [227, 63] on img "grid" at bounding box center [215, 57] width 111 height 59
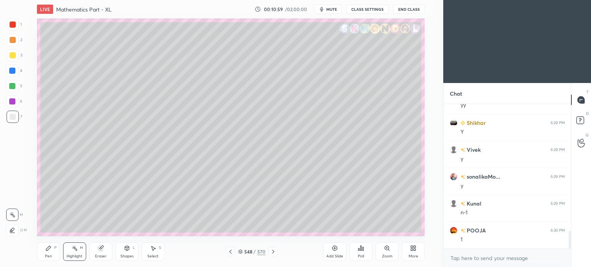
click at [52, 255] on div "Pen" at bounding box center [48, 257] width 7 height 4
click at [51, 255] on div "Pen" at bounding box center [48, 257] width 7 height 4
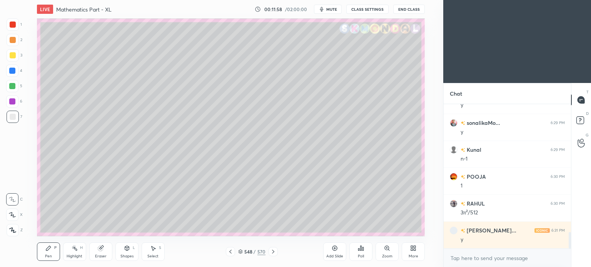
scroll to position [1108, 0]
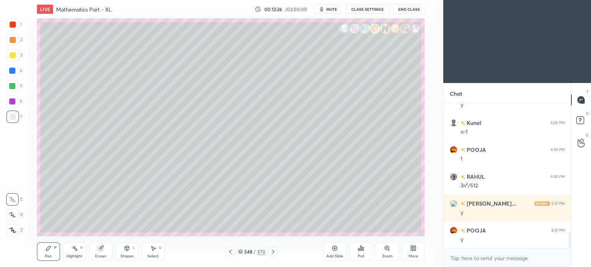
click at [278, 254] on div "548 / 570" at bounding box center [251, 251] width 143 height 9
click at [273, 250] on icon at bounding box center [273, 252] width 6 height 6
click at [230, 253] on icon at bounding box center [230, 252] width 6 height 6
click at [273, 253] on icon at bounding box center [273, 252] width 6 height 6
click at [13, 57] on div at bounding box center [13, 55] width 6 height 6
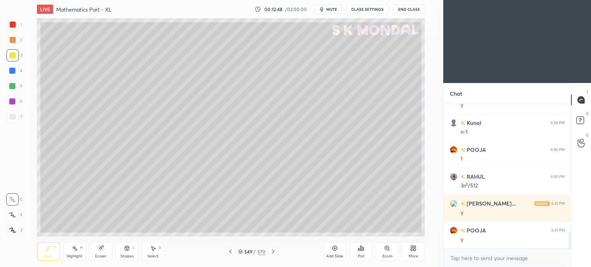
click at [58, 250] on div "Pen P" at bounding box center [48, 252] width 23 height 18
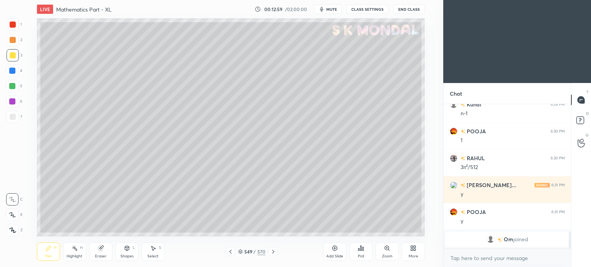
click at [130, 256] on div "Shapes" at bounding box center [126, 257] width 13 height 4
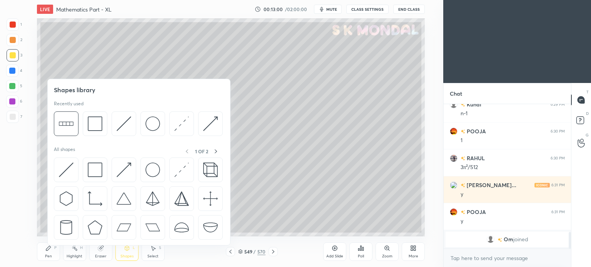
click at [46, 247] on icon at bounding box center [48, 248] width 6 height 6
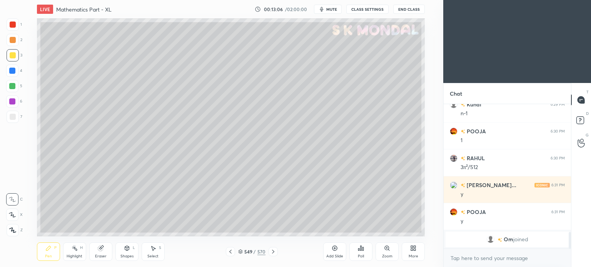
click at [13, 82] on div at bounding box center [12, 86] width 12 height 12
click at [130, 256] on div "Shapes" at bounding box center [126, 257] width 13 height 4
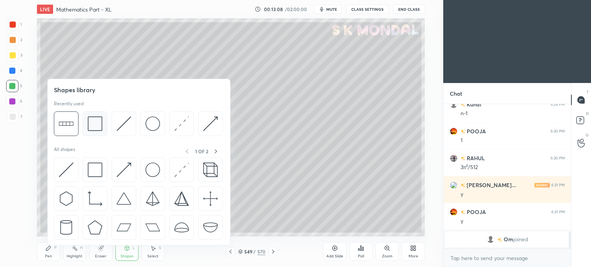
click at [97, 129] on img at bounding box center [95, 124] width 15 height 15
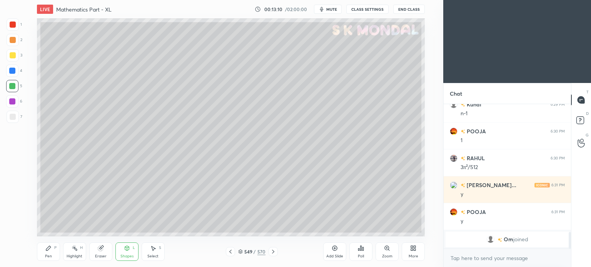
click at [13, 57] on div at bounding box center [13, 55] width 6 height 6
click at [8, 113] on div at bounding box center [13, 117] width 12 height 12
click at [10, 116] on div at bounding box center [13, 117] width 6 height 6
click at [50, 255] on div "Pen" at bounding box center [48, 257] width 7 height 4
click at [49, 257] on div "Pen" at bounding box center [48, 257] width 7 height 4
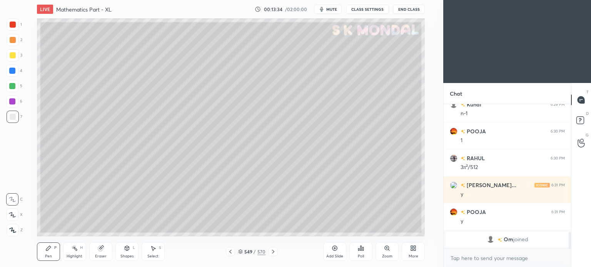
click at [11, 56] on div at bounding box center [13, 55] width 6 height 6
click at [43, 250] on div "Pen P" at bounding box center [48, 252] width 23 height 18
click at [103, 255] on div "Eraser" at bounding box center [101, 257] width 12 height 4
click at [48, 256] on div "Pen" at bounding box center [48, 257] width 7 height 4
click at [50, 253] on div "Pen P" at bounding box center [48, 252] width 23 height 18
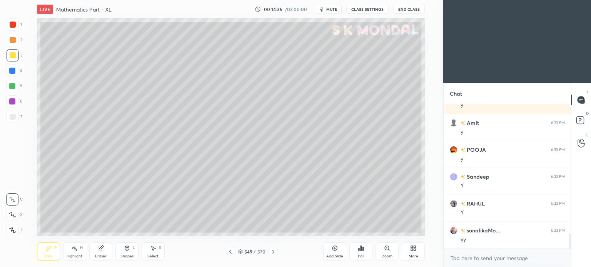
scroll to position [1242, 0]
click at [103, 247] on icon at bounding box center [101, 248] width 6 height 6
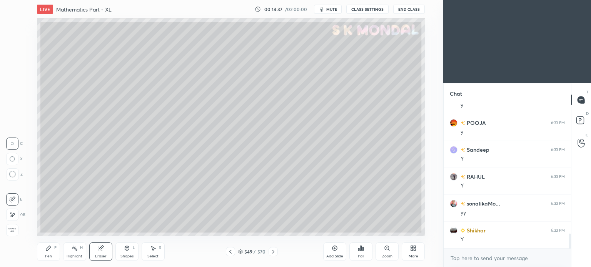
click at [50, 256] on div "Pen" at bounding box center [48, 257] width 7 height 4
click at [50, 253] on div "Pen P" at bounding box center [48, 252] width 23 height 18
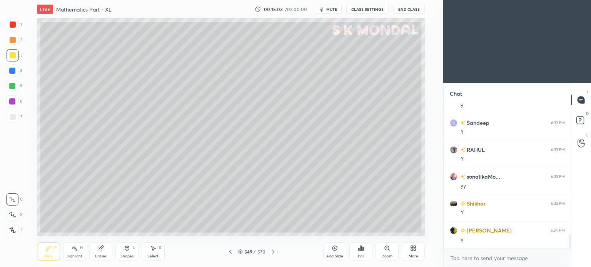
click at [12, 86] on div at bounding box center [12, 86] width 6 height 6
click at [103, 255] on div "Eraser" at bounding box center [101, 257] width 12 height 4
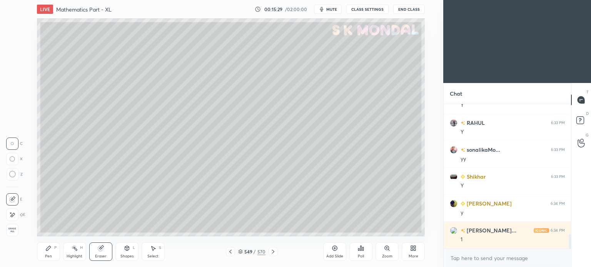
click at [37, 252] on div "Pen P" at bounding box center [48, 252] width 23 height 18
click at [48, 250] on icon at bounding box center [48, 248] width 5 height 5
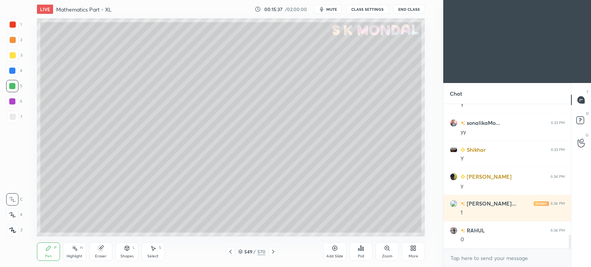
scroll to position [1350, 0]
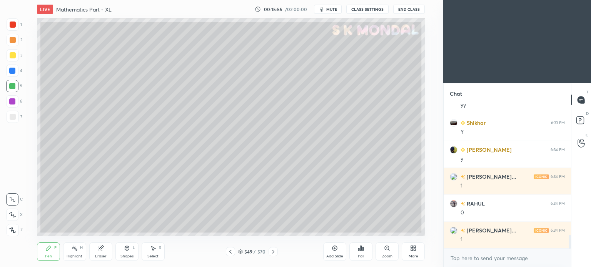
click at [100, 257] on div "Eraser" at bounding box center [101, 257] width 12 height 4
click at [52, 255] on div "Pen P" at bounding box center [48, 252] width 23 height 18
click at [51, 257] on div "Pen" at bounding box center [48, 257] width 7 height 4
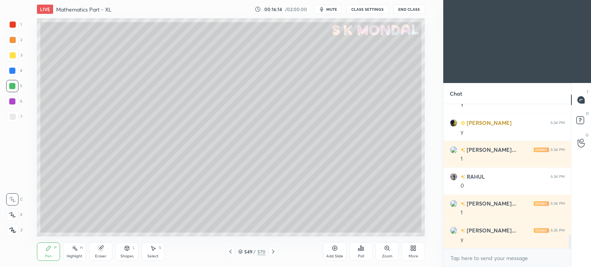
click at [15, 58] on div at bounding box center [13, 55] width 6 height 6
click at [275, 250] on icon at bounding box center [273, 252] width 6 height 6
click at [78, 255] on div "Highlight" at bounding box center [75, 257] width 16 height 4
click at [82, 253] on div "Highlight H" at bounding box center [74, 252] width 23 height 18
click at [44, 255] on div "Pen P" at bounding box center [48, 252] width 23 height 18
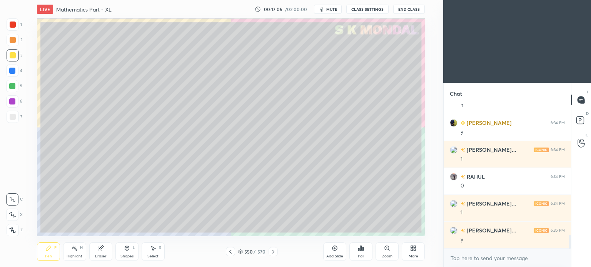
click at [232, 250] on icon at bounding box center [230, 252] width 6 height 6
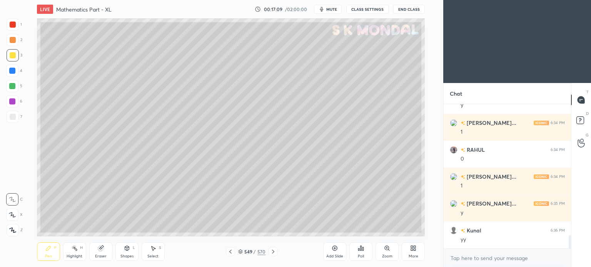
click at [274, 252] on icon at bounding box center [273, 252] width 6 height 6
click at [47, 255] on div "Pen" at bounding box center [48, 257] width 7 height 4
click at [105, 252] on div "Eraser" at bounding box center [100, 252] width 23 height 18
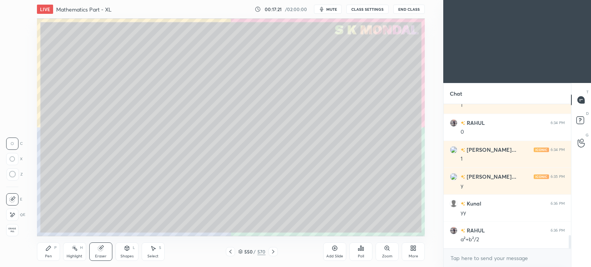
click at [42, 256] on div "Pen P" at bounding box center [48, 252] width 23 height 18
click at [78, 255] on div "Highlight" at bounding box center [75, 257] width 16 height 4
click at [77, 255] on div "Highlight" at bounding box center [75, 257] width 16 height 4
click at [48, 252] on div "Pen P" at bounding box center [48, 252] width 23 height 18
click at [48, 253] on div "Pen P" at bounding box center [48, 252] width 23 height 18
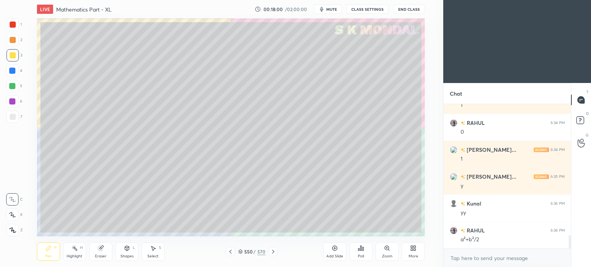
scroll to position [1458, 0]
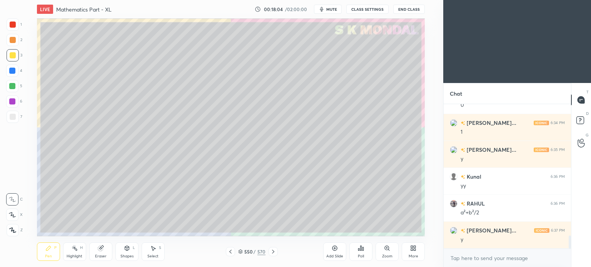
click at [124, 251] on icon at bounding box center [127, 248] width 6 height 6
click at [103, 252] on div "Eraser" at bounding box center [100, 252] width 23 height 18
click at [17, 214] on div at bounding box center [12, 215] width 12 height 12
click at [50, 253] on div "Pen P" at bounding box center [48, 252] width 23 height 18
click at [51, 256] on div "Pen" at bounding box center [48, 257] width 7 height 4
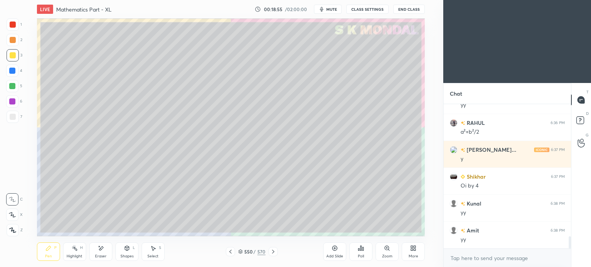
scroll to position [1566, 0]
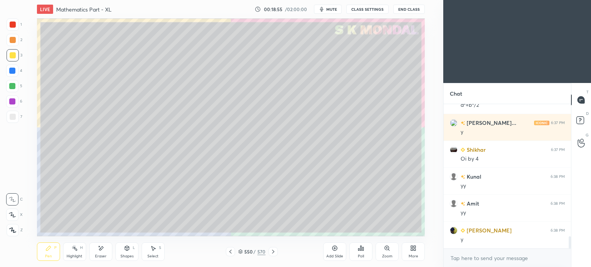
click at [274, 252] on icon at bounding box center [273, 252] width 6 height 6
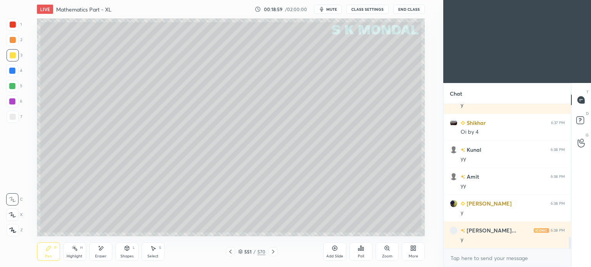
scroll to position [1619, 0]
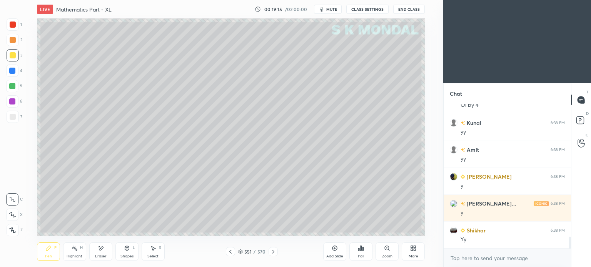
click at [127, 253] on div "Shapes L" at bounding box center [126, 252] width 23 height 18
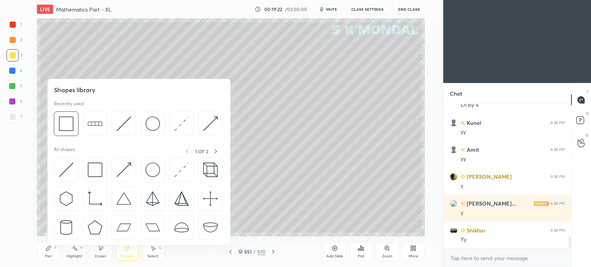
click at [73, 256] on div "Highlight" at bounding box center [75, 257] width 16 height 4
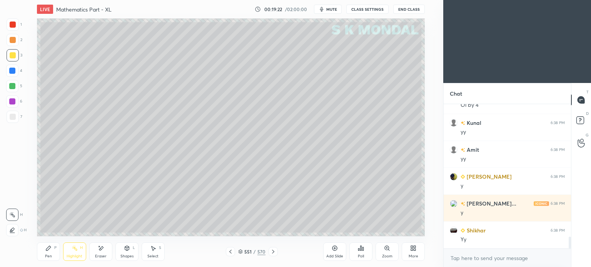
click at [127, 253] on div "Shapes L" at bounding box center [126, 252] width 23 height 18
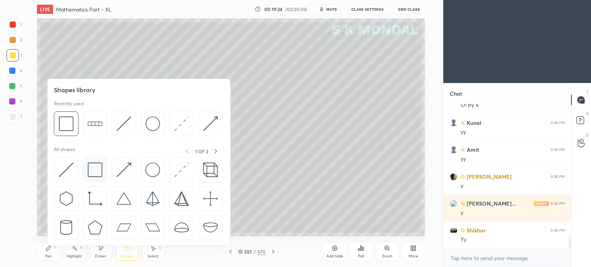
click at [95, 169] on img at bounding box center [95, 170] width 15 height 15
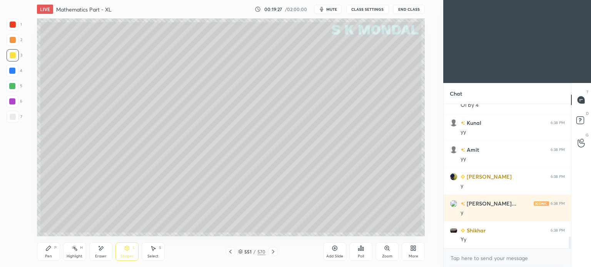
click at [12, 86] on div at bounding box center [12, 86] width 6 height 6
click at [47, 253] on div "Pen P" at bounding box center [48, 252] width 23 height 18
click at [50, 253] on div "Pen P" at bounding box center [48, 252] width 23 height 18
click at [241, 250] on icon at bounding box center [240, 252] width 5 height 5
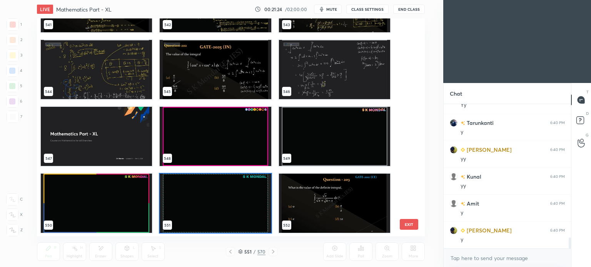
scroll to position [1781, 0]
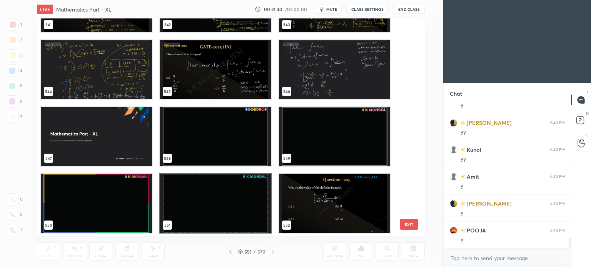
click at [309, 200] on img "grid" at bounding box center [333, 203] width 111 height 59
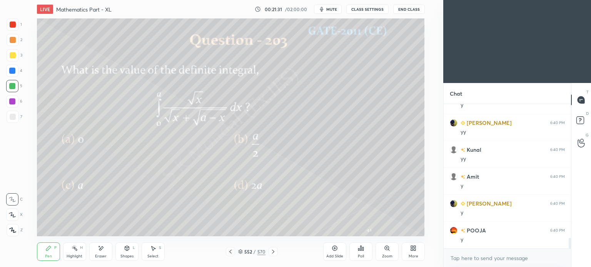
click at [359, 252] on div "Poll" at bounding box center [360, 252] width 23 height 18
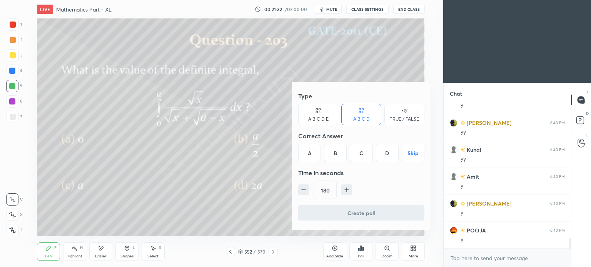
click at [338, 150] on div "B" at bounding box center [335, 153] width 23 height 18
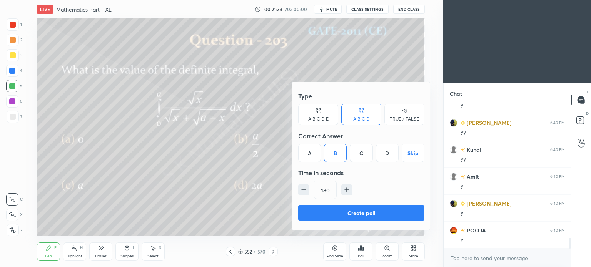
click at [347, 210] on button "Create poll" at bounding box center [361, 212] width 126 height 15
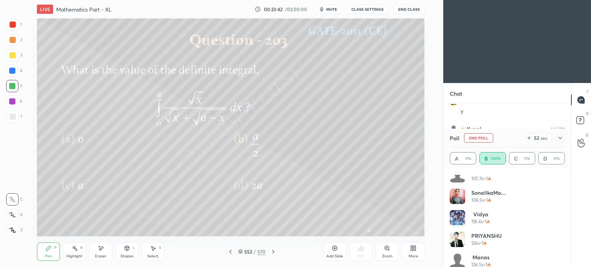
scroll to position [597, 0]
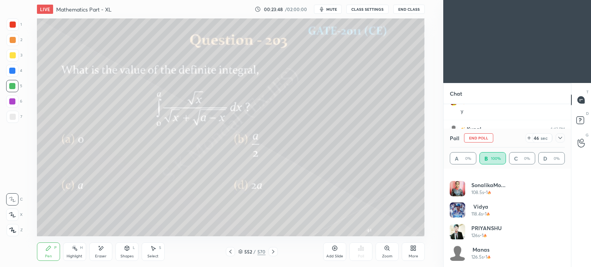
click at [45, 255] on div "Pen" at bounding box center [48, 257] width 7 height 4
click at [237, 253] on div "552 / 570" at bounding box center [252, 251] width 52 height 9
click at [239, 255] on div "552 / 570" at bounding box center [251, 251] width 27 height 7
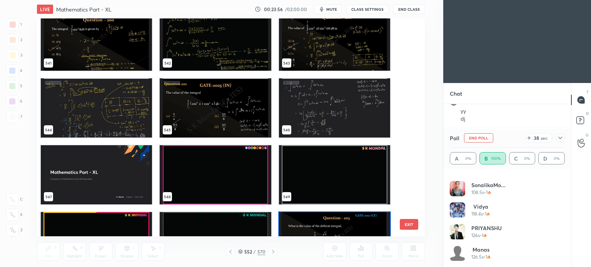
scroll to position [1963, 0]
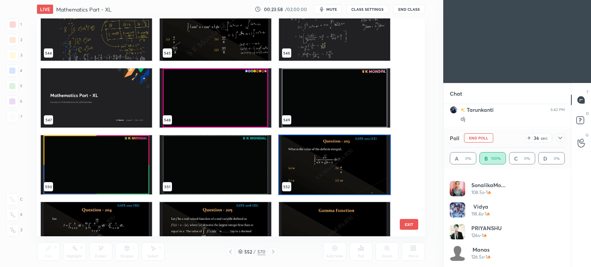
click at [325, 177] on img "grid" at bounding box center [333, 164] width 111 height 59
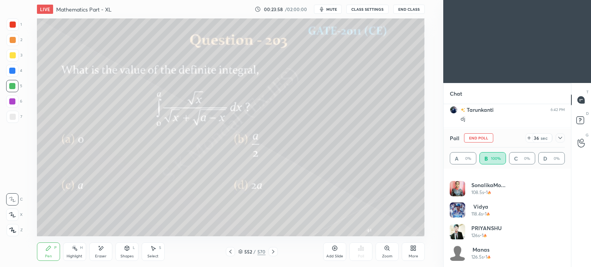
click at [325, 177] on img "grid" at bounding box center [333, 164] width 111 height 59
click at [53, 255] on div "Pen P" at bounding box center [48, 252] width 23 height 18
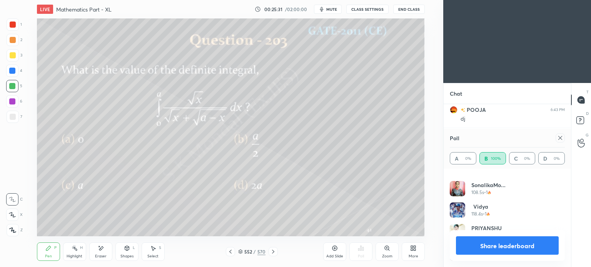
click at [521, 244] on button "Share leaderboard" at bounding box center [507, 246] width 103 height 18
type textarea "x"
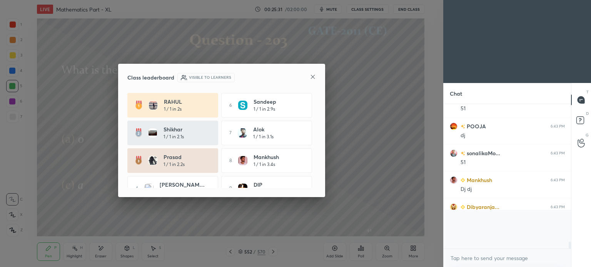
scroll to position [158, 125]
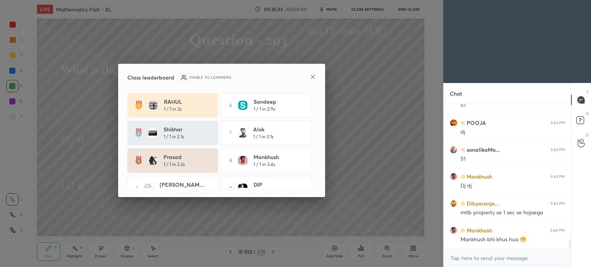
click at [313, 78] on icon at bounding box center [313, 77] width 6 height 6
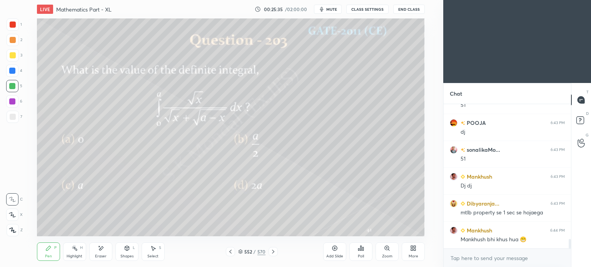
click at [271, 253] on icon at bounding box center [273, 252] width 6 height 6
click at [157, 250] on div "Select S" at bounding box center [153, 252] width 23 height 18
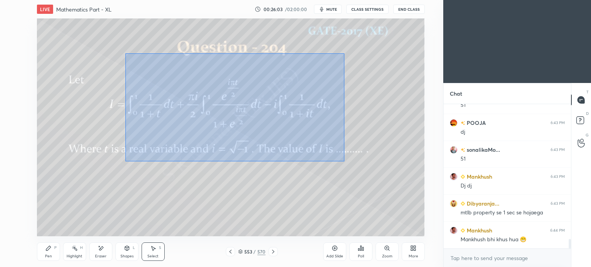
drag, startPoint x: 125, startPoint y: 53, endPoint x: 344, endPoint y: 161, distance: 244.3
click at [344, 161] on div "0 ° Undo Copy Duplicate Duplicate to new slide Delete" at bounding box center [231, 127] width 388 height 218
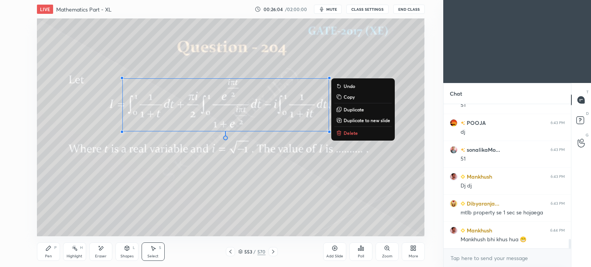
click at [353, 133] on p "Delete" at bounding box center [351, 133] width 14 height 6
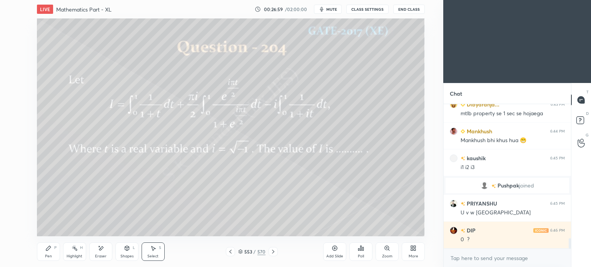
scroll to position [1882, 0]
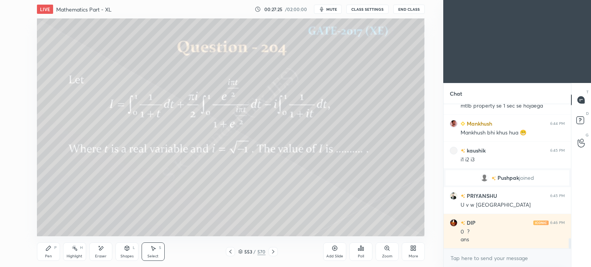
click at [78, 250] on div "Highlight H" at bounding box center [74, 252] width 23 height 18
click at [74, 252] on div "Highlight H" at bounding box center [74, 252] width 23 height 18
click at [273, 250] on icon at bounding box center [273, 252] width 6 height 6
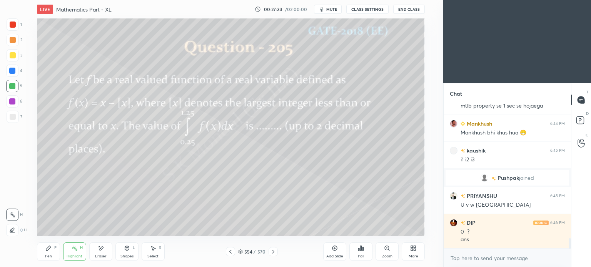
click at [230, 251] on icon at bounding box center [230, 252] width 6 height 6
click at [335, 250] on icon at bounding box center [335, 248] width 6 height 6
click at [48, 252] on div "Pen P" at bounding box center [48, 252] width 23 height 18
click at [50, 251] on icon at bounding box center [48, 248] width 6 height 6
click at [14, 55] on div at bounding box center [13, 55] width 6 height 6
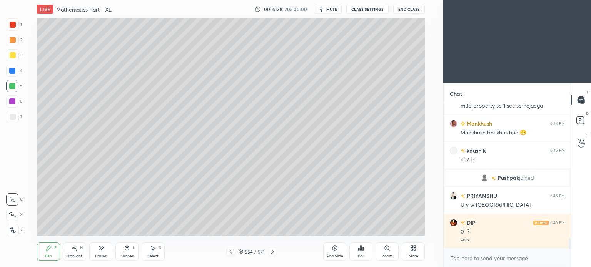
click at [15, 57] on div at bounding box center [13, 55] width 6 height 6
click at [229, 251] on icon at bounding box center [231, 252] width 6 height 6
click at [42, 256] on div "Pen P" at bounding box center [48, 252] width 23 height 18
click at [42, 253] on div "Pen P" at bounding box center [48, 252] width 23 height 18
click at [273, 252] on icon at bounding box center [272, 252] width 2 height 4
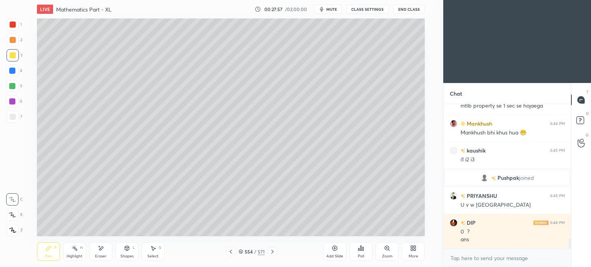
click at [230, 252] on icon at bounding box center [231, 252] width 2 height 4
click at [99, 253] on div "Eraser" at bounding box center [100, 252] width 23 height 18
click at [155, 247] on icon at bounding box center [153, 248] width 6 height 6
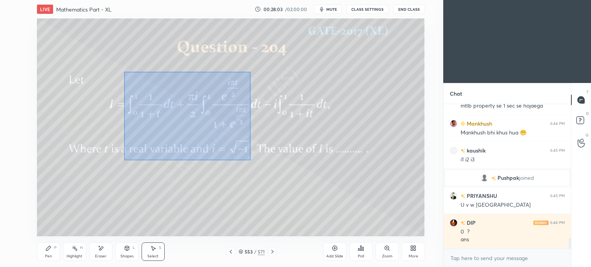
drag, startPoint x: 124, startPoint y: 72, endPoint x: 348, endPoint y: 204, distance: 260.1
click at [348, 204] on div "0 ° Undo Copy Duplicate Duplicate to new slide Delete" at bounding box center [231, 127] width 388 height 218
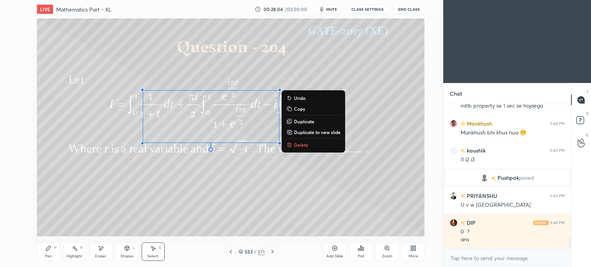
click at [292, 146] on icon at bounding box center [289, 145] width 6 height 6
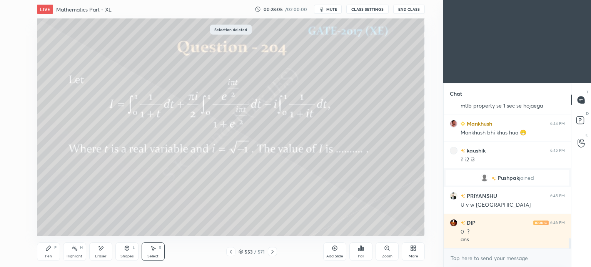
click at [48, 255] on div "Pen" at bounding box center [48, 257] width 7 height 4
click at [45, 252] on div "Pen P" at bounding box center [48, 252] width 23 height 18
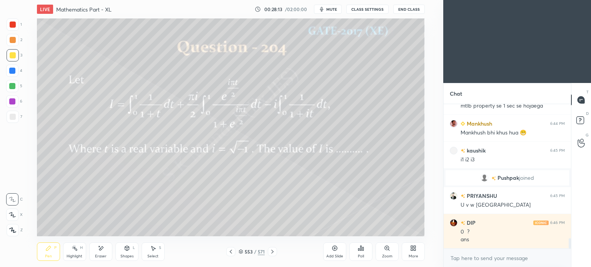
click at [273, 252] on icon at bounding box center [272, 252] width 2 height 4
click at [15, 55] on div at bounding box center [13, 55] width 6 height 6
click at [228, 252] on icon at bounding box center [231, 252] width 6 height 6
click at [272, 250] on icon at bounding box center [272, 252] width 6 height 6
click at [230, 253] on icon at bounding box center [231, 252] width 6 height 6
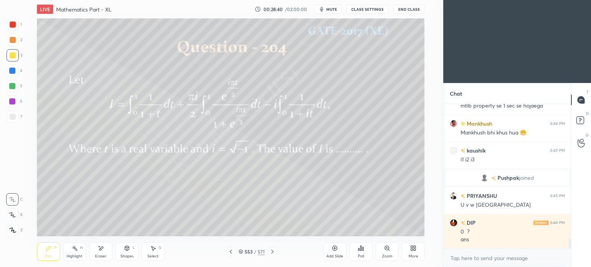
click at [272, 250] on icon at bounding box center [272, 252] width 6 height 6
click at [232, 250] on icon at bounding box center [231, 252] width 6 height 6
click at [270, 251] on icon at bounding box center [272, 252] width 6 height 6
click at [100, 255] on div "Eraser" at bounding box center [101, 257] width 12 height 4
click at [48, 254] on div "Pen P" at bounding box center [48, 252] width 23 height 18
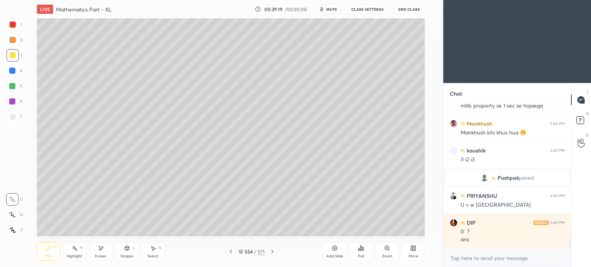
scroll to position [1909, 0]
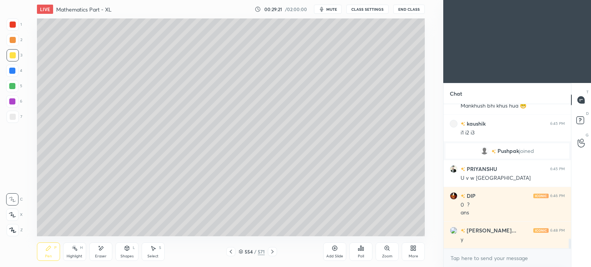
click at [12, 117] on div at bounding box center [13, 117] width 6 height 6
click at [41, 253] on div "Pen P" at bounding box center [48, 252] width 23 height 18
click at [42, 253] on div "Pen P" at bounding box center [48, 252] width 23 height 18
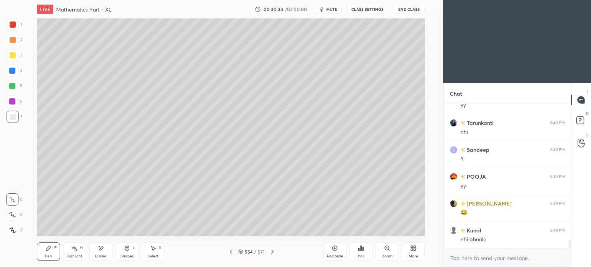
scroll to position [2185, 0]
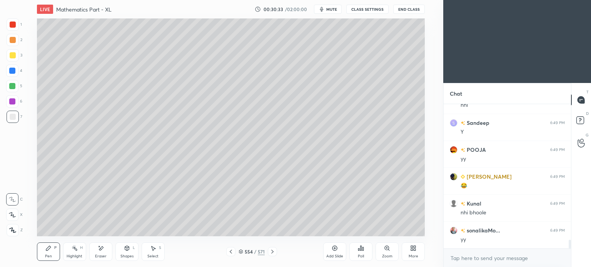
click at [75, 258] on div "Highlight" at bounding box center [75, 257] width 16 height 4
click at [77, 258] on div "Highlight" at bounding box center [75, 257] width 16 height 4
click at [41, 259] on div "Pen P" at bounding box center [48, 252] width 23 height 18
click at [44, 257] on div "Pen P" at bounding box center [48, 252] width 23 height 18
click at [100, 250] on icon at bounding box center [101, 249] width 4 height 4
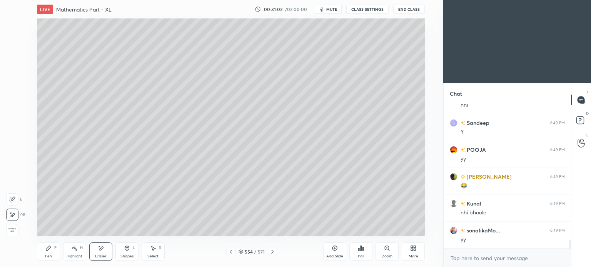
click at [52, 256] on div "Pen P" at bounding box center [48, 252] width 23 height 18
click at [51, 252] on div "Pen P" at bounding box center [48, 252] width 23 height 18
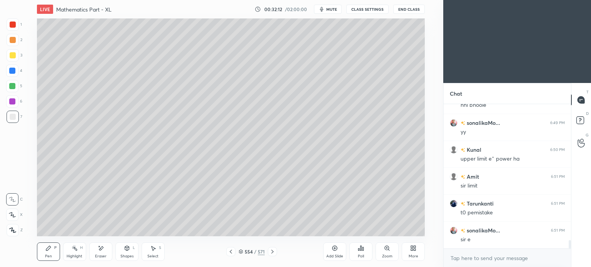
scroll to position [2320, 0]
click at [74, 255] on div "Highlight" at bounding box center [75, 257] width 16 height 4
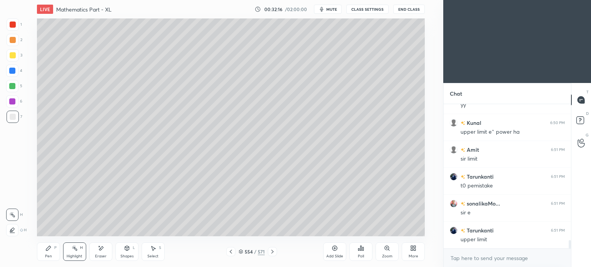
click at [74, 254] on div "Highlight H" at bounding box center [74, 252] width 23 height 18
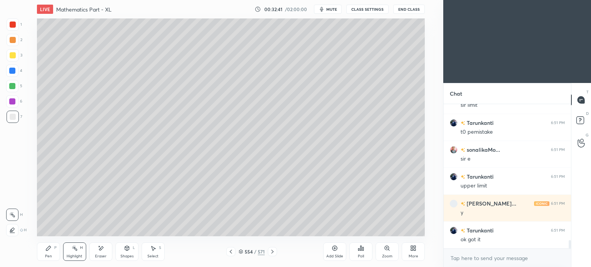
scroll to position [2400, 0]
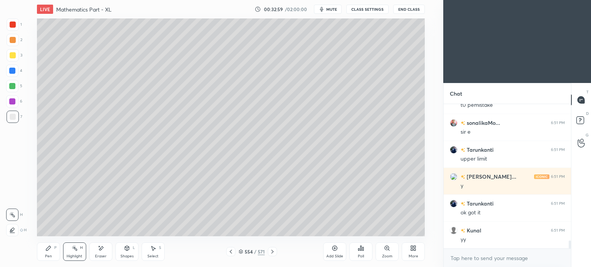
click at [274, 250] on icon at bounding box center [272, 252] width 6 height 6
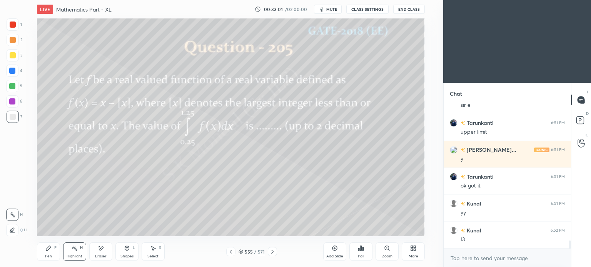
click at [234, 255] on div at bounding box center [230, 251] width 9 height 9
click at [332, 257] on div "Add Slide" at bounding box center [334, 257] width 17 height 4
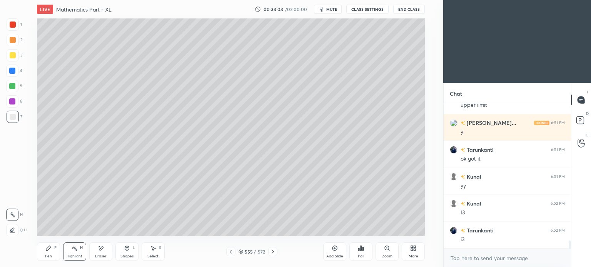
click at [12, 55] on div at bounding box center [13, 55] width 6 height 6
click at [52, 253] on div "Pen P" at bounding box center [48, 252] width 23 height 18
click at [48, 255] on div "Pen" at bounding box center [48, 257] width 7 height 4
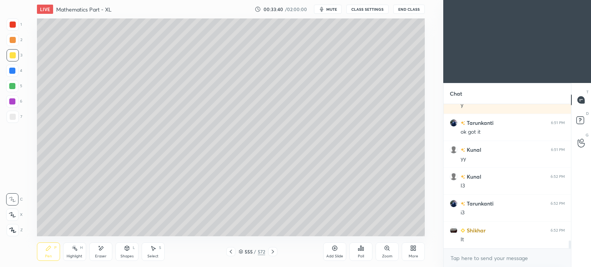
click at [101, 252] on icon at bounding box center [101, 248] width 6 height 7
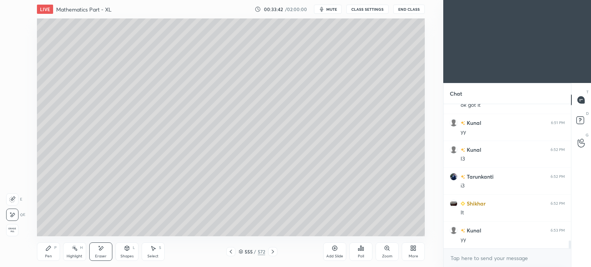
click at [44, 253] on div "Pen P" at bounding box center [48, 252] width 23 height 18
click at [44, 254] on div "Pen P" at bounding box center [48, 252] width 23 height 18
click at [44, 255] on div "Pen P" at bounding box center [48, 252] width 23 height 18
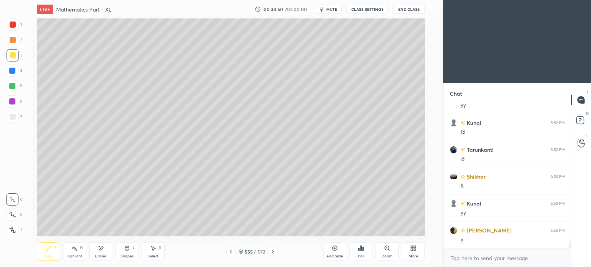
scroll to position [2562, 0]
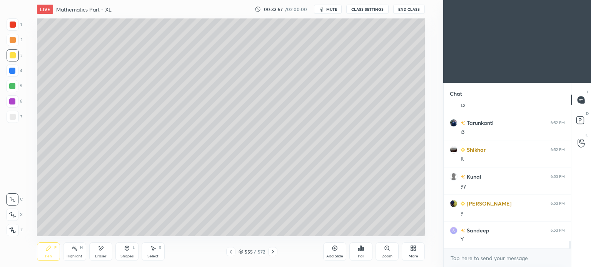
click at [100, 256] on div "Eraser" at bounding box center [101, 257] width 12 height 4
click at [46, 253] on div "Pen P" at bounding box center [48, 252] width 23 height 18
click at [48, 255] on div "Pen" at bounding box center [48, 257] width 7 height 4
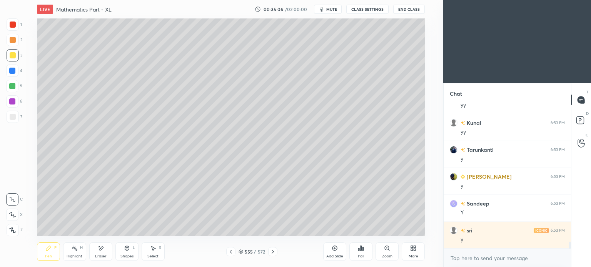
scroll to position [2804, 0]
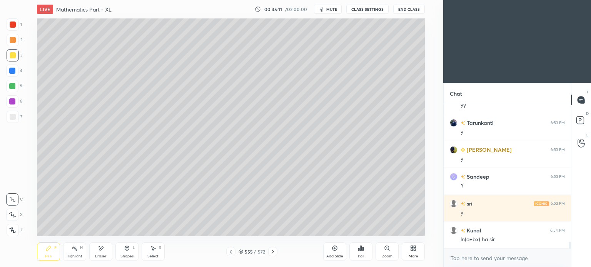
click at [230, 252] on icon at bounding box center [231, 252] width 6 height 6
click at [273, 252] on icon at bounding box center [273, 252] width 2 height 4
click at [79, 253] on div "Highlight H" at bounding box center [74, 252] width 23 height 18
click at [232, 252] on icon at bounding box center [231, 252] width 6 height 6
click at [272, 250] on icon at bounding box center [273, 252] width 6 height 6
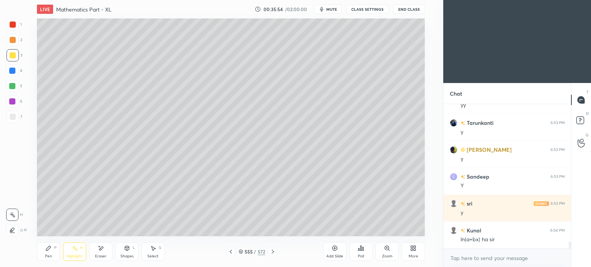
click at [272, 251] on icon at bounding box center [273, 252] width 2 height 4
click at [226, 251] on div at bounding box center [230, 251] width 9 height 9
click at [327, 253] on div "Add Slide" at bounding box center [334, 252] width 23 height 18
click at [14, 52] on div at bounding box center [13, 55] width 12 height 12
click at [47, 258] on div "Pen" at bounding box center [48, 257] width 7 height 4
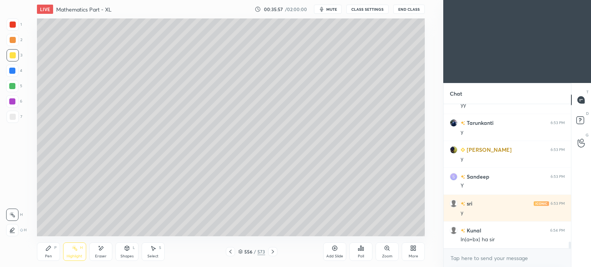
click at [50, 255] on div "Pen" at bounding box center [48, 257] width 7 height 4
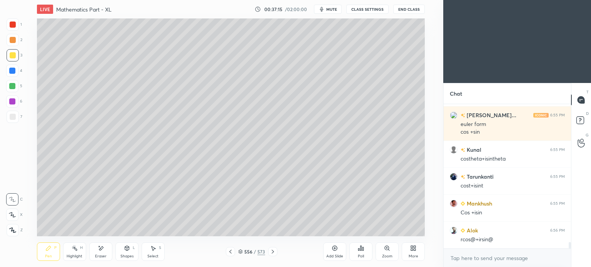
scroll to position [2973, 0]
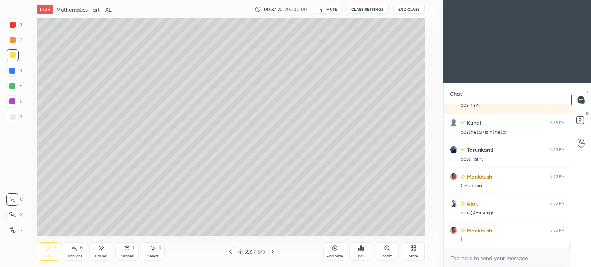
click at [230, 252] on icon at bounding box center [230, 252] width 2 height 4
click at [230, 253] on icon at bounding box center [230, 252] width 2 height 4
click at [272, 252] on icon at bounding box center [273, 252] width 6 height 6
click at [273, 250] on icon at bounding box center [273, 252] width 6 height 6
click at [99, 248] on icon at bounding box center [101, 248] width 6 height 7
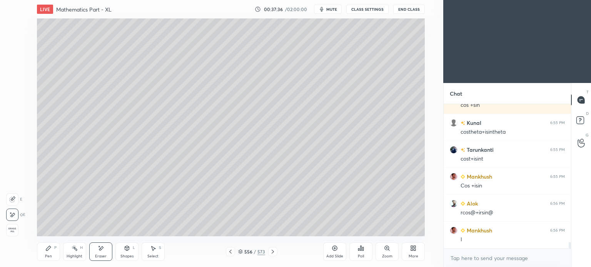
click at [43, 252] on div "Pen P" at bounding box center [48, 252] width 23 height 18
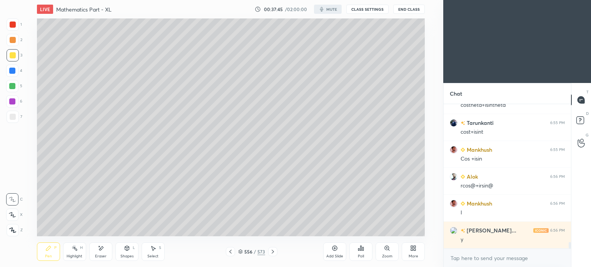
click at [160, 261] on div "Select S" at bounding box center [153, 252] width 23 height 18
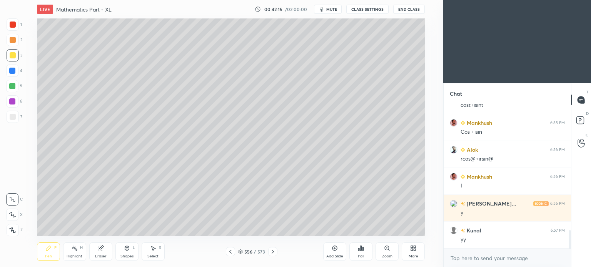
scroll to position [38248, 38054]
click at [151, 250] on icon at bounding box center [153, 248] width 6 height 6
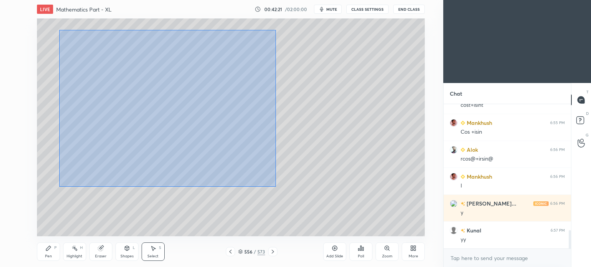
drag, startPoint x: 59, startPoint y: 30, endPoint x: 275, endPoint y: 187, distance: 267.5
click at [275, 187] on div "0 ° Undo Copy Duplicate Duplicate to new slide Delete" at bounding box center [231, 127] width 388 height 218
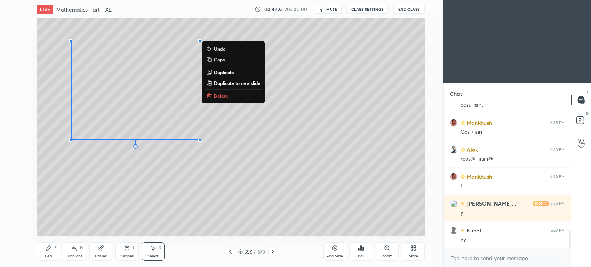
click at [215, 58] on p "Copy" at bounding box center [219, 60] width 11 height 6
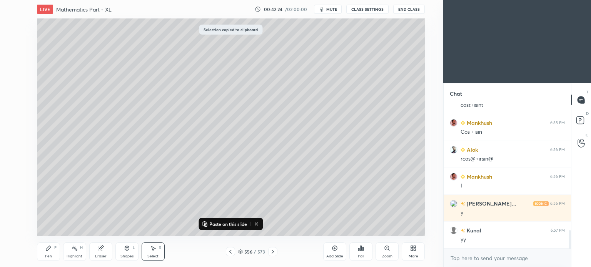
click at [230, 248] on div at bounding box center [230, 251] width 9 height 9
click at [335, 253] on div "Add Slide" at bounding box center [334, 252] width 23 height 18
click at [236, 222] on p "Paste on this slide" at bounding box center [228, 224] width 38 height 6
drag, startPoint x: 185, startPoint y: 101, endPoint x: 178, endPoint y: 86, distance: 16.0
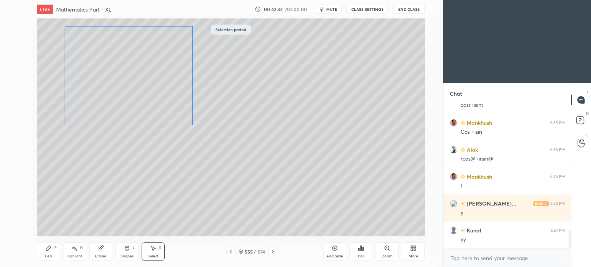
click at [178, 86] on div "0 ° Undo Copy Paste here Duplicate Duplicate to new slide Delete" at bounding box center [231, 127] width 388 height 218
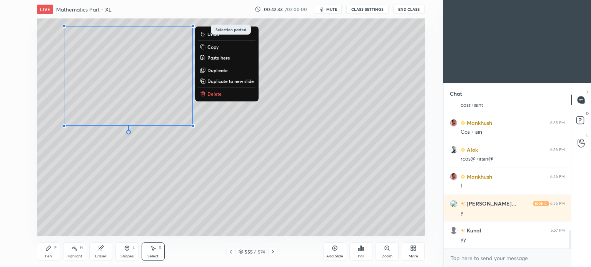
click at [265, 116] on div "0 ° Undo Copy Paste here Duplicate Duplicate to new slide Delete" at bounding box center [231, 127] width 388 height 218
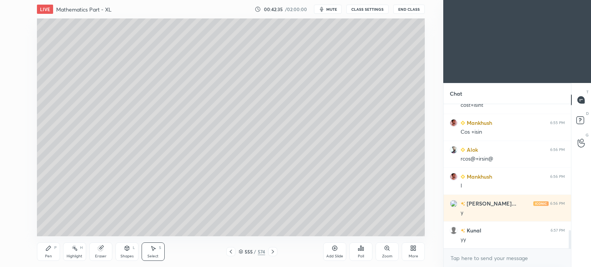
click at [275, 250] on icon at bounding box center [273, 252] width 6 height 6
click at [273, 251] on icon at bounding box center [273, 252] width 6 height 6
click at [272, 252] on icon at bounding box center [273, 252] width 6 height 6
click at [225, 248] on div "558 / 574" at bounding box center [251, 251] width 143 height 9
click at [230, 250] on icon at bounding box center [231, 252] width 6 height 6
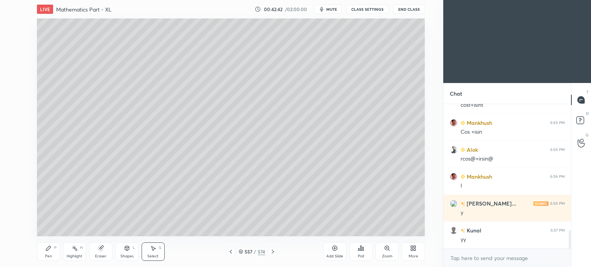
click at [154, 249] on icon at bounding box center [154, 249] width 4 height 5
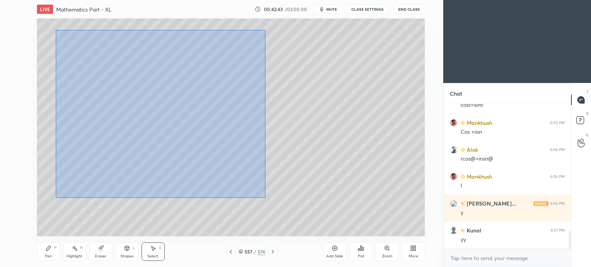
drag, startPoint x: 55, startPoint y: 30, endPoint x: 265, endPoint y: 198, distance: 269.0
click at [265, 198] on div "0 ° Undo Copy Paste here Duplicate Duplicate to new slide Delete" at bounding box center [231, 127] width 388 height 218
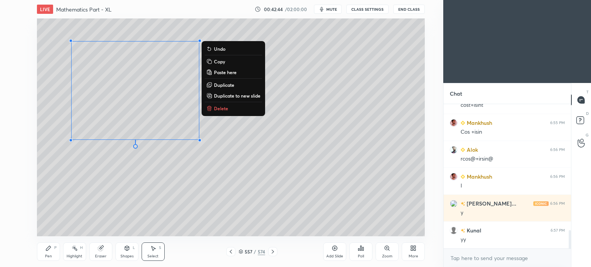
click at [223, 109] on p "Delete" at bounding box center [221, 108] width 14 height 6
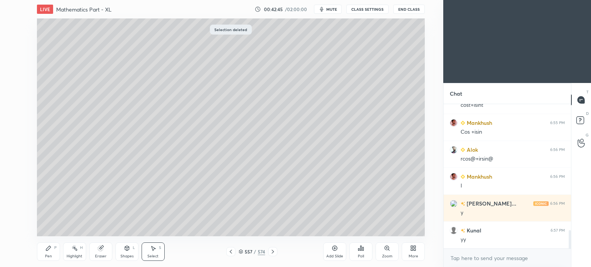
click at [45, 253] on div "Pen P" at bounding box center [48, 252] width 23 height 18
click at [46, 253] on div "Pen P" at bounding box center [48, 252] width 23 height 18
click at [13, 52] on div at bounding box center [13, 55] width 12 height 12
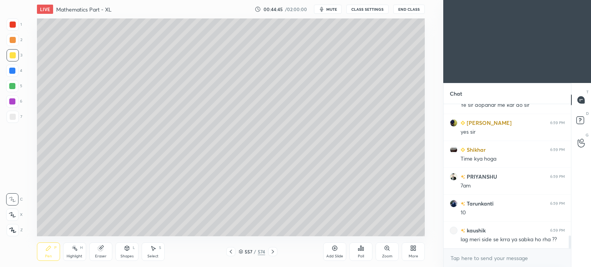
scroll to position [1443, 0]
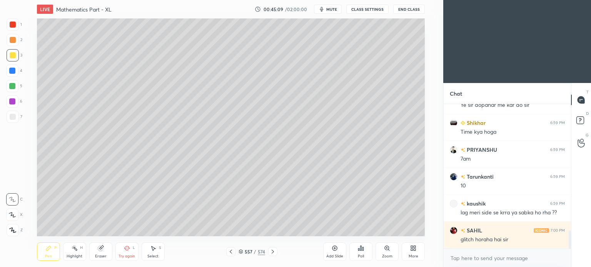
scroll to position [1032, 0]
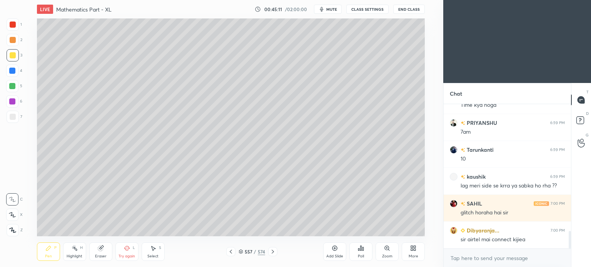
click at [432, 115] on div "Setting up your live class Poll for secs No correct answer Start poll" at bounding box center [231, 127] width 412 height 218
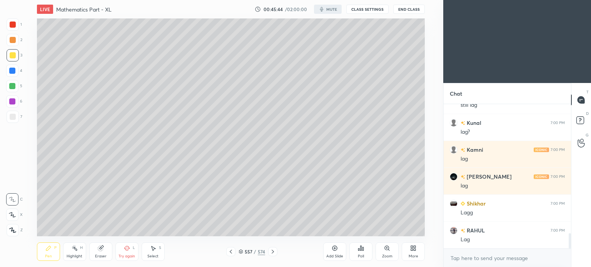
scroll to position [1229, 0]
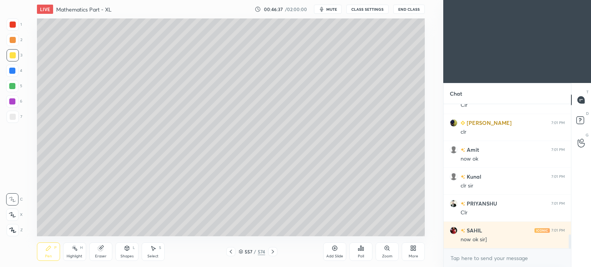
click at [270, 252] on icon at bounding box center [273, 252] width 6 height 6
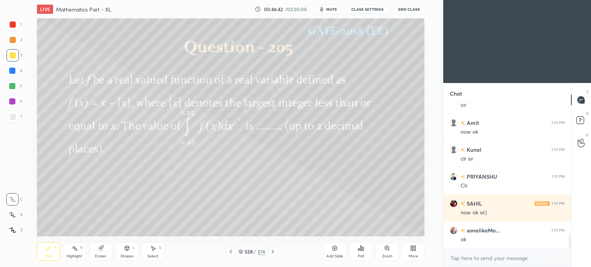
click at [229, 252] on icon at bounding box center [231, 252] width 6 height 6
click at [412, 252] on div "More" at bounding box center [413, 252] width 23 height 18
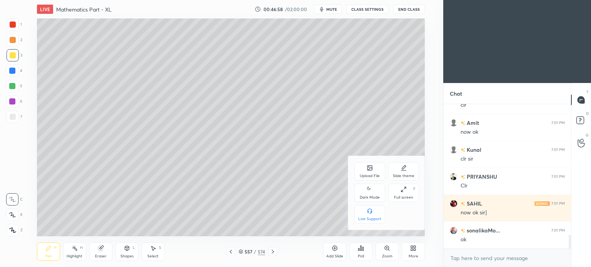
click at [374, 175] on div "Upload File" at bounding box center [370, 176] width 20 height 4
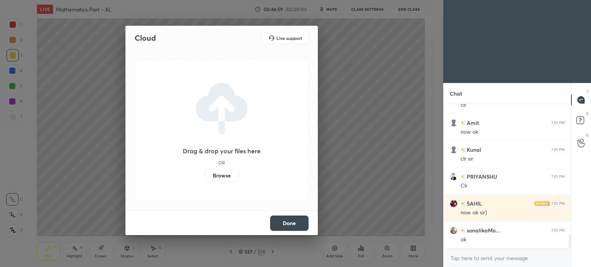
click at [231, 175] on label "Browse" at bounding box center [222, 176] width 34 height 12
click at [205, 175] on input "Browse" at bounding box center [205, 176] width 0 height 12
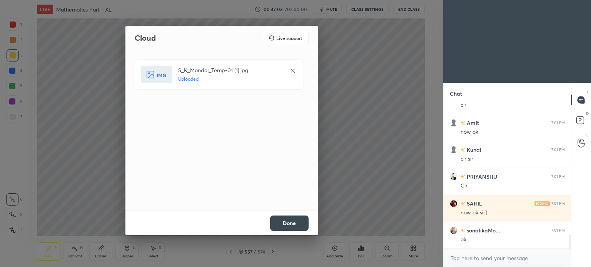
click at [293, 223] on button "Done" at bounding box center [289, 223] width 38 height 15
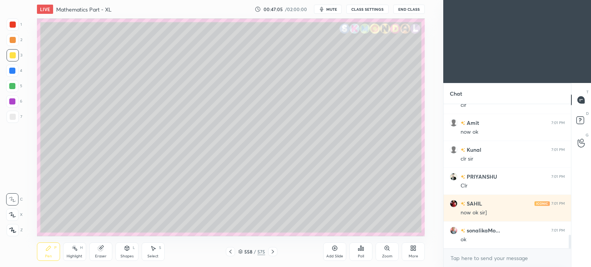
scroll to position [1386, 0]
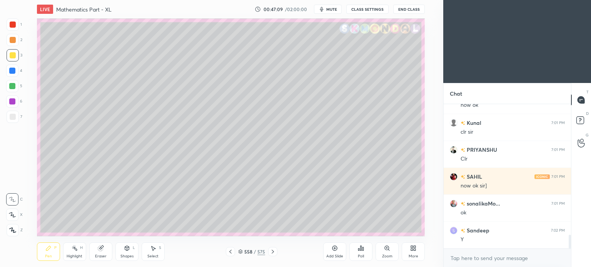
click at [13, 56] on div at bounding box center [13, 55] width 6 height 6
click at [48, 256] on div "Pen" at bounding box center [48, 257] width 7 height 4
click at [47, 256] on div "Pen" at bounding box center [48, 257] width 7 height 4
click at [102, 256] on div "Eraser" at bounding box center [101, 257] width 12 height 4
click at [43, 257] on div "Pen P" at bounding box center [48, 252] width 23 height 18
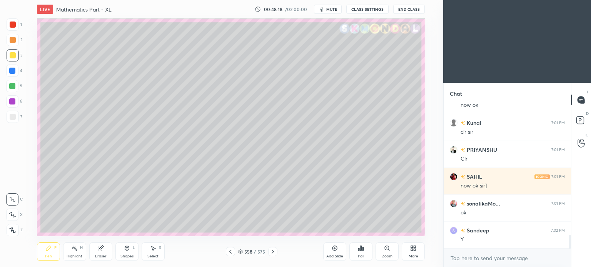
click at [46, 257] on div "Pen" at bounding box center [48, 257] width 7 height 4
click at [100, 252] on div "Eraser" at bounding box center [100, 252] width 23 height 18
click at [48, 249] on icon at bounding box center [48, 248] width 5 height 5
click at [50, 250] on icon at bounding box center [48, 248] width 6 height 6
click at [76, 253] on div "Highlight H" at bounding box center [74, 252] width 23 height 18
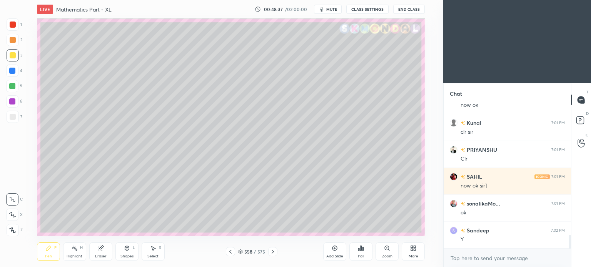
click at [73, 253] on div "Highlight H" at bounding box center [74, 252] width 23 height 18
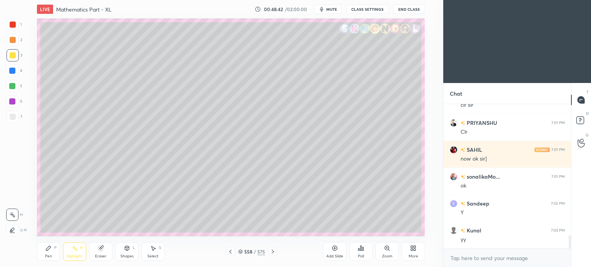
click at [45, 253] on div "Pen P" at bounding box center [48, 252] width 23 height 18
click at [46, 255] on div "Pen" at bounding box center [48, 257] width 7 height 4
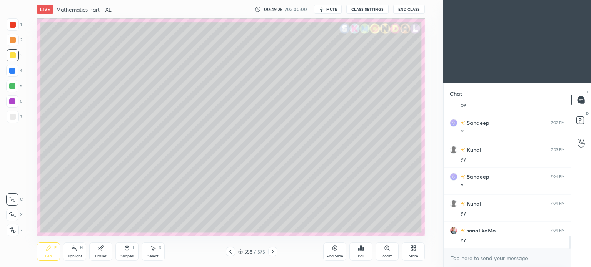
scroll to position [1520, 0]
click at [14, 55] on div at bounding box center [13, 55] width 6 height 6
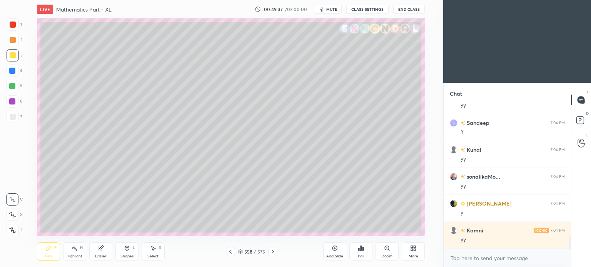
click at [102, 255] on div "Eraser" at bounding box center [101, 257] width 12 height 4
click at [106, 255] on div "Eraser" at bounding box center [101, 257] width 12 height 4
click at [15, 215] on icon at bounding box center [12, 215] width 6 height 7
click at [98, 252] on div "Eraser" at bounding box center [100, 252] width 23 height 18
click at [48, 257] on div "Pen" at bounding box center [48, 257] width 7 height 4
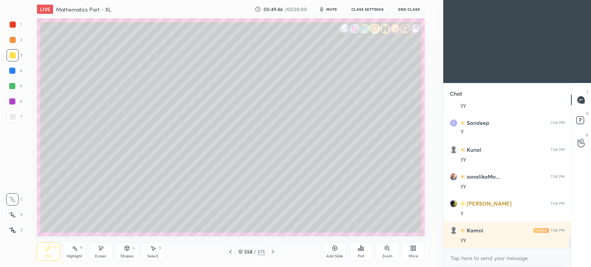
click at [52, 253] on div "Pen P" at bounding box center [48, 252] width 23 height 18
click at [103, 252] on div "Eraser" at bounding box center [100, 252] width 23 height 18
click at [13, 200] on icon at bounding box center [13, 199] width 4 height 4
click at [50, 251] on icon at bounding box center [48, 248] width 6 height 6
click at [15, 119] on div at bounding box center [13, 117] width 6 height 6
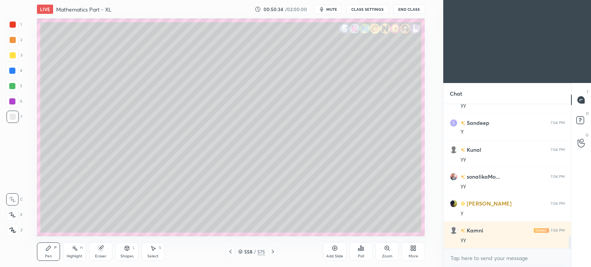
scroll to position [1574, 0]
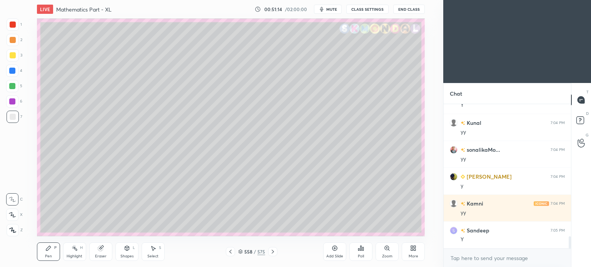
click at [100, 252] on div "Eraser" at bounding box center [100, 252] width 23 height 18
click at [48, 258] on div "Pen" at bounding box center [48, 257] width 7 height 4
click at [52, 253] on div "Pen P" at bounding box center [48, 252] width 23 height 18
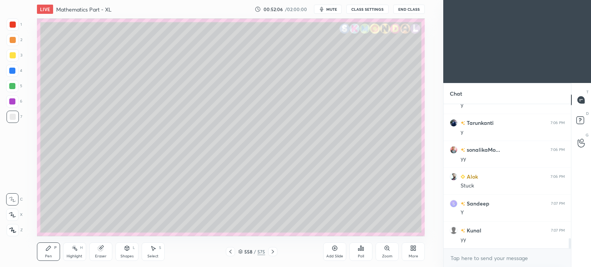
scroll to position [1843, 0]
click at [74, 255] on div "Highlight" at bounding box center [75, 257] width 16 height 4
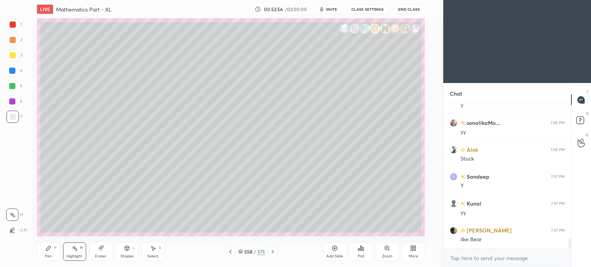
click at [46, 258] on div "Pen" at bounding box center [48, 257] width 7 height 4
click at [48, 257] on div "Pen" at bounding box center [48, 257] width 7 height 4
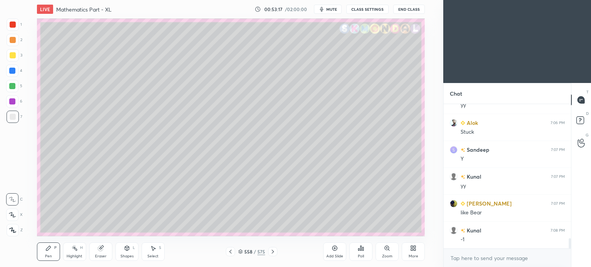
click at [12, 89] on div at bounding box center [12, 86] width 12 height 12
click at [275, 253] on icon at bounding box center [273, 252] width 6 height 6
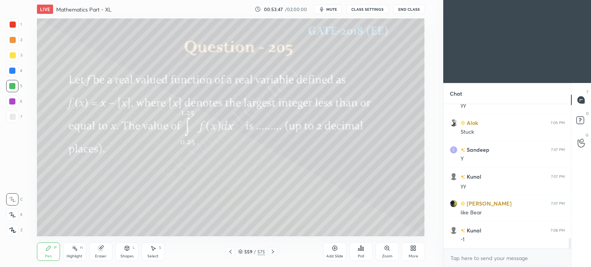
click at [228, 252] on icon at bounding box center [230, 252] width 6 height 6
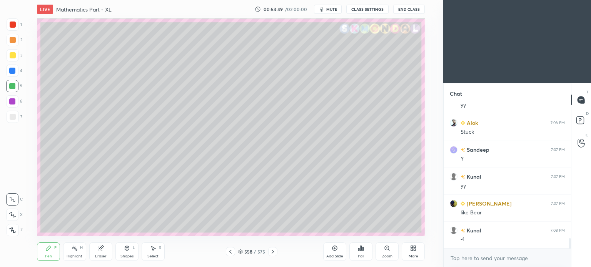
click at [334, 249] on icon at bounding box center [335, 248] width 6 height 6
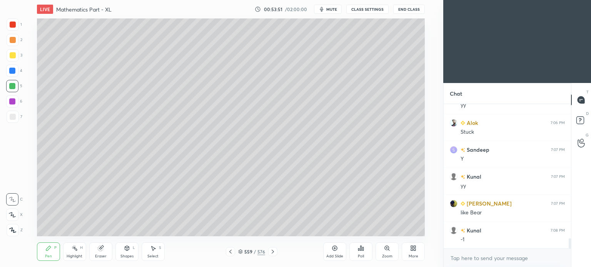
click at [123, 253] on div "Shapes L" at bounding box center [126, 252] width 23 height 18
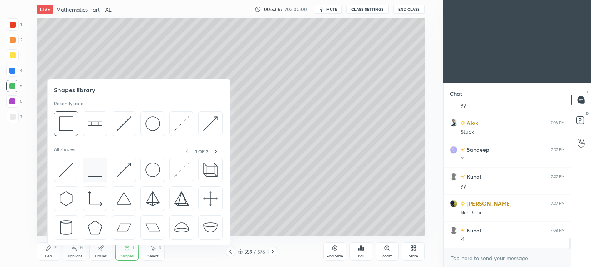
click at [94, 170] on img at bounding box center [95, 170] width 15 height 15
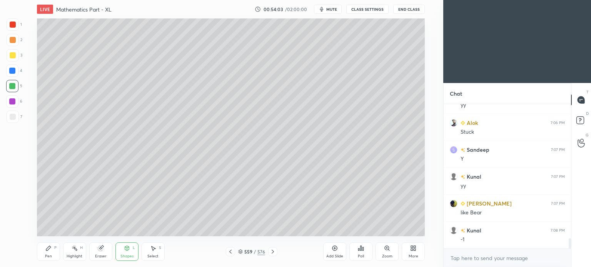
click at [4, 22] on div "1 2 3 4 5 6 7 C X Z C X Z E E Erase all H H" at bounding box center [12, 127] width 25 height 218
click at [10, 25] on div at bounding box center [13, 25] width 6 height 6
click at [123, 253] on div "Shapes L" at bounding box center [126, 252] width 23 height 18
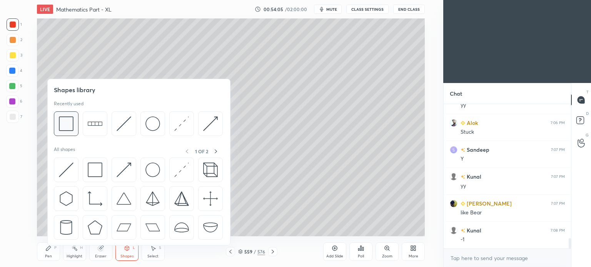
click at [71, 126] on img at bounding box center [66, 124] width 15 height 15
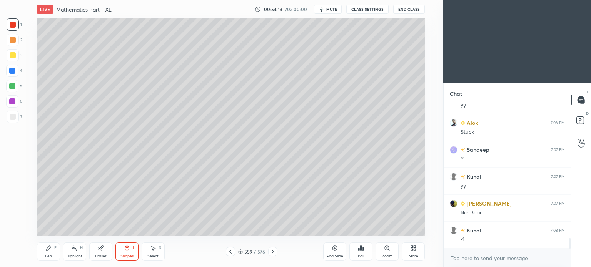
click at [50, 252] on icon at bounding box center [48, 248] width 6 height 6
click at [10, 70] on div at bounding box center [12, 71] width 6 height 6
click at [11, 72] on div at bounding box center [12, 71] width 6 height 6
click at [105, 255] on div "Eraser" at bounding box center [101, 257] width 12 height 4
click at [129, 255] on div "Shapes" at bounding box center [126, 257] width 13 height 4
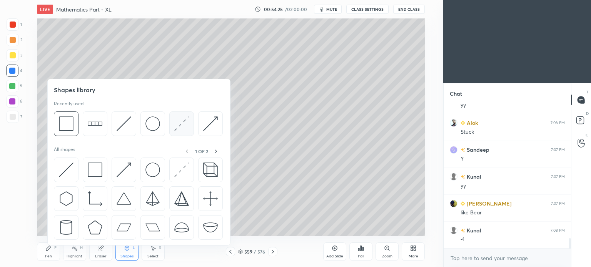
click at [180, 126] on img at bounding box center [181, 124] width 15 height 15
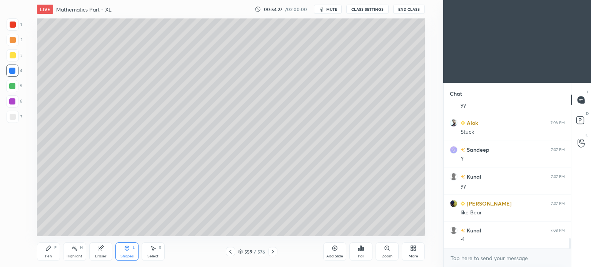
scroll to position [1897, 0]
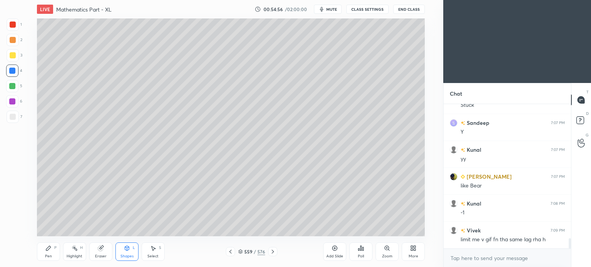
click at [13, 115] on div at bounding box center [13, 117] width 6 height 6
click at [48, 254] on div "Pen P" at bounding box center [48, 252] width 23 height 18
click at [47, 255] on div "Pen" at bounding box center [48, 257] width 7 height 4
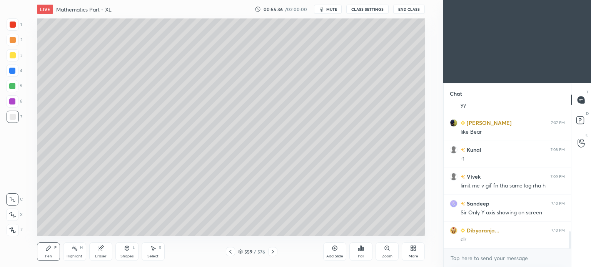
scroll to position [1074, 0]
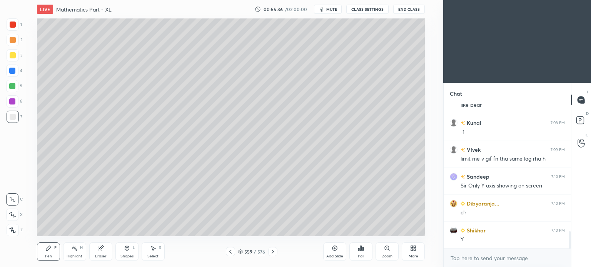
click at [55, 252] on div "Pen P" at bounding box center [48, 252] width 23 height 18
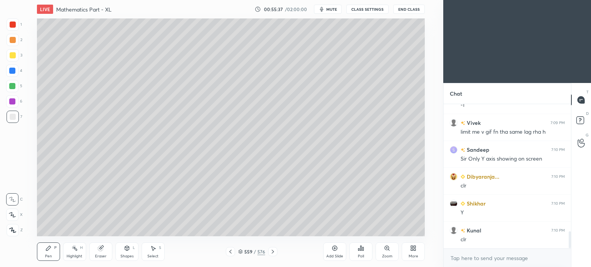
scroll to position [1128, 0]
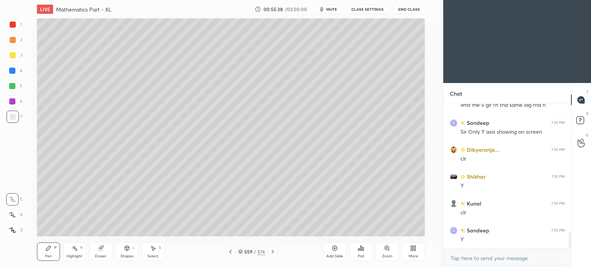
click at [13, 86] on div at bounding box center [12, 86] width 6 height 6
click at [13, 41] on div at bounding box center [13, 40] width 6 height 6
click at [14, 61] on div at bounding box center [13, 55] width 12 height 12
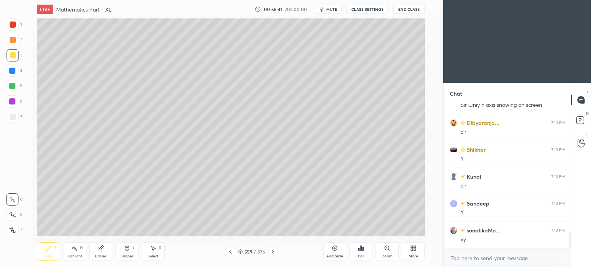
click at [100, 255] on div "Eraser" at bounding box center [101, 257] width 12 height 4
click at [127, 254] on div "Shapes L" at bounding box center [126, 252] width 23 height 18
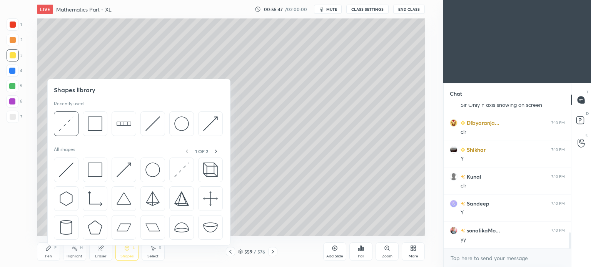
click at [49, 255] on div "Pen" at bounding box center [48, 257] width 7 height 4
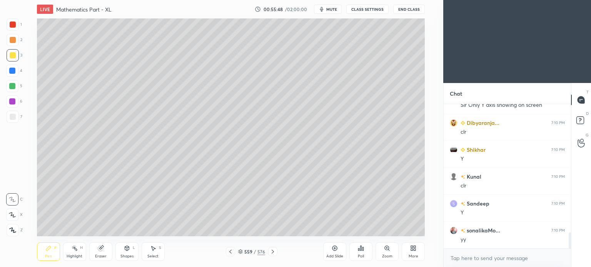
click at [12, 229] on icon at bounding box center [13, 230] width 6 height 5
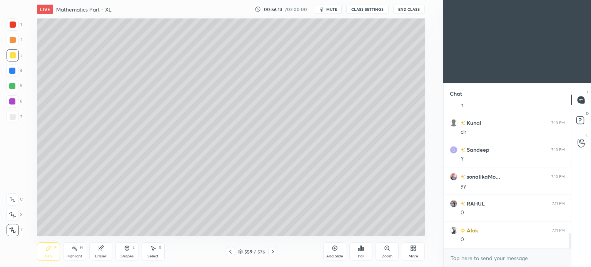
click at [229, 253] on icon at bounding box center [230, 252] width 6 height 6
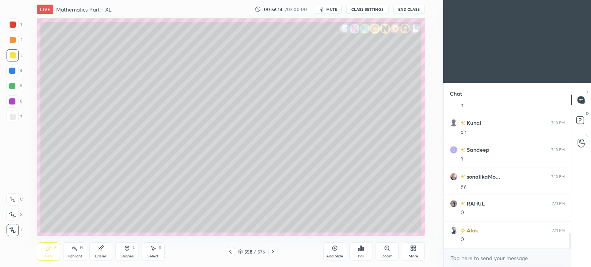
click at [75, 255] on div "Highlight" at bounding box center [75, 257] width 16 height 4
click at [77, 256] on div "Highlight" at bounding box center [75, 257] width 16 height 4
click at [274, 251] on icon at bounding box center [273, 252] width 6 height 6
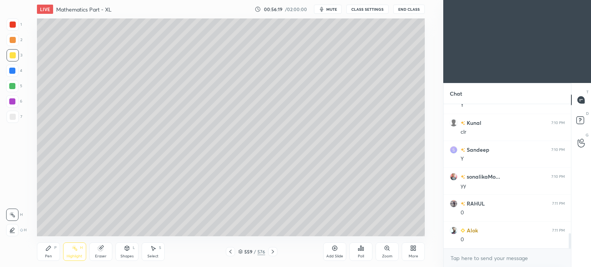
click at [76, 253] on div "Highlight H" at bounding box center [74, 252] width 23 height 18
click at [77, 250] on icon at bounding box center [75, 248] width 6 height 6
click at [125, 253] on div "Shapes L" at bounding box center [126, 252] width 23 height 18
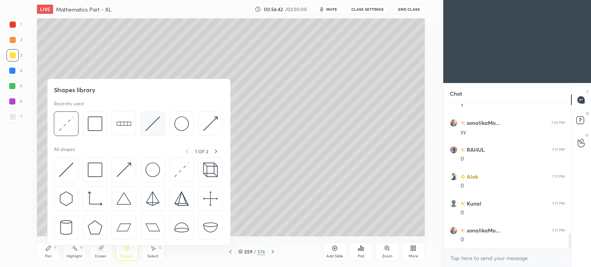
click at [150, 125] on img at bounding box center [152, 124] width 15 height 15
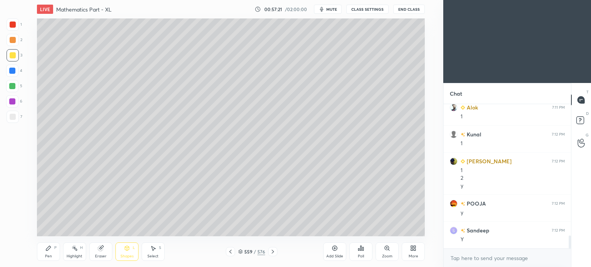
scroll to position [1439, 0]
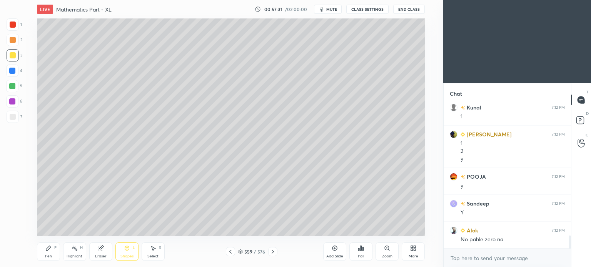
click at [75, 255] on div "Highlight" at bounding box center [75, 257] width 16 height 4
click at [74, 255] on div "Highlight" at bounding box center [75, 257] width 16 height 4
click at [229, 252] on icon at bounding box center [230, 252] width 6 height 6
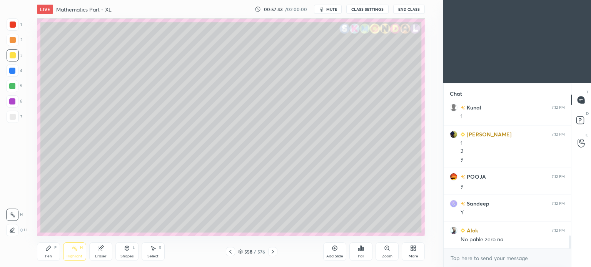
click at [272, 251] on icon at bounding box center [273, 252] width 2 height 4
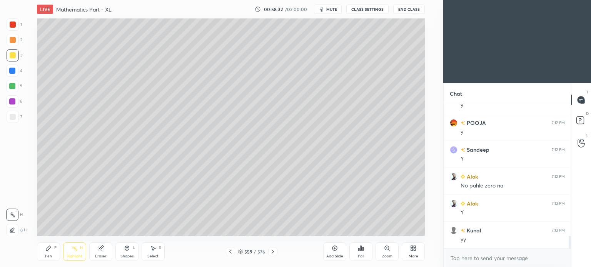
scroll to position [1520, 0]
click at [270, 252] on icon at bounding box center [273, 252] width 6 height 6
click at [227, 252] on div at bounding box center [230, 251] width 9 height 9
click at [328, 253] on div "Add Slide" at bounding box center [334, 252] width 23 height 18
click at [46, 254] on div "Pen P" at bounding box center [48, 252] width 23 height 18
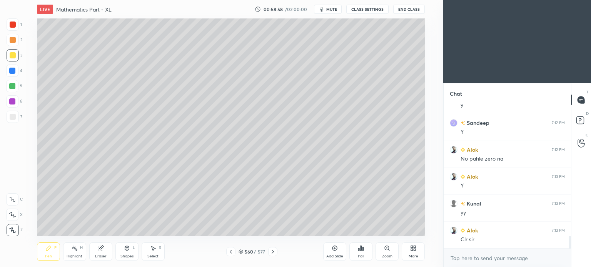
click at [45, 253] on div "Pen P" at bounding box center [48, 252] width 23 height 18
click at [15, 57] on div at bounding box center [13, 55] width 6 height 6
click at [46, 250] on icon at bounding box center [48, 248] width 5 height 5
click at [47, 250] on icon at bounding box center [48, 248] width 5 height 5
click at [15, 202] on icon at bounding box center [12, 199] width 7 height 5
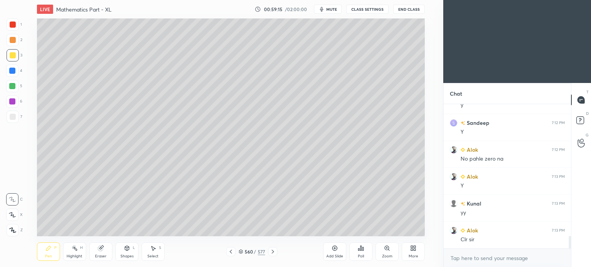
click at [235, 252] on div "560 / 577" at bounding box center [251, 251] width 51 height 9
click at [232, 253] on icon at bounding box center [231, 252] width 6 height 6
click at [78, 255] on div "Highlight" at bounding box center [75, 257] width 16 height 4
click at [79, 253] on div "Highlight H" at bounding box center [74, 252] width 23 height 18
click at [269, 251] on div at bounding box center [272, 251] width 9 height 9
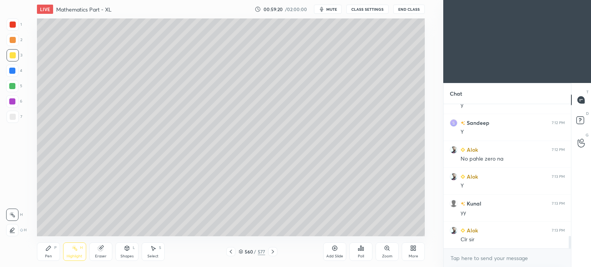
click at [49, 256] on div "Pen" at bounding box center [48, 257] width 7 height 4
click at [100, 249] on icon at bounding box center [100, 248] width 5 height 5
click at [47, 253] on div "Pen P" at bounding box center [48, 252] width 23 height 18
click at [48, 251] on icon at bounding box center [48, 248] width 6 height 6
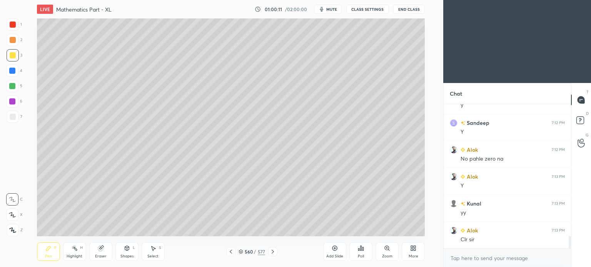
click at [103, 255] on div "Eraser" at bounding box center [101, 257] width 12 height 4
click at [48, 253] on div "Pen P" at bounding box center [48, 252] width 23 height 18
click at [50, 255] on div "Pen" at bounding box center [48, 257] width 7 height 4
click at [230, 253] on icon at bounding box center [231, 252] width 2 height 4
click at [231, 253] on icon at bounding box center [231, 252] width 6 height 6
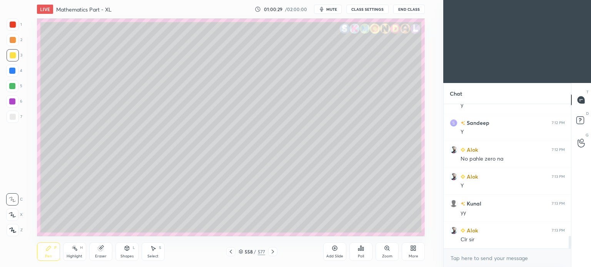
click at [272, 252] on icon at bounding box center [273, 252] width 6 height 6
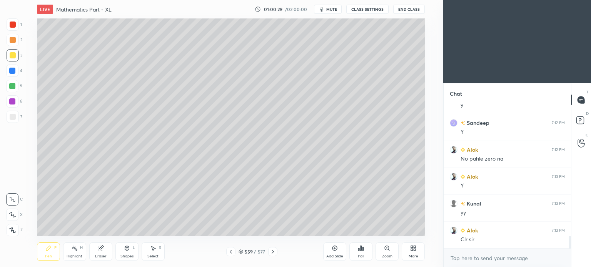
click at [273, 252] on icon at bounding box center [273, 252] width 6 height 6
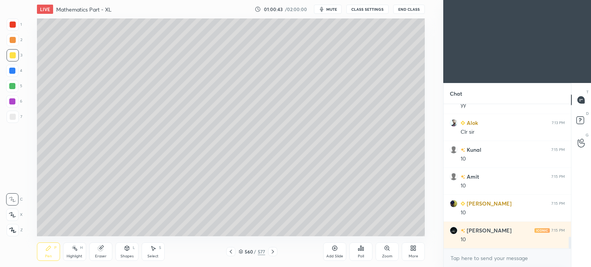
click at [328, 10] on span "mute" at bounding box center [331, 9] width 11 height 5
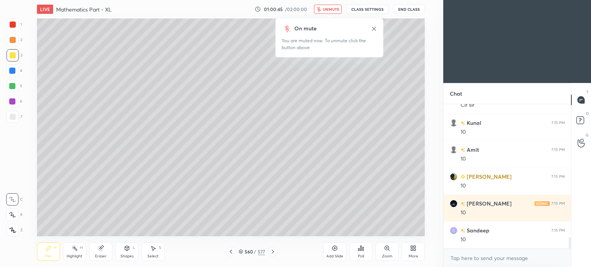
scroll to position [1682, 0]
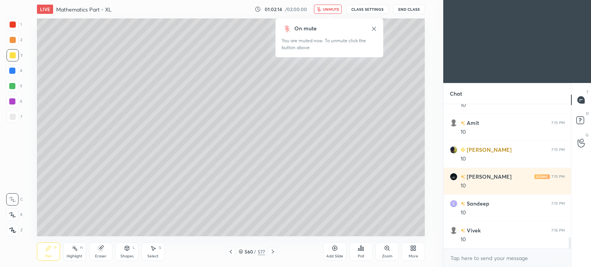
click at [328, 10] on span "unmute" at bounding box center [331, 9] width 17 height 5
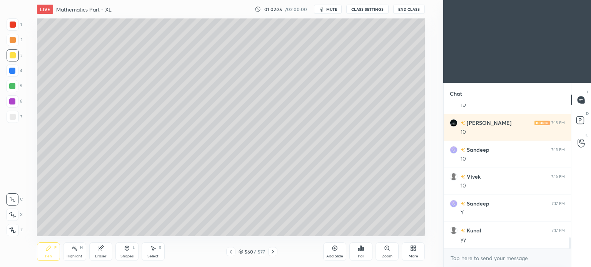
scroll to position [1763, 0]
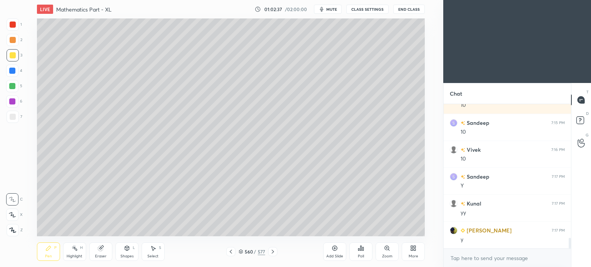
click at [48, 250] on icon at bounding box center [48, 248] width 5 height 5
click at [11, 112] on div at bounding box center [13, 117] width 12 height 12
click at [274, 250] on icon at bounding box center [273, 252] width 6 height 6
click at [229, 253] on icon at bounding box center [231, 252] width 6 height 6
click at [331, 252] on div "Add Slide" at bounding box center [334, 252] width 23 height 18
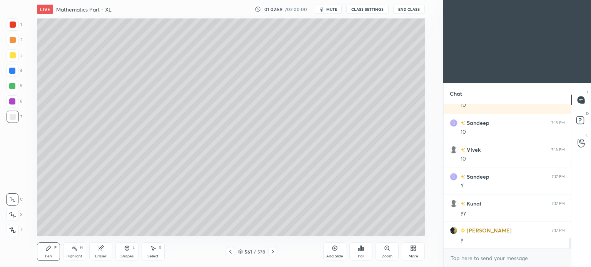
click at [11, 60] on div at bounding box center [13, 55] width 12 height 12
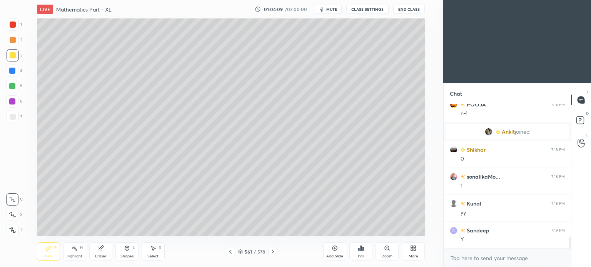
scroll to position [1643, 0]
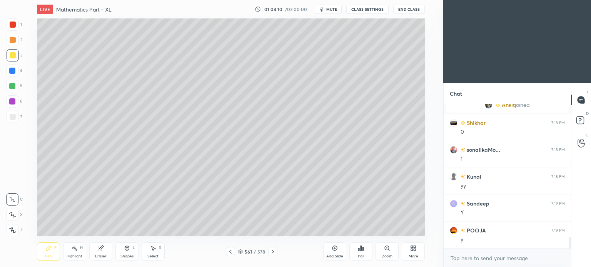
click at [94, 258] on div "Eraser" at bounding box center [100, 252] width 23 height 18
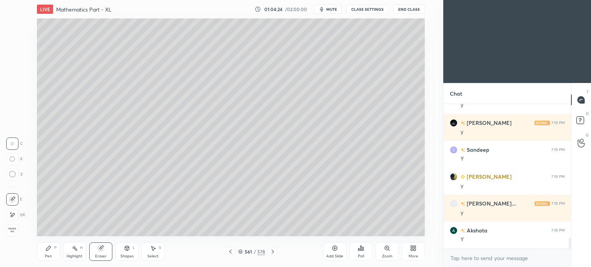
scroll to position [1805, 0]
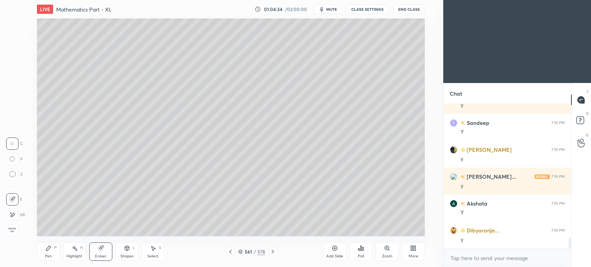
click at [332, 11] on span "mute" at bounding box center [331, 9] width 11 height 5
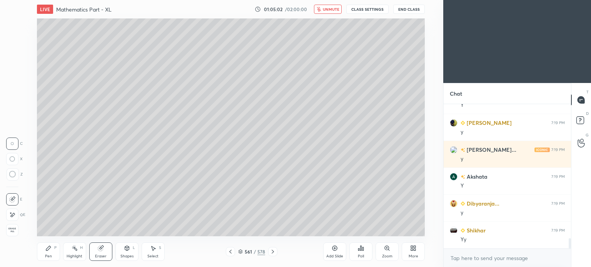
click at [332, 11] on span "unmute" at bounding box center [331, 9] width 17 height 5
click at [46, 249] on icon at bounding box center [48, 248] width 5 height 5
click at [12, 58] on div at bounding box center [13, 55] width 12 height 12
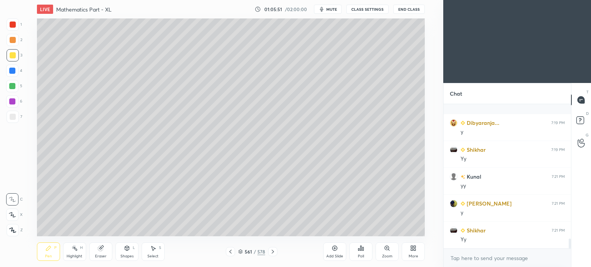
scroll to position [1966, 0]
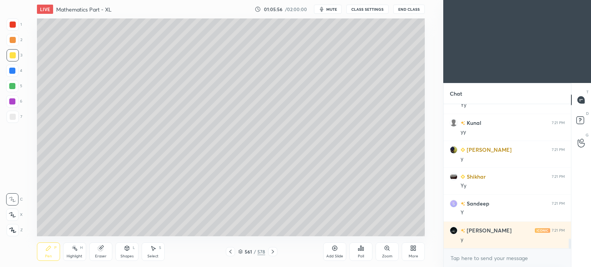
click at [52, 252] on div "Pen P" at bounding box center [48, 252] width 23 height 18
click at [227, 253] on icon at bounding box center [230, 252] width 6 height 6
click at [229, 254] on icon at bounding box center [230, 252] width 6 height 6
click at [229, 251] on icon at bounding box center [230, 252] width 6 height 6
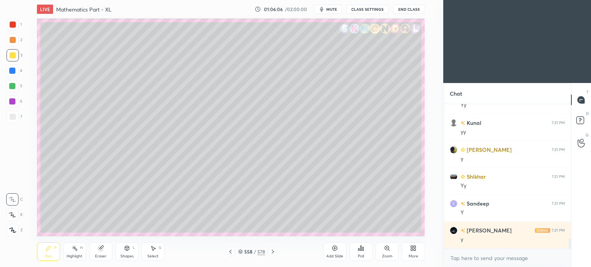
click at [154, 257] on div "Select" at bounding box center [152, 257] width 11 height 4
click at [161, 252] on div "Select S" at bounding box center [153, 252] width 23 height 18
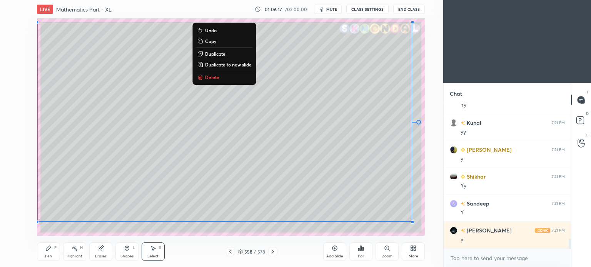
drag, startPoint x: 38, startPoint y: 21, endPoint x: 422, endPoint y: 241, distance: 442.5
click at [422, 241] on div "LIVE Mathematics Part - XL 01:06:17 / 02:00:00 mute CLASS SETTINGS End Class 0 …" at bounding box center [231, 133] width 412 height 267
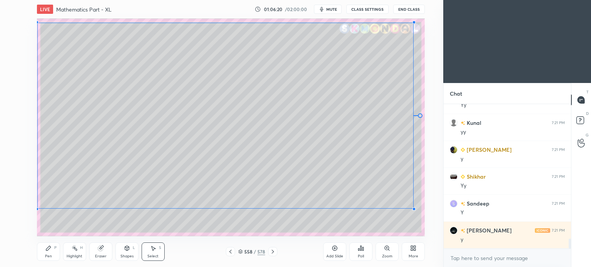
drag, startPoint x: 412, startPoint y: 221, endPoint x: 413, endPoint y: 208, distance: 12.8
click at [413, 208] on div at bounding box center [413, 209] width 3 height 3
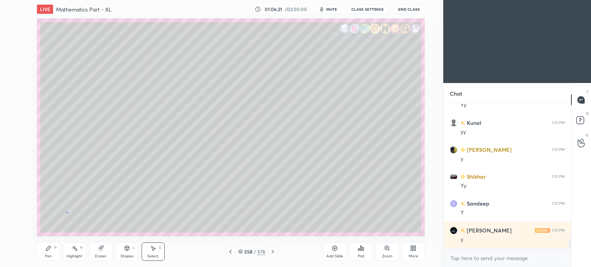
click at [67, 212] on div "0 ° Undo Copy Duplicate Duplicate to new slide Delete" at bounding box center [231, 127] width 388 height 218
click at [48, 257] on div "Pen" at bounding box center [48, 257] width 7 height 4
click at [49, 258] on div "Pen" at bounding box center [48, 257] width 7 height 4
click at [12, 121] on div at bounding box center [13, 117] width 12 height 12
click at [75, 257] on div "Highlight" at bounding box center [75, 257] width 16 height 4
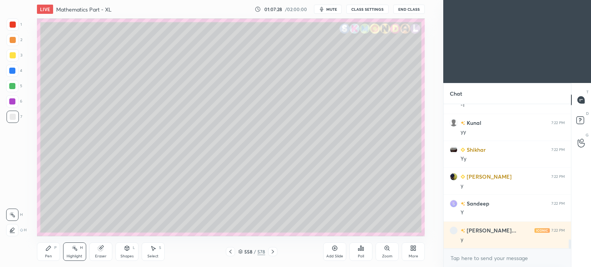
scroll to position [2182, 0]
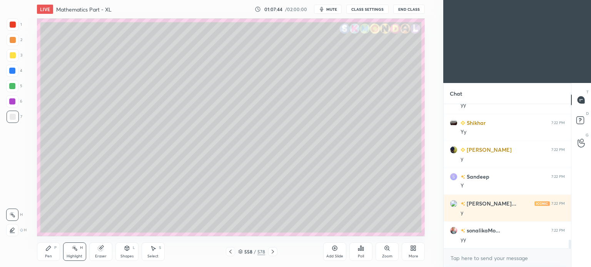
click at [270, 252] on icon at bounding box center [273, 252] width 6 height 6
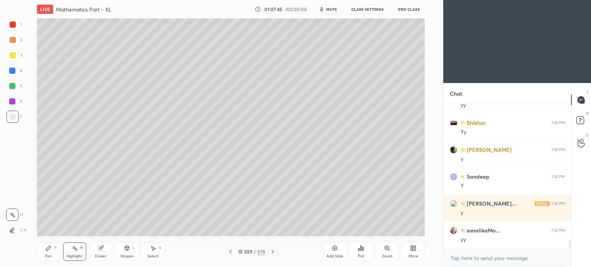
click at [270, 252] on icon at bounding box center [273, 252] width 6 height 6
click at [228, 248] on div at bounding box center [230, 251] width 9 height 9
click at [272, 253] on icon at bounding box center [273, 252] width 6 height 6
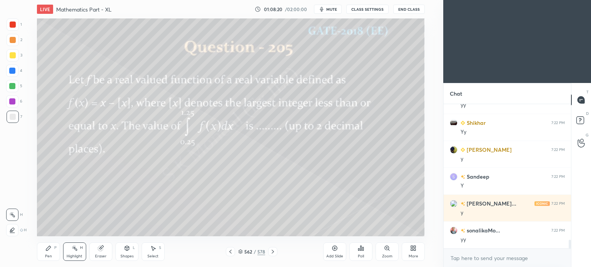
click at [52, 257] on div "Pen P" at bounding box center [48, 252] width 23 height 18
click at [12, 118] on div at bounding box center [13, 117] width 6 height 6
click at [335, 253] on div "Add Slide" at bounding box center [334, 252] width 23 height 18
click at [12, 57] on div at bounding box center [13, 55] width 6 height 6
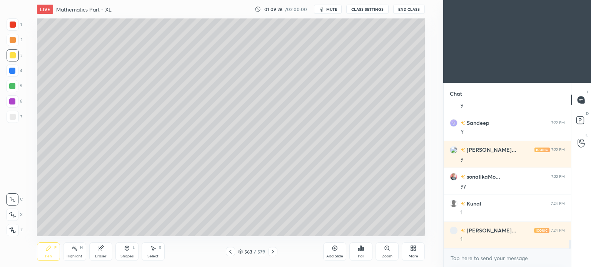
scroll to position [2263, 0]
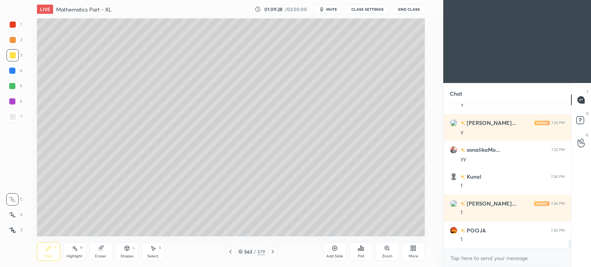
click at [231, 251] on icon at bounding box center [230, 252] width 2 height 4
click at [230, 252] on icon at bounding box center [230, 252] width 2 height 4
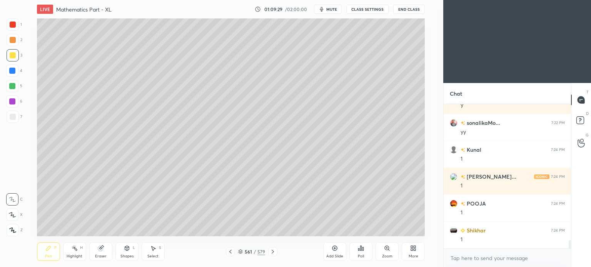
click at [231, 252] on icon at bounding box center [230, 252] width 6 height 6
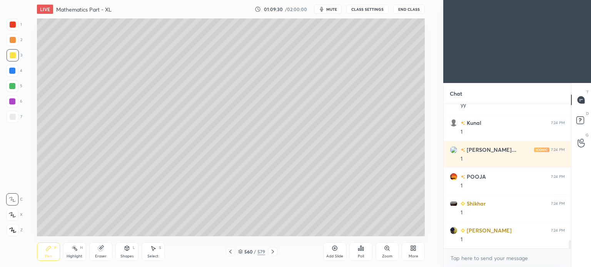
click at [231, 253] on icon at bounding box center [230, 252] width 6 height 6
click at [75, 253] on div "Highlight H" at bounding box center [74, 252] width 23 height 18
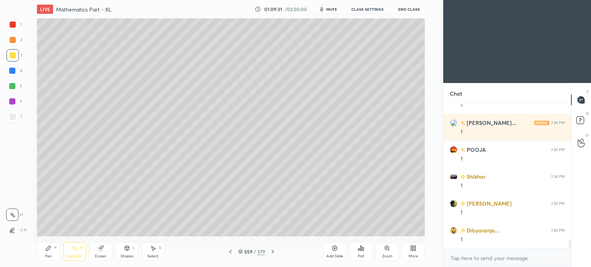
click at [75, 252] on div "Highlight H" at bounding box center [74, 252] width 23 height 18
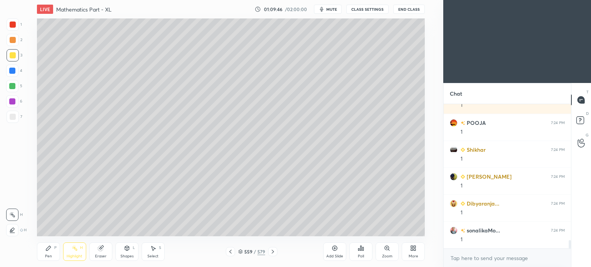
scroll to position [2397, 0]
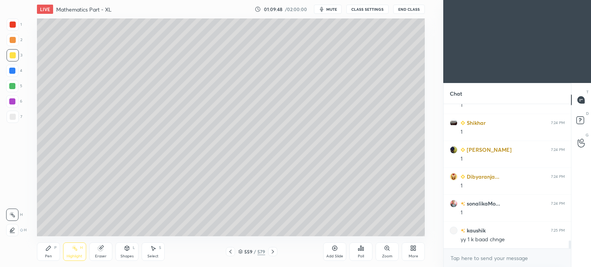
click at [275, 252] on icon at bounding box center [273, 252] width 6 height 6
click at [273, 251] on icon at bounding box center [273, 252] width 6 height 6
click at [275, 248] on div at bounding box center [272, 251] width 9 height 9
click at [274, 250] on icon at bounding box center [273, 252] width 6 height 6
click at [45, 249] on div "Pen P" at bounding box center [48, 252] width 23 height 18
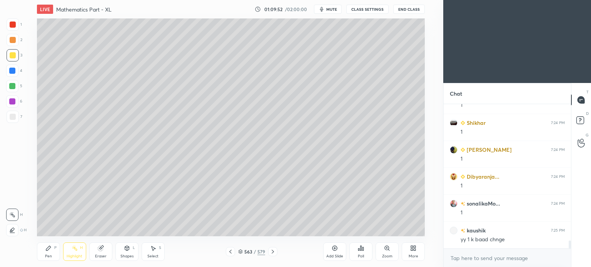
click at [47, 247] on icon at bounding box center [48, 248] width 6 height 6
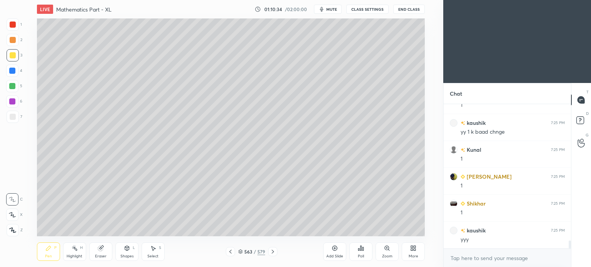
scroll to position [2532, 0]
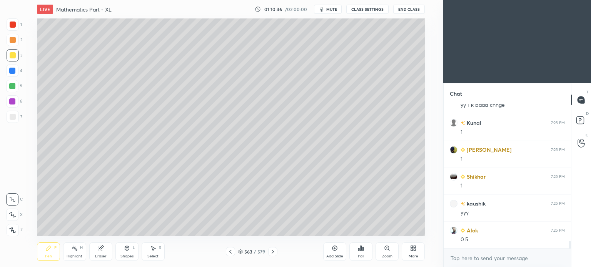
click at [78, 253] on div "Highlight H" at bounding box center [74, 252] width 23 height 18
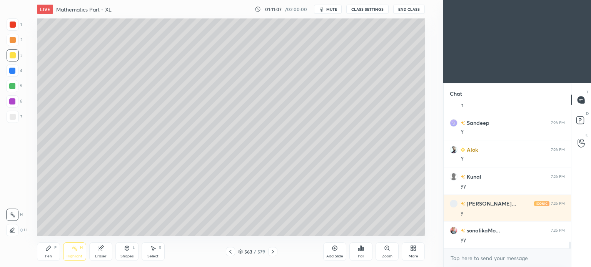
scroll to position [2963, 0]
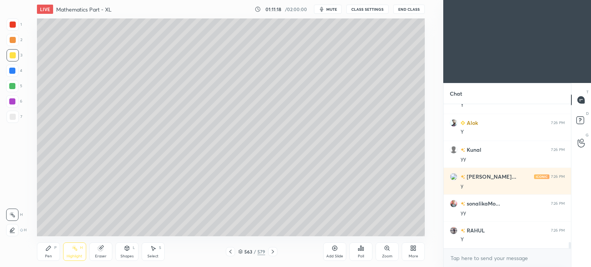
click at [270, 253] on icon at bounding box center [273, 252] width 6 height 6
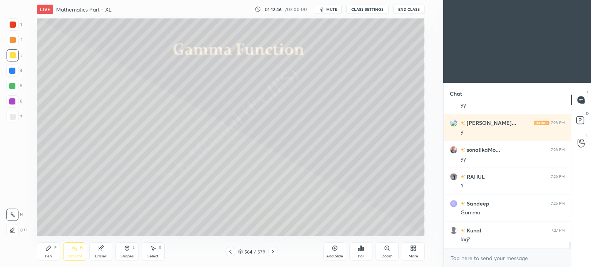
scroll to position [3043, 0]
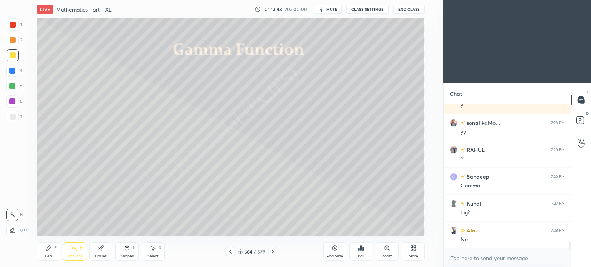
click at [368, 5] on button "CLASS SETTINGS" at bounding box center [367, 9] width 42 height 9
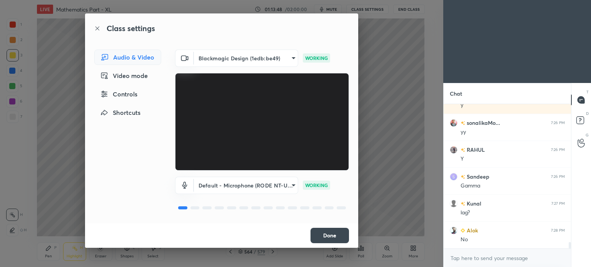
click at [185, 59] on icon at bounding box center [184, 57] width 9 height 9
click at [185, 57] on icon at bounding box center [184, 57] width 9 height 9
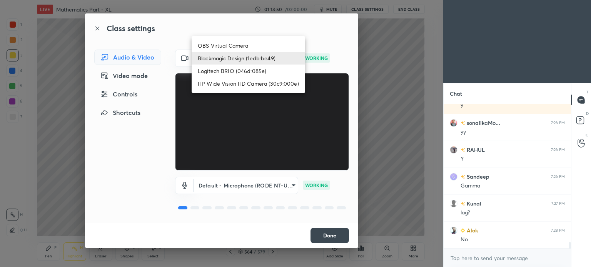
click at [295, 57] on body "1 2 3 4 5 6 7 C X Z C X Z E E Erase all H H LIVE Mathematics Part - XL 01:13:50…" at bounding box center [295, 133] width 591 height 267
click at [241, 46] on li "OBS Virtual Camera" at bounding box center [248, 45] width 113 height 13
type input "8caf6f02a0fcc7a17920912de93780cac8679e17d4d2a9a88deee846af1853eb"
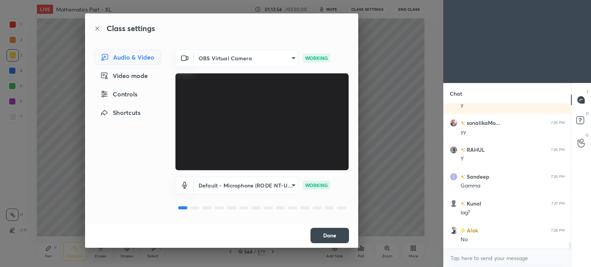
click at [333, 235] on button "Done" at bounding box center [329, 235] width 38 height 15
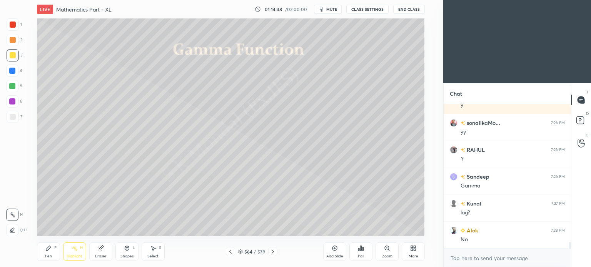
click at [361, 9] on button "CLASS SETTINGS" at bounding box center [367, 9] width 42 height 9
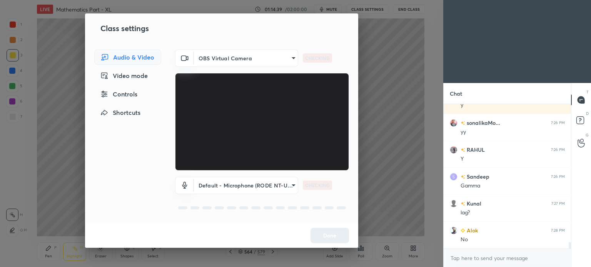
click at [288, 56] on body "1 2 3 4 5 6 7 C X Z C X Z E E Erase all H H LIVE Mathematics Part - XL 01:14:39…" at bounding box center [295, 133] width 591 height 267
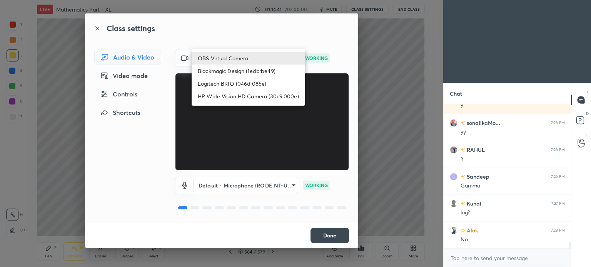
scroll to position [3070, 0]
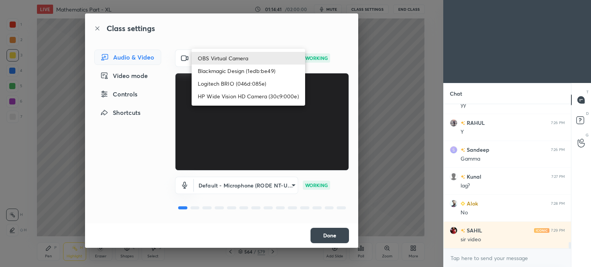
click at [247, 72] on li "Blackmagic Design (1edb:be49)" at bounding box center [248, 71] width 113 height 13
type input "d83ffd266255d09f4f30669eef5809a425ccf60d7286e2163eab31e3d176f997"
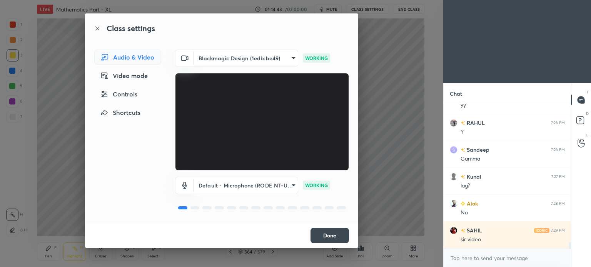
click at [331, 241] on button "Done" at bounding box center [329, 235] width 38 height 15
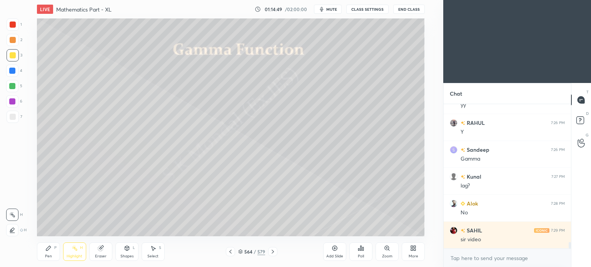
scroll to position [3097, 0]
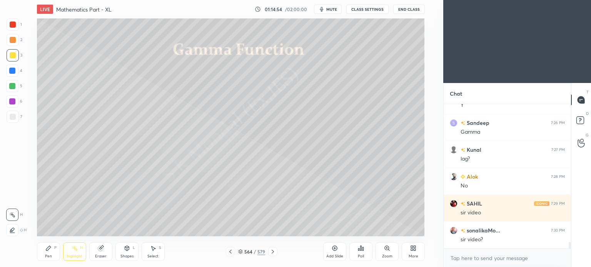
click at [332, 9] on span "mute" at bounding box center [331, 9] width 11 height 5
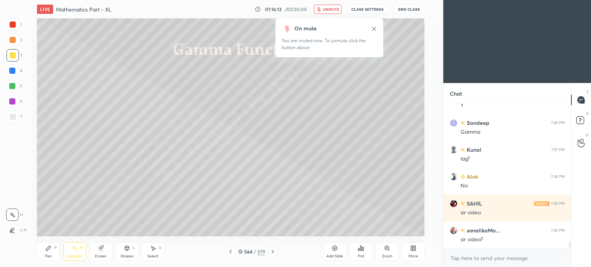
click at [329, 9] on span "unmute" at bounding box center [331, 9] width 17 height 5
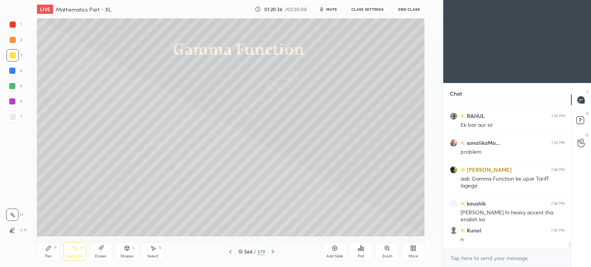
scroll to position [2985, 0]
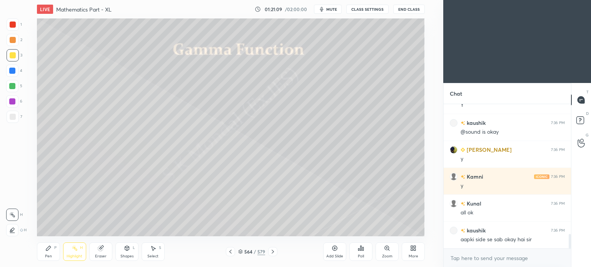
scroll to position [1308, 0]
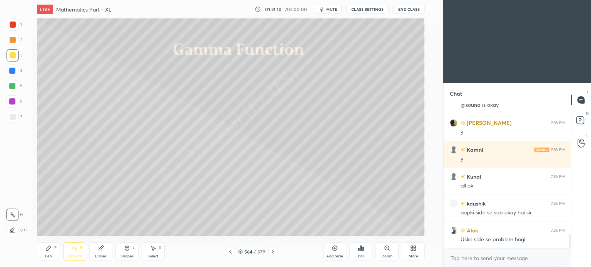
click at [48, 253] on div "Pen P" at bounding box center [48, 252] width 23 height 18
click at [128, 253] on div "Shapes L" at bounding box center [126, 252] width 23 height 18
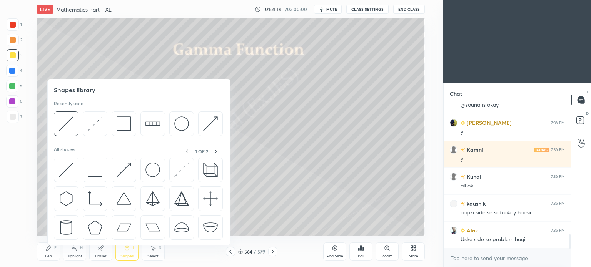
click at [11, 24] on div at bounding box center [13, 25] width 6 height 6
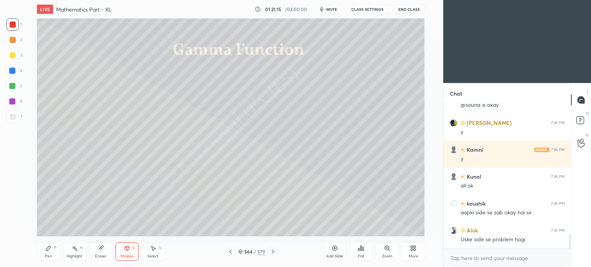
click at [126, 254] on div "Shapes L" at bounding box center [126, 252] width 23 height 18
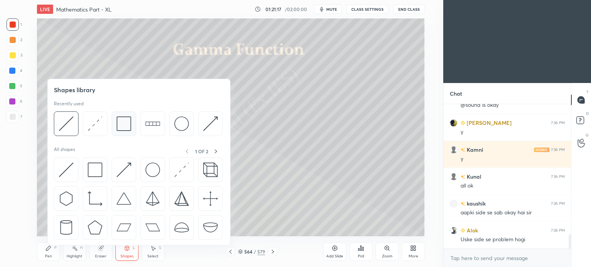
click at [123, 125] on img at bounding box center [124, 124] width 15 height 15
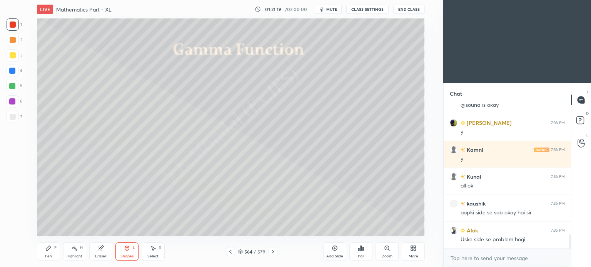
click at [95, 256] on div "Eraser" at bounding box center [101, 257] width 12 height 4
click at [46, 257] on div "Pen" at bounding box center [48, 257] width 7 height 4
click at [47, 255] on div "Pen" at bounding box center [48, 257] width 7 height 4
click at [107, 249] on div "Eraser" at bounding box center [100, 252] width 23 height 18
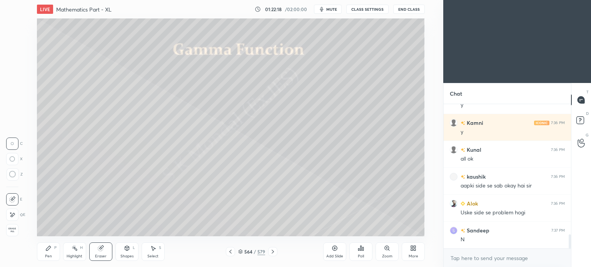
click at [47, 257] on div "Pen" at bounding box center [48, 257] width 7 height 4
click at [48, 255] on div "Pen" at bounding box center [48, 257] width 7 height 4
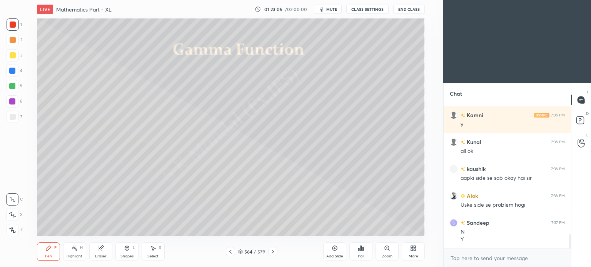
click at [76, 258] on div "Highlight" at bounding box center [75, 257] width 16 height 4
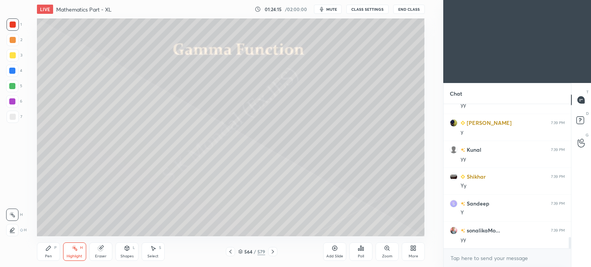
scroll to position [1666, 0]
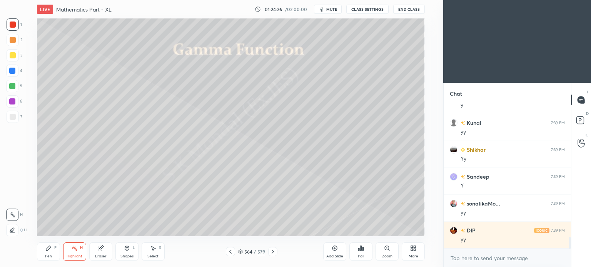
click at [72, 248] on icon at bounding box center [75, 248] width 6 height 6
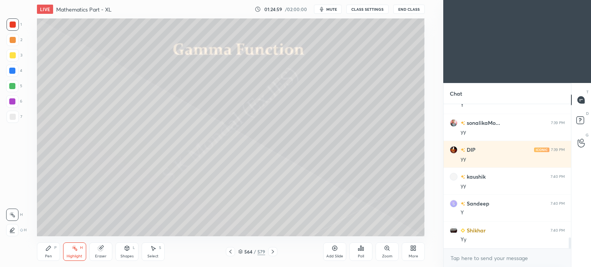
scroll to position [1773, 0]
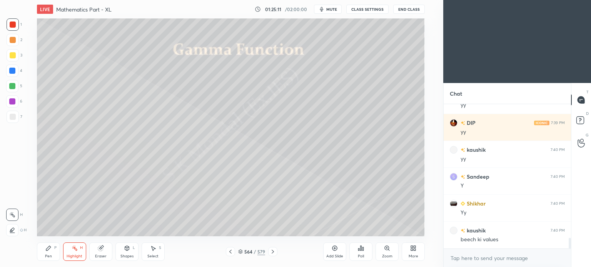
click at [270, 255] on icon at bounding box center [273, 252] width 6 height 6
click at [228, 249] on icon at bounding box center [230, 252] width 6 height 6
click at [336, 252] on div "Add Slide" at bounding box center [334, 252] width 23 height 18
click at [15, 56] on div at bounding box center [13, 55] width 6 height 6
click at [44, 250] on div "Pen P" at bounding box center [48, 252] width 23 height 18
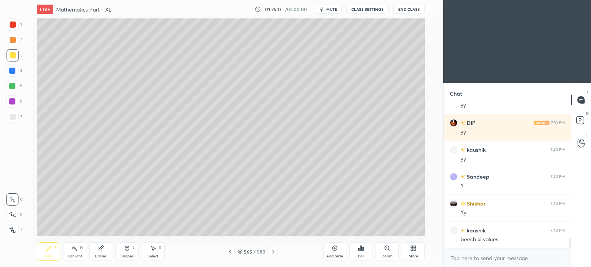
click at [45, 250] on div "Pen P" at bounding box center [48, 252] width 23 height 18
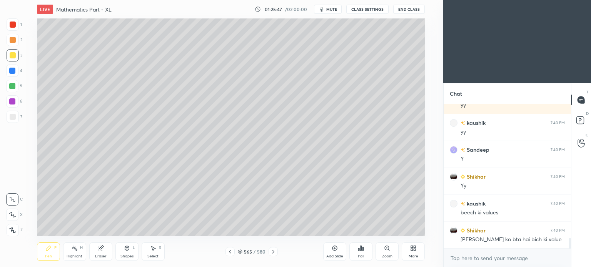
scroll to position [1827, 0]
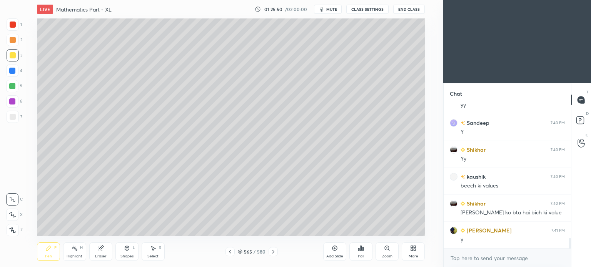
click at [98, 255] on div "Eraser" at bounding box center [101, 257] width 12 height 4
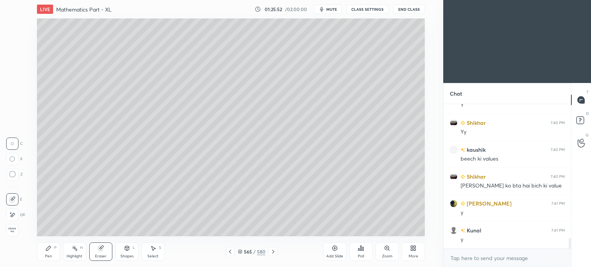
click at [15, 215] on div at bounding box center [12, 215] width 12 height 12
click at [48, 250] on icon at bounding box center [48, 248] width 5 height 5
click at [47, 252] on div "Pen P" at bounding box center [48, 252] width 23 height 18
click at [15, 74] on div at bounding box center [12, 71] width 12 height 12
click at [17, 117] on div at bounding box center [13, 117] width 12 height 12
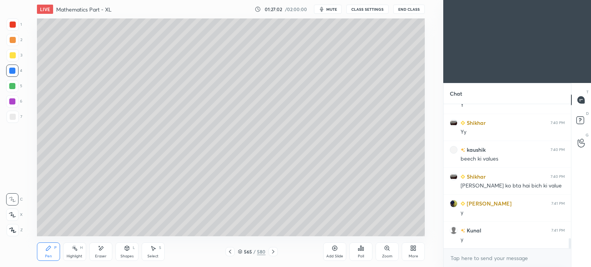
click at [16, 117] on div at bounding box center [13, 117] width 12 height 12
click at [101, 249] on icon at bounding box center [101, 249] width 4 height 4
click at [50, 256] on div "Pen" at bounding box center [48, 257] width 7 height 4
click at [52, 253] on div "Pen P" at bounding box center [48, 252] width 23 height 18
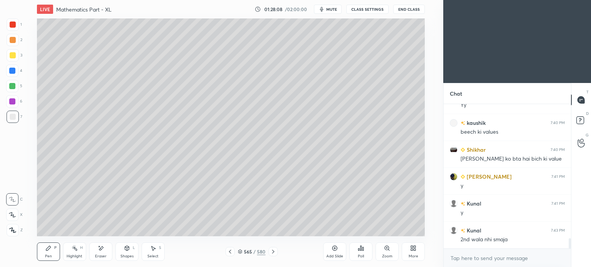
scroll to position [1889, 0]
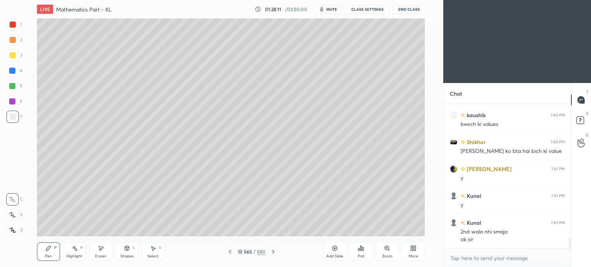
click at [45, 247] on icon at bounding box center [48, 248] width 6 height 6
click at [12, 87] on div at bounding box center [12, 86] width 6 height 6
click at [13, 89] on div at bounding box center [12, 86] width 12 height 12
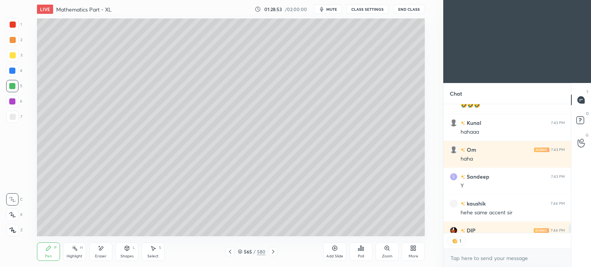
scroll to position [2, 2]
click at [75, 255] on div "Highlight" at bounding box center [75, 257] width 16 height 4
click at [78, 257] on div "Highlight" at bounding box center [75, 257] width 16 height 4
click at [73, 251] on icon at bounding box center [75, 248] width 6 height 6
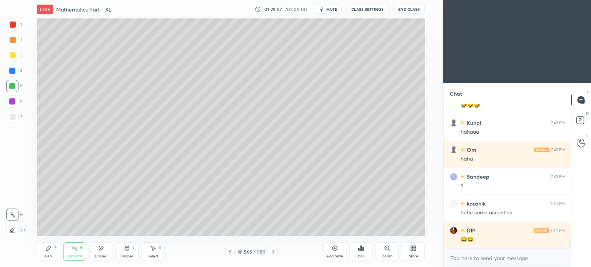
scroll to position [2077, 0]
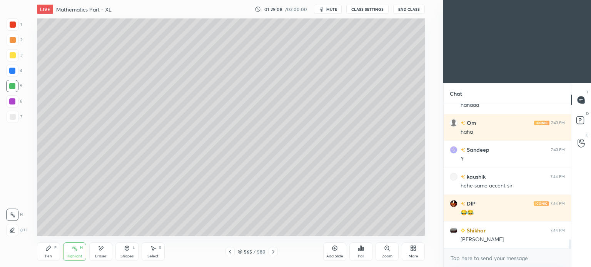
click at [46, 253] on div "Pen P" at bounding box center [48, 252] width 23 height 18
click at [12, 58] on div at bounding box center [13, 55] width 6 height 6
click at [46, 251] on icon at bounding box center [48, 248] width 6 height 6
click at [46, 252] on div "Pen P" at bounding box center [48, 252] width 23 height 18
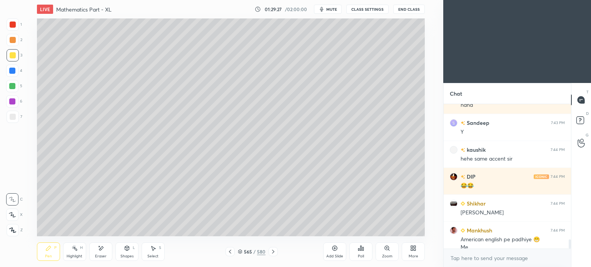
scroll to position [2112, 0]
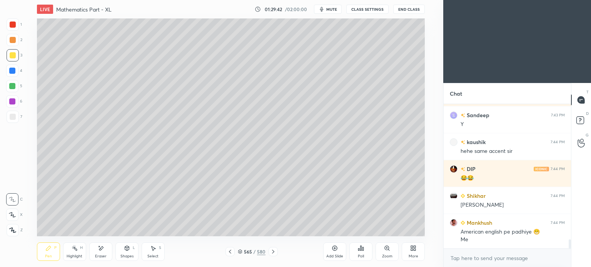
click at [98, 252] on icon at bounding box center [101, 248] width 6 height 7
click at [47, 255] on div "Pen" at bounding box center [48, 257] width 7 height 4
click at [47, 256] on div "Pen" at bounding box center [48, 257] width 7 height 4
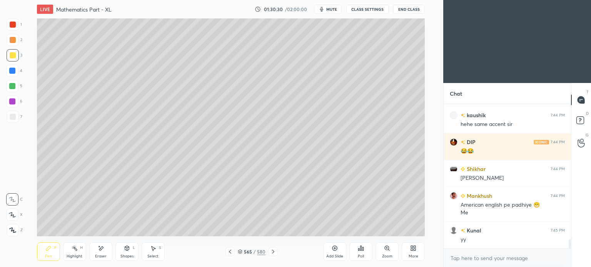
scroll to position [2166, 0]
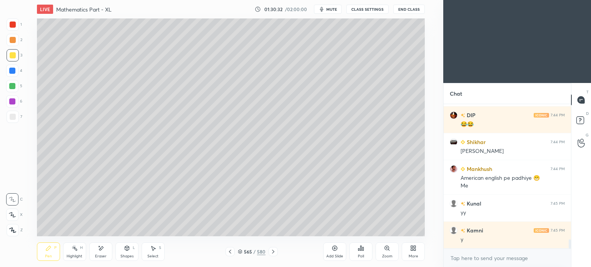
click at [102, 252] on icon at bounding box center [101, 248] width 6 height 7
click at [54, 256] on div "Pen P" at bounding box center [48, 252] width 23 height 18
click at [50, 257] on div "Pen" at bounding box center [48, 257] width 7 height 4
click at [98, 256] on div "Eraser" at bounding box center [101, 257] width 12 height 4
click at [45, 254] on div "Pen P" at bounding box center [48, 252] width 23 height 18
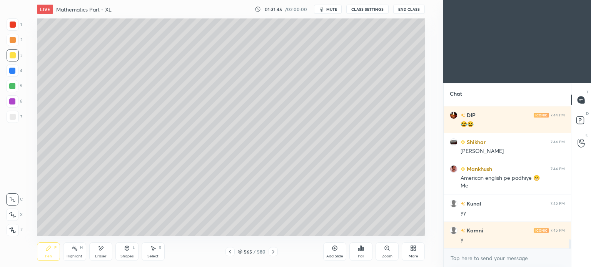
click at [45, 253] on div "Pen P" at bounding box center [48, 252] width 23 height 18
click at [12, 115] on div at bounding box center [13, 117] width 6 height 6
click at [274, 253] on icon at bounding box center [273, 252] width 6 height 6
click at [234, 253] on div at bounding box center [229, 251] width 9 height 9
click at [327, 254] on div "Add Slide" at bounding box center [334, 252] width 23 height 18
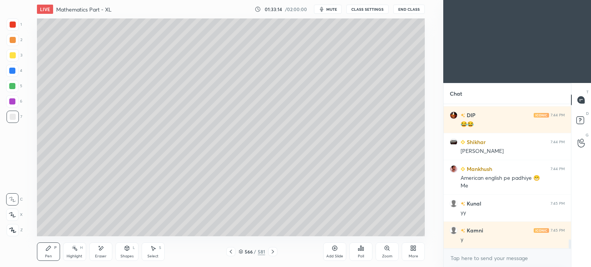
click at [13, 56] on div at bounding box center [13, 55] width 6 height 6
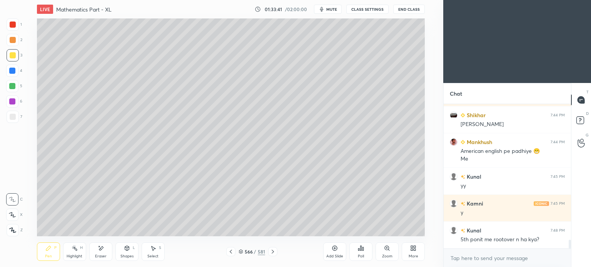
click at [232, 253] on icon at bounding box center [231, 252] width 6 height 6
click at [73, 255] on div "Highlight" at bounding box center [75, 257] width 16 height 4
click at [74, 255] on div "Highlight" at bounding box center [75, 257] width 16 height 4
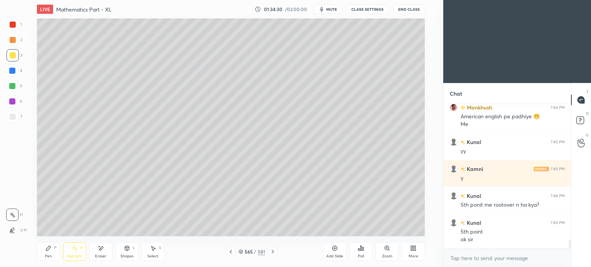
scroll to position [2254, 0]
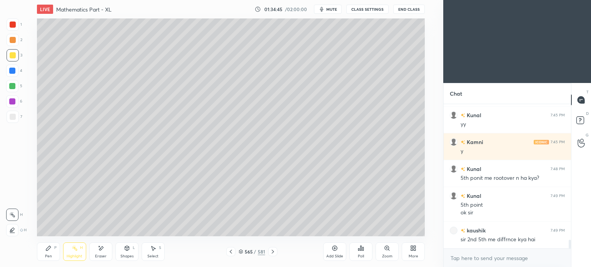
click at [64, 252] on div "Highlight H" at bounding box center [74, 252] width 23 height 18
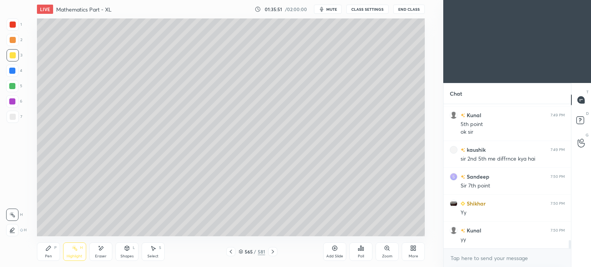
scroll to position [2362, 0]
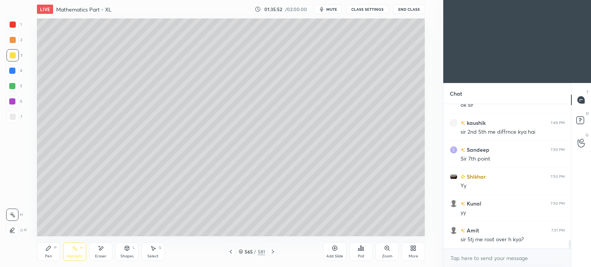
click at [272, 254] on icon at bounding box center [273, 252] width 2 height 4
click at [228, 252] on icon at bounding box center [231, 252] width 6 height 6
click at [273, 251] on icon at bounding box center [273, 252] width 6 height 6
click at [272, 252] on icon at bounding box center [273, 252] width 6 height 6
click at [231, 253] on icon at bounding box center [231, 252] width 6 height 6
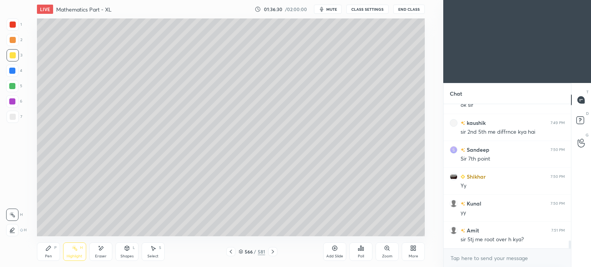
click at [230, 252] on icon at bounding box center [231, 252] width 2 height 4
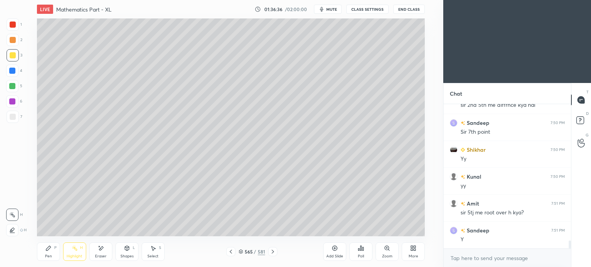
click at [270, 255] on icon at bounding box center [273, 252] width 6 height 6
click at [330, 252] on div "Add Slide" at bounding box center [334, 252] width 23 height 18
click at [10, 58] on div at bounding box center [13, 55] width 6 height 6
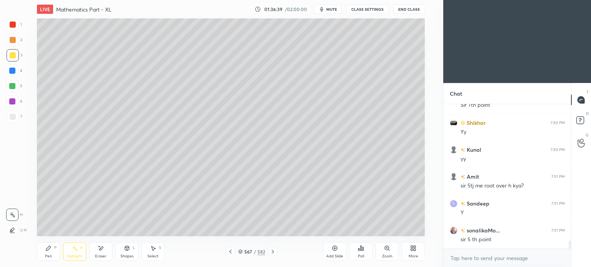
click at [45, 249] on icon at bounding box center [48, 248] width 6 height 6
click at [46, 248] on icon at bounding box center [48, 248] width 6 height 6
click at [15, 57] on div at bounding box center [13, 55] width 6 height 6
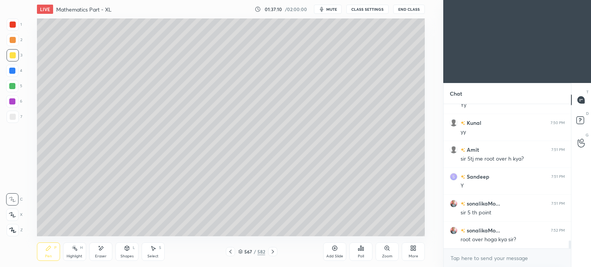
click at [232, 252] on icon at bounding box center [230, 252] width 6 height 6
click at [232, 250] on icon at bounding box center [230, 252] width 6 height 6
click at [80, 253] on div "Highlight H" at bounding box center [74, 252] width 23 height 18
click at [81, 252] on div "Highlight H" at bounding box center [74, 252] width 23 height 18
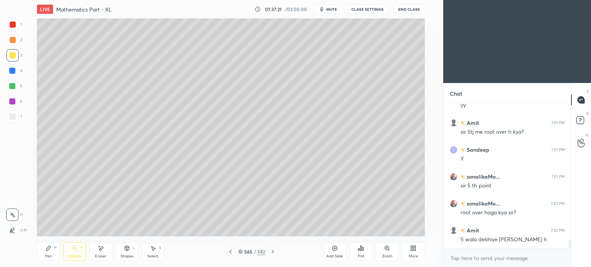
scroll to position [2496, 0]
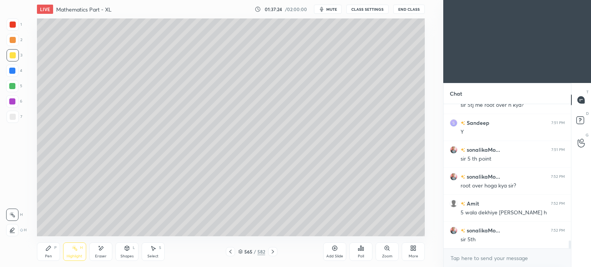
click at [125, 252] on div "Shapes L" at bounding box center [126, 252] width 23 height 18
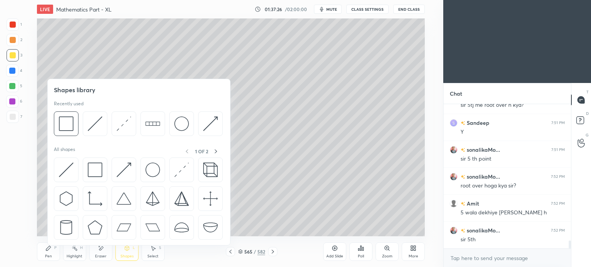
click at [103, 256] on div "Eraser" at bounding box center [101, 257] width 12 height 4
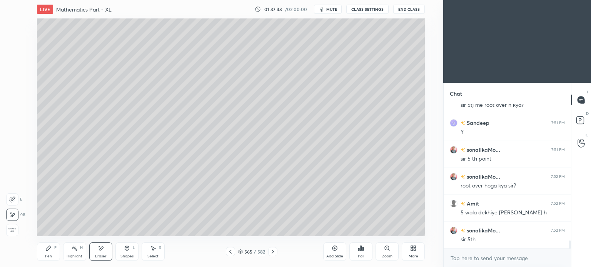
click at [104, 250] on div "Eraser" at bounding box center [100, 252] width 23 height 18
click at [50, 254] on div "Pen P" at bounding box center [48, 252] width 23 height 18
click at [48, 257] on div "Pen" at bounding box center [48, 257] width 7 height 4
click at [98, 253] on div "Eraser" at bounding box center [100, 252] width 23 height 18
click at [15, 201] on icon at bounding box center [12, 200] width 6 height 6
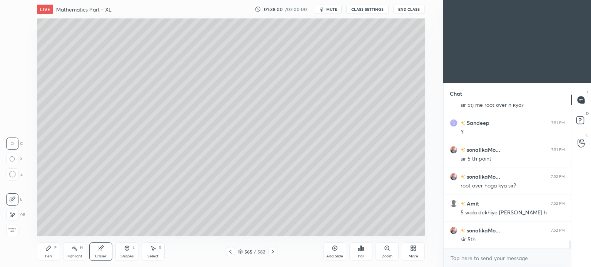
click at [272, 250] on icon at bounding box center [273, 252] width 2 height 4
click at [272, 252] on icon at bounding box center [273, 252] width 6 height 6
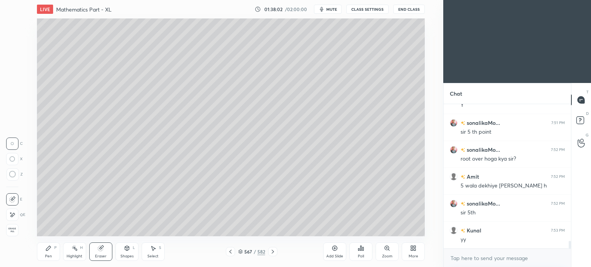
click at [46, 252] on icon at bounding box center [48, 248] width 6 height 6
click at [15, 57] on div at bounding box center [13, 55] width 12 height 12
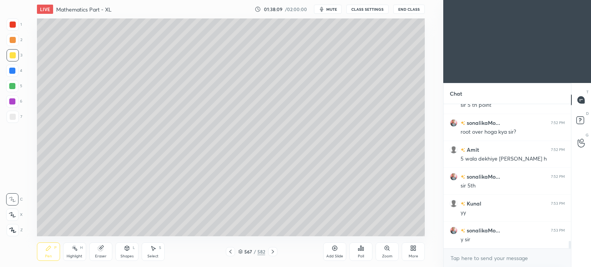
click at [274, 256] on div at bounding box center [272, 251] width 9 height 9
click at [272, 257] on div "Pen P Highlight H Eraser Shapes L Select S 568 / 582 Add Slide Poll Zoom More" at bounding box center [231, 252] width 388 height 31
click at [272, 256] on div at bounding box center [272, 251] width 9 height 9
click at [274, 252] on icon at bounding box center [273, 252] width 6 height 6
click at [275, 250] on icon at bounding box center [273, 252] width 6 height 6
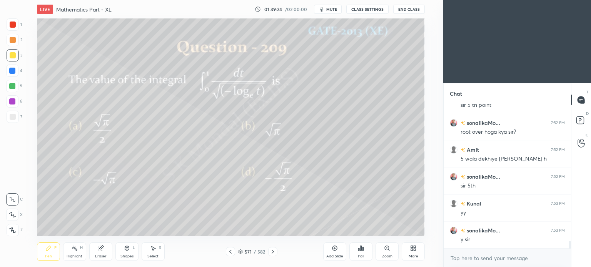
scroll to position [2577, 0]
click at [273, 251] on icon at bounding box center [273, 252] width 6 height 6
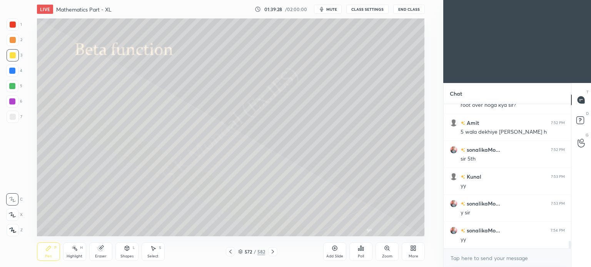
click at [232, 252] on icon at bounding box center [230, 252] width 6 height 6
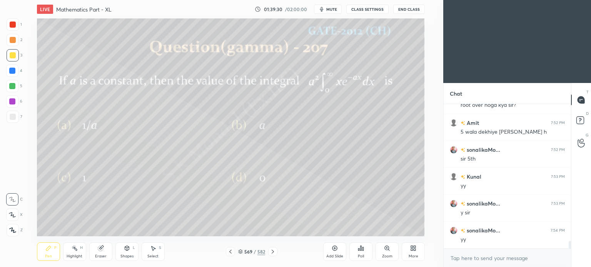
click at [232, 252] on icon at bounding box center [230, 252] width 6 height 6
click at [274, 248] on div at bounding box center [272, 251] width 9 height 9
click at [13, 60] on div at bounding box center [13, 55] width 12 height 12
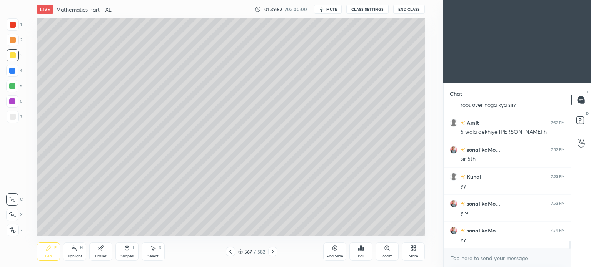
click at [13, 119] on div at bounding box center [13, 117] width 6 height 6
click at [96, 251] on div "Eraser" at bounding box center [100, 252] width 23 height 18
click at [45, 249] on div "Pen P" at bounding box center [48, 252] width 23 height 18
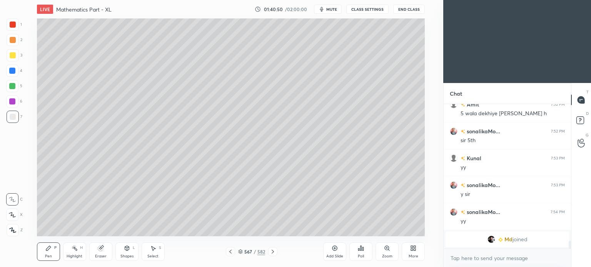
click at [103, 253] on div "Eraser" at bounding box center [100, 252] width 23 height 18
click at [48, 252] on div "Pen P" at bounding box center [48, 252] width 23 height 18
click at [51, 258] on div "Pen" at bounding box center [48, 257] width 7 height 4
click at [272, 252] on icon at bounding box center [273, 252] width 6 height 6
click at [47, 251] on icon at bounding box center [48, 248] width 5 height 5
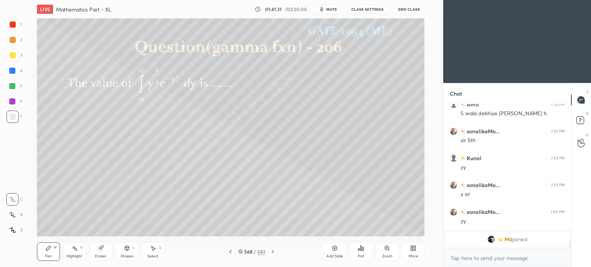
click at [12, 58] on div at bounding box center [13, 55] width 12 height 12
click at [50, 252] on div "Pen P" at bounding box center [48, 252] width 23 height 18
click at [101, 251] on icon at bounding box center [100, 248] width 5 height 5
click at [60, 253] on div "Pen P Highlight H Eraser Shapes L Select S" at bounding box center [108, 252] width 143 height 18
click at [49, 256] on div "Pen" at bounding box center [48, 257] width 7 height 4
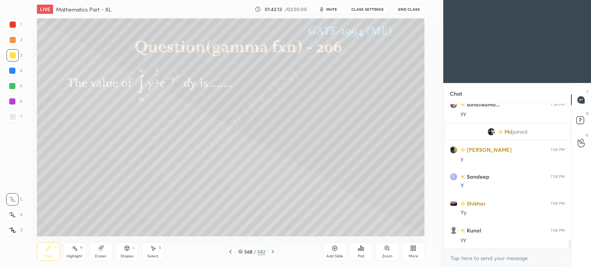
scroll to position [2186, 0]
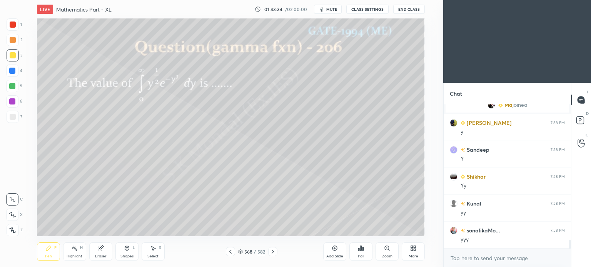
click at [103, 253] on div "Eraser" at bounding box center [100, 252] width 23 height 18
click at [46, 254] on div "Pen P" at bounding box center [48, 252] width 23 height 18
click at [47, 255] on div "Pen" at bounding box center [48, 257] width 7 height 4
click at [99, 252] on div "Eraser" at bounding box center [100, 252] width 23 height 18
click at [45, 250] on icon at bounding box center [48, 248] width 6 height 6
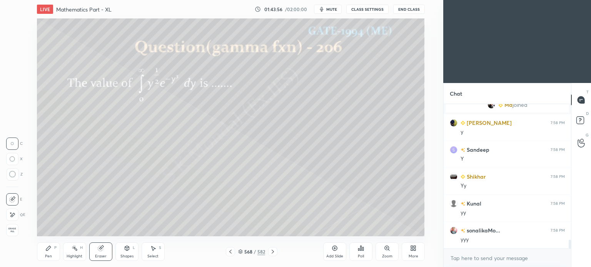
click at [46, 248] on icon at bounding box center [48, 248] width 6 height 6
click at [103, 252] on div "Eraser" at bounding box center [100, 252] width 23 height 18
click at [47, 256] on div "Pen" at bounding box center [48, 257] width 7 height 4
click at [47, 254] on div "Pen P" at bounding box center [48, 252] width 23 height 18
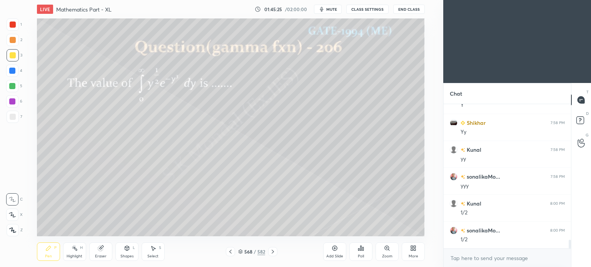
scroll to position [2266, 0]
click at [102, 252] on div "Eraser" at bounding box center [100, 252] width 23 height 18
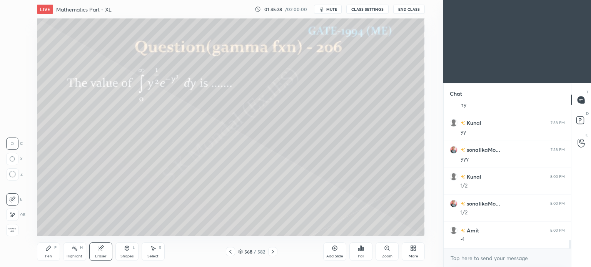
click at [56, 255] on div "Pen P" at bounding box center [48, 252] width 23 height 18
click at [52, 257] on div "Pen P" at bounding box center [48, 252] width 23 height 18
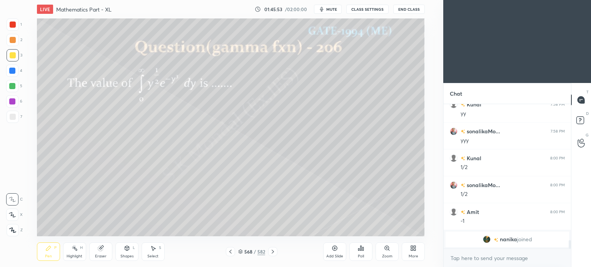
scroll to position [2227, 0]
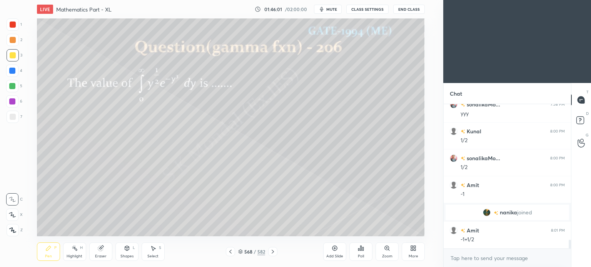
click at [232, 252] on icon at bounding box center [230, 252] width 6 height 6
click at [231, 251] on icon at bounding box center [230, 252] width 6 height 6
click at [75, 251] on icon at bounding box center [75, 248] width 6 height 6
click at [77, 251] on rect at bounding box center [75, 249] width 4 height 4
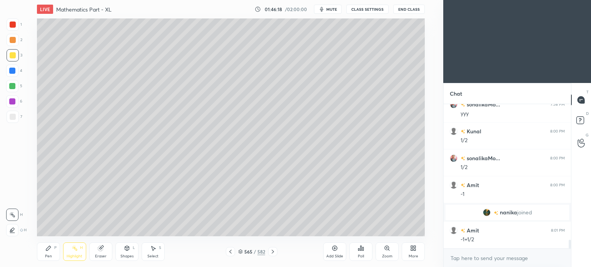
click at [274, 253] on icon at bounding box center [273, 252] width 6 height 6
click at [272, 252] on icon at bounding box center [273, 252] width 6 height 6
click at [52, 253] on div "Pen P" at bounding box center [48, 252] width 23 height 18
click at [53, 253] on div "Pen P" at bounding box center [48, 252] width 23 height 18
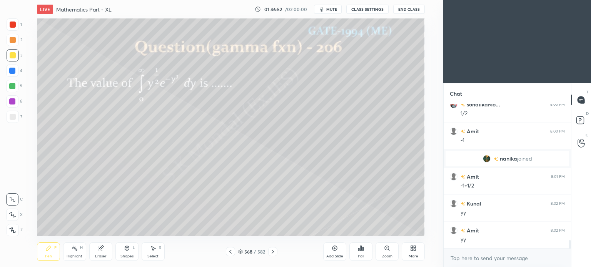
scroll to position [2308, 0]
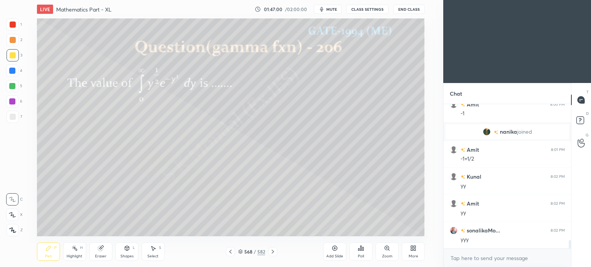
click at [275, 250] on icon at bounding box center [273, 252] width 6 height 6
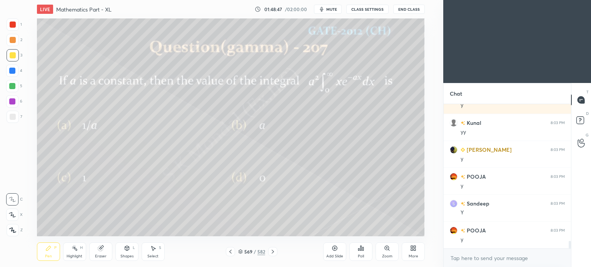
scroll to position [2577, 0]
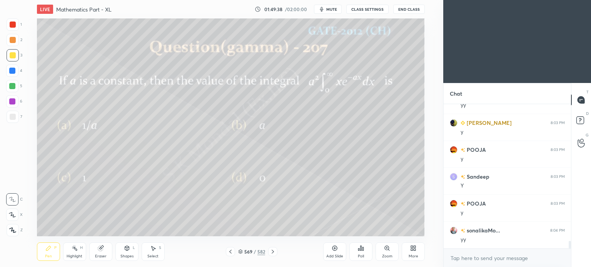
click at [131, 255] on div "Shapes" at bounding box center [126, 257] width 13 height 4
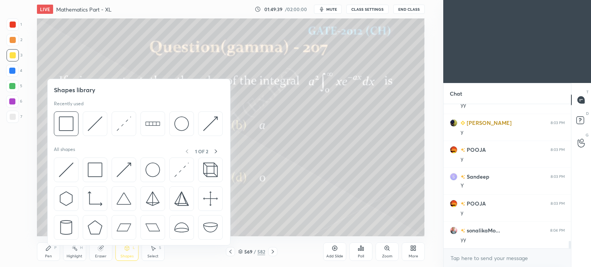
click at [103, 255] on div "Eraser" at bounding box center [101, 257] width 12 height 4
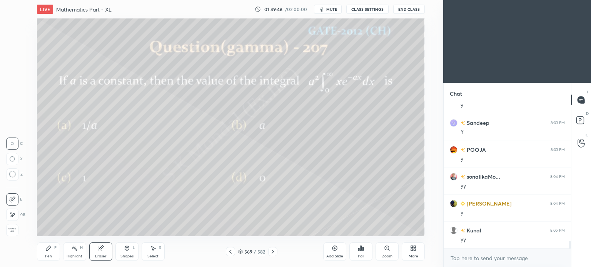
scroll to position [2658, 0]
click at [239, 253] on icon at bounding box center [240, 253] width 4 height 1
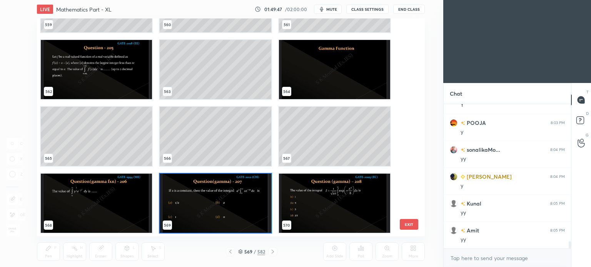
scroll to position [2685, 0]
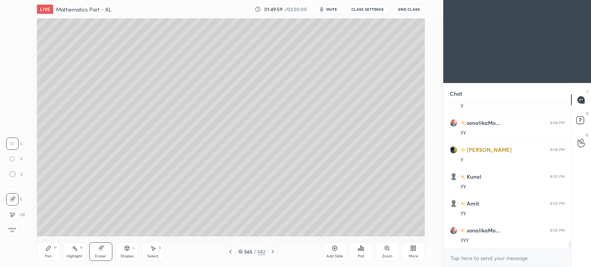
click at [270, 253] on icon at bounding box center [273, 252] width 6 height 6
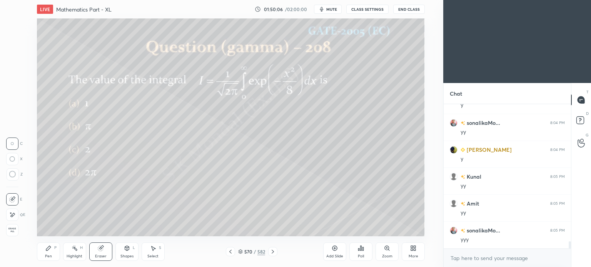
click at [233, 249] on icon at bounding box center [230, 252] width 6 height 6
click at [334, 255] on div "Add Slide" at bounding box center [334, 257] width 17 height 4
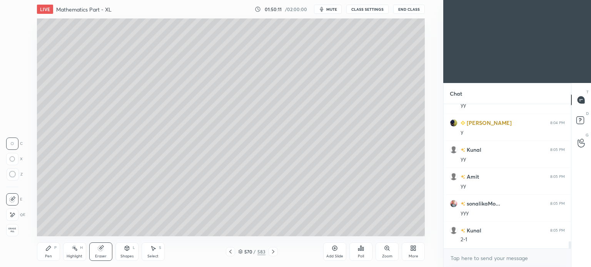
click at [45, 249] on icon at bounding box center [48, 248] width 6 height 6
click at [46, 248] on icon at bounding box center [48, 248] width 6 height 6
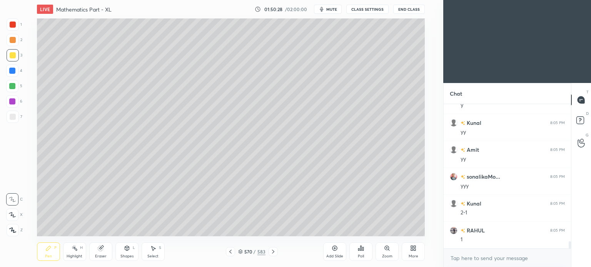
click at [232, 256] on div at bounding box center [230, 251] width 9 height 9
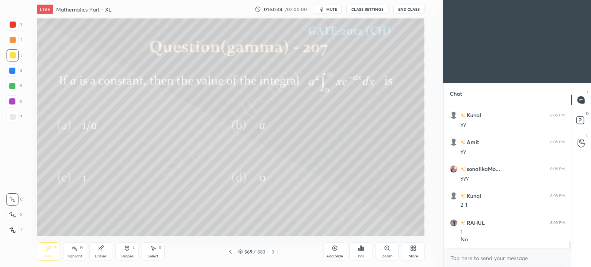
click at [273, 252] on icon at bounding box center [273, 252] width 2 height 4
click at [102, 255] on div "Eraser" at bounding box center [101, 257] width 12 height 4
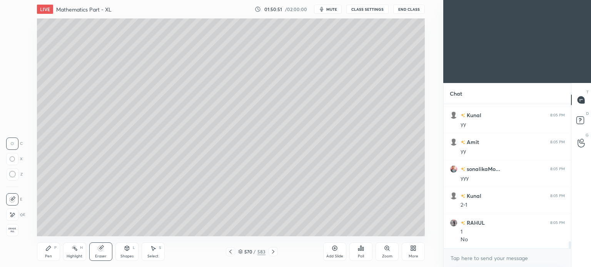
scroll to position [2773, 0]
click at [48, 253] on div "Pen P" at bounding box center [48, 252] width 23 height 18
click at [49, 252] on div "Pen P" at bounding box center [48, 252] width 23 height 18
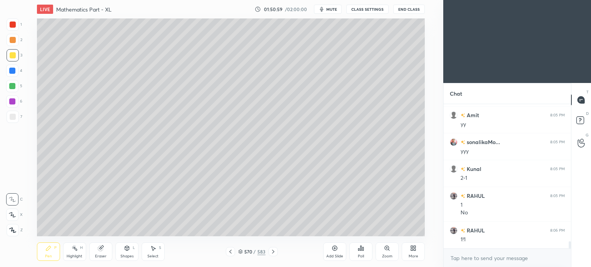
scroll to position [2800, 0]
click at [232, 252] on icon at bounding box center [230, 252] width 6 height 6
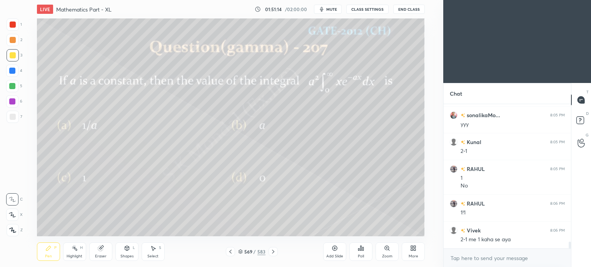
click at [240, 251] on icon at bounding box center [240, 252] width 5 height 5
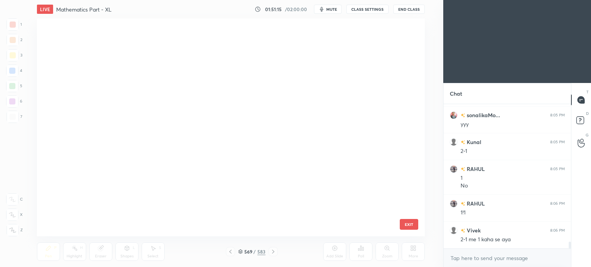
scroll to position [216, 384]
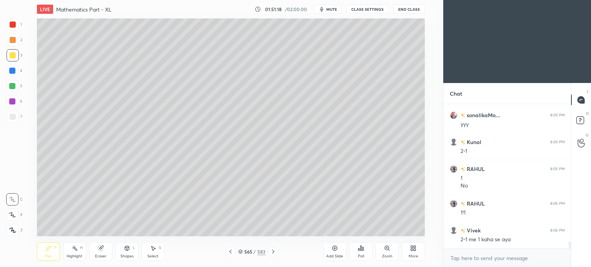
click at [73, 257] on div "Highlight" at bounding box center [75, 257] width 16 height 4
click at [71, 255] on div "Highlight" at bounding box center [75, 257] width 16 height 4
click at [273, 252] on icon at bounding box center [273, 252] width 2 height 4
click at [272, 253] on icon at bounding box center [273, 252] width 6 height 6
click at [272, 252] on icon at bounding box center [273, 252] width 6 height 6
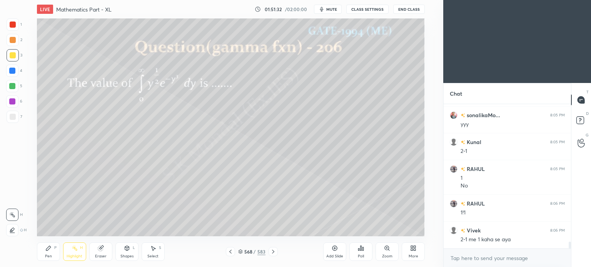
click at [271, 255] on div at bounding box center [272, 251] width 9 height 9
click at [46, 256] on div "Pen" at bounding box center [48, 257] width 7 height 4
click at [45, 255] on div "Pen P" at bounding box center [48, 252] width 23 height 18
click at [15, 115] on div at bounding box center [13, 117] width 12 height 12
click at [75, 255] on div "Highlight" at bounding box center [75, 257] width 16 height 4
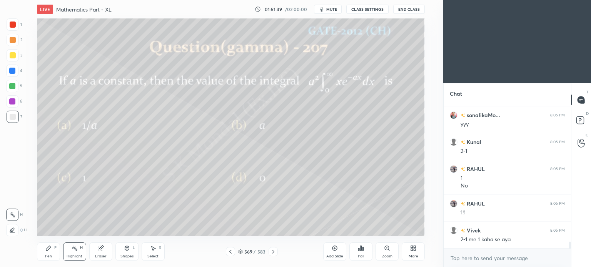
click at [75, 255] on div "Highlight" at bounding box center [75, 257] width 16 height 4
click at [102, 255] on div "Eraser" at bounding box center [101, 257] width 12 height 4
click at [105, 258] on div "Eraser" at bounding box center [101, 257] width 12 height 4
click at [46, 253] on div "Pen P" at bounding box center [48, 252] width 23 height 18
click at [46, 256] on div "Pen" at bounding box center [48, 257] width 7 height 4
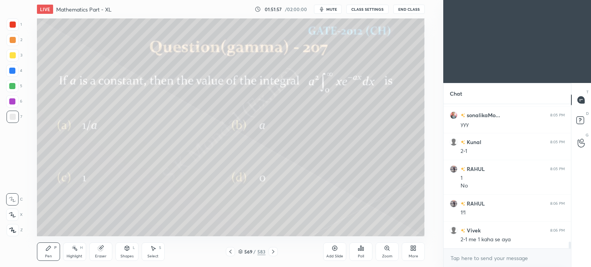
click at [275, 252] on icon at bounding box center [273, 252] width 6 height 6
click at [95, 253] on div "Eraser" at bounding box center [100, 252] width 23 height 18
click at [94, 252] on div "Eraser" at bounding box center [100, 252] width 23 height 18
click at [44, 258] on div "Pen P" at bounding box center [48, 252] width 23 height 18
click at [48, 258] on div "Pen" at bounding box center [48, 257] width 7 height 4
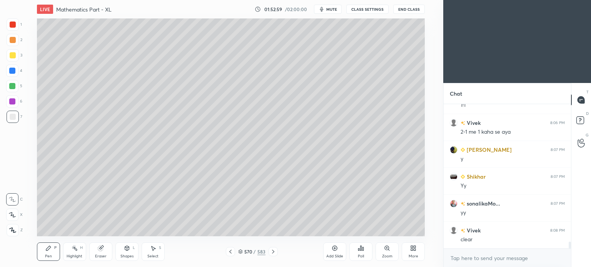
scroll to position [2935, 0]
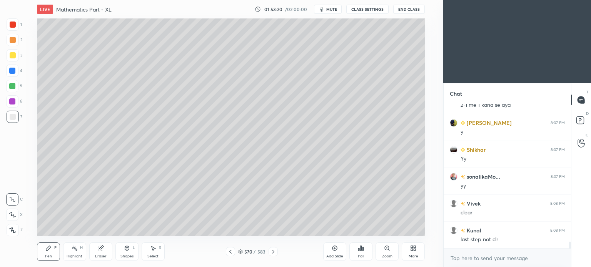
click at [241, 252] on icon at bounding box center [240, 252] width 5 height 5
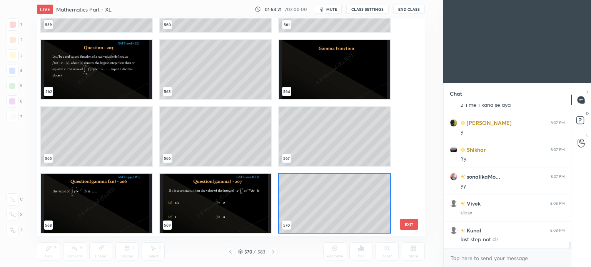
scroll to position [216, 384]
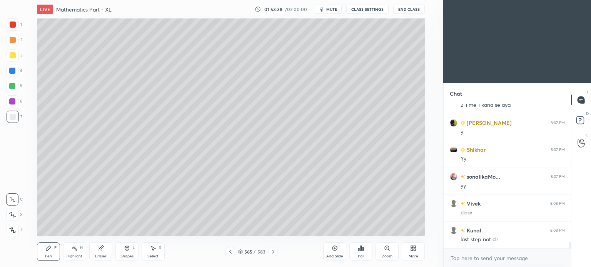
click at [272, 248] on div at bounding box center [272, 251] width 9 height 9
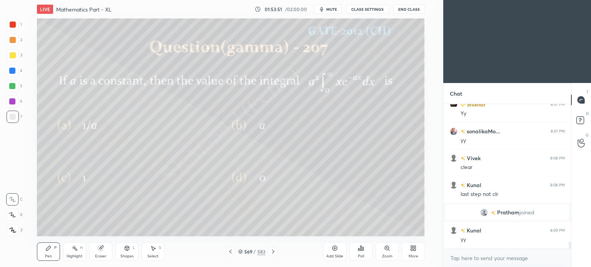
scroll to position [2797, 0]
click at [77, 253] on div "Highlight H" at bounding box center [74, 252] width 23 height 18
click at [275, 253] on icon at bounding box center [273, 252] width 6 height 6
click at [49, 250] on icon at bounding box center [48, 248] width 6 height 6
click at [49, 252] on div "Pen P" at bounding box center [48, 252] width 23 height 18
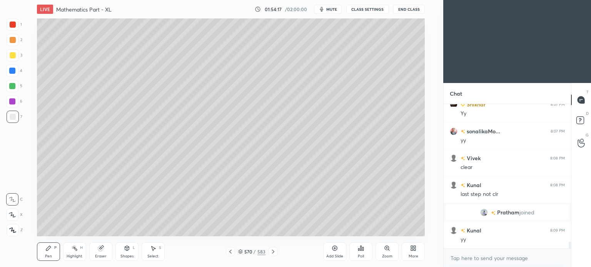
click at [77, 254] on div "Highlight H" at bounding box center [74, 252] width 23 height 18
click at [41, 252] on div "Pen P" at bounding box center [48, 252] width 23 height 18
click at [40, 247] on div "Pen P" at bounding box center [48, 252] width 23 height 18
click at [14, 73] on div at bounding box center [12, 71] width 6 height 6
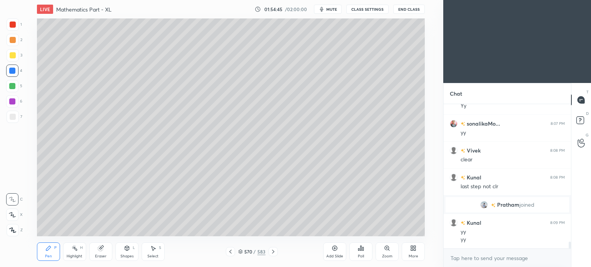
click at [16, 117] on div at bounding box center [13, 117] width 12 height 12
click at [16, 118] on div at bounding box center [13, 117] width 12 height 12
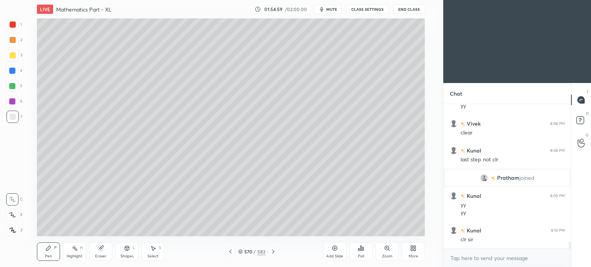
click at [234, 250] on div at bounding box center [230, 251] width 9 height 9
click at [273, 252] on icon at bounding box center [273, 252] width 6 height 6
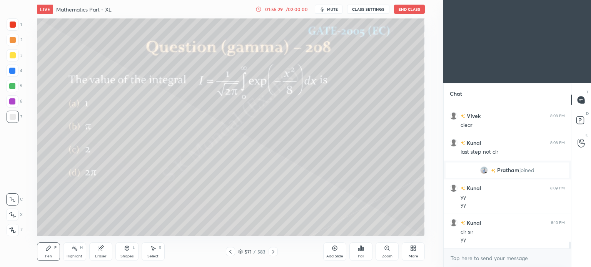
click at [12, 55] on div at bounding box center [13, 55] width 6 height 6
click at [11, 57] on div at bounding box center [13, 55] width 6 height 6
click at [98, 257] on div "Eraser" at bounding box center [101, 257] width 12 height 4
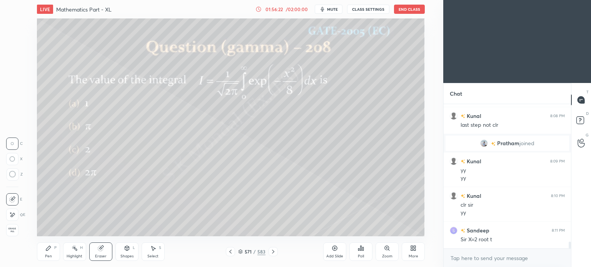
scroll to position [2893, 0]
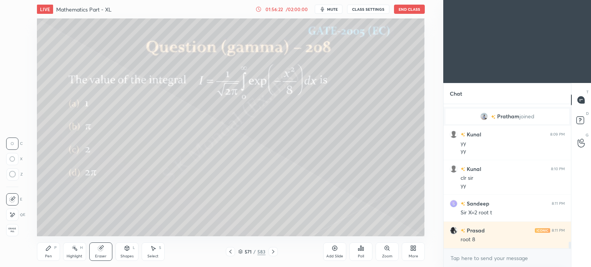
click at [45, 253] on div "Pen P" at bounding box center [48, 252] width 23 height 18
click at [47, 253] on div "Pen P" at bounding box center [48, 252] width 23 height 18
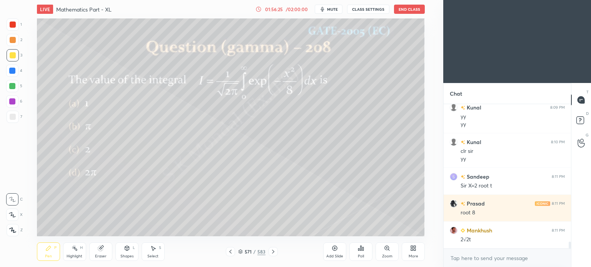
click at [106, 255] on div "Eraser" at bounding box center [101, 257] width 12 height 4
click at [48, 257] on div "Pen" at bounding box center [48, 257] width 7 height 4
click at [48, 256] on div "Pen" at bounding box center [48, 257] width 7 height 4
click at [101, 255] on div "Eraser" at bounding box center [101, 257] width 12 height 4
click at [49, 258] on div "Pen" at bounding box center [48, 257] width 7 height 4
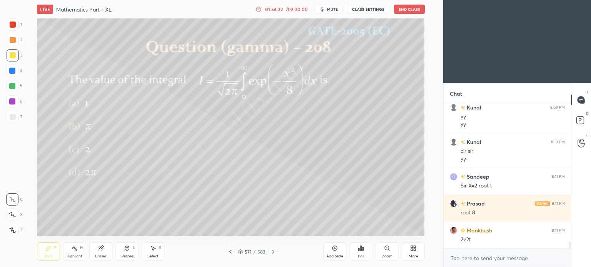
click at [50, 258] on div "Pen" at bounding box center [48, 257] width 7 height 4
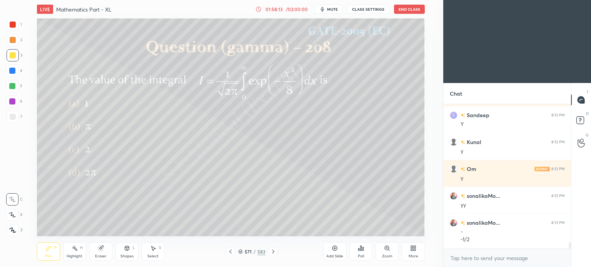
scroll to position [3144, 0]
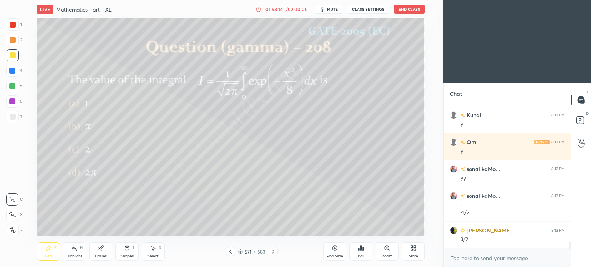
click at [333, 252] on div "Add Slide" at bounding box center [334, 252] width 23 height 18
click at [14, 42] on div at bounding box center [13, 40] width 6 height 6
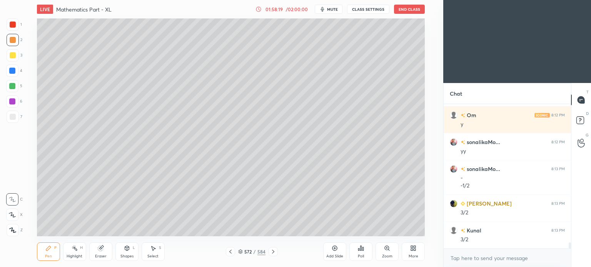
click at [232, 252] on icon at bounding box center [230, 252] width 6 height 6
click at [272, 250] on icon at bounding box center [273, 252] width 6 height 6
click at [233, 252] on div at bounding box center [230, 251] width 9 height 9
click at [273, 252] on icon at bounding box center [273, 252] width 6 height 6
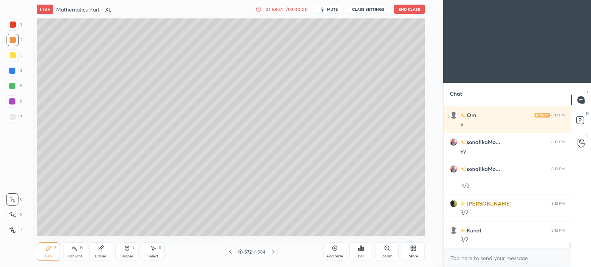
click at [232, 251] on icon at bounding box center [230, 252] width 6 height 6
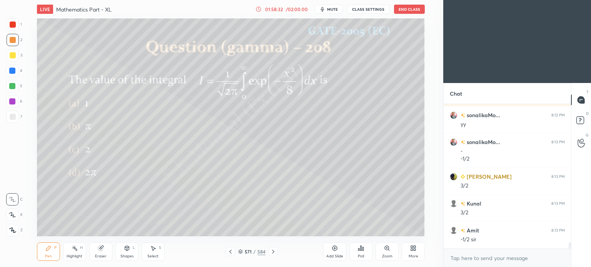
scroll to position [3224, 0]
click at [275, 254] on icon at bounding box center [273, 252] width 6 height 6
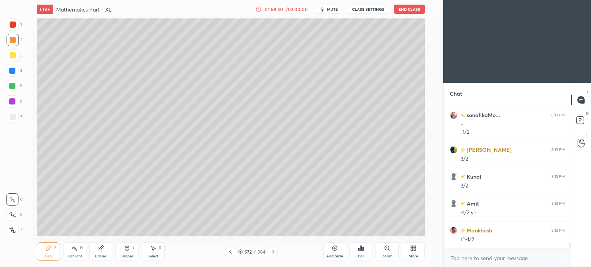
scroll to position [3251, 0]
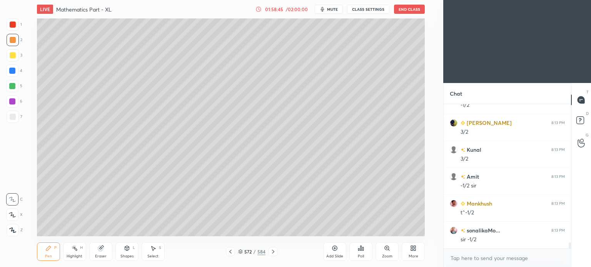
click at [229, 252] on icon at bounding box center [230, 252] width 2 height 4
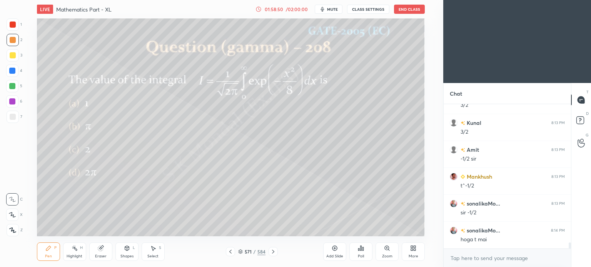
click at [50, 252] on div "Pen P" at bounding box center [48, 252] width 23 height 18
click at [273, 252] on icon at bounding box center [273, 252] width 2 height 4
click at [274, 252] on icon at bounding box center [273, 252] width 6 height 6
click at [227, 253] on icon at bounding box center [230, 252] width 6 height 6
click at [231, 253] on icon at bounding box center [230, 252] width 6 height 6
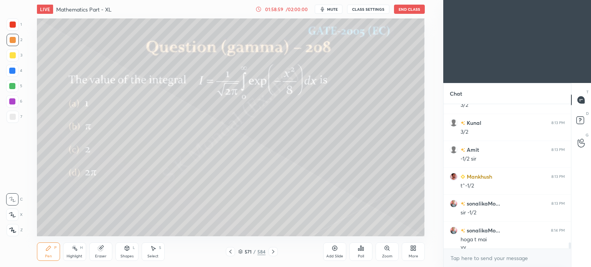
scroll to position [3286, 0]
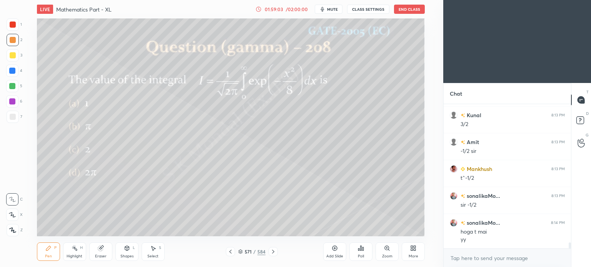
click at [270, 251] on icon at bounding box center [273, 252] width 6 height 6
click at [98, 253] on div "Eraser" at bounding box center [100, 252] width 23 height 18
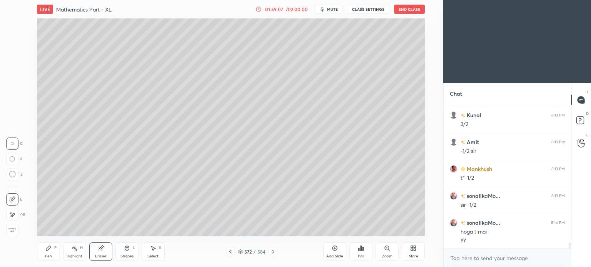
click at [49, 248] on icon at bounding box center [48, 248] width 5 height 5
click at [228, 254] on icon at bounding box center [230, 252] width 6 height 6
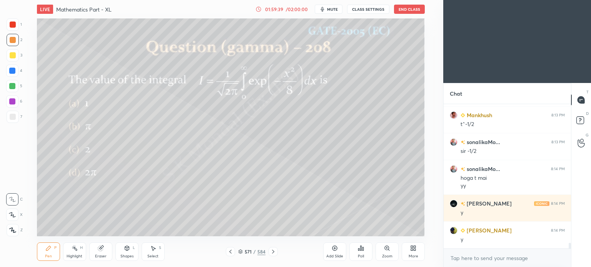
scroll to position [3367, 0]
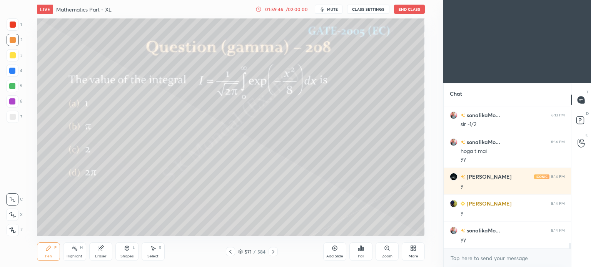
click at [275, 251] on icon at bounding box center [273, 252] width 6 height 6
click at [240, 252] on icon at bounding box center [240, 252] width 5 height 5
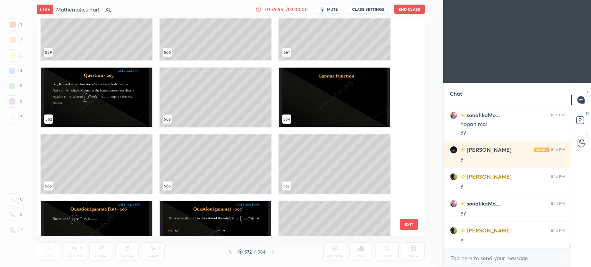
scroll to position [12451, 0]
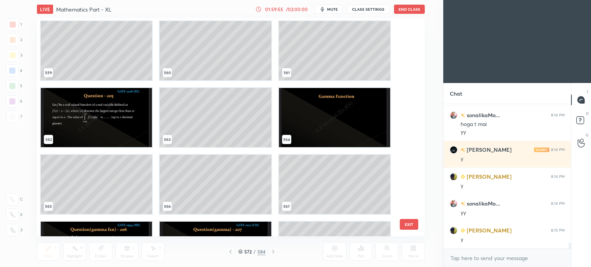
click at [303, 112] on img "grid" at bounding box center [333, 117] width 111 height 59
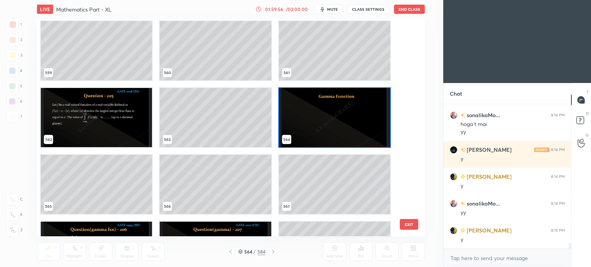
scroll to position [3420, 0]
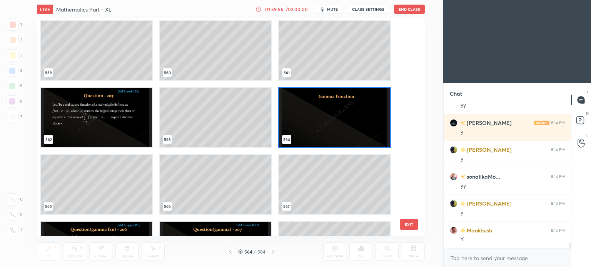
drag, startPoint x: 303, startPoint y: 112, endPoint x: 296, endPoint y: 118, distance: 9.8
click at [303, 112] on img "grid" at bounding box center [333, 117] width 111 height 59
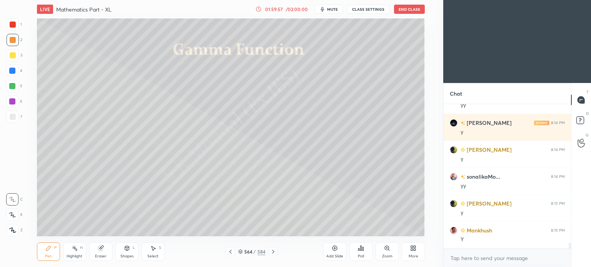
scroll to position [3447, 0]
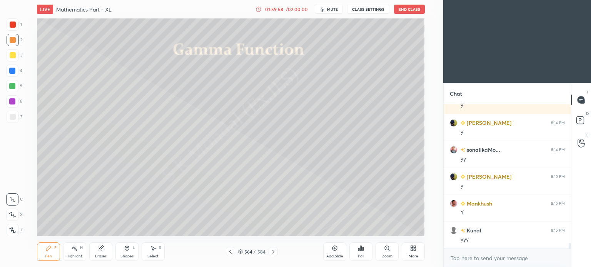
click at [272, 252] on icon at bounding box center [273, 252] width 6 height 6
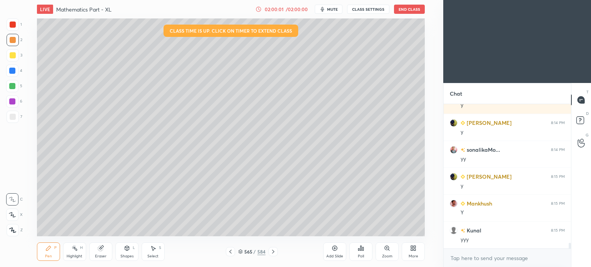
click at [272, 252] on icon at bounding box center [273, 252] width 6 height 6
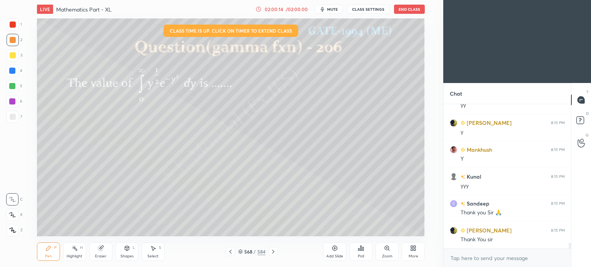
scroll to position [3528, 0]
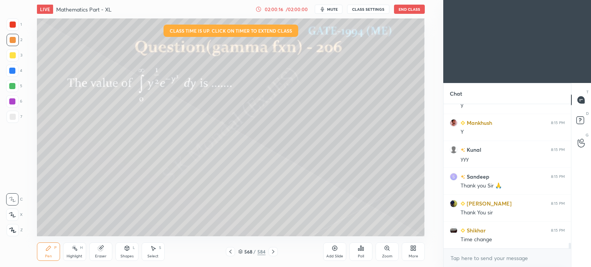
click at [242, 251] on icon at bounding box center [240, 252] width 5 height 5
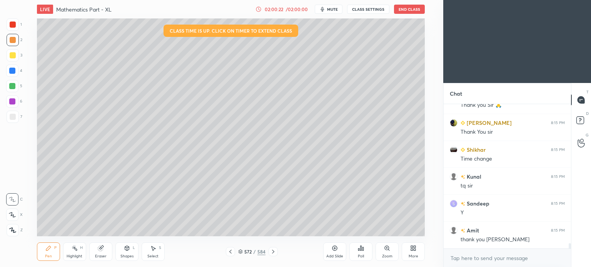
scroll to position [3636, 0]
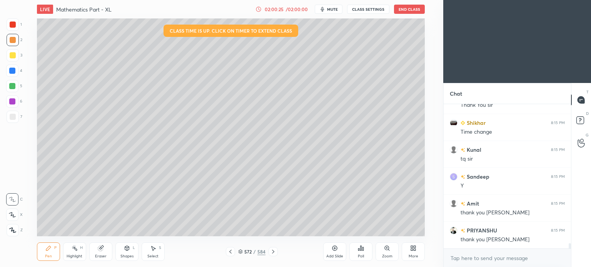
click at [273, 252] on icon at bounding box center [273, 252] width 2 height 4
click at [230, 250] on icon at bounding box center [230, 252] width 6 height 6
click at [415, 252] on div "More" at bounding box center [413, 252] width 23 height 18
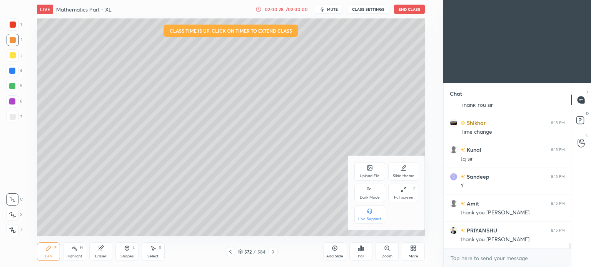
click at [365, 172] on div "Upload File" at bounding box center [369, 171] width 31 height 18
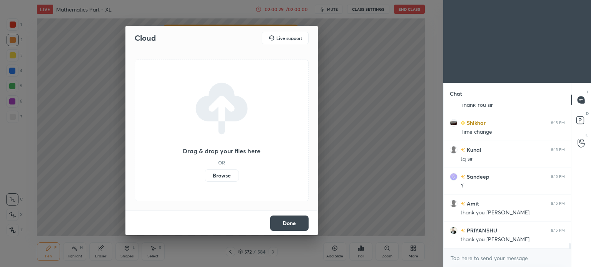
click at [213, 173] on label "Browse" at bounding box center [222, 176] width 34 height 12
click at [205, 173] on input "Browse" at bounding box center [205, 176] width 0 height 12
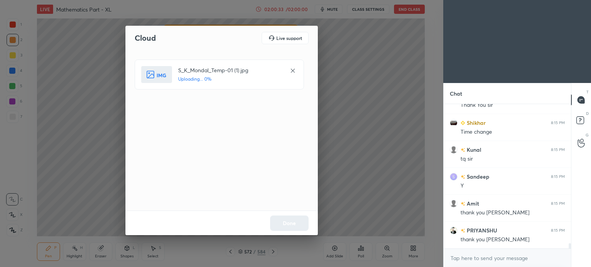
scroll to position [3663, 0]
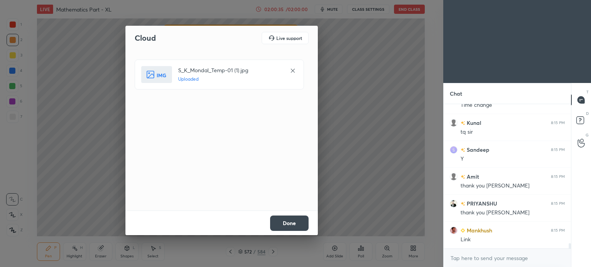
click at [287, 218] on button "Done" at bounding box center [289, 223] width 38 height 15
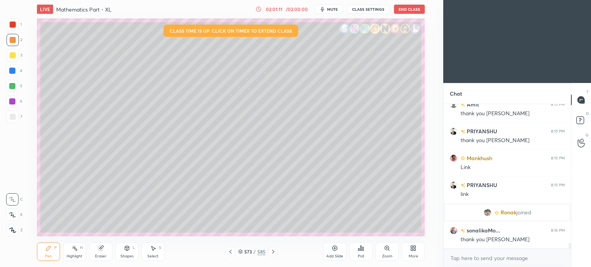
scroll to position [3444, 0]
type textarea "x"
click at [459, 258] on textarea at bounding box center [507, 258] width 115 height 12
paste textarea "ME & CH - [URL][DOMAIN_NAME]"
type textarea "ME & CH - [URL][DOMAIN_NAME]"
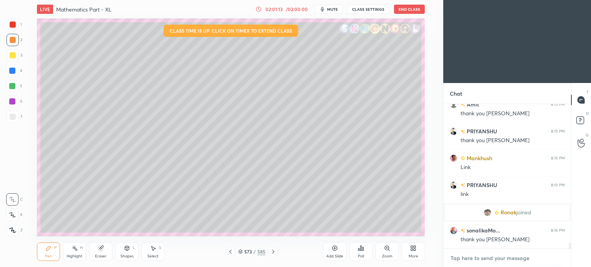
type textarea "x"
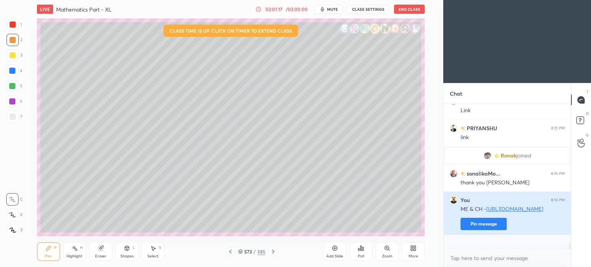
click at [485, 230] on button "Pin message" at bounding box center [483, 224] width 46 height 12
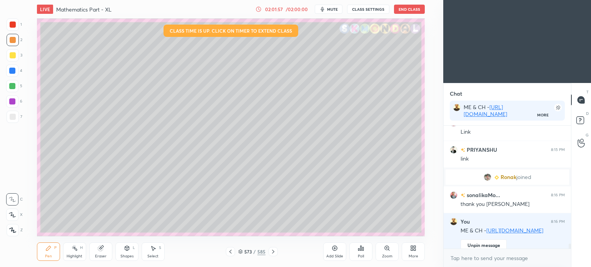
scroll to position [3522, 0]
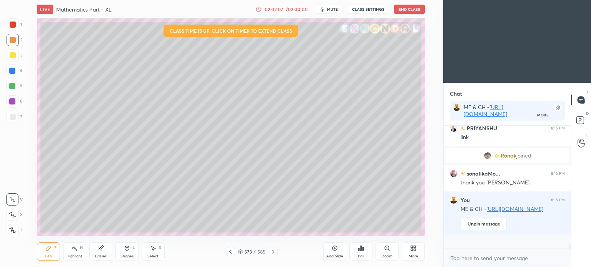
click at [407, 10] on button "End Class" at bounding box center [409, 9] width 31 height 9
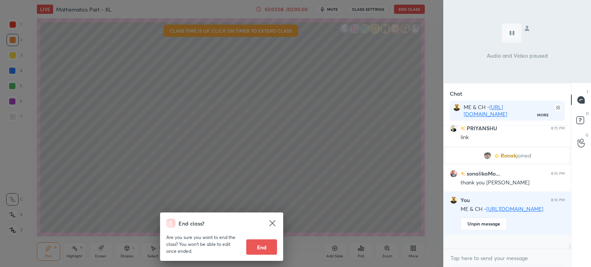
click at [268, 248] on button "End" at bounding box center [261, 247] width 31 height 15
type textarea "x"
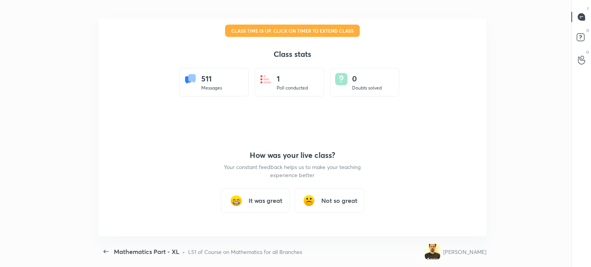
scroll to position [0, 0]
